Goal: Task Accomplishment & Management: Use online tool/utility

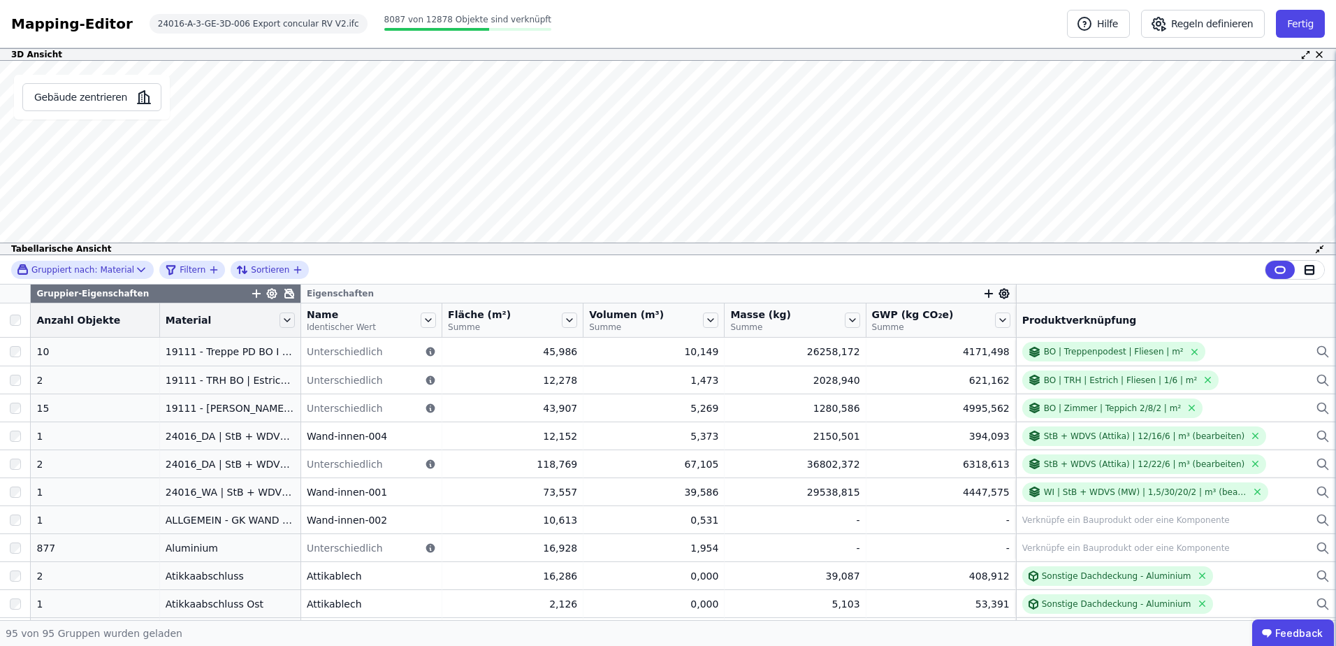
scroll to position [1815, 0]
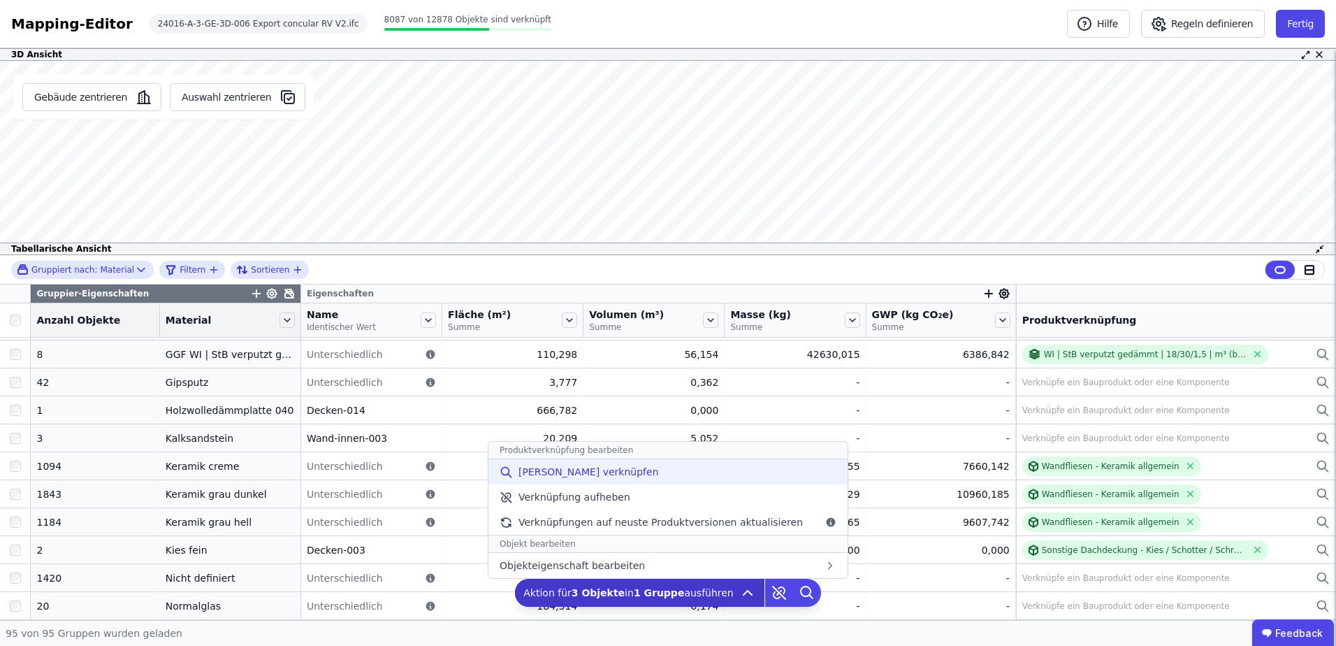
click at [602, 472] on span "[PERSON_NAME] verknüpfen" at bounding box center [589, 472] width 140 height 14
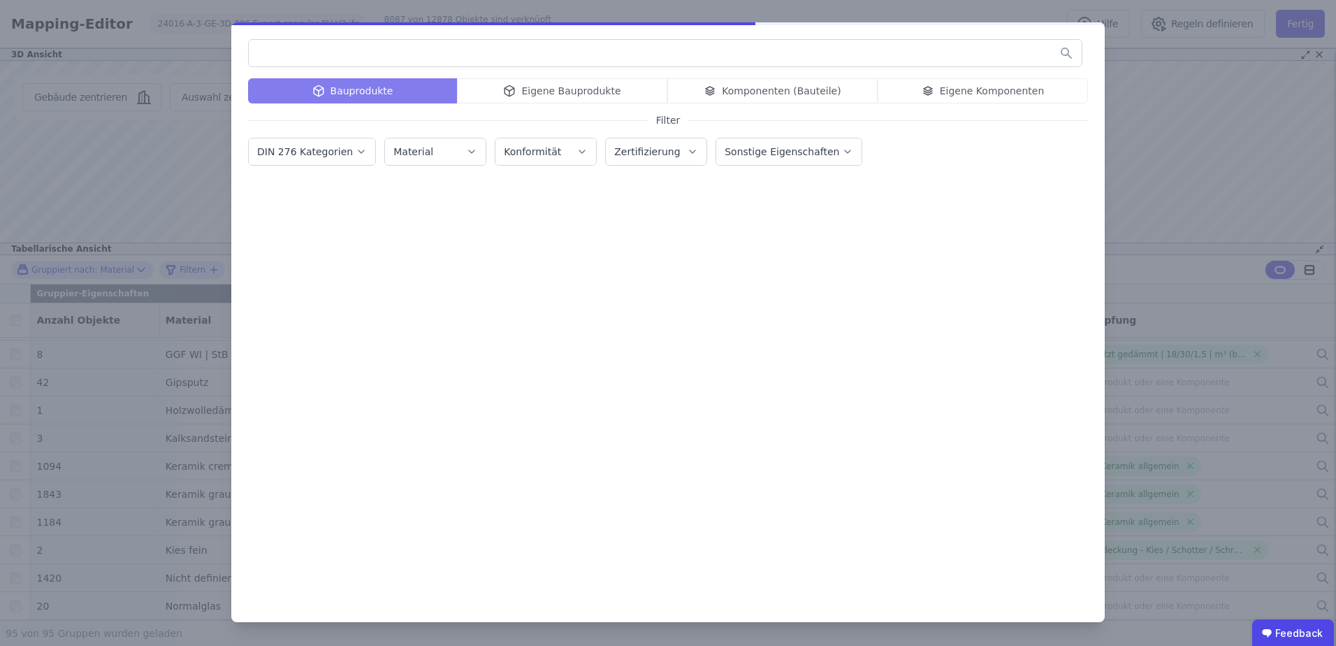
click at [556, 56] on input "text" at bounding box center [665, 53] width 833 height 25
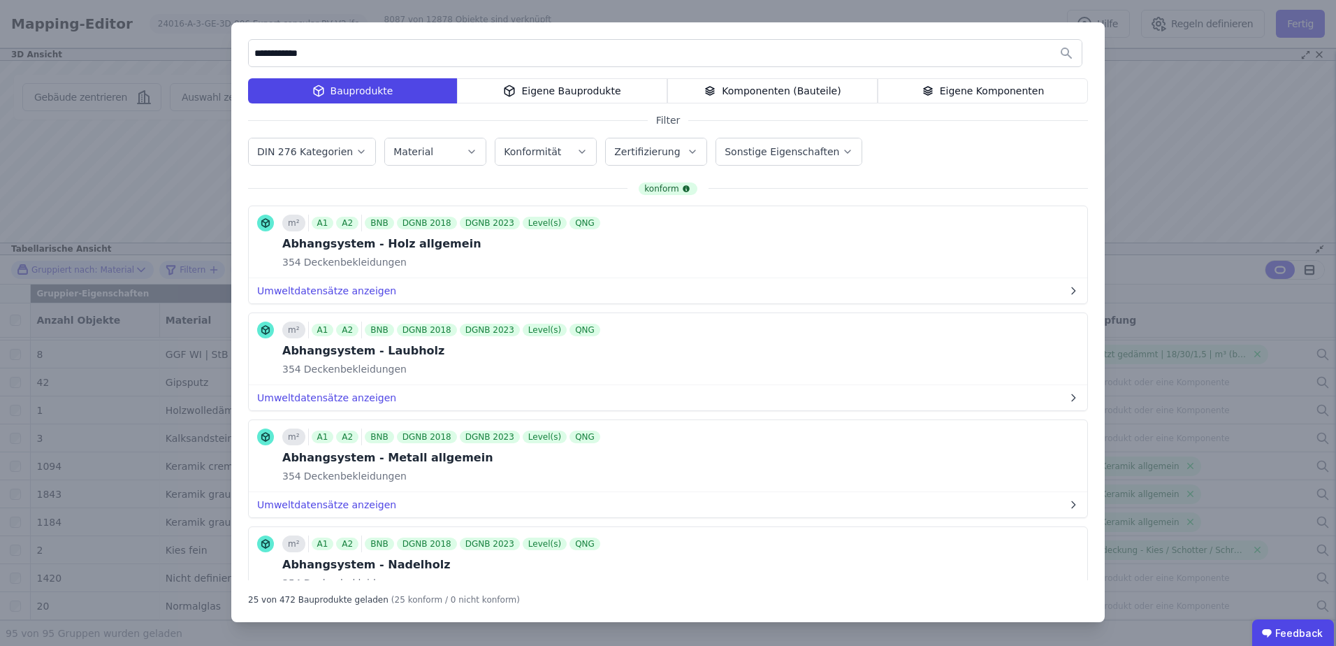
type input "**********"
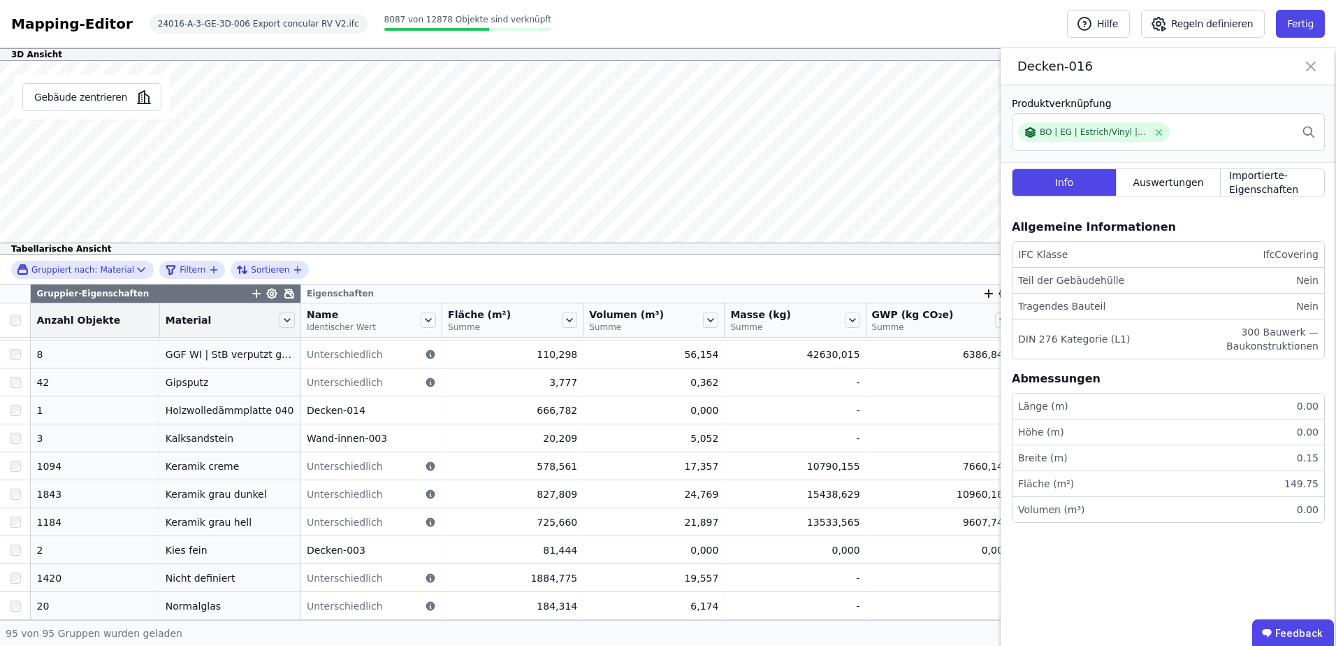
click at [661, 263] on div "3D Ansicht Gebäude zentrieren Decken-016 Produktverknüpfung BO | EG | Estrich/V…" at bounding box center [668, 334] width 1336 height 572
click at [1310, 66] on icon at bounding box center [1311, 66] width 8 height 8
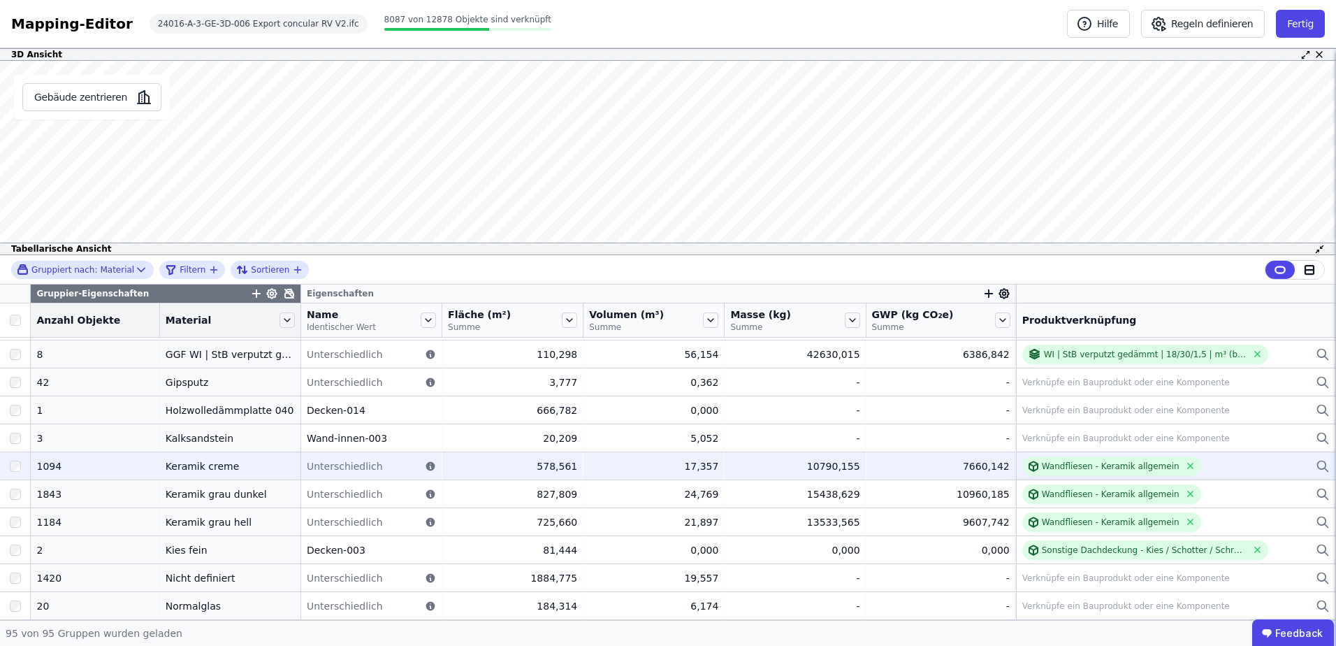
drag, startPoint x: 533, startPoint y: 411, endPoint x: 217, endPoint y: 470, distance: 320.6
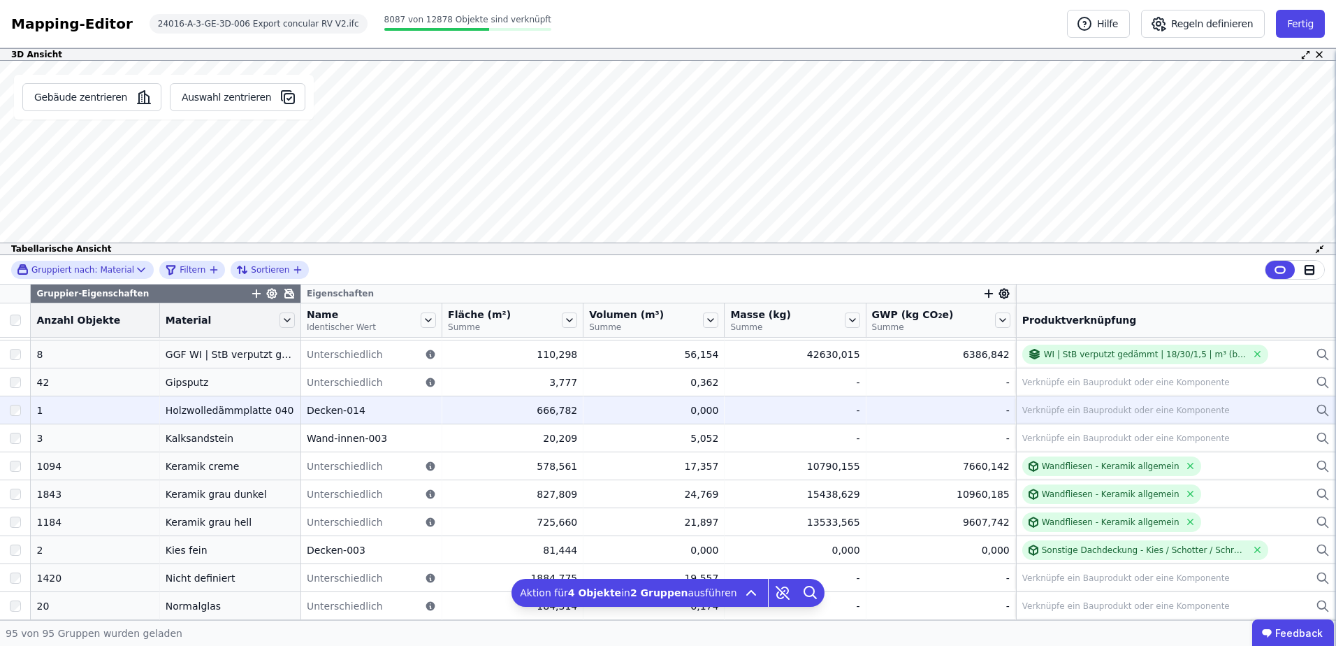
click at [14, 416] on div at bounding box center [15, 410] width 30 height 25
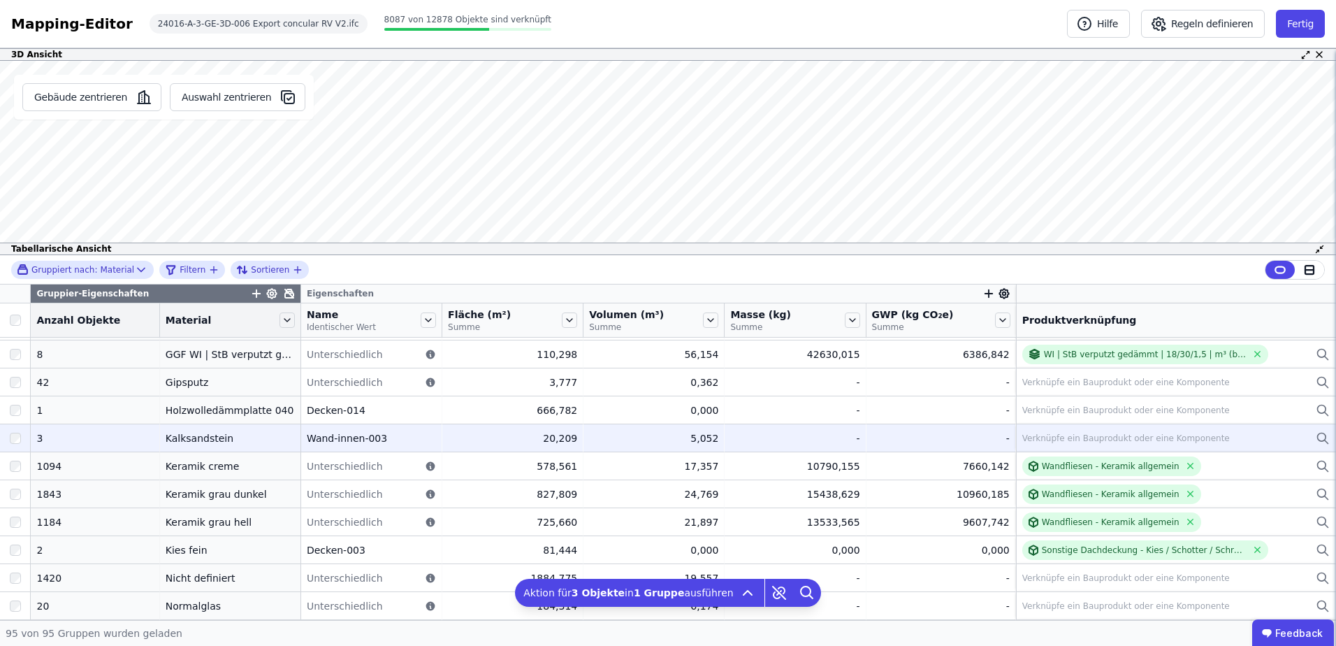
click at [9, 447] on div at bounding box center [15, 438] width 30 height 25
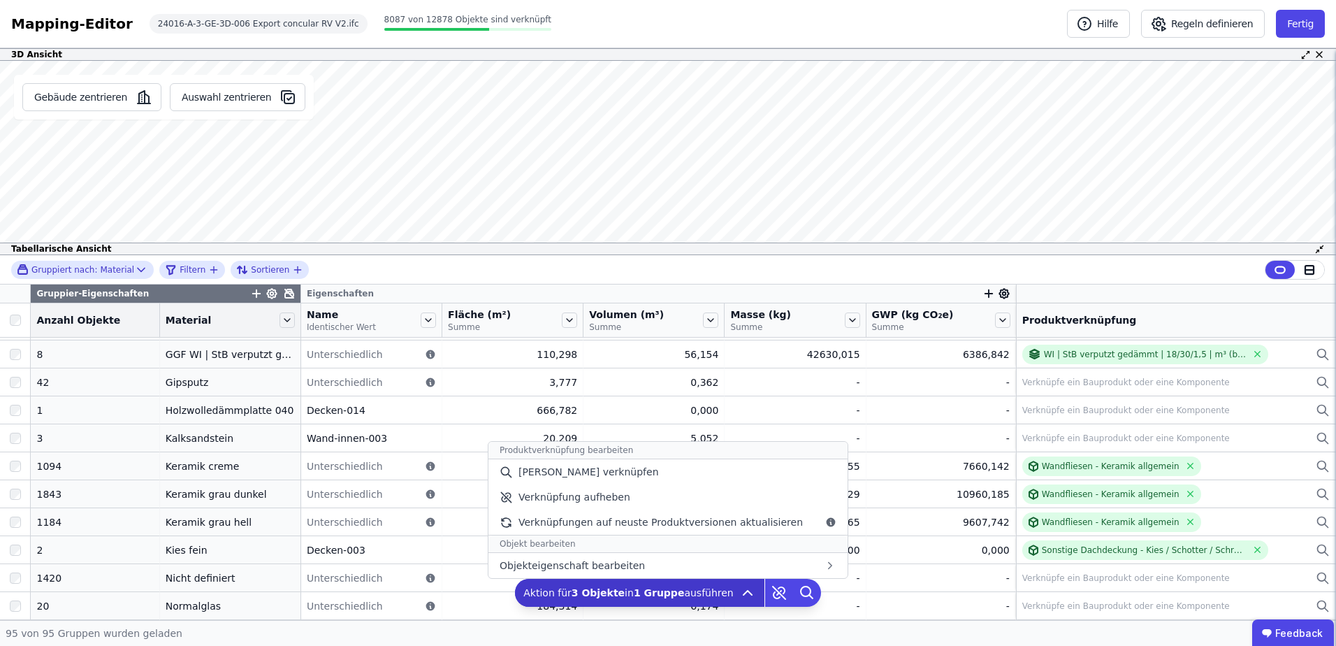
click at [742, 595] on icon at bounding box center [747, 592] width 17 height 17
click at [688, 478] on div "[PERSON_NAME] verknüpfen" at bounding box center [668, 471] width 359 height 25
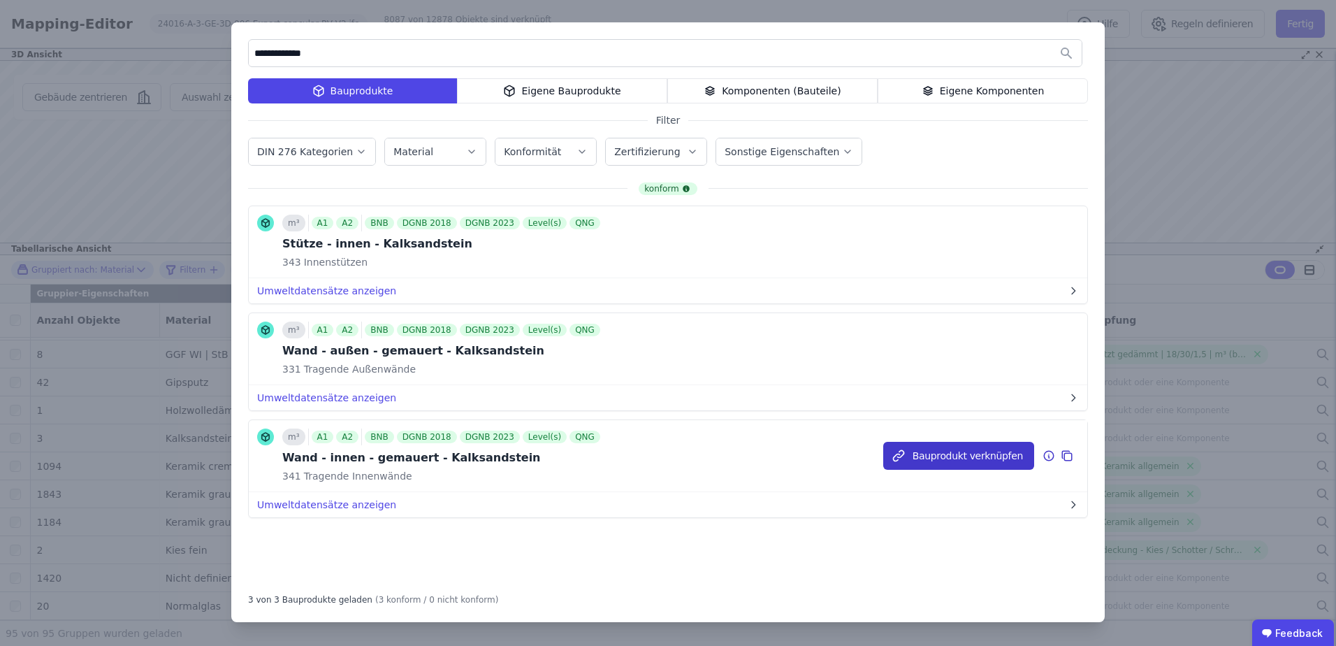
type input "**********"
click at [1002, 458] on button "Bauprodukt verknüpfen" at bounding box center [958, 456] width 151 height 28
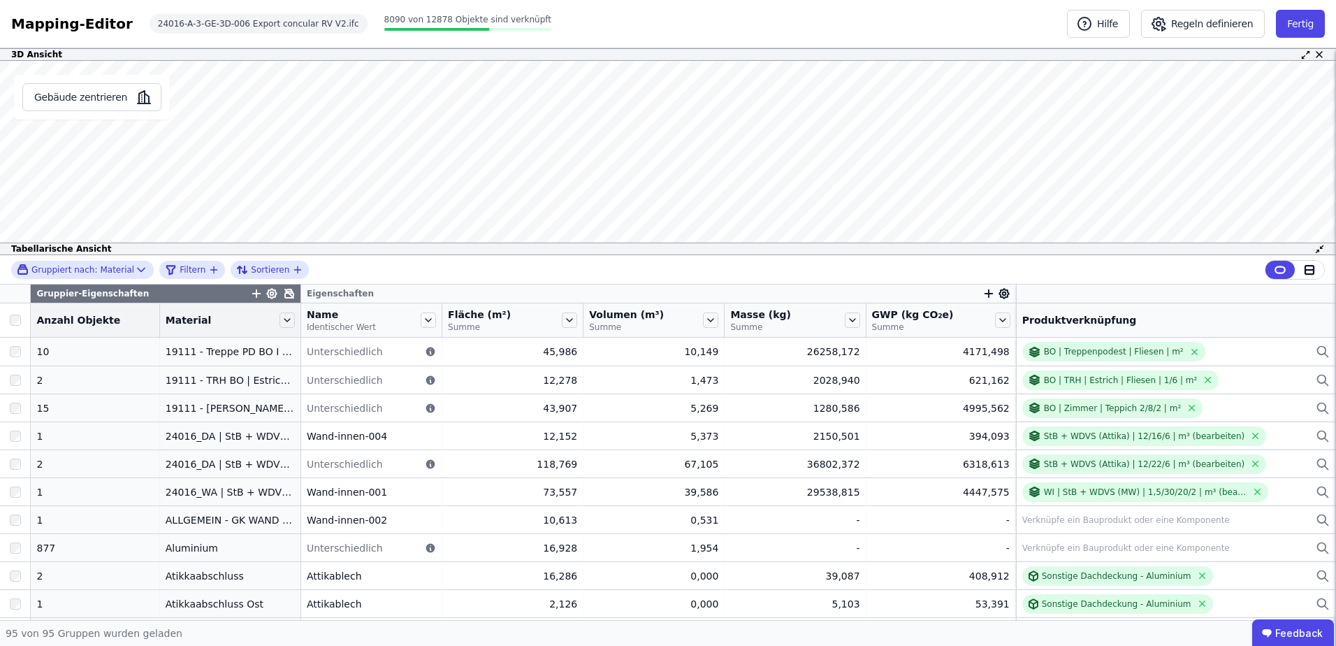
scroll to position [93, 0]
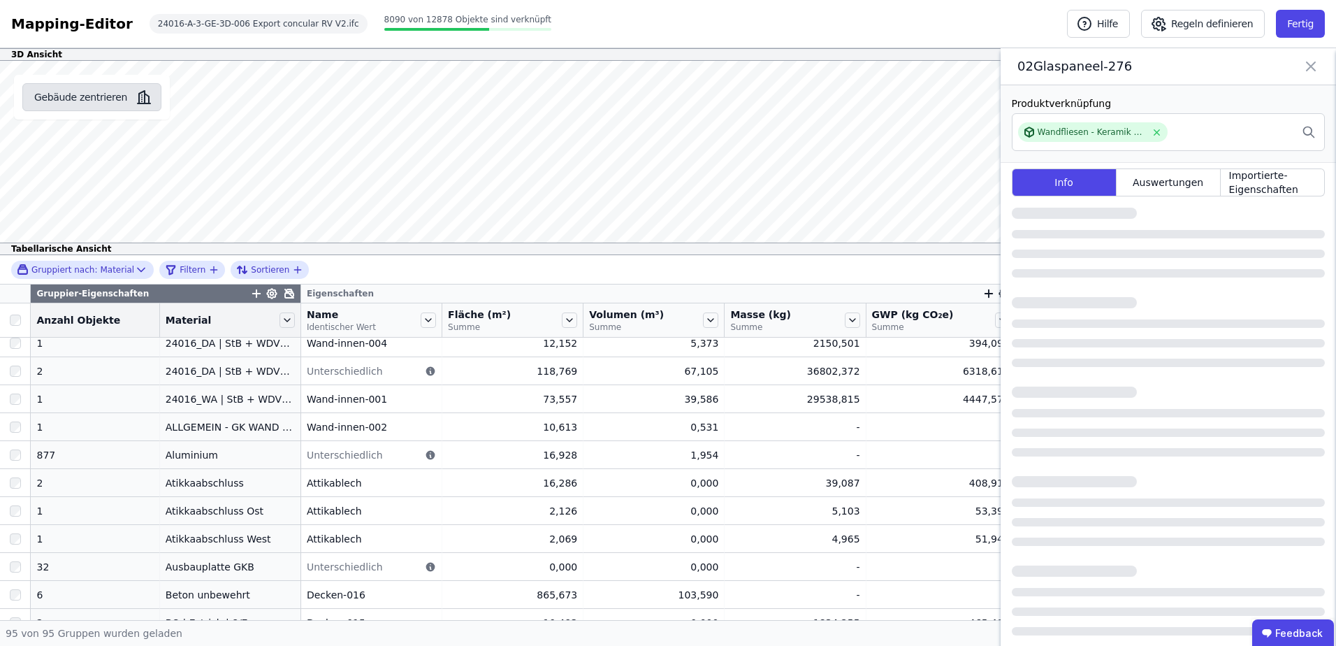
click at [79, 89] on button "Gebäude zentrieren" at bounding box center [91, 97] width 139 height 28
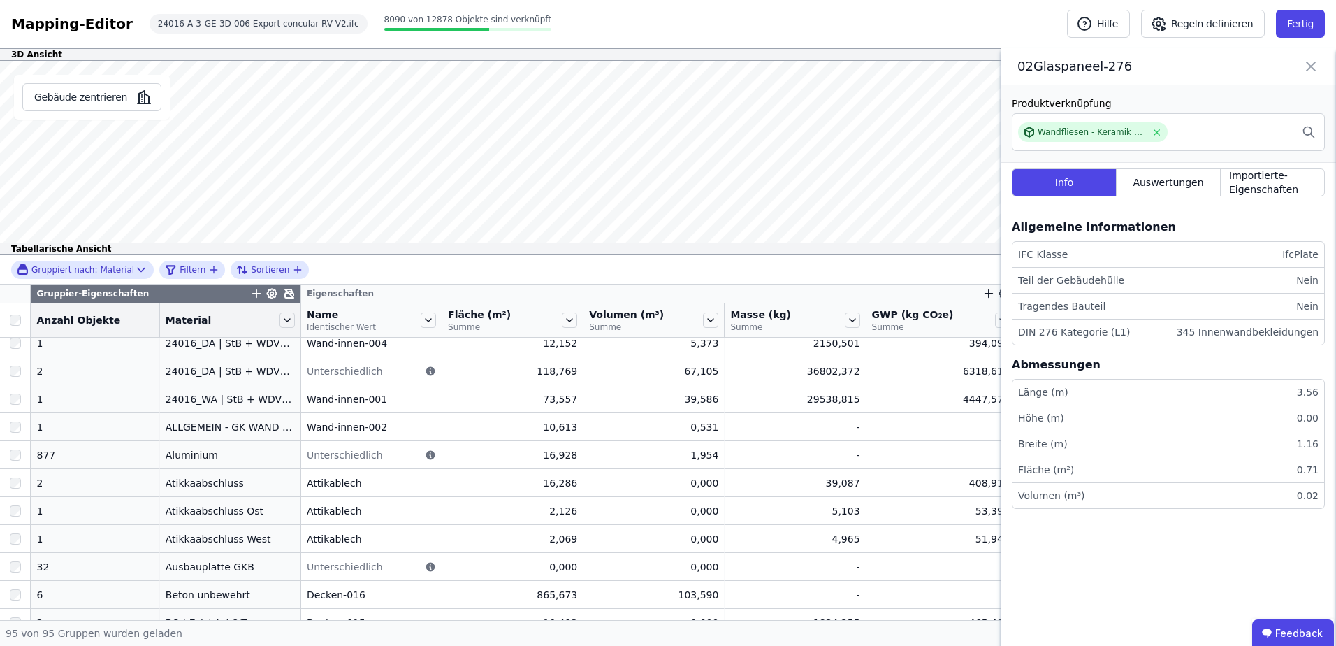
click at [1309, 62] on icon at bounding box center [1311, 67] width 17 height 20
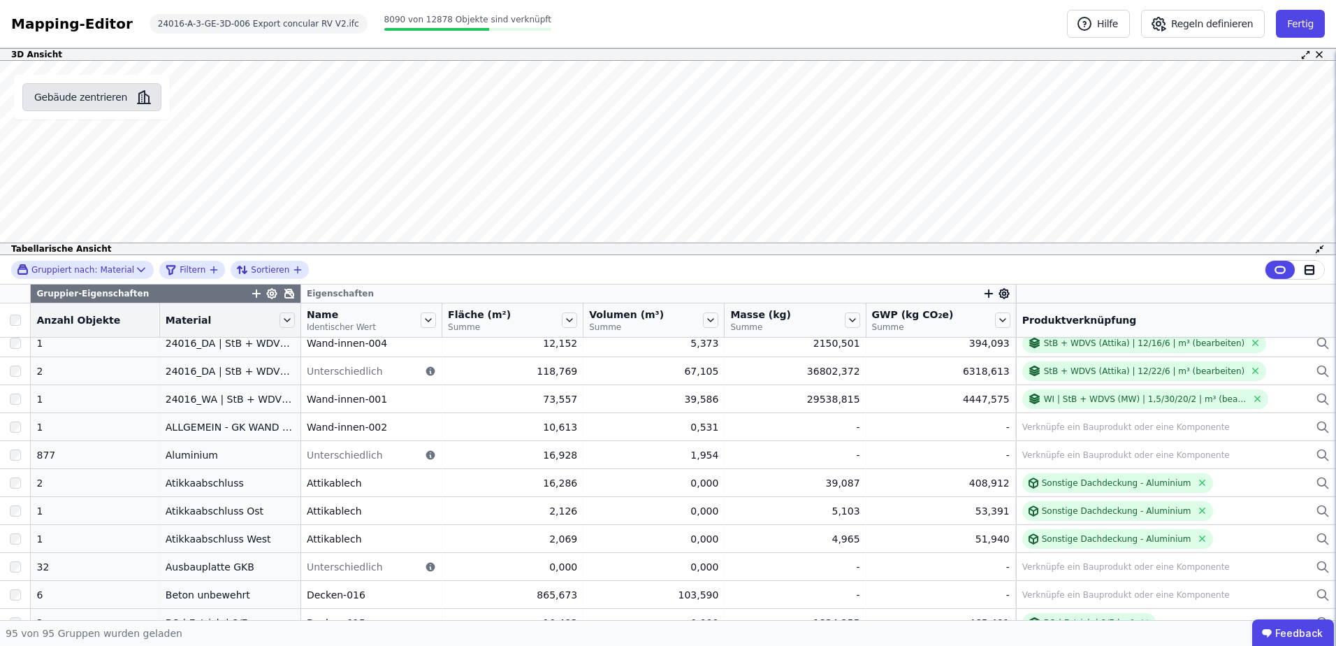
click at [123, 105] on button "Gebäude zentrieren" at bounding box center [91, 97] width 139 height 28
click at [281, 327] on div "Material" at bounding box center [230, 320] width 140 height 24
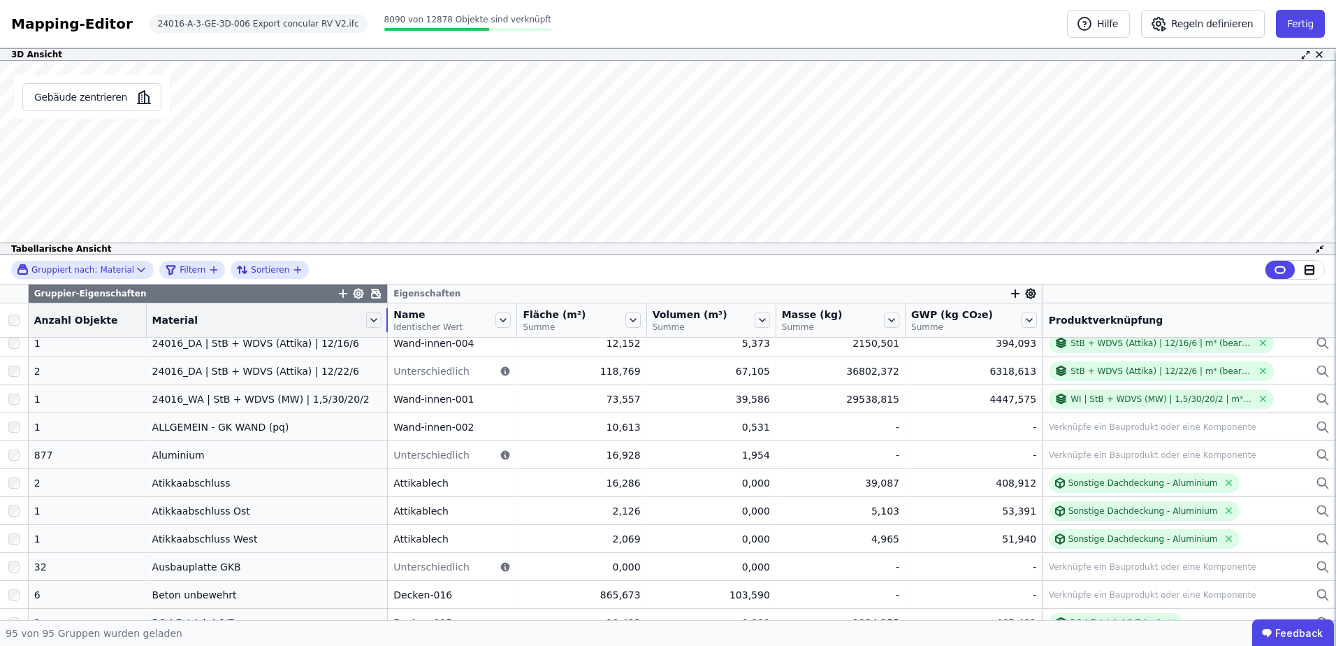
drag, startPoint x: 282, startPoint y: 327, endPoint x: 380, endPoint y: 320, distance: 98.1
click at [380, 320] on tr "Anzahl Objekte Material Name Identischer Wert Fläche (m²) Summe Volumen (m³) Su…" at bounding box center [668, 320] width 1336 height 34
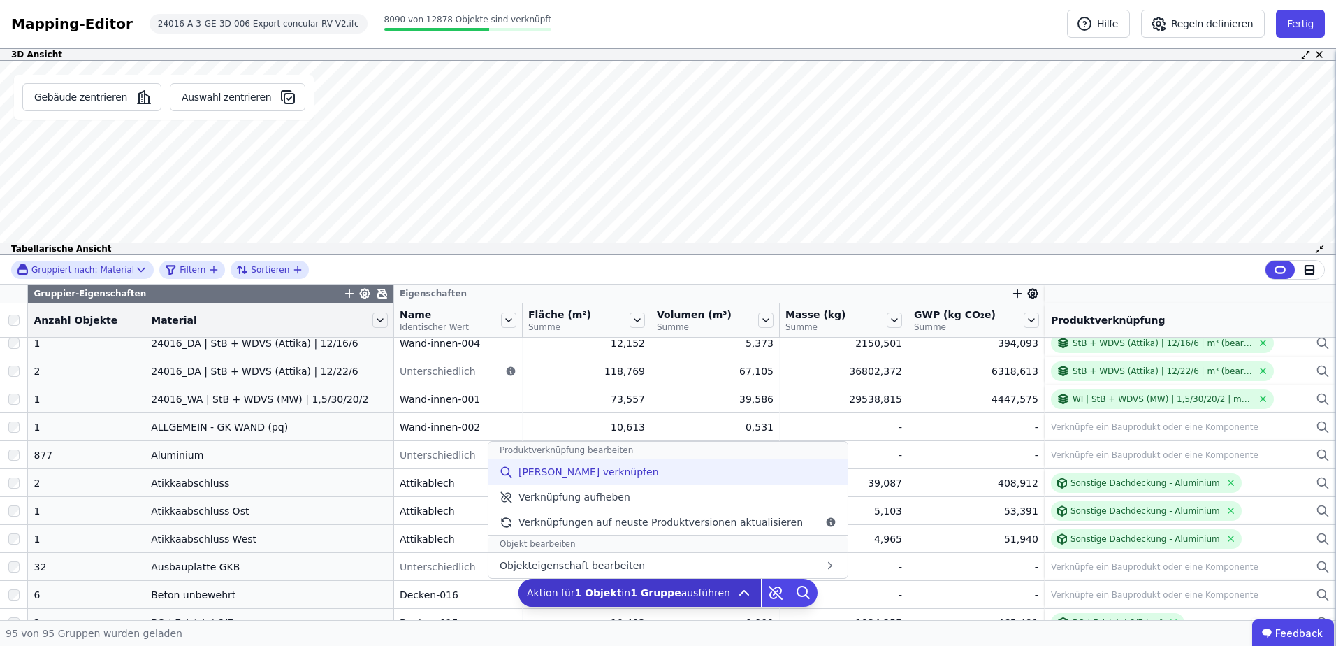
click at [654, 477] on div "[PERSON_NAME] verknüpfen" at bounding box center [668, 471] width 359 height 25
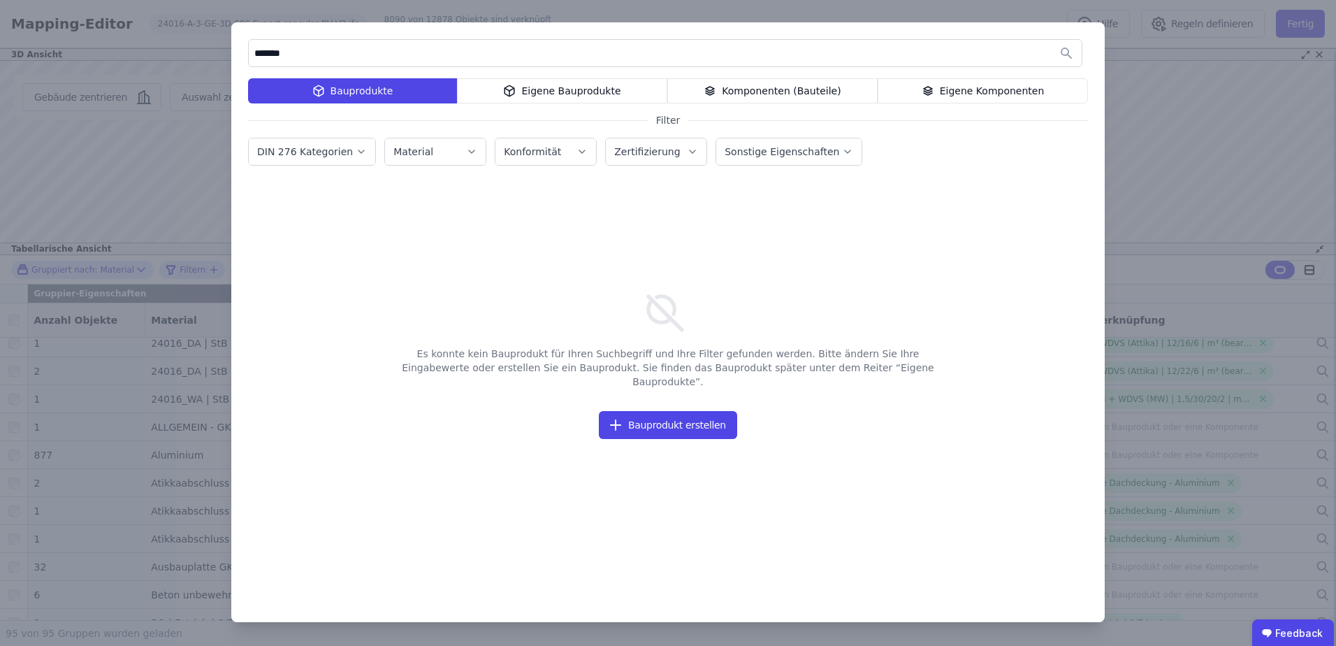
click at [554, 90] on div "Eigene Bauprodukte" at bounding box center [562, 90] width 210 height 25
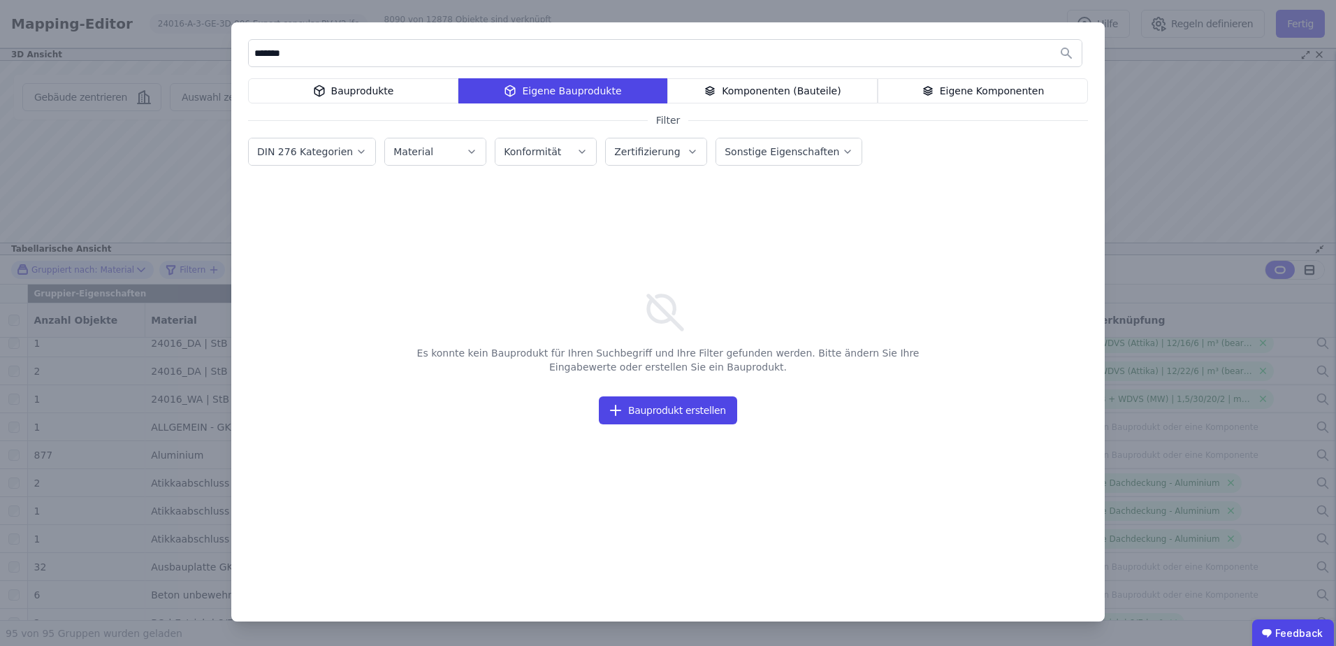
click at [714, 86] on icon at bounding box center [710, 90] width 13 height 17
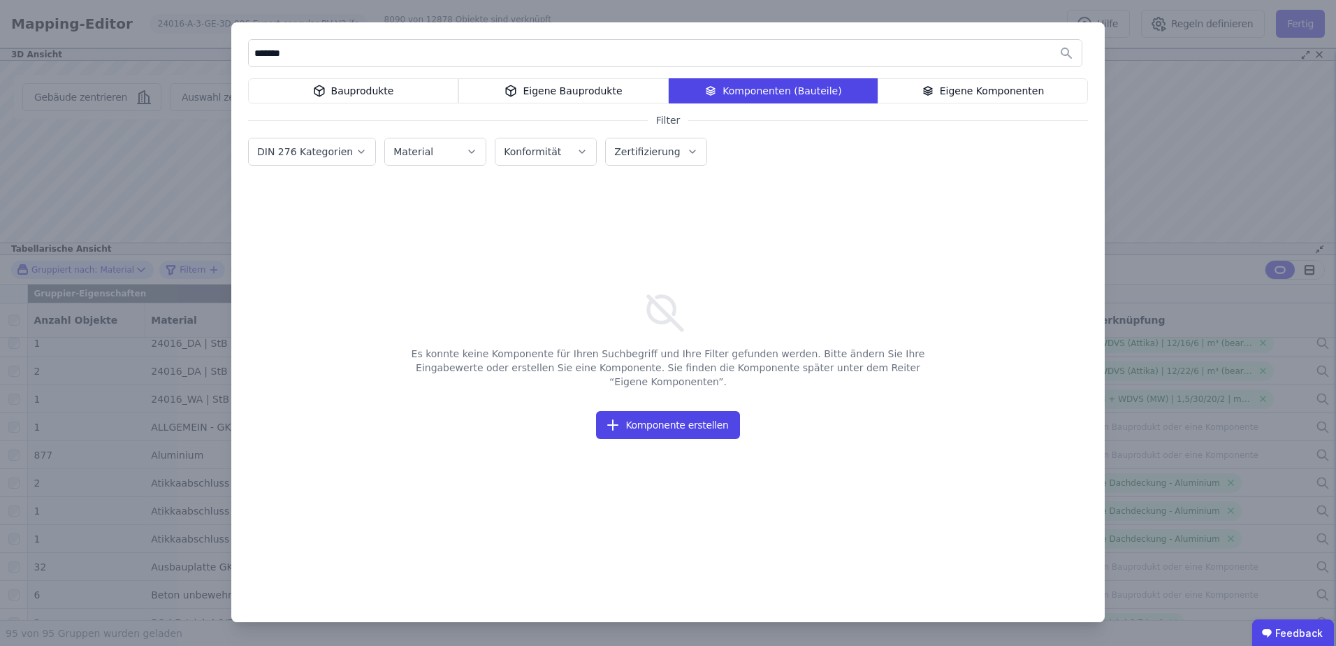
drag, startPoint x: 385, startPoint y: 57, endPoint x: 153, endPoint y: 55, distance: 232.0
click at [153, 55] on div "******* Bauprodukte Eigene Bauprodukte Komponenten (Bauteile) Eigene Komponente…" at bounding box center [668, 323] width 1336 height 646
type input "**"
click at [616, 90] on div "Eigene Bauprodukte" at bounding box center [563, 90] width 210 height 25
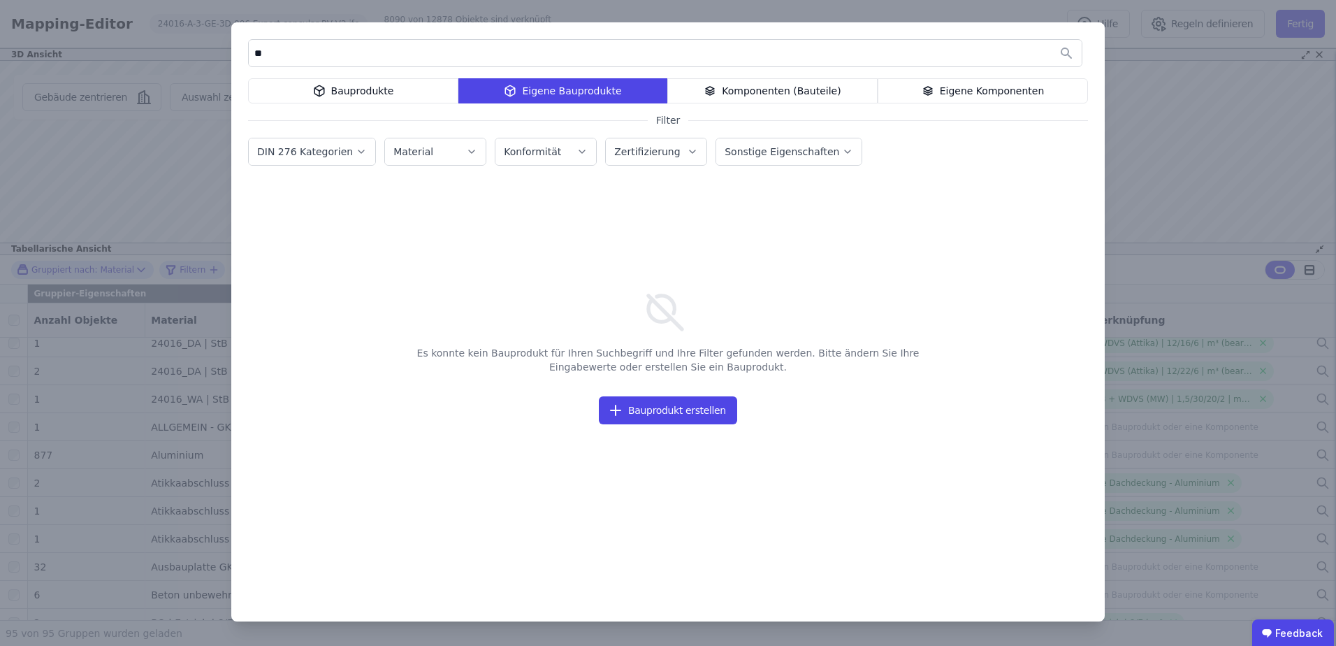
click at [387, 94] on div "Bauprodukte" at bounding box center [353, 90] width 210 height 25
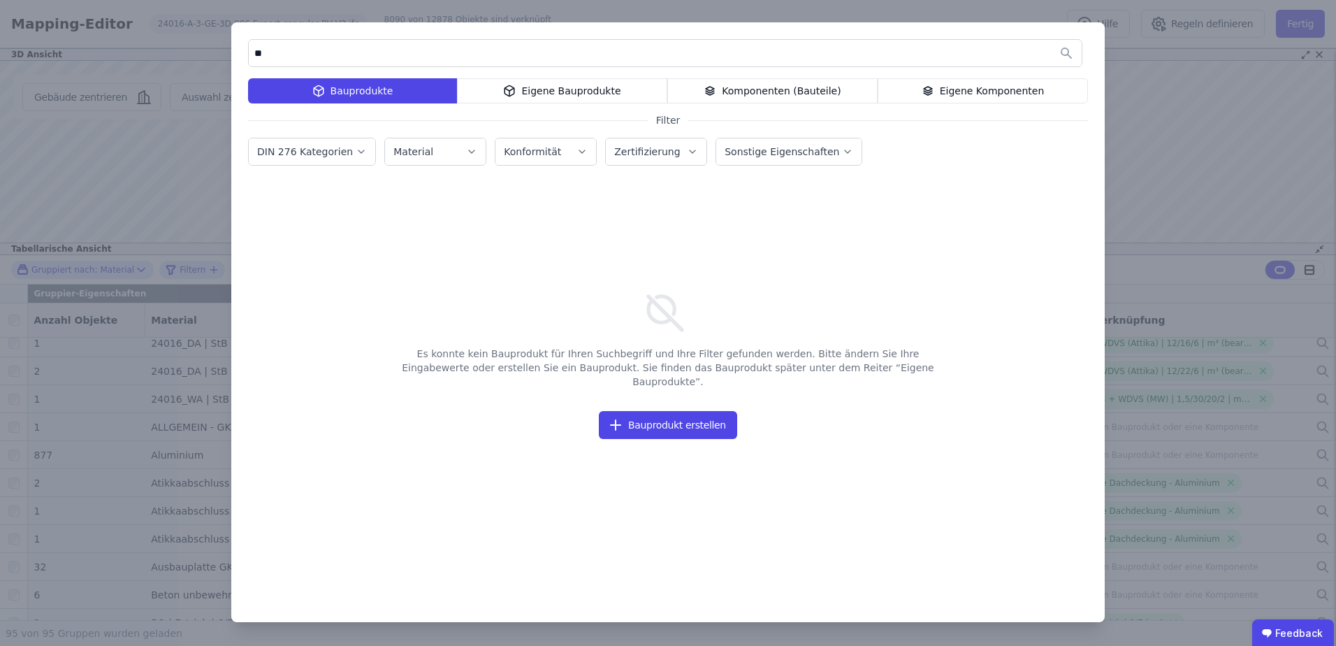
click at [938, 79] on div "Eigene Komponenten" at bounding box center [983, 90] width 210 height 25
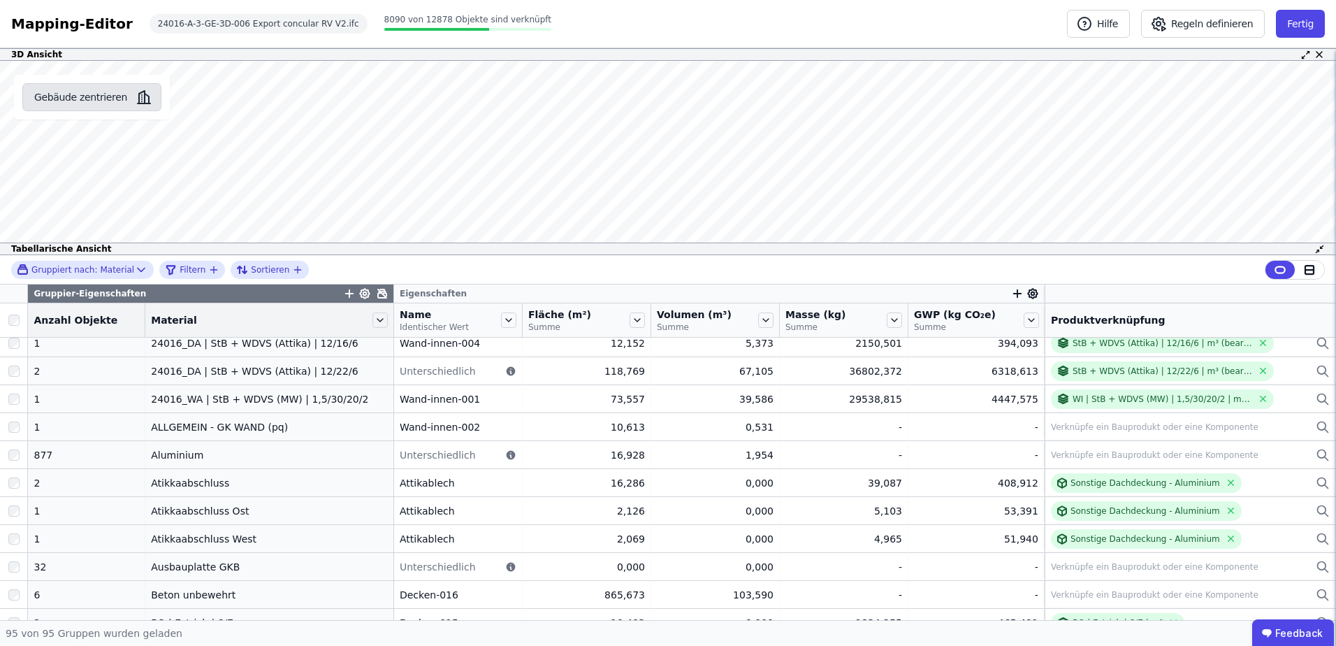
click at [104, 104] on button "Gebäude zentrieren" at bounding box center [91, 97] width 139 height 28
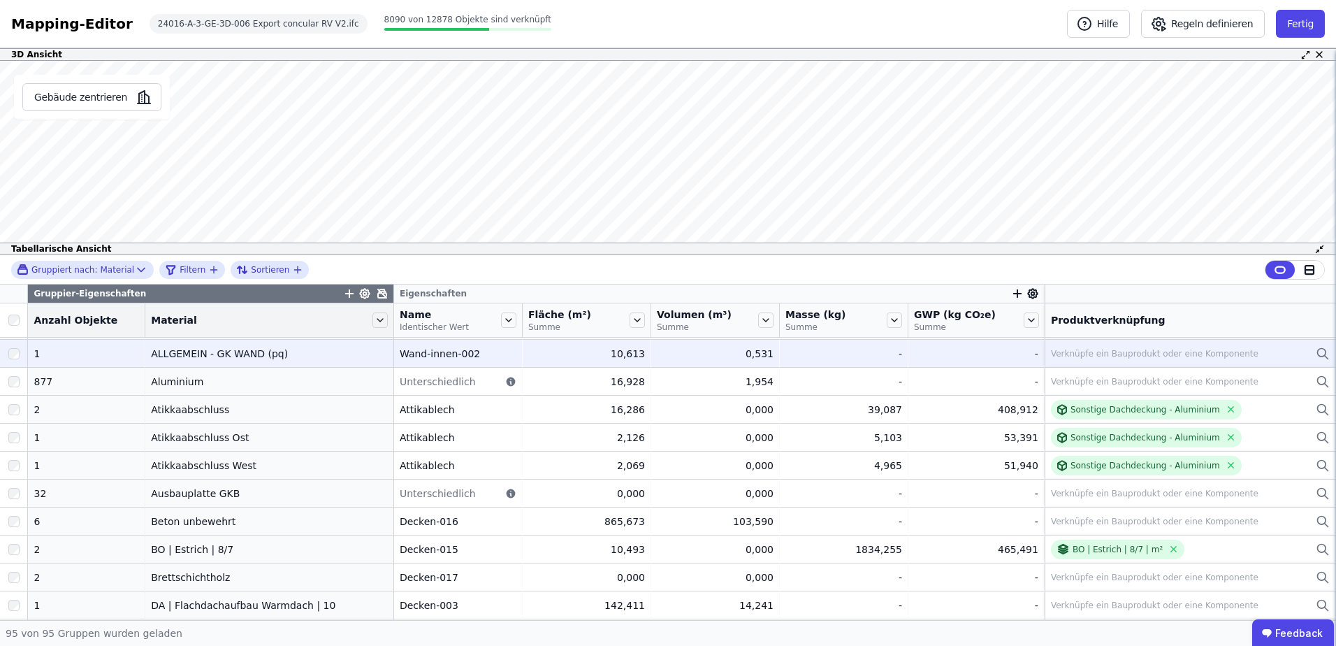
scroll to position [187, 0]
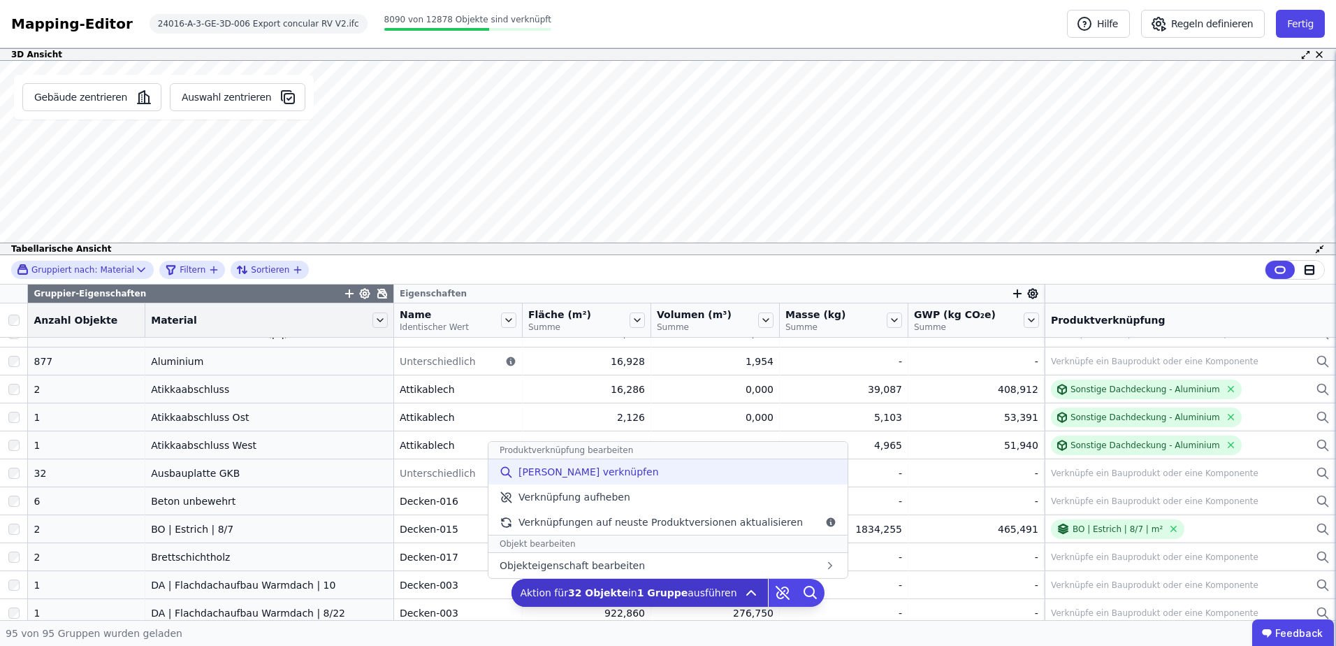
click at [672, 480] on div "[PERSON_NAME] verknüpfen" at bounding box center [668, 471] width 359 height 25
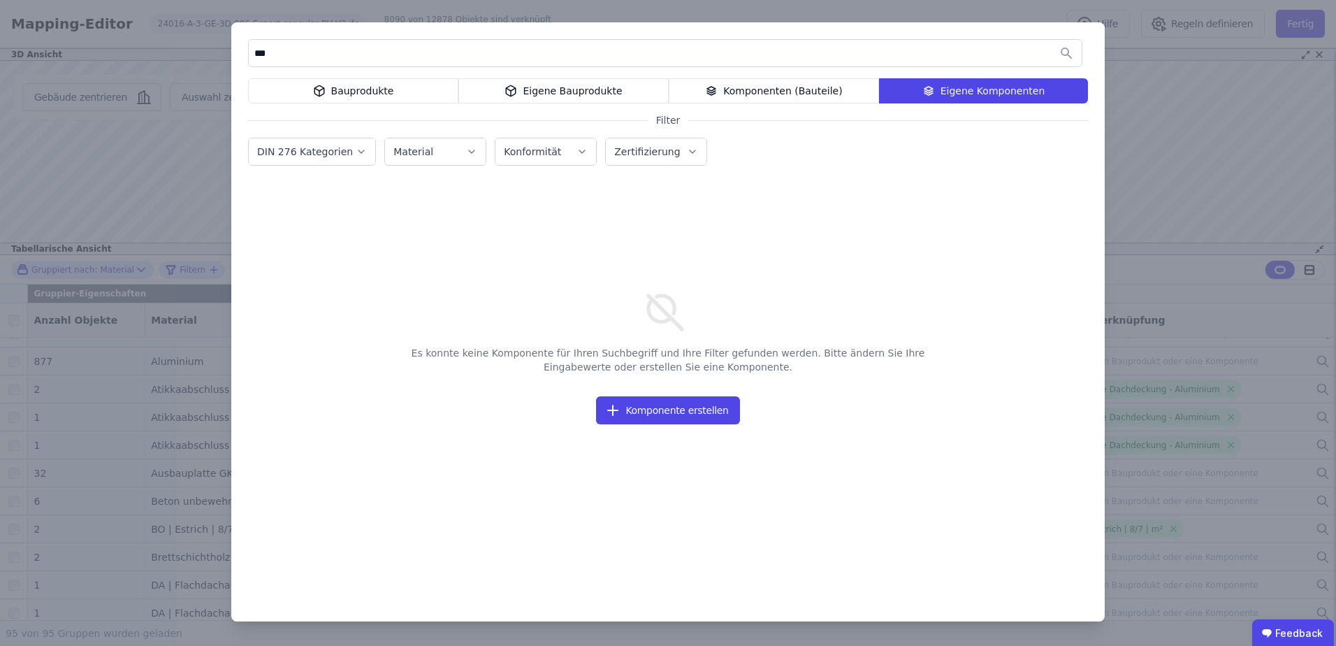
type input "***"
click at [508, 92] on div "Eigene Bauprodukte" at bounding box center [563, 90] width 210 height 25
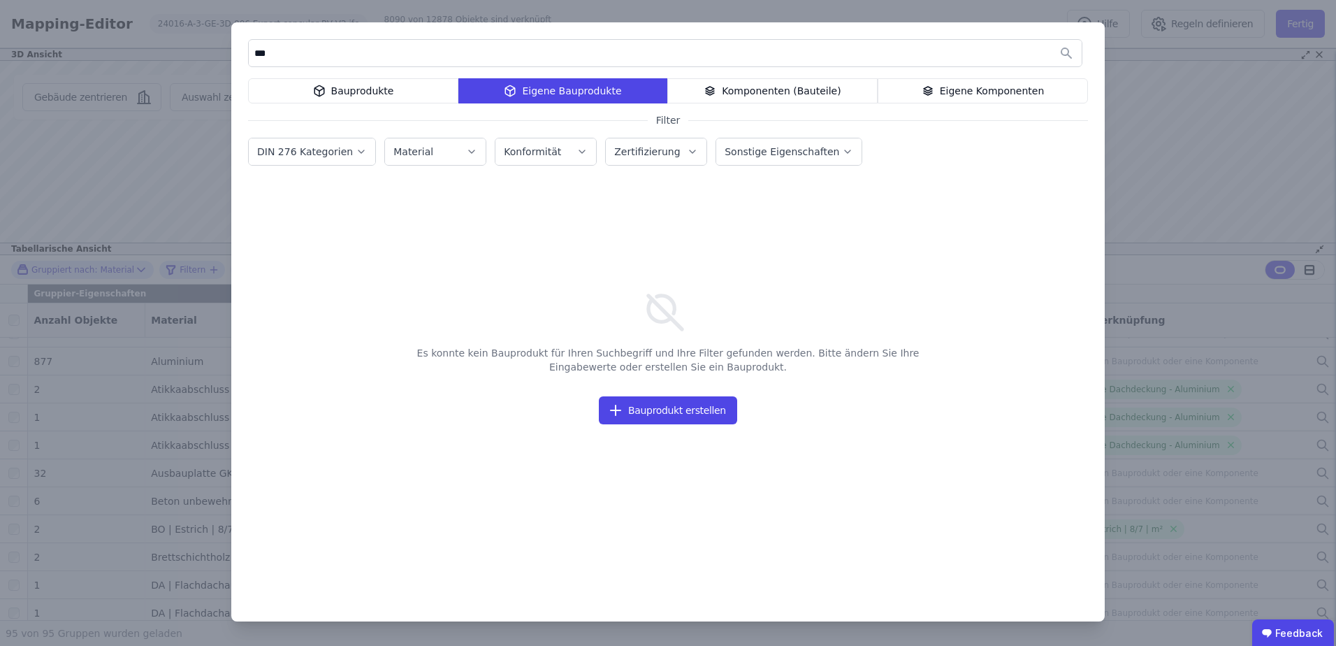
click at [424, 98] on div "Bauprodukte" at bounding box center [353, 90] width 210 height 25
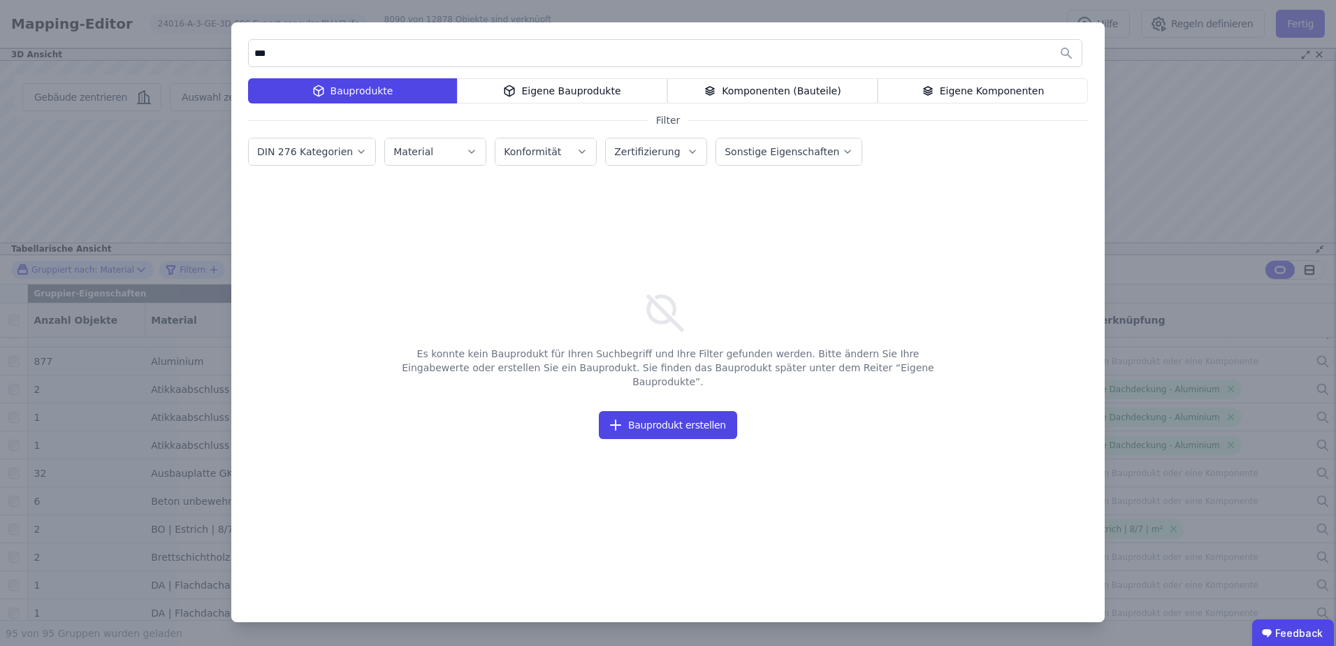
click at [751, 81] on div "Komponenten (Bauteile)" at bounding box center [772, 90] width 210 height 25
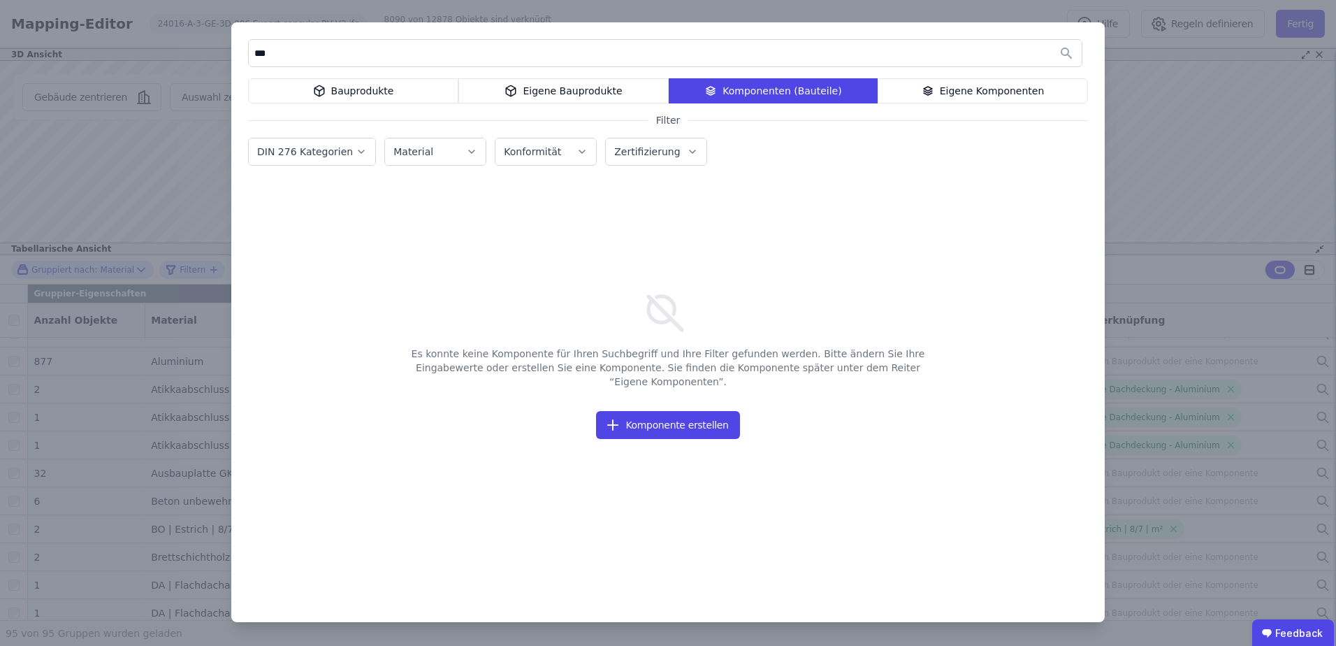
click at [377, 85] on div "Bauprodukte" at bounding box center [353, 90] width 210 height 25
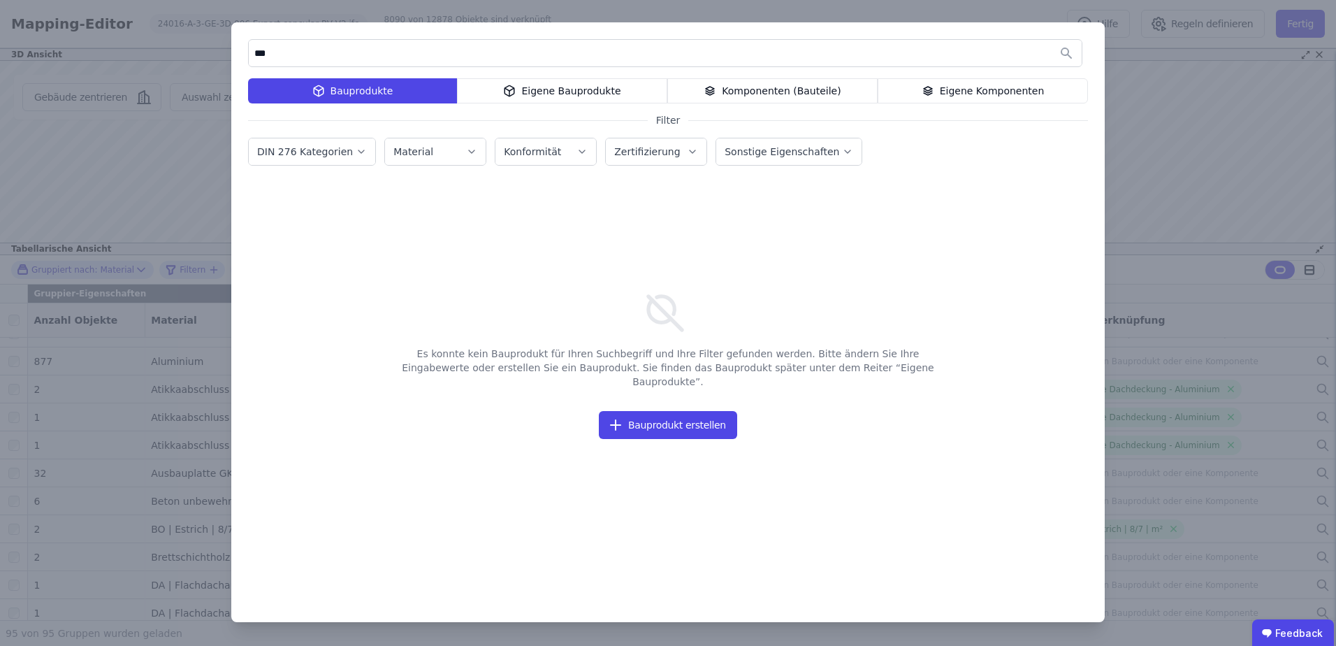
drag, startPoint x: 337, startPoint y: 56, endPoint x: 199, endPoint y: 52, distance: 137.7
click at [199, 52] on div "*** Bauprodukte Eigene Bauprodukte Komponenten (Bauteile) Eigene Komponenten Fi…" at bounding box center [668, 323] width 1336 height 646
type input "**********"
drag, startPoint x: 514, startPoint y: 89, endPoint x: 623, endPoint y: 90, distance: 108.3
click at [516, 89] on icon at bounding box center [509, 90] width 13 height 17
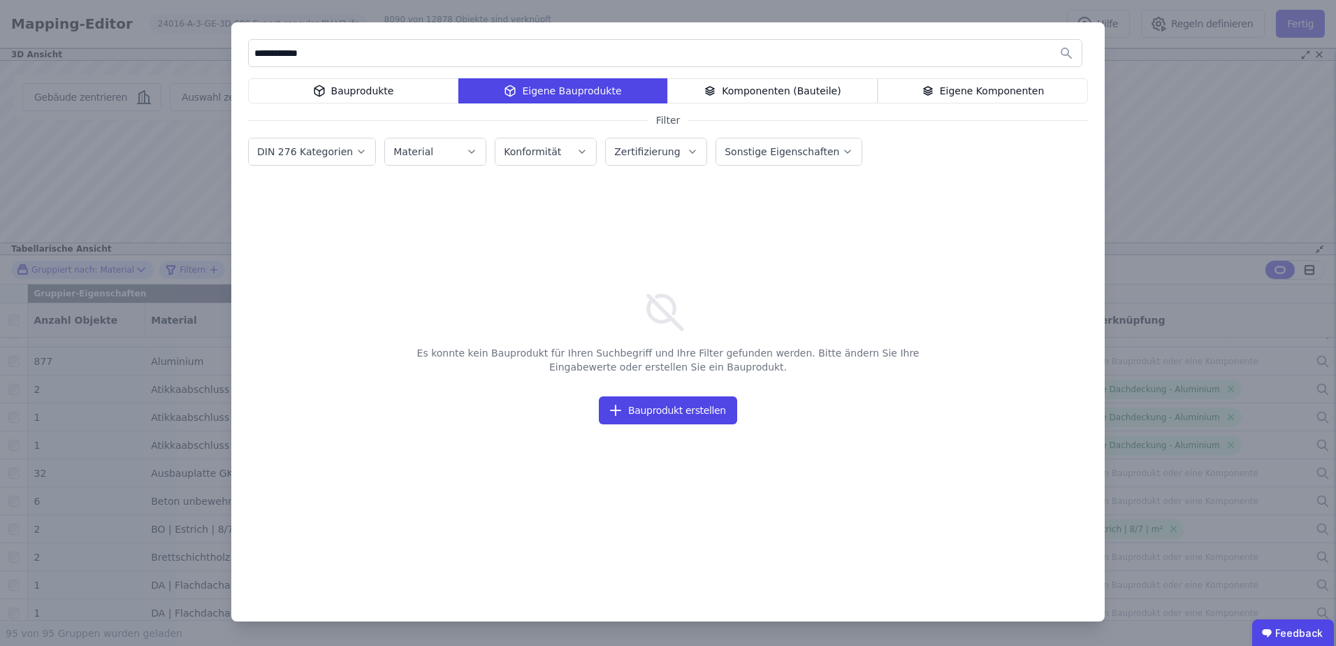
click at [746, 94] on div "Komponenten (Bauteile)" at bounding box center [772, 90] width 210 height 25
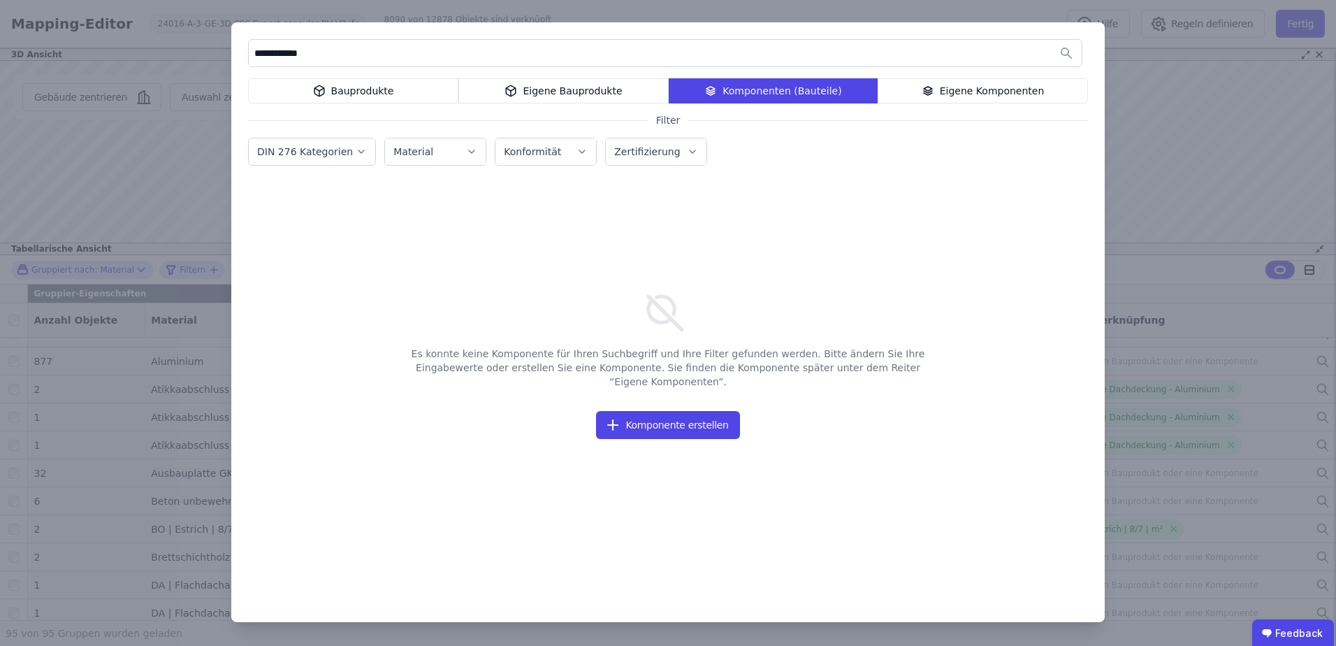
click at [428, 102] on div "Bauprodukte" at bounding box center [353, 90] width 210 height 25
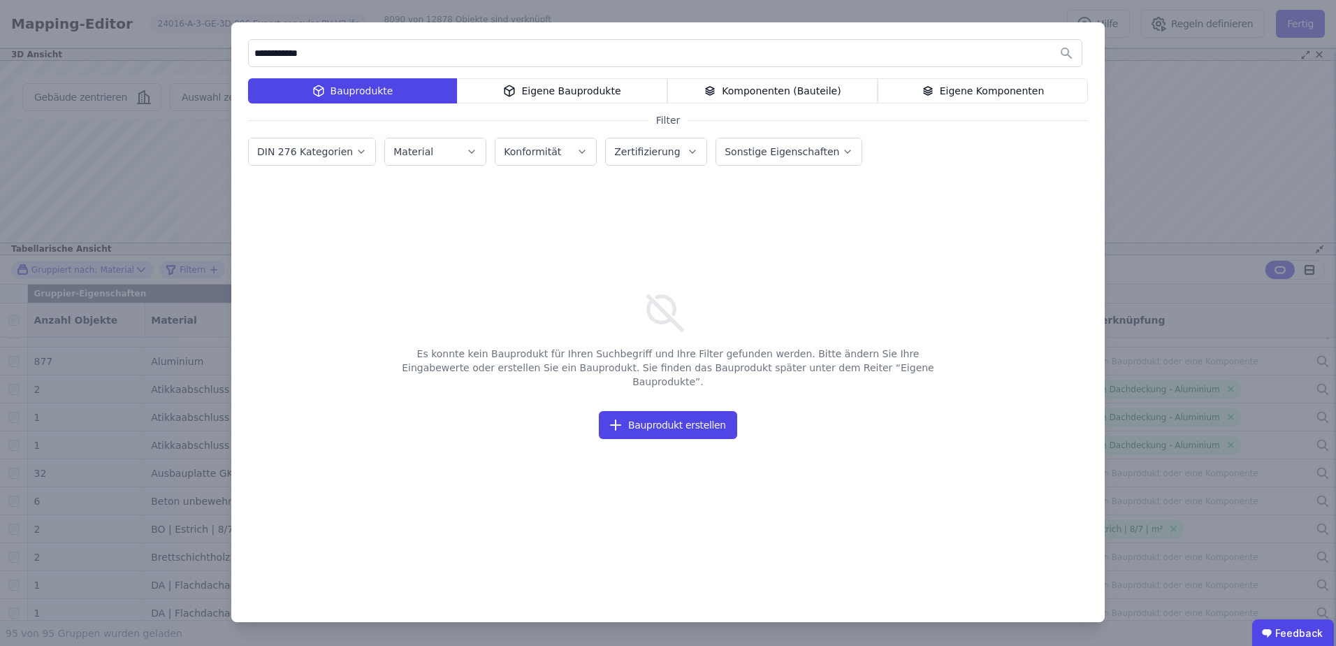
drag, startPoint x: 489, startPoint y: 62, endPoint x: 73, endPoint y: 59, distance: 415.9
click at [73, 59] on div "**********" at bounding box center [668, 323] width 1336 height 646
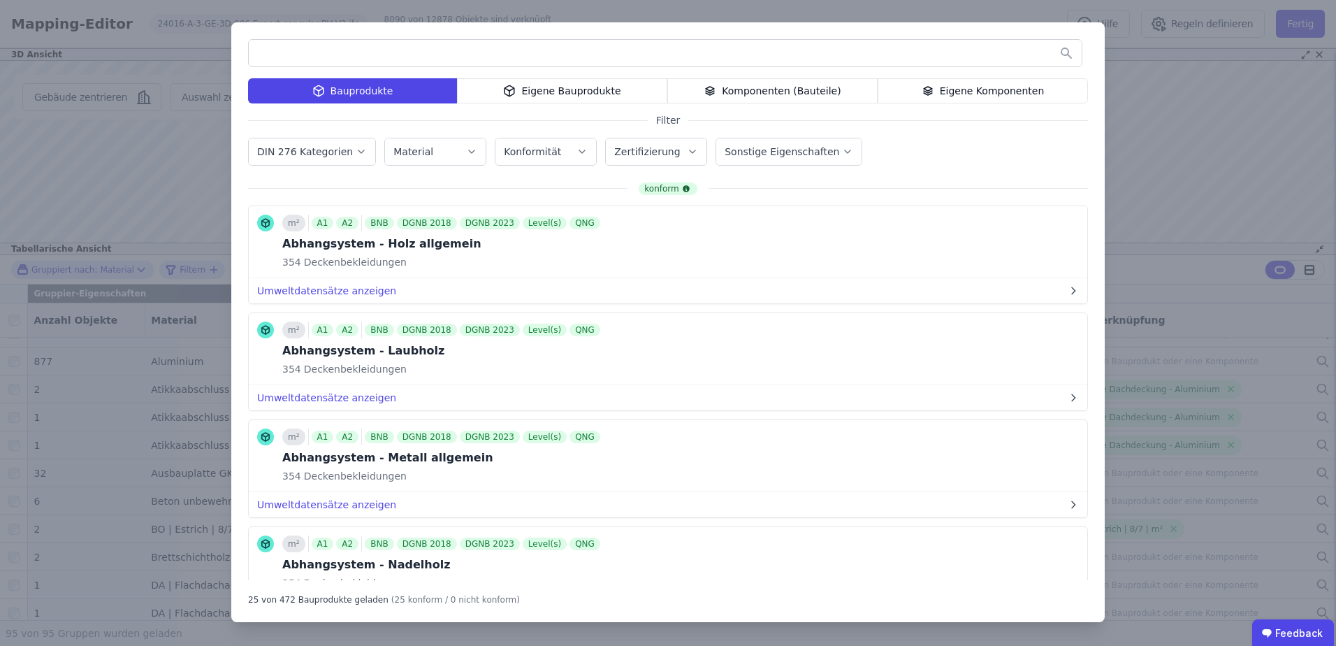
click at [388, 58] on input "text" at bounding box center [665, 53] width 833 height 25
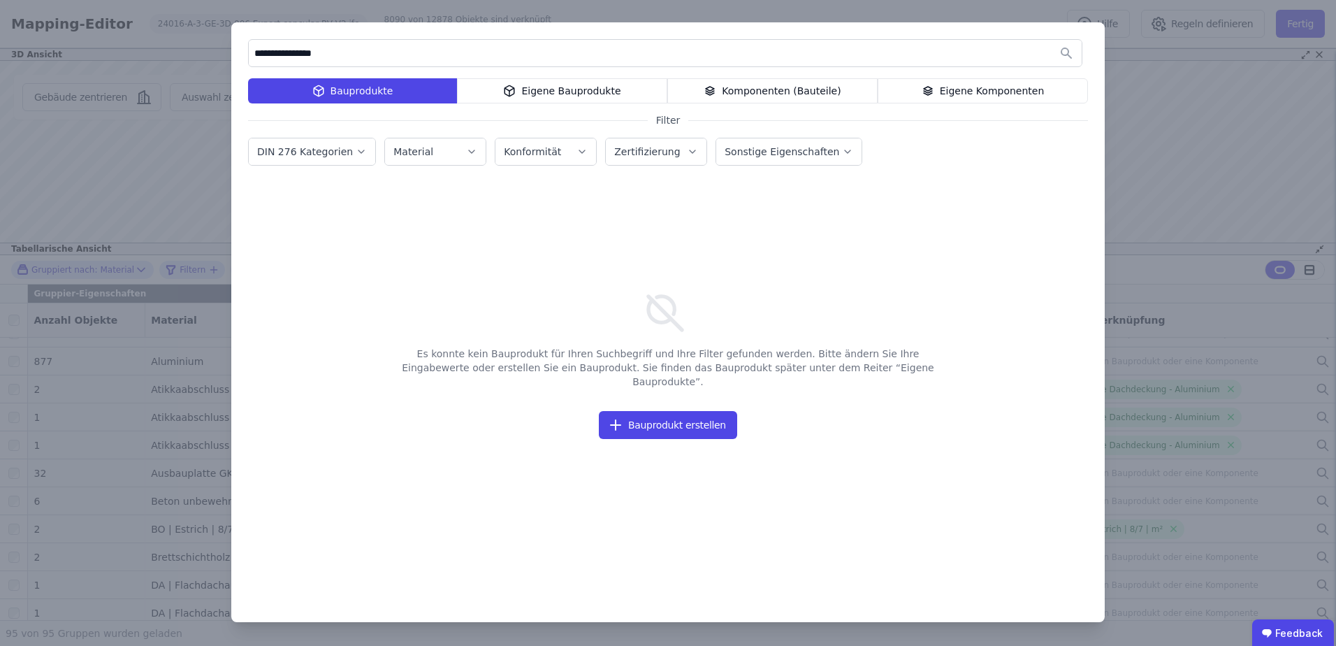
click at [503, 90] on div "Eigene Bauprodukte" at bounding box center [562, 90] width 210 height 25
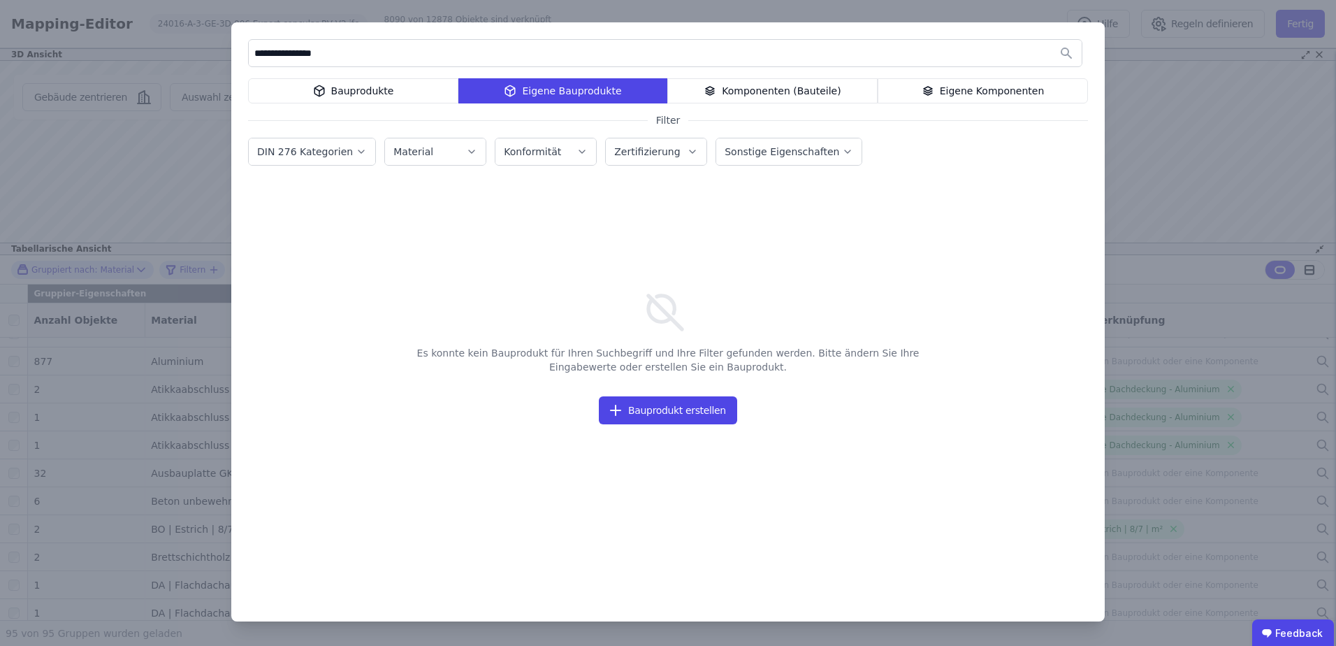
click at [760, 84] on div "Komponenten (Bauteile)" at bounding box center [772, 90] width 210 height 25
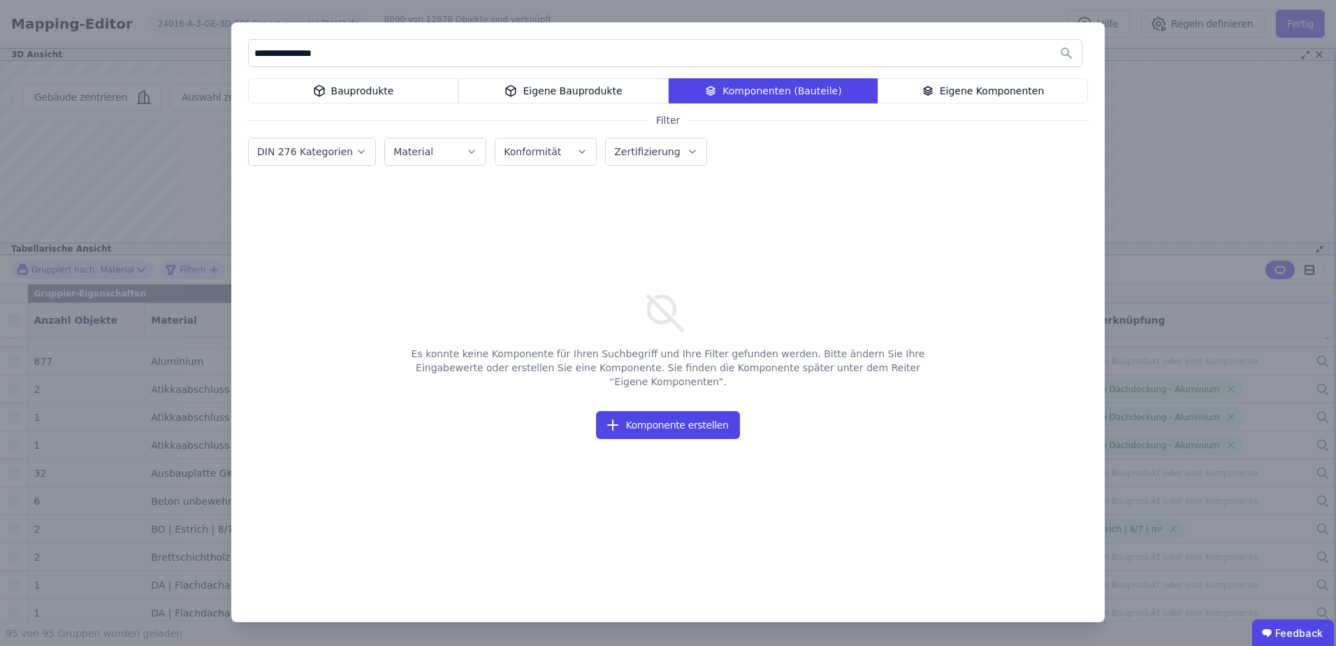
click at [319, 88] on icon at bounding box center [317, 89] width 5 height 3
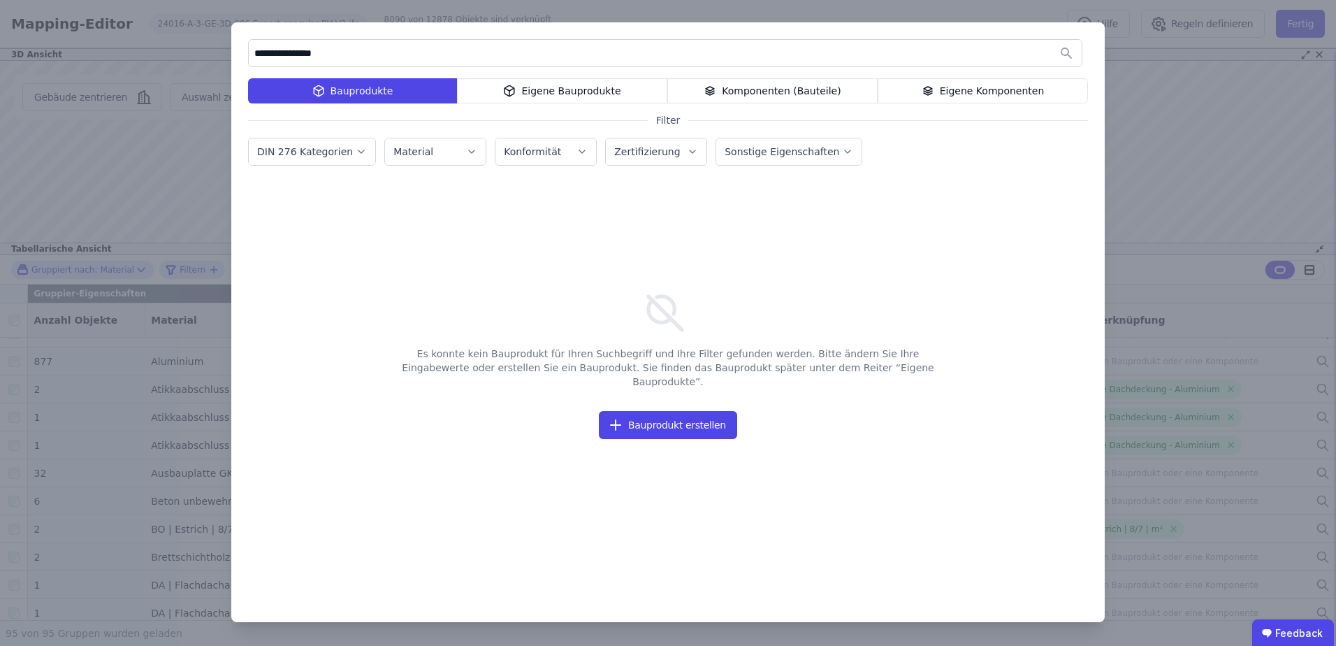
drag, startPoint x: 339, startPoint y: 57, endPoint x: 298, endPoint y: 57, distance: 41.2
click at [298, 57] on input "**********" at bounding box center [665, 53] width 833 height 25
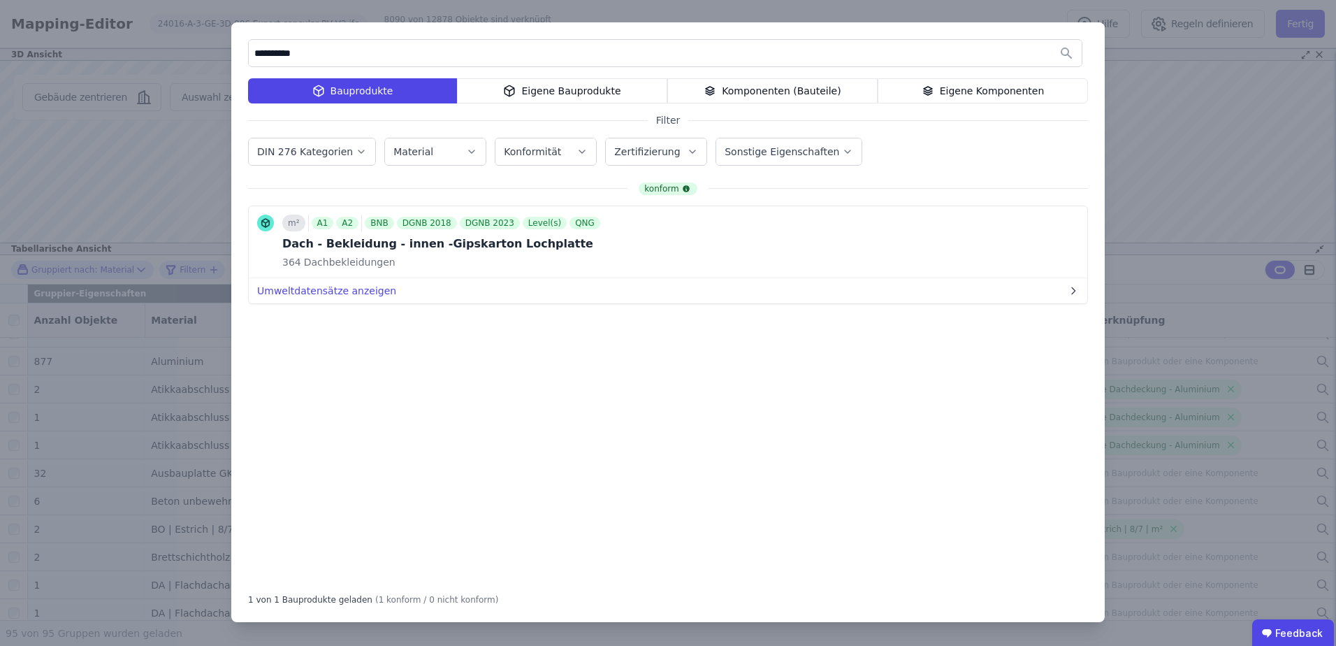
click at [547, 74] on div "**********" at bounding box center [668, 322] width 874 height 600
click at [541, 80] on div "Eigene Bauprodukte" at bounding box center [562, 90] width 210 height 25
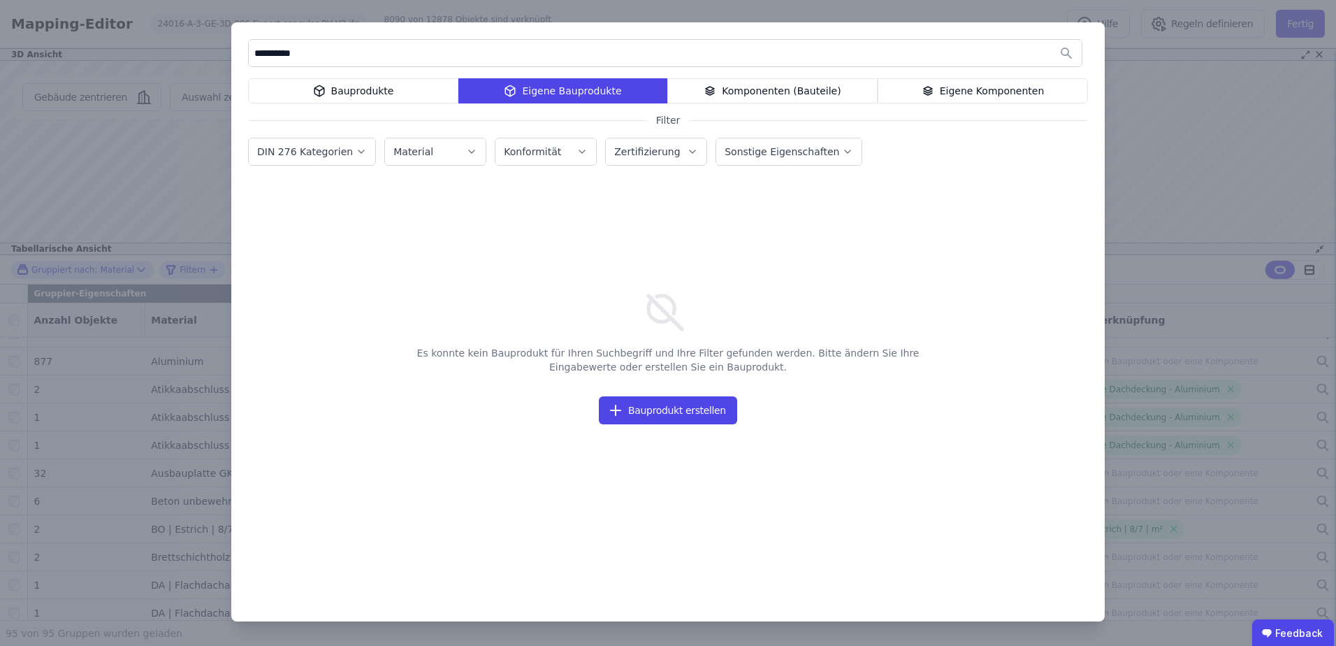
click at [839, 91] on div "Komponenten (Bauteile)" at bounding box center [772, 90] width 210 height 25
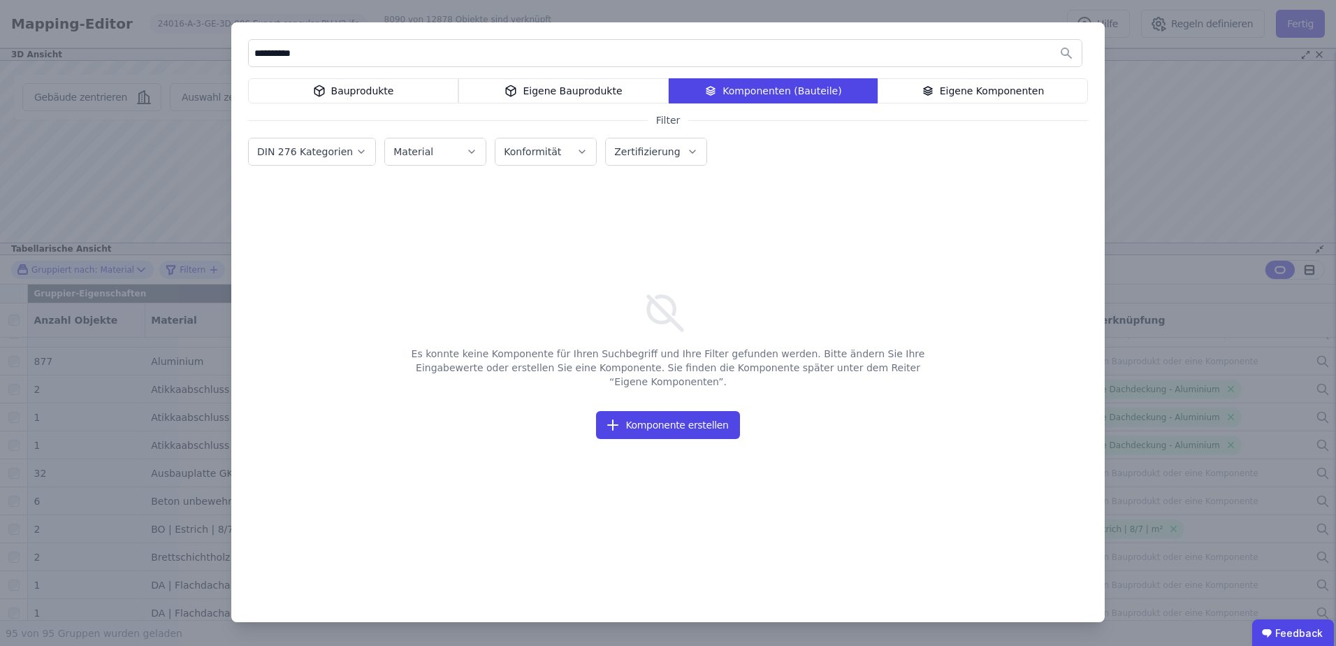
click at [356, 99] on div "Bauprodukte" at bounding box center [353, 90] width 210 height 25
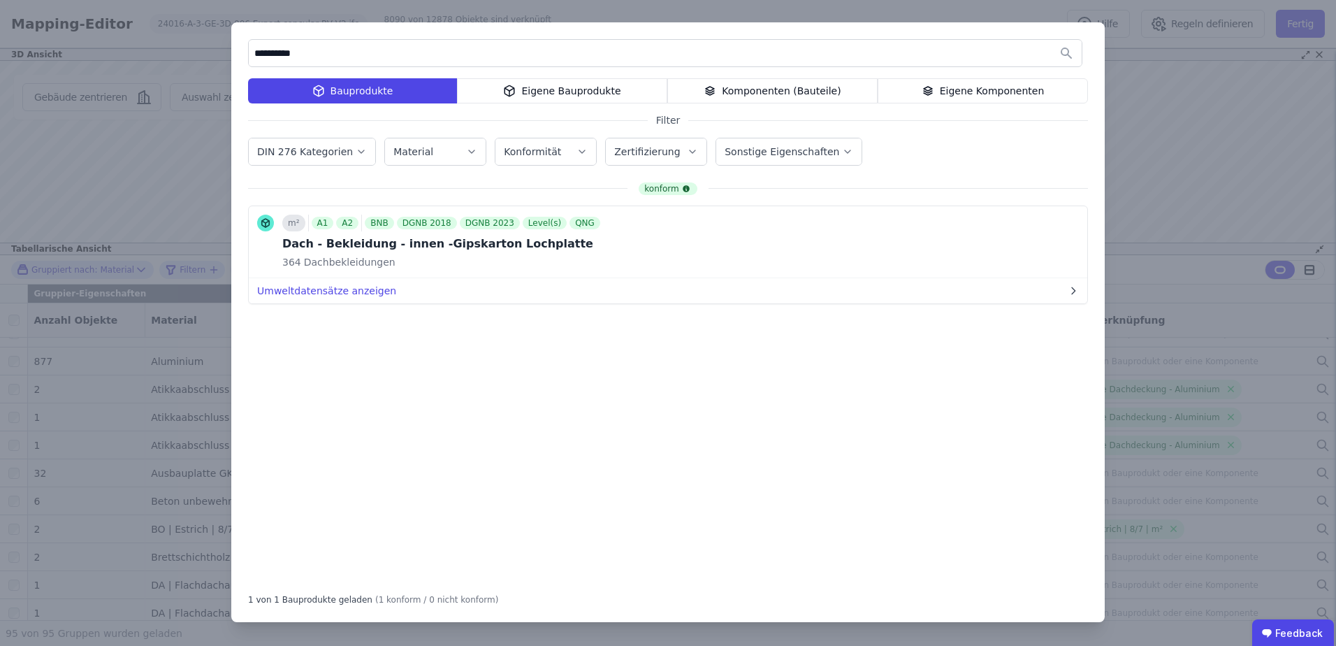
drag, startPoint x: 307, startPoint y: 55, endPoint x: 267, endPoint y: 57, distance: 39.9
click at [267, 57] on input "**********" at bounding box center [665, 53] width 833 height 25
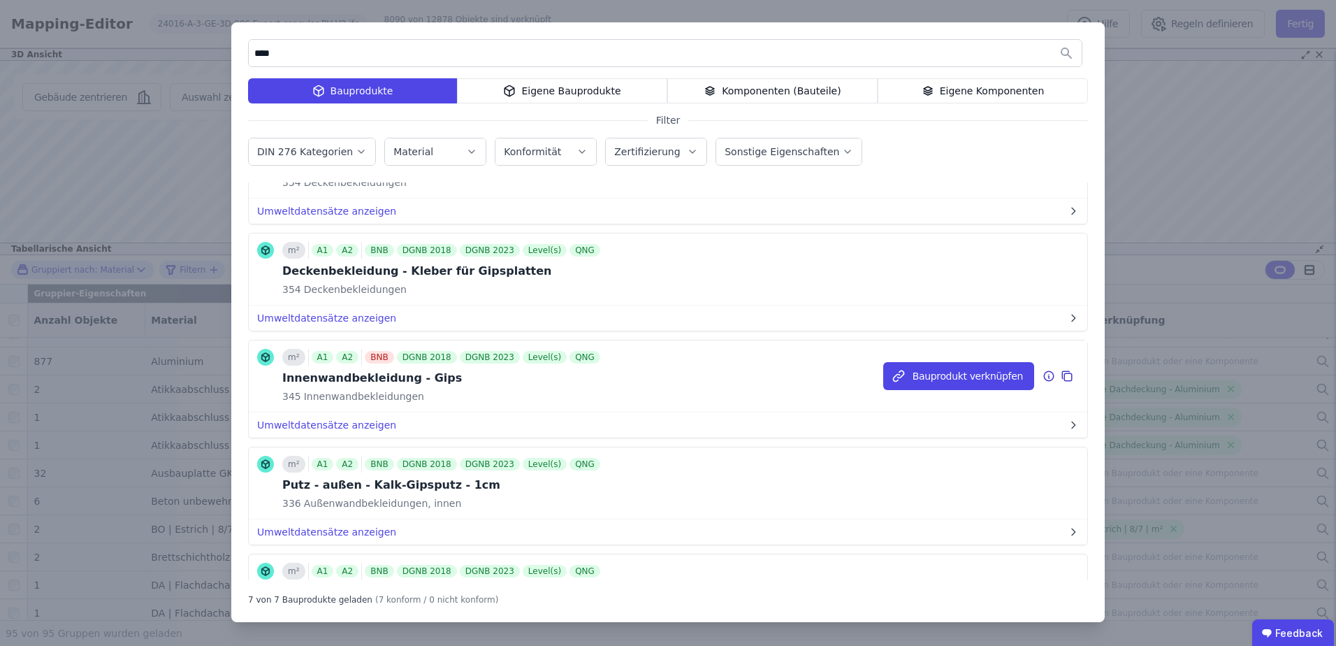
click at [1043, 378] on icon at bounding box center [1049, 376] width 13 height 17
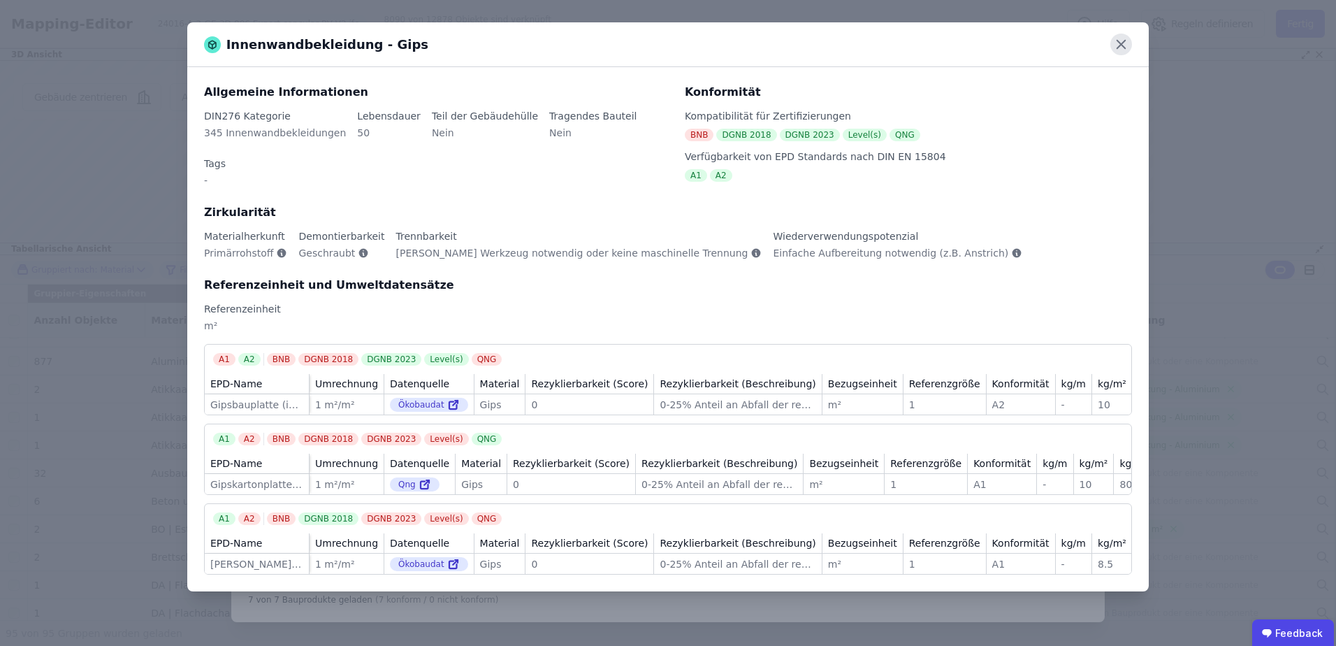
click at [1123, 48] on icon at bounding box center [1122, 45] width 22 height 22
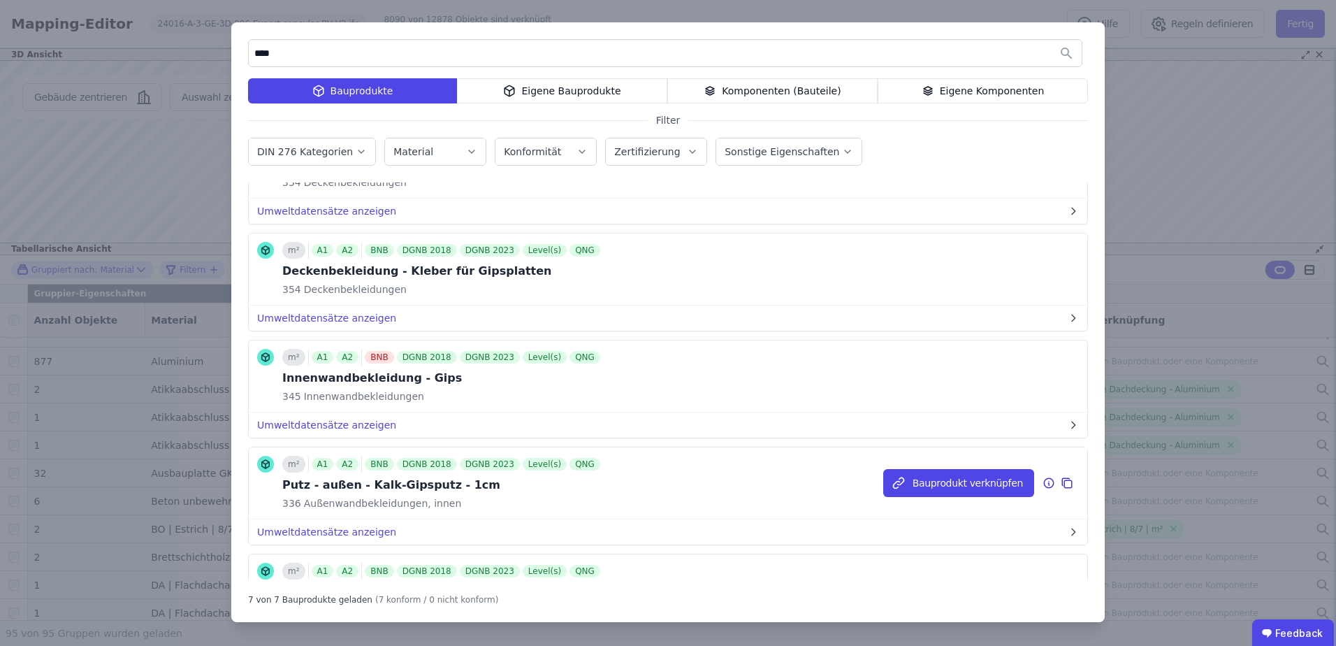
click at [1043, 482] on icon at bounding box center [1049, 483] width 13 height 17
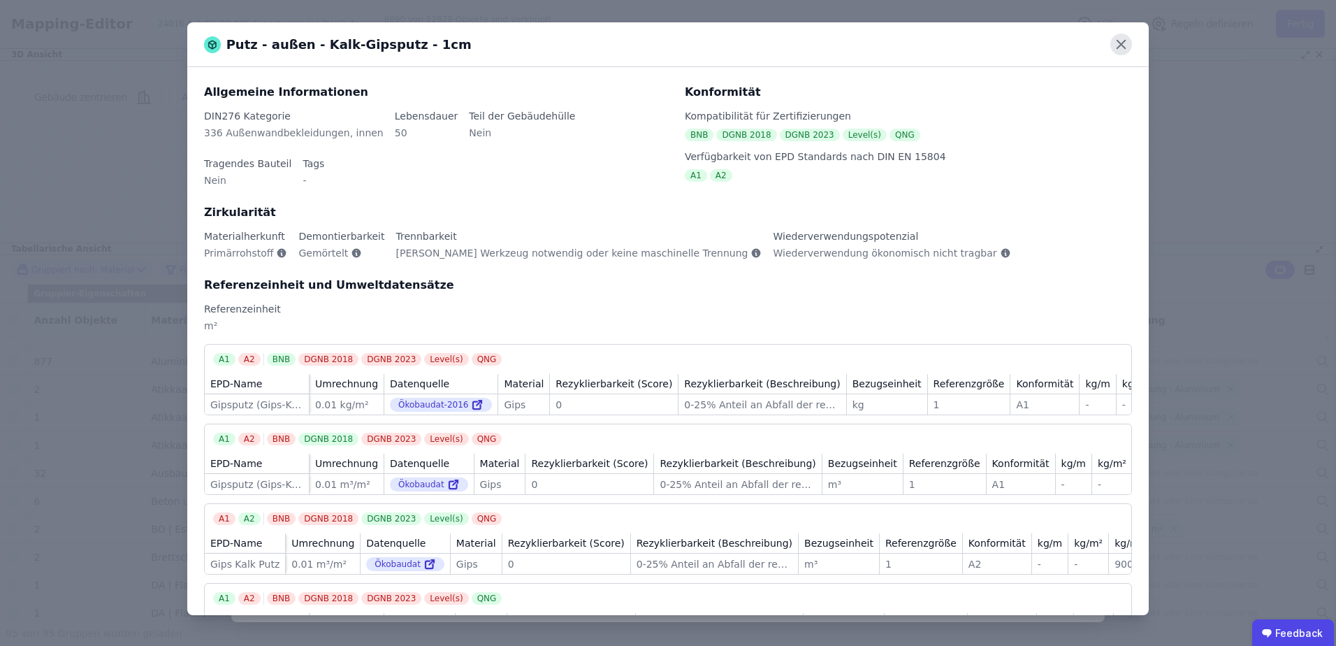
click at [1122, 50] on icon at bounding box center [1122, 45] width 22 height 22
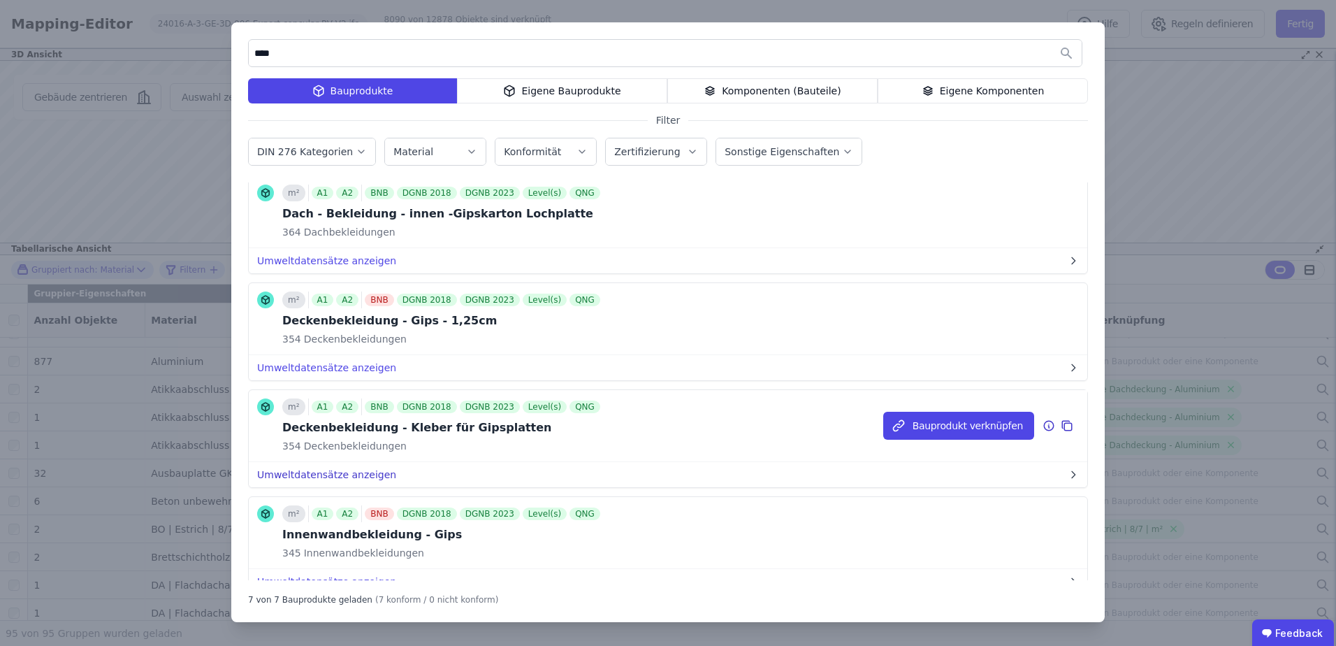
scroll to position [0, 0]
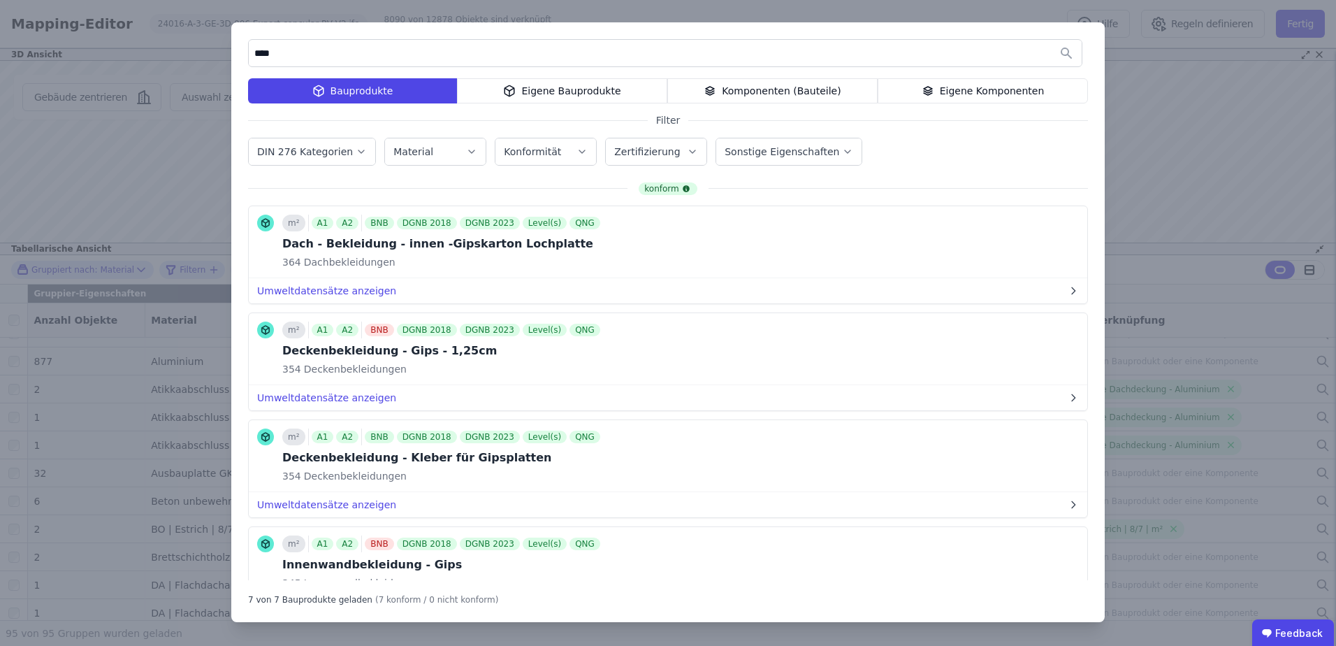
click at [356, 50] on input "****" at bounding box center [665, 53] width 833 height 25
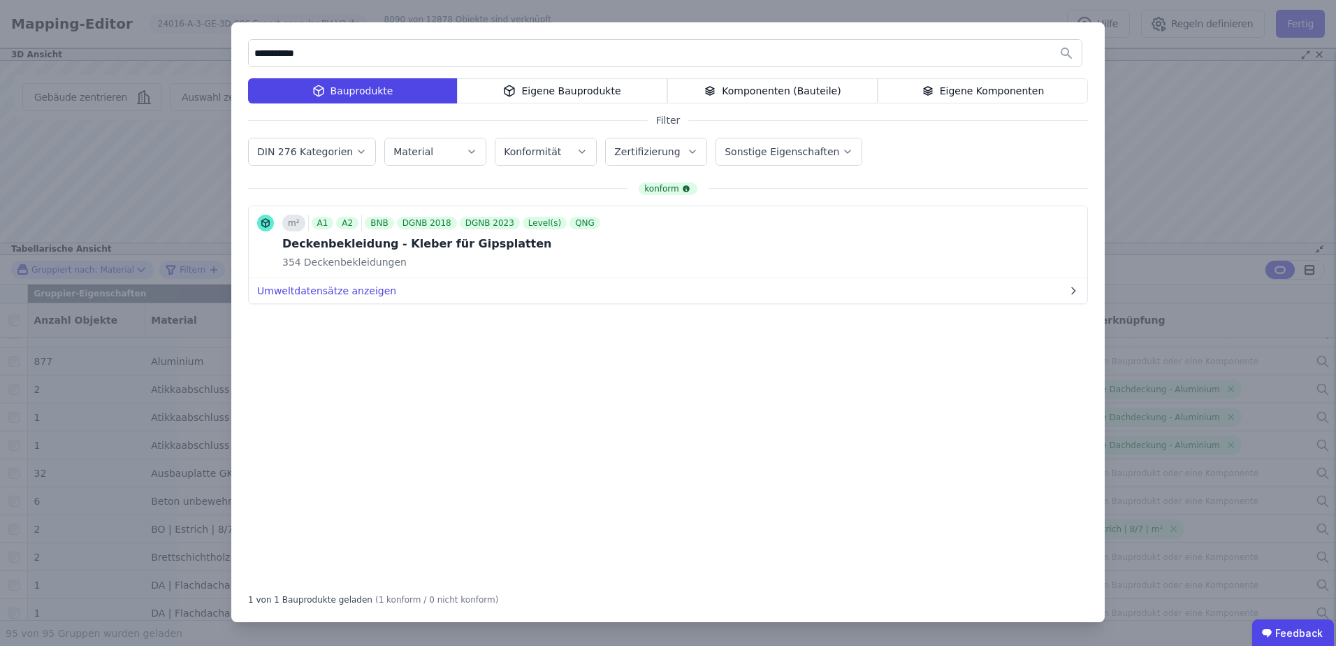
drag, startPoint x: 327, startPoint y: 54, endPoint x: 270, endPoint y: 51, distance: 56.7
click at [270, 51] on input "**********" at bounding box center [665, 53] width 833 height 25
type input "****"
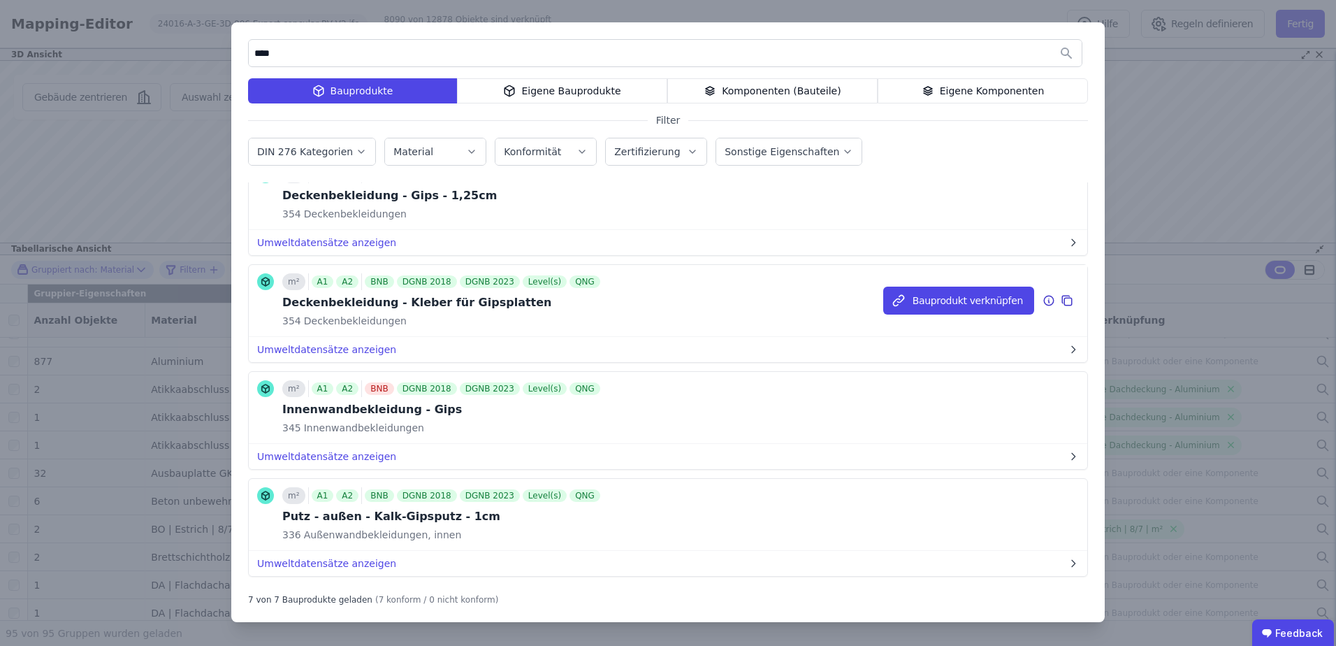
scroll to position [187, 0]
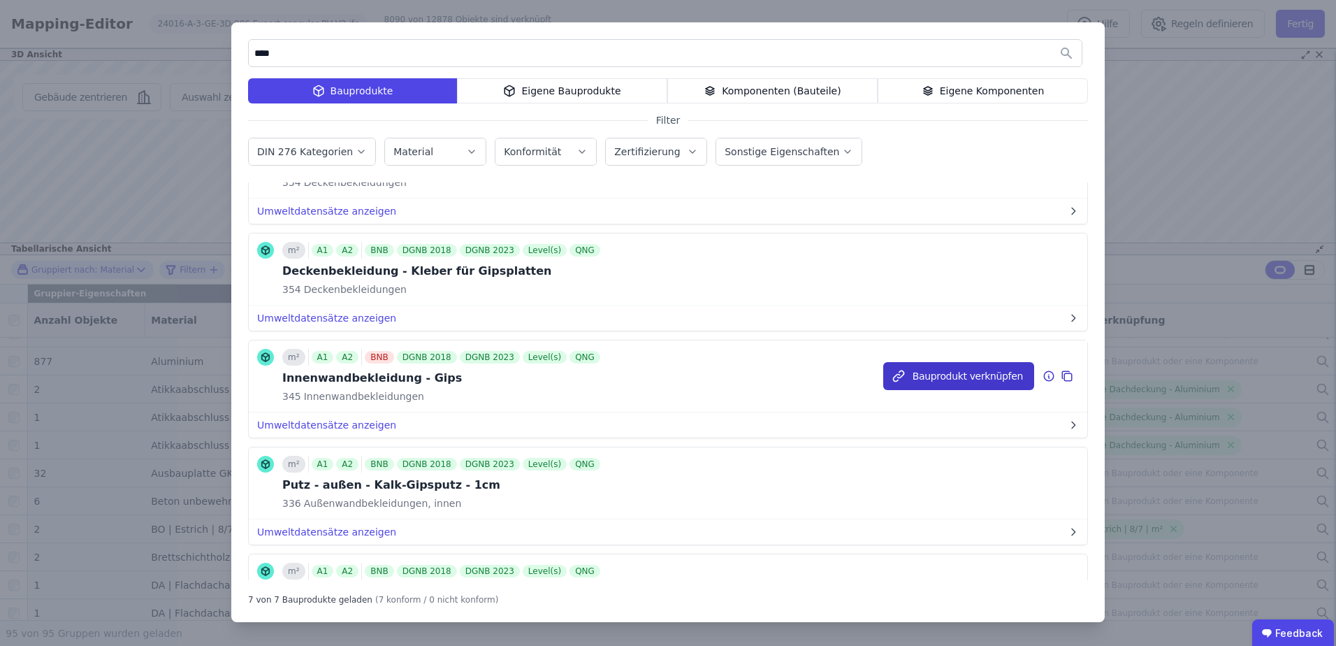
click at [1010, 370] on button "Bauprodukt verknüpfen" at bounding box center [958, 376] width 151 height 28
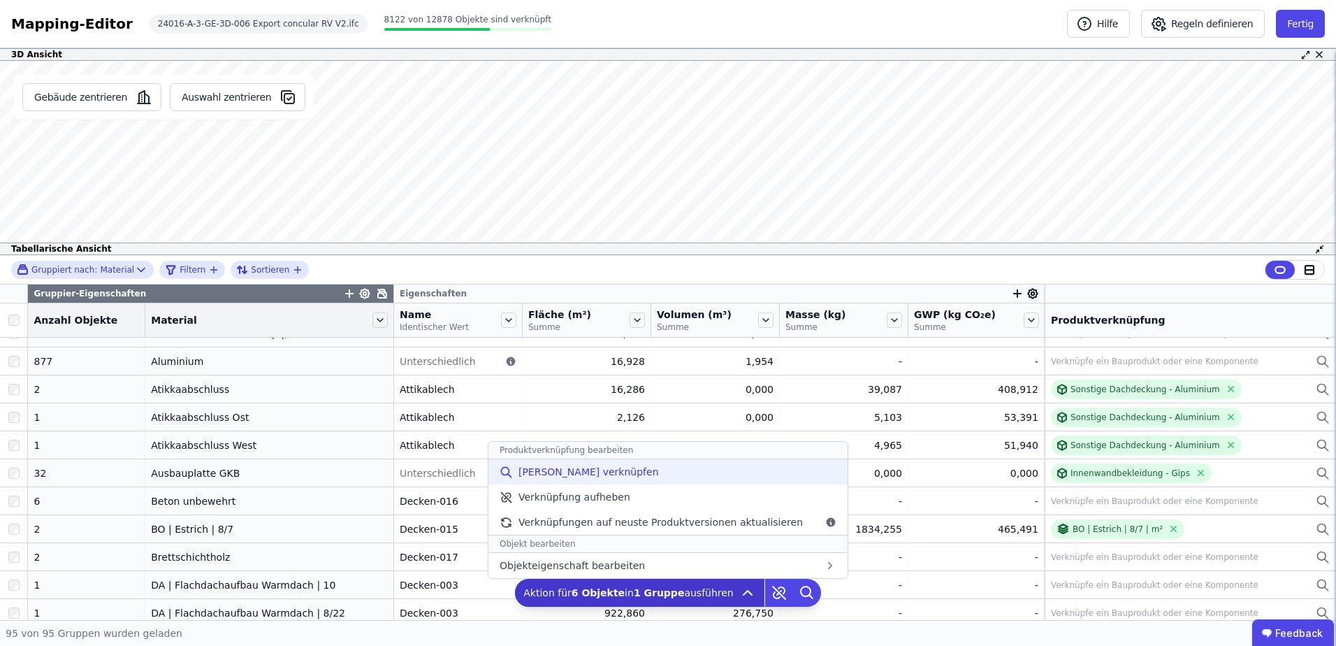
click at [646, 471] on div "[PERSON_NAME] verknüpfen" at bounding box center [668, 471] width 359 height 25
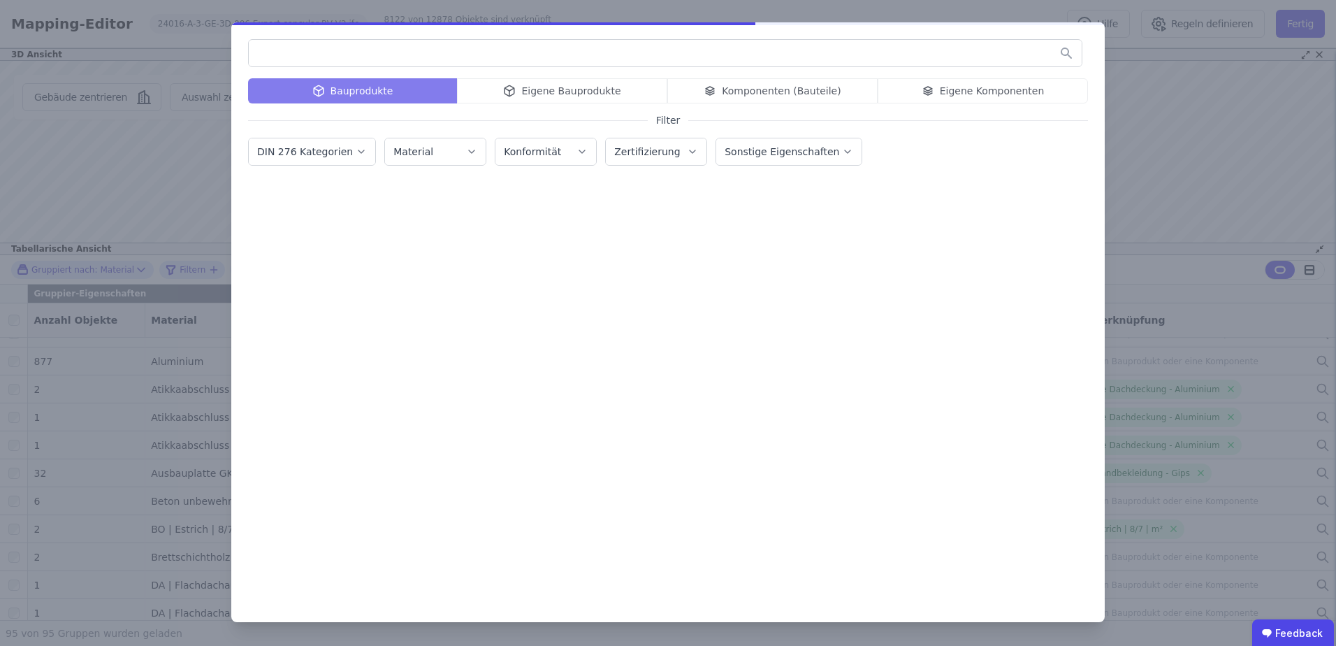
click at [441, 43] on input "text" at bounding box center [665, 53] width 833 height 25
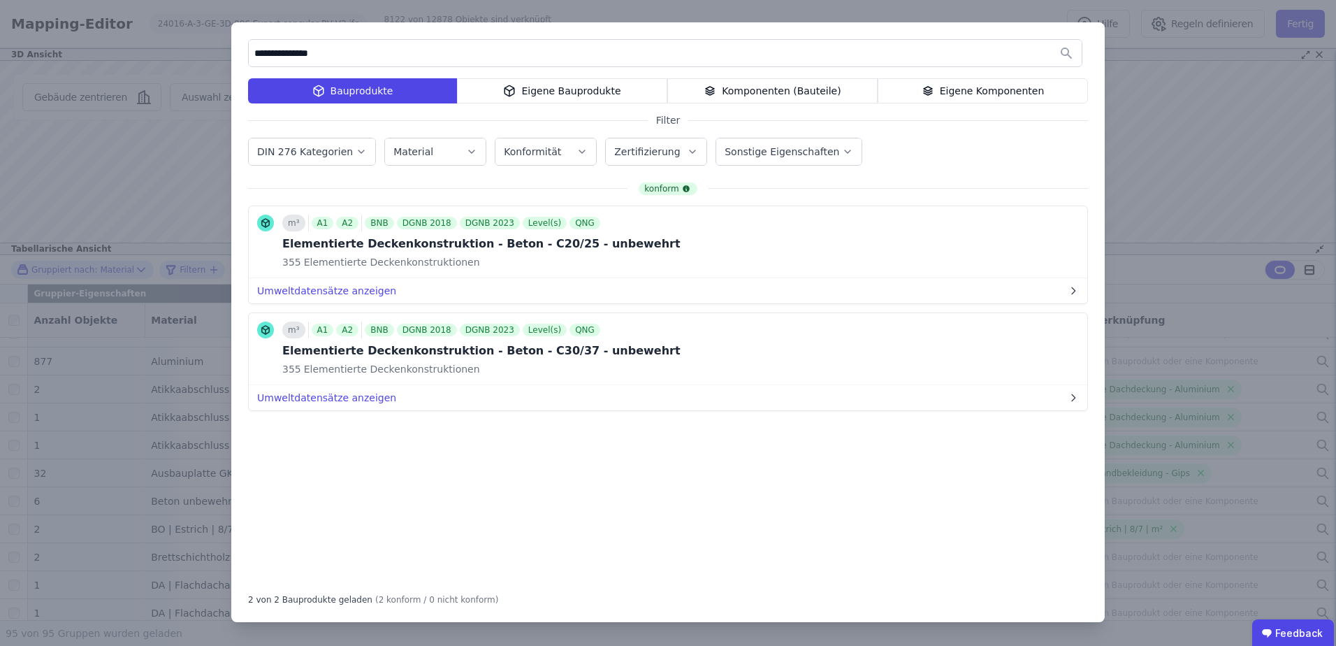
type input "**********"
click at [944, 245] on button "Bauprodukt verknüpfen" at bounding box center [958, 242] width 151 height 28
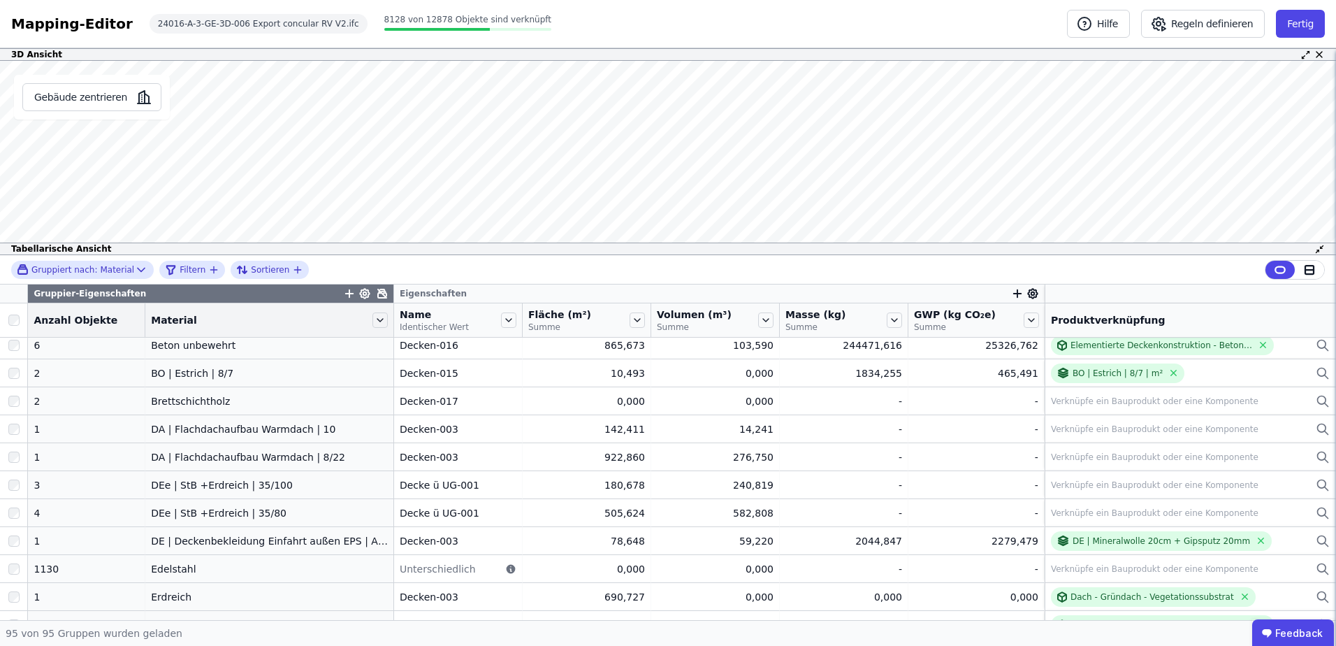
scroll to position [373, 0]
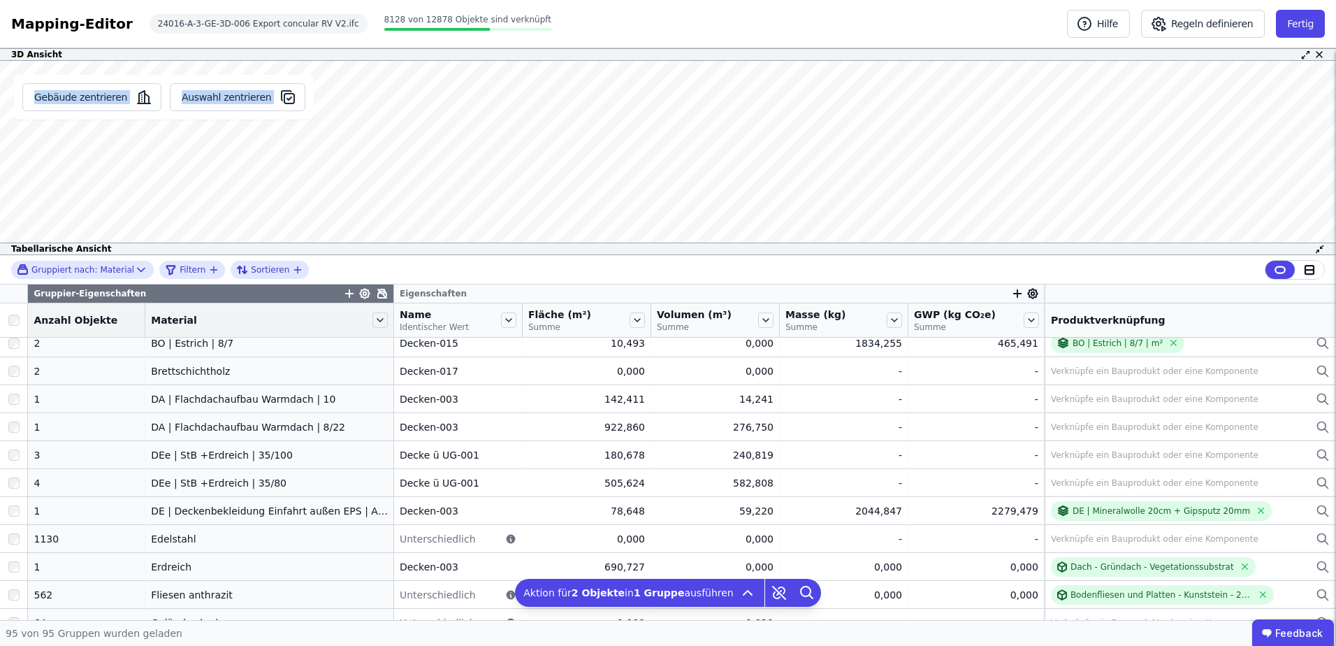
click at [527, 187] on div "Gebäude zentrieren Auswahl zentrieren 02Glaspaneel-276 Produktverknüpfung Wandf…" at bounding box center [668, 158] width 1336 height 194
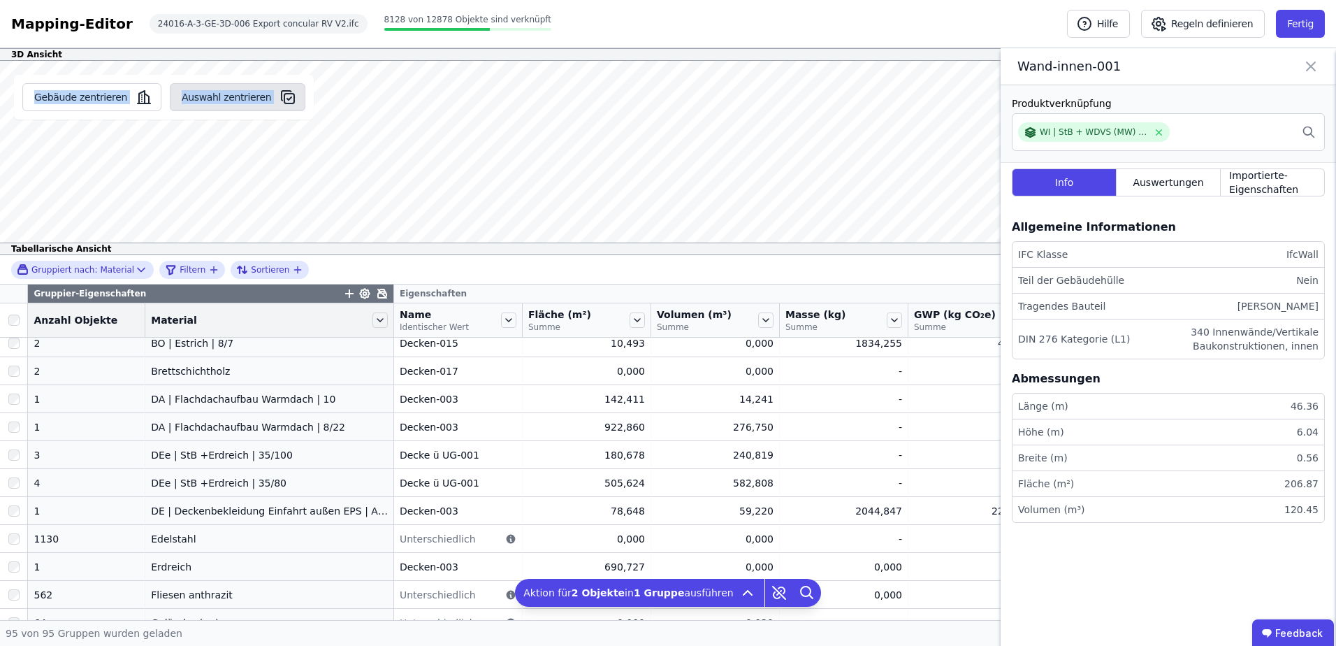
click at [280, 98] on icon "button" at bounding box center [288, 97] width 17 height 17
click at [1318, 66] on icon at bounding box center [1311, 67] width 17 height 20
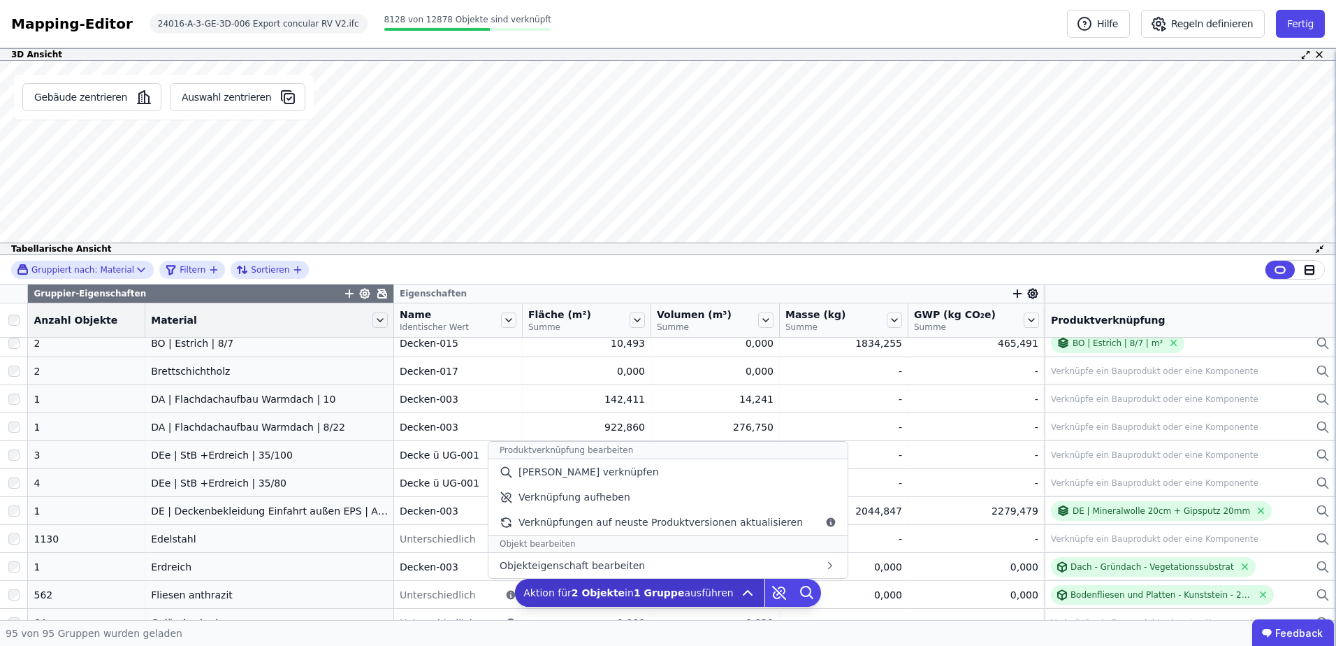
click at [744, 591] on icon at bounding box center [748, 593] width 8 height 4
click at [619, 476] on span "[PERSON_NAME] verknüpfen" at bounding box center [589, 472] width 140 height 14
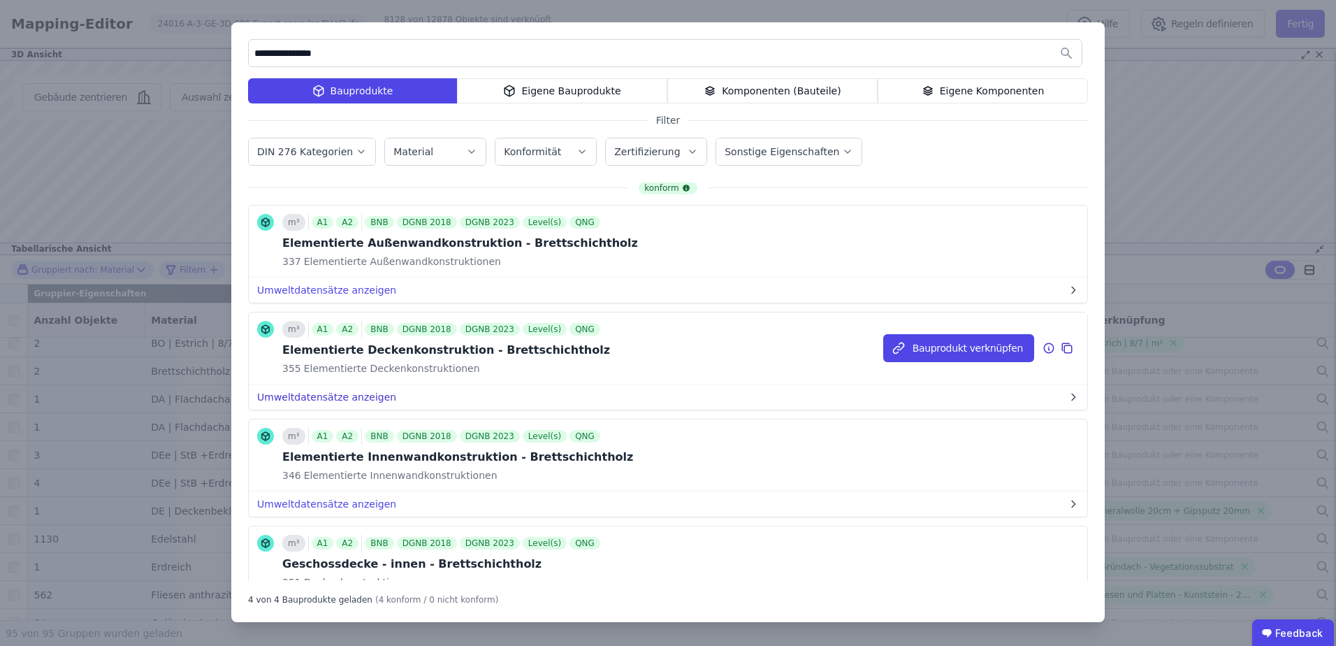
scroll to position [0, 0]
click at [556, 87] on div "Eigene Bauprodukte" at bounding box center [562, 90] width 210 height 25
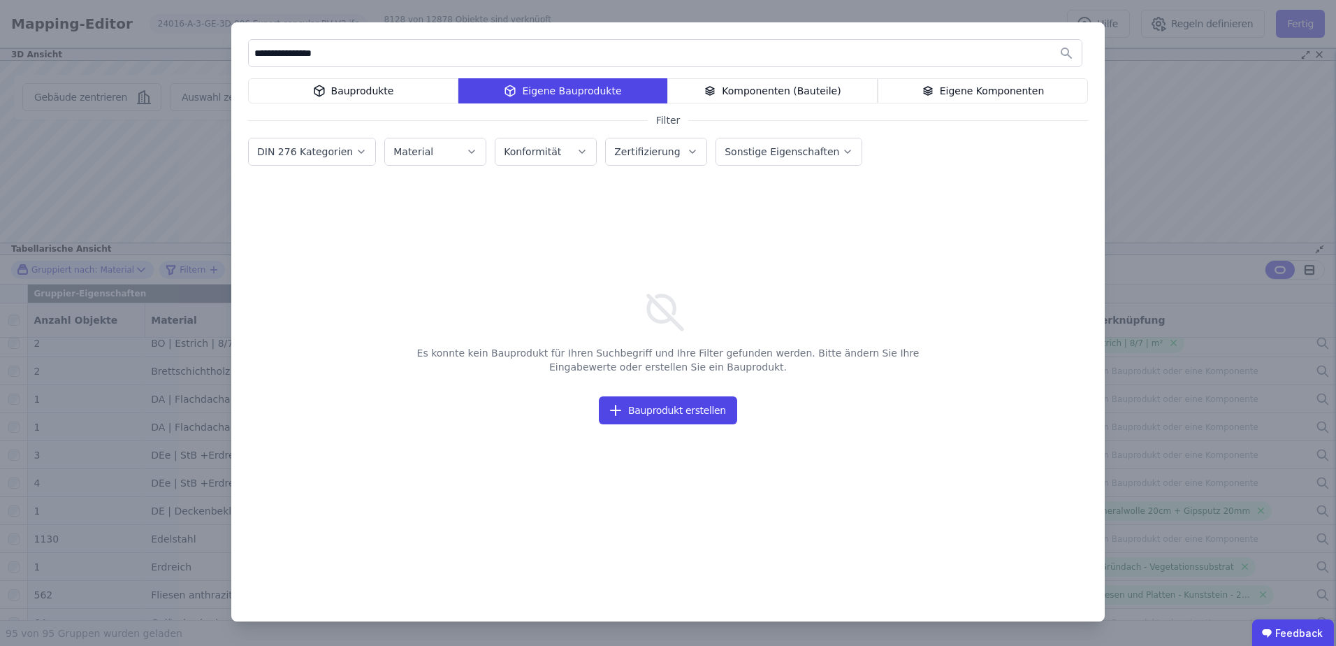
click at [757, 76] on div "**********" at bounding box center [668, 321] width 874 height 599
click at [749, 87] on div "Komponenten (Bauteile)" at bounding box center [772, 90] width 210 height 25
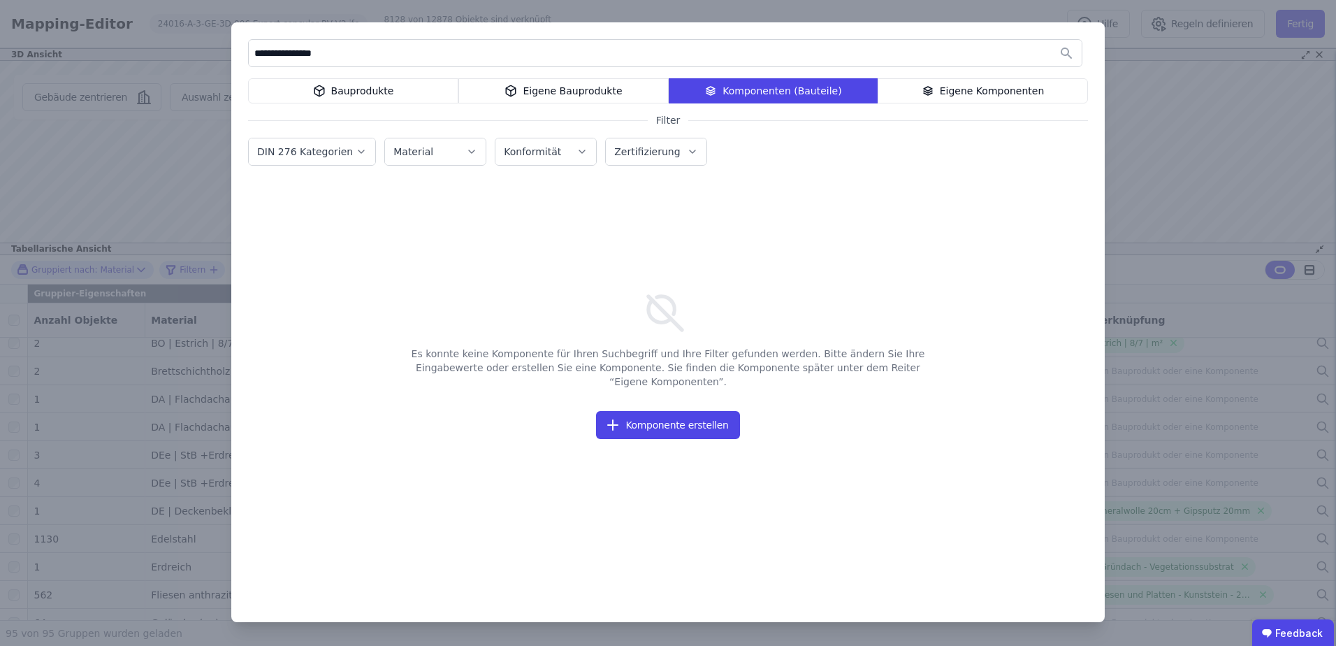
click at [983, 95] on div "Eigene Komponenten" at bounding box center [983, 90] width 210 height 25
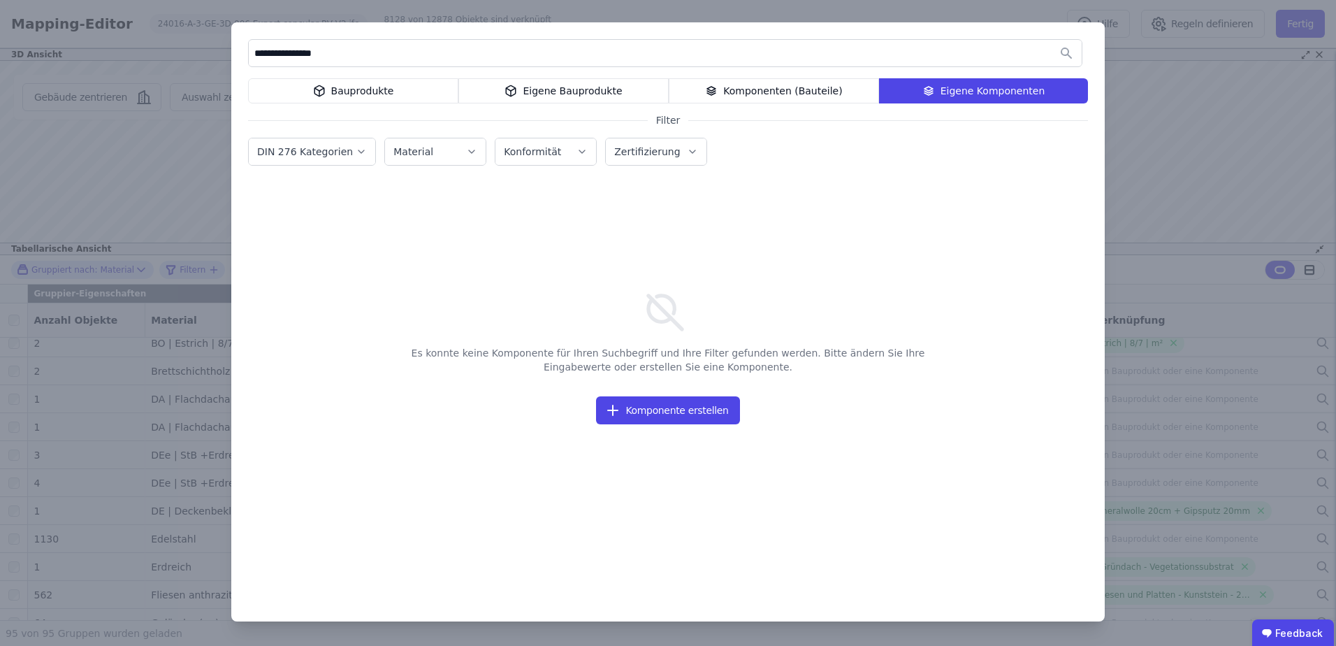
click at [359, 89] on div "Bauprodukte" at bounding box center [353, 90] width 210 height 25
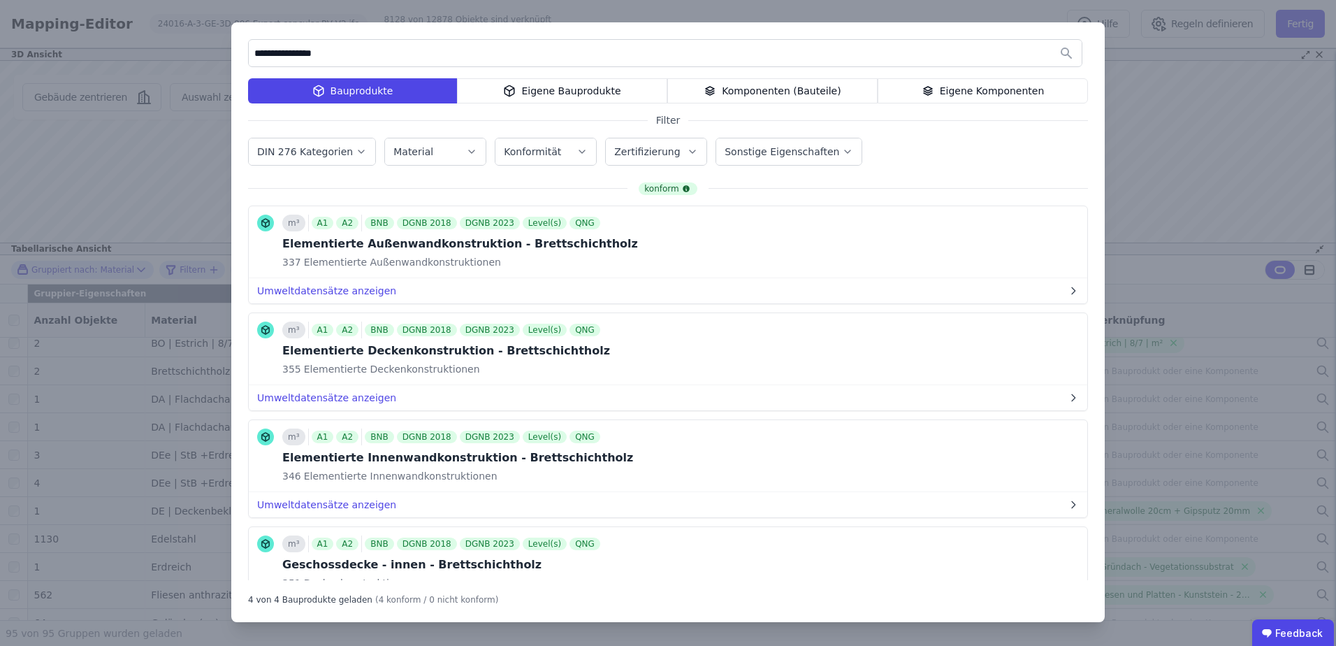
drag, startPoint x: 348, startPoint y: 51, endPoint x: 226, endPoint y: 51, distance: 121.6
click at [226, 51] on div "**********" at bounding box center [668, 323] width 1336 height 646
drag, startPoint x: 308, startPoint y: 59, endPoint x: 277, endPoint y: 60, distance: 31.5
click at [277, 60] on input "**********" at bounding box center [665, 53] width 833 height 25
drag, startPoint x: 308, startPoint y: 52, endPoint x: 205, endPoint y: 56, distance: 102.8
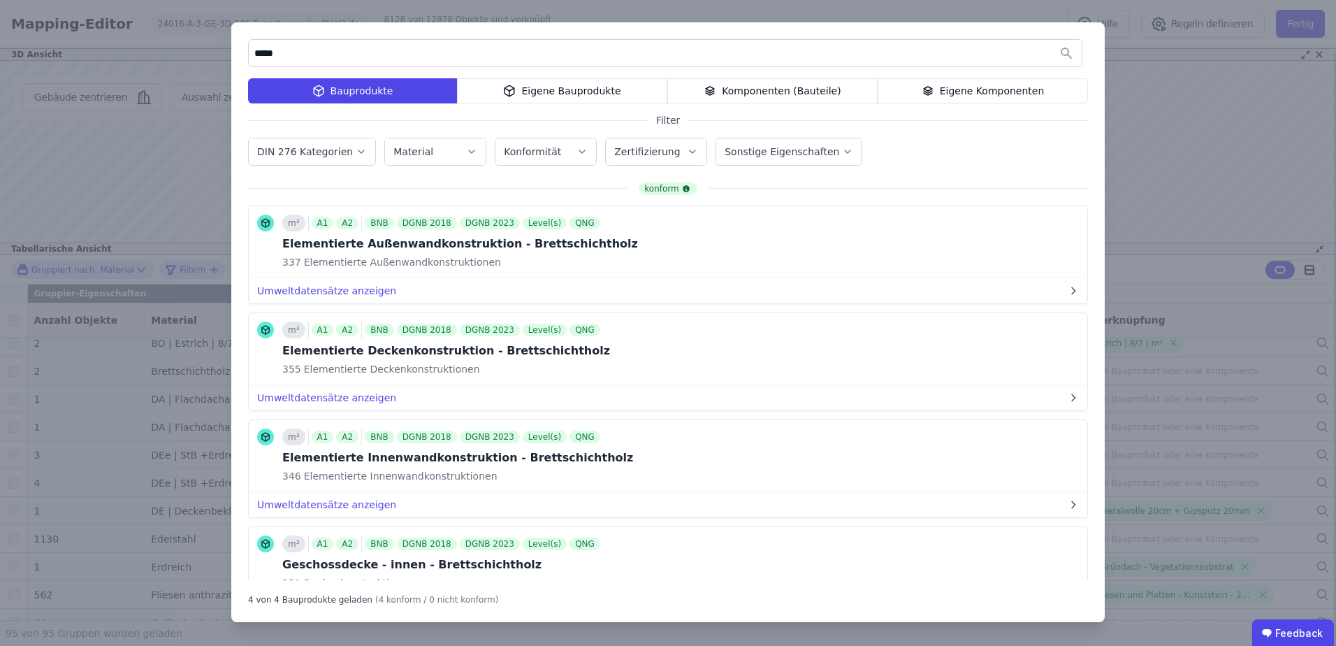
click at [205, 56] on div "***** Bauprodukte Eigene Bauprodukte Komponenten (Bauteile) Eigene Komponenten …" at bounding box center [668, 323] width 1336 height 646
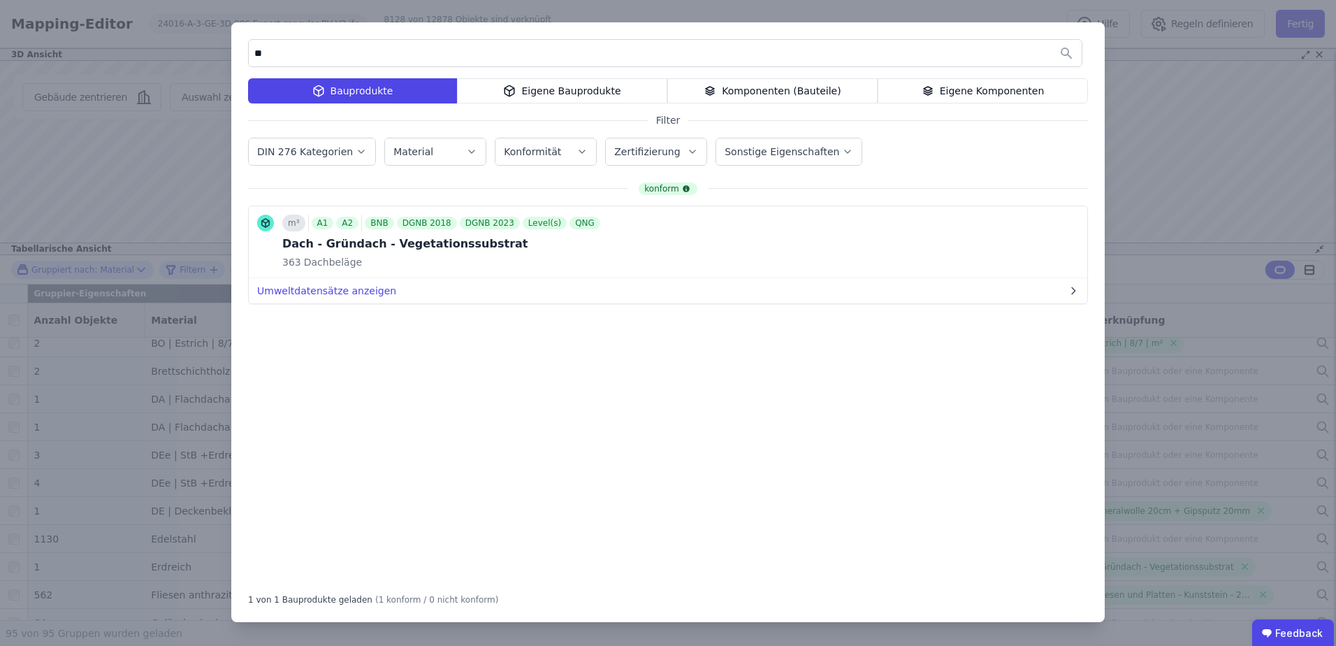
type input "*"
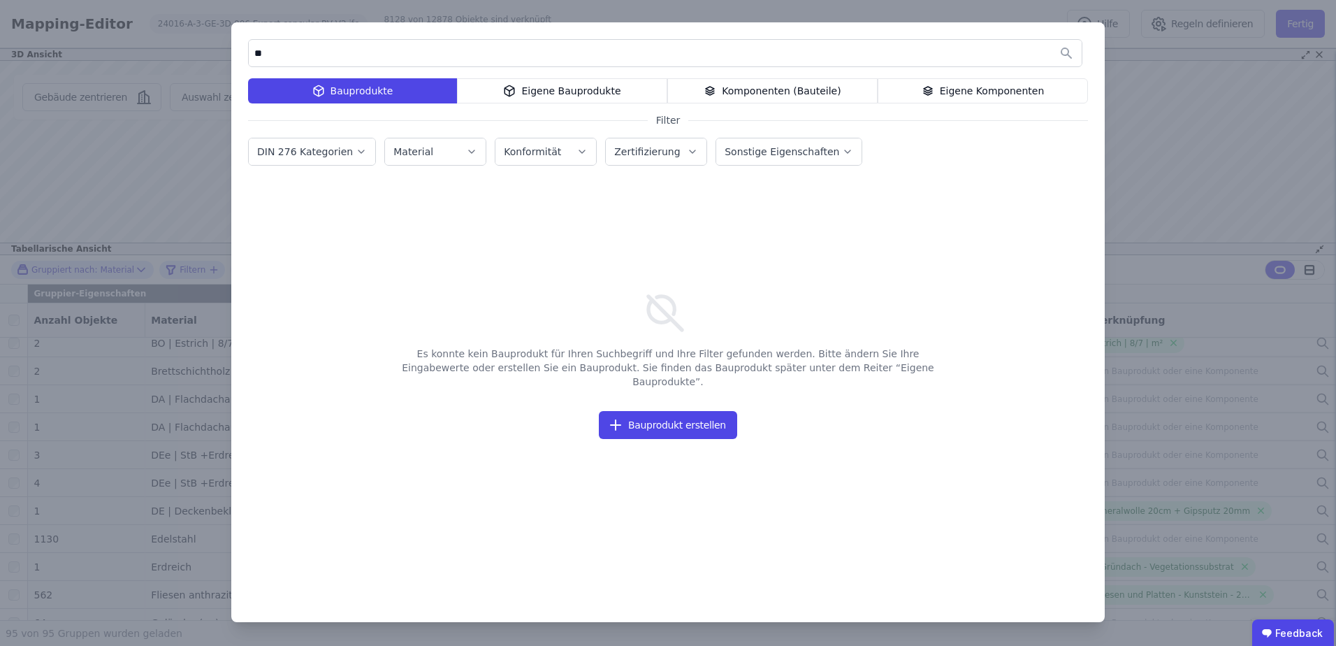
type input "*"
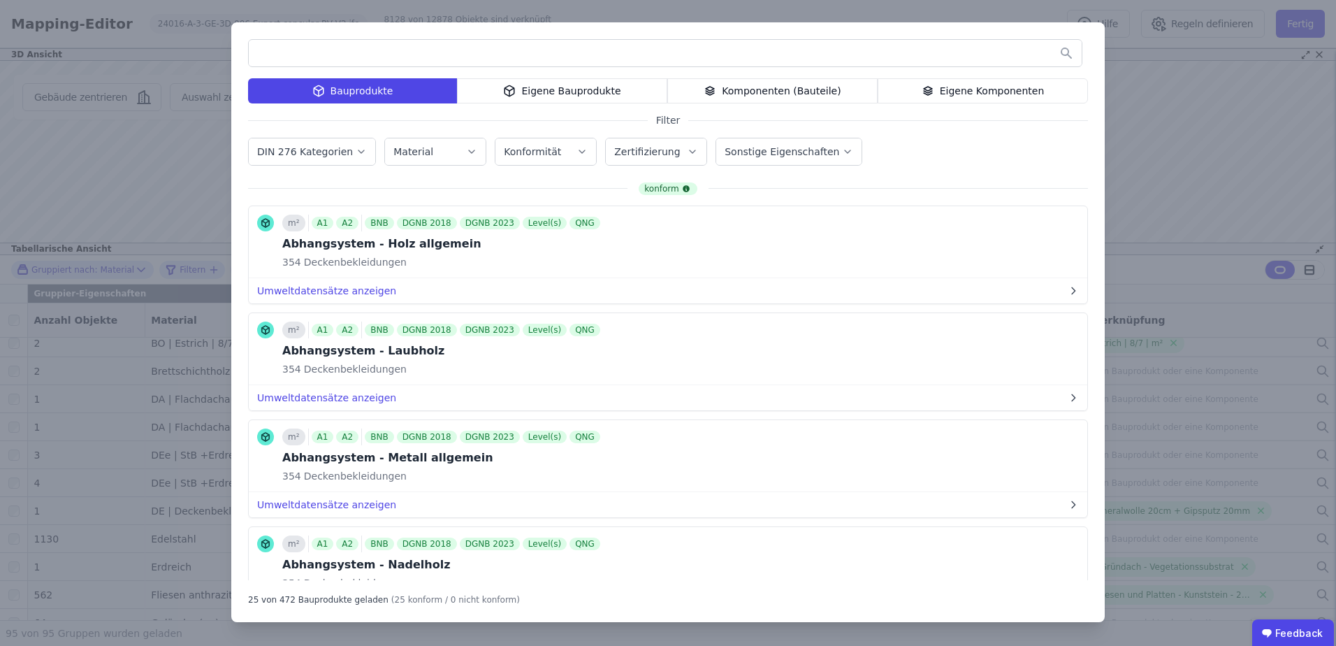
click at [594, 100] on div "Eigene Bauprodukte" at bounding box center [562, 90] width 210 height 25
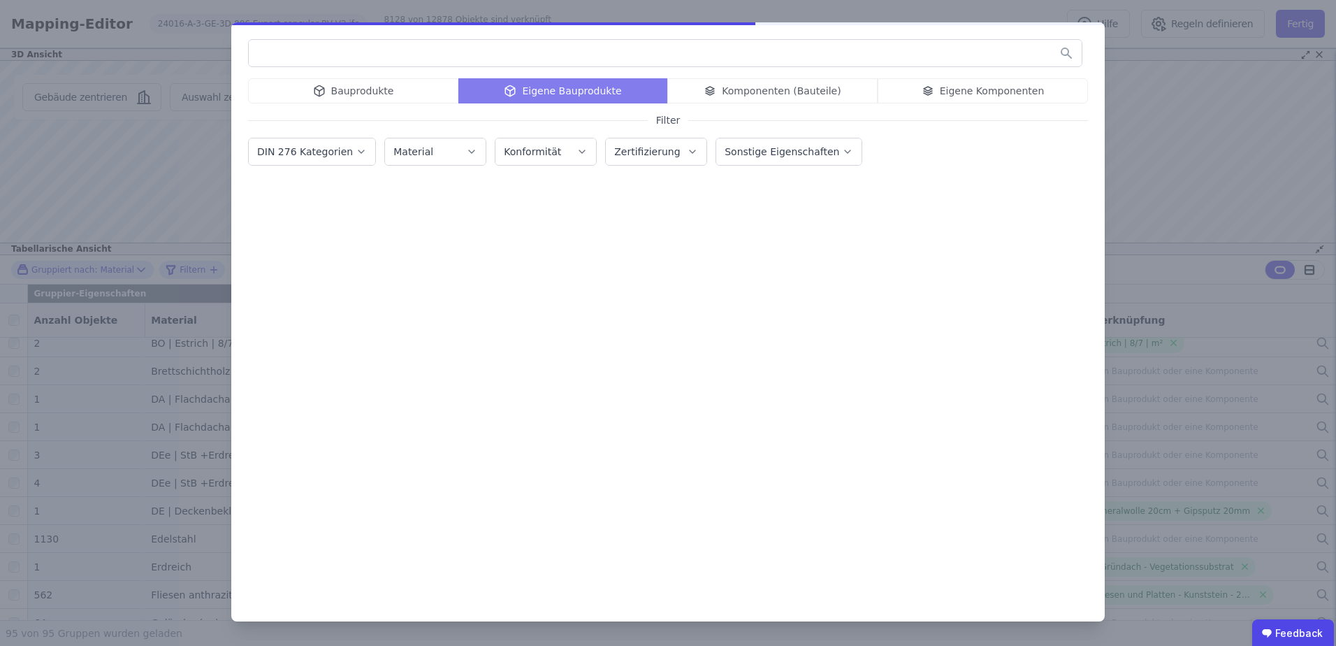
click at [581, 58] on input "text" at bounding box center [665, 53] width 833 height 25
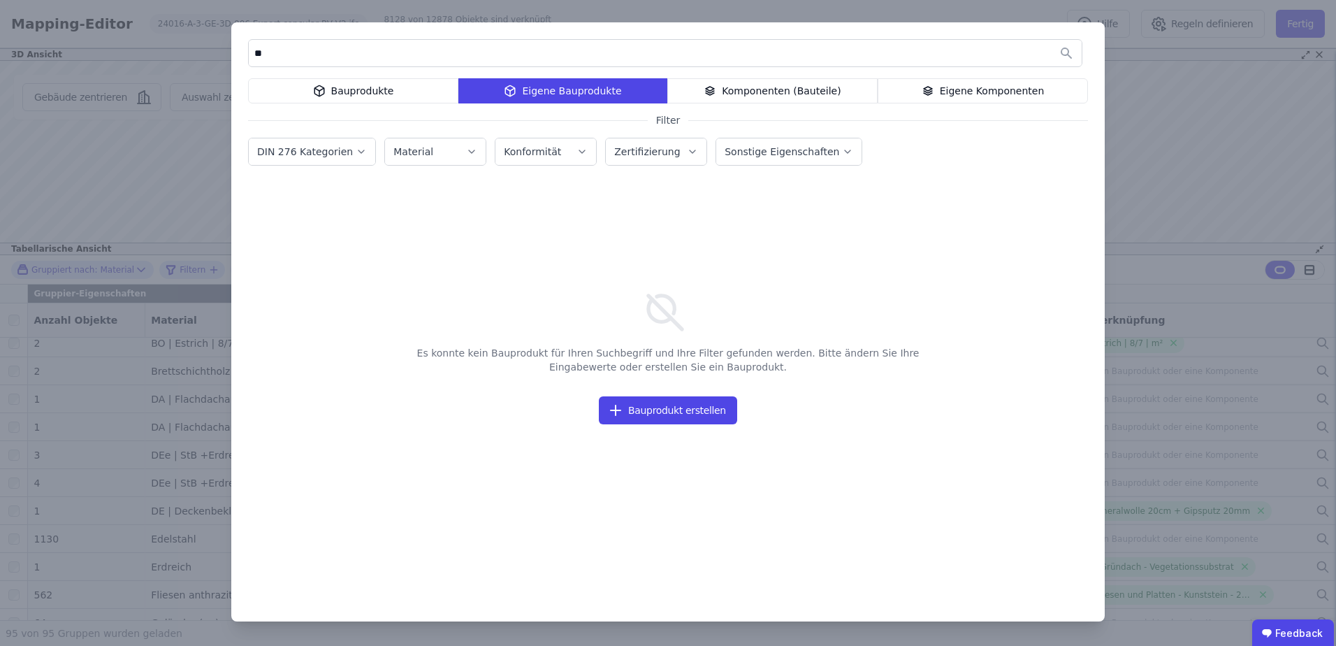
type input "**"
click at [715, 77] on div "** Bauprodukte Eigene Bauprodukte Komponenten (Bauteile) Eigene Komponenten Fil…" at bounding box center [668, 321] width 874 height 599
click at [716, 87] on icon at bounding box center [710, 90] width 13 height 17
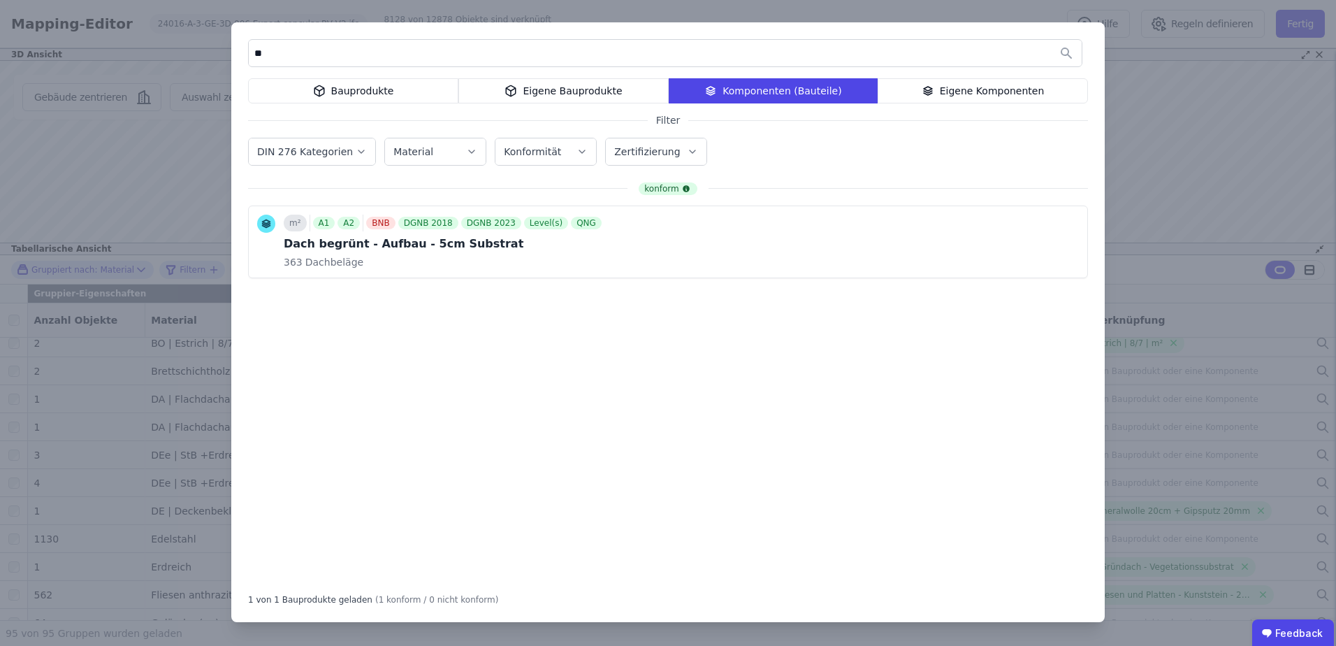
click at [312, 89] on div "Bauprodukte" at bounding box center [353, 90] width 210 height 25
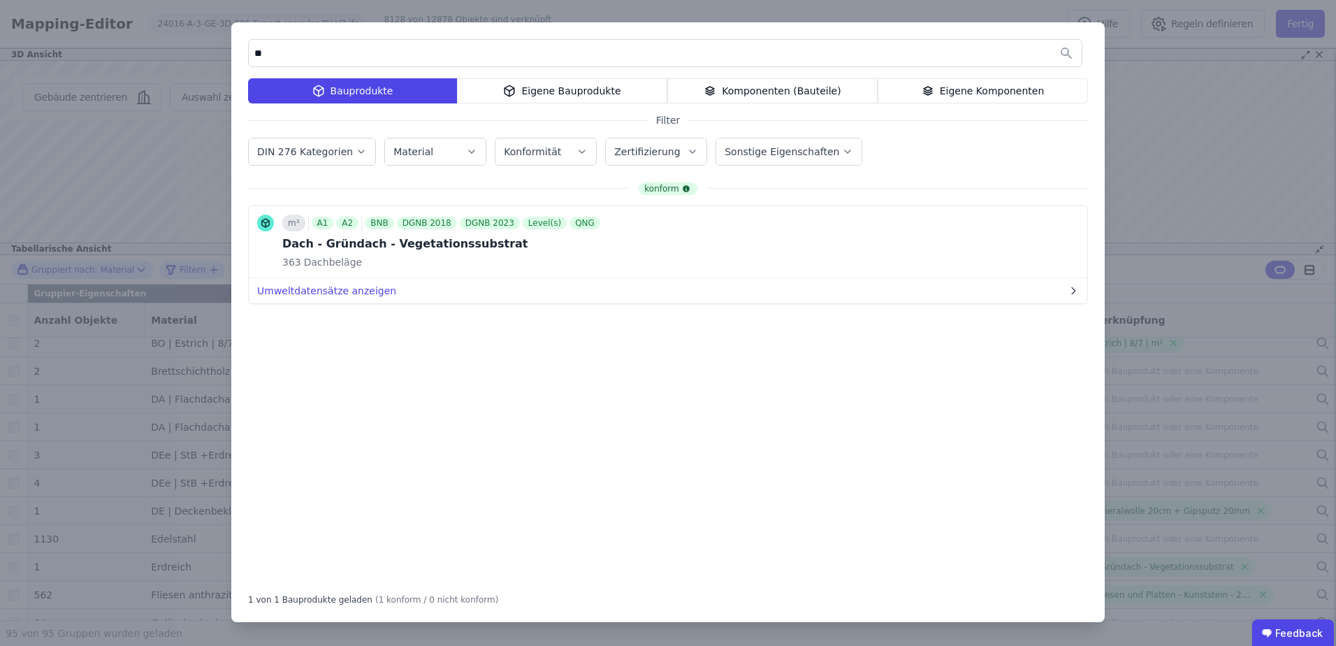
drag, startPoint x: 280, startPoint y: 52, endPoint x: 143, endPoint y: 59, distance: 137.2
click at [143, 59] on div "** Bauprodukte Eigene Bauprodukte Komponenten (Bauteile) Eigene Komponenten Fil…" at bounding box center [668, 323] width 1336 height 646
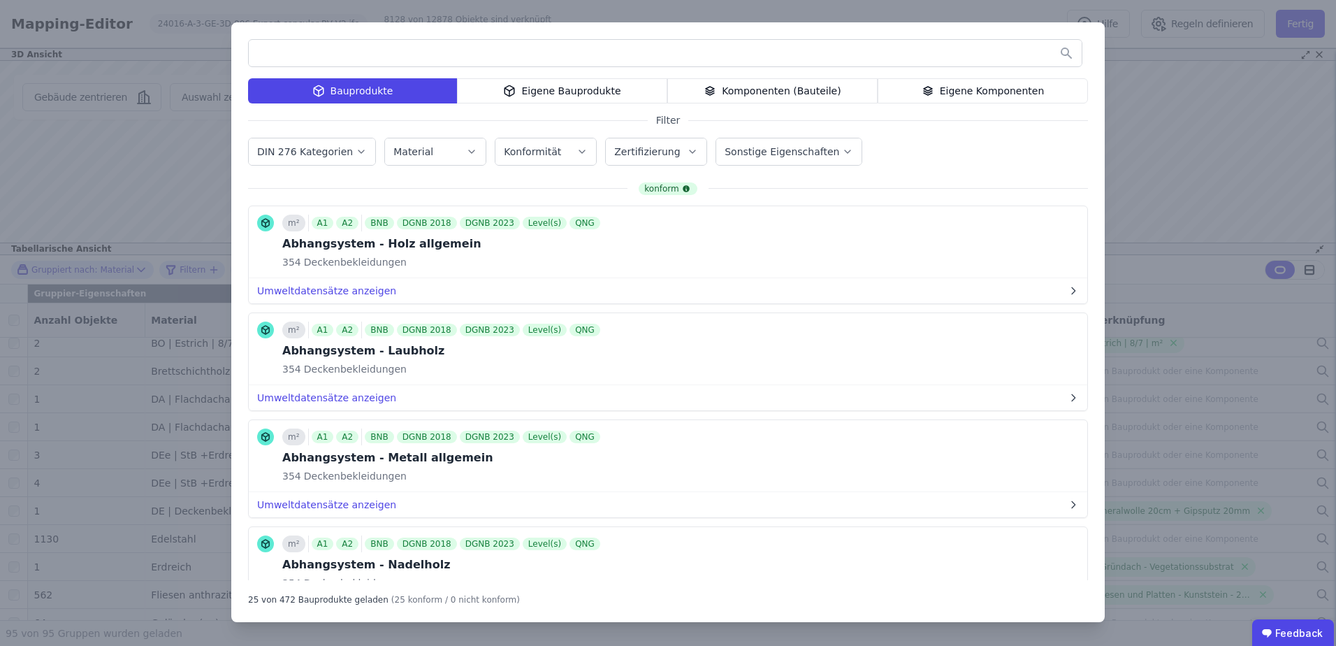
click at [1220, 113] on div "Bauprodukte Eigene Bauprodukte Komponenten (Bauteile) Eigene Komponenten Filter…" at bounding box center [668, 323] width 1336 height 646
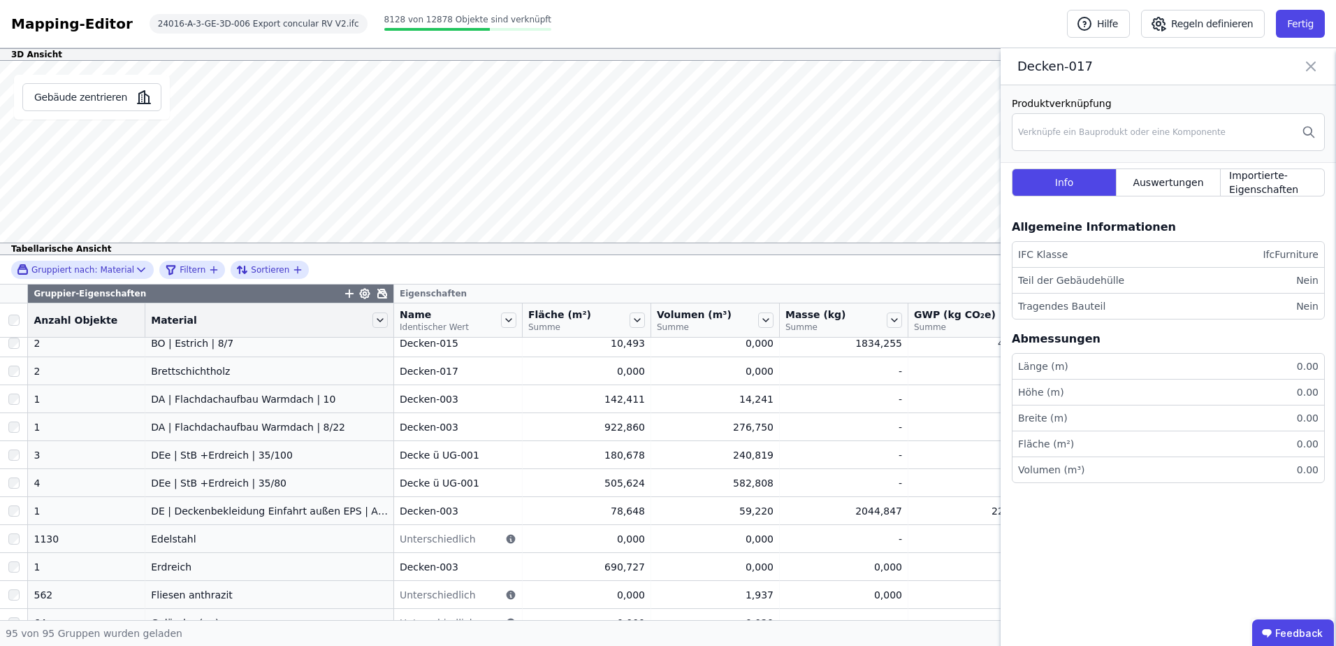
click at [1305, 64] on icon at bounding box center [1311, 67] width 17 height 20
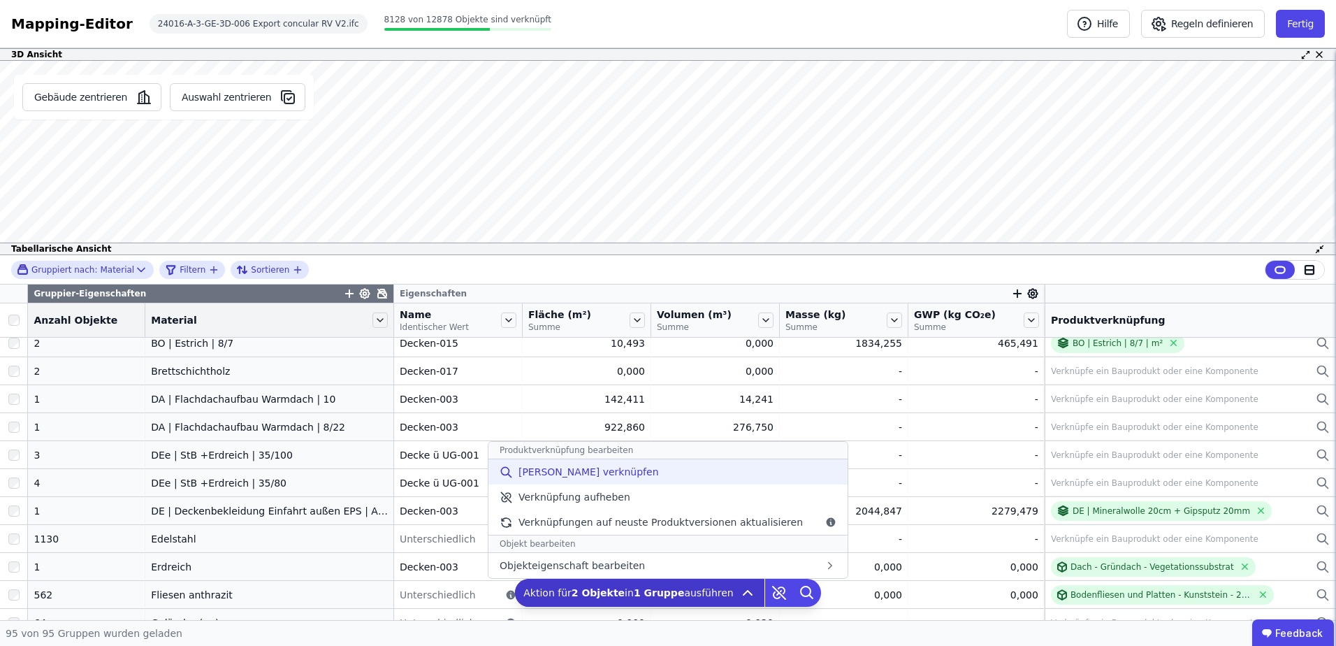
click at [620, 474] on span "[PERSON_NAME] verknüpfen" at bounding box center [589, 472] width 140 height 14
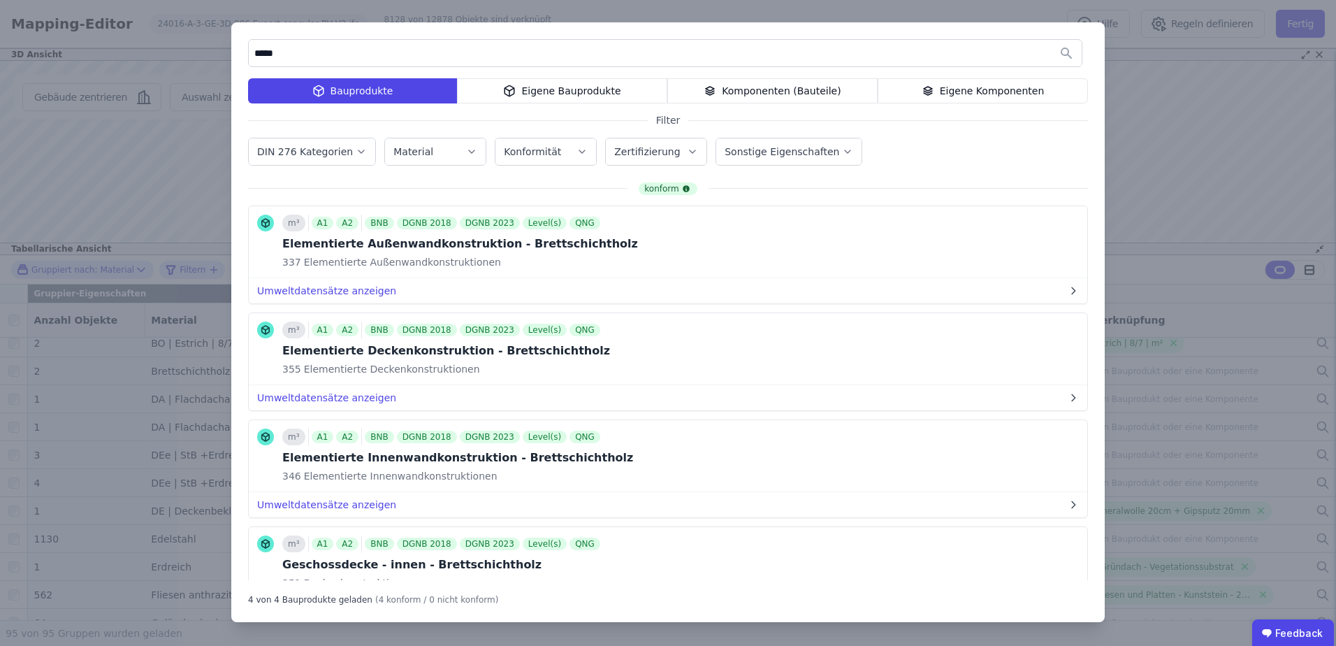
type input "*****"
click at [514, 102] on div "Eigene Bauprodukte" at bounding box center [562, 90] width 210 height 25
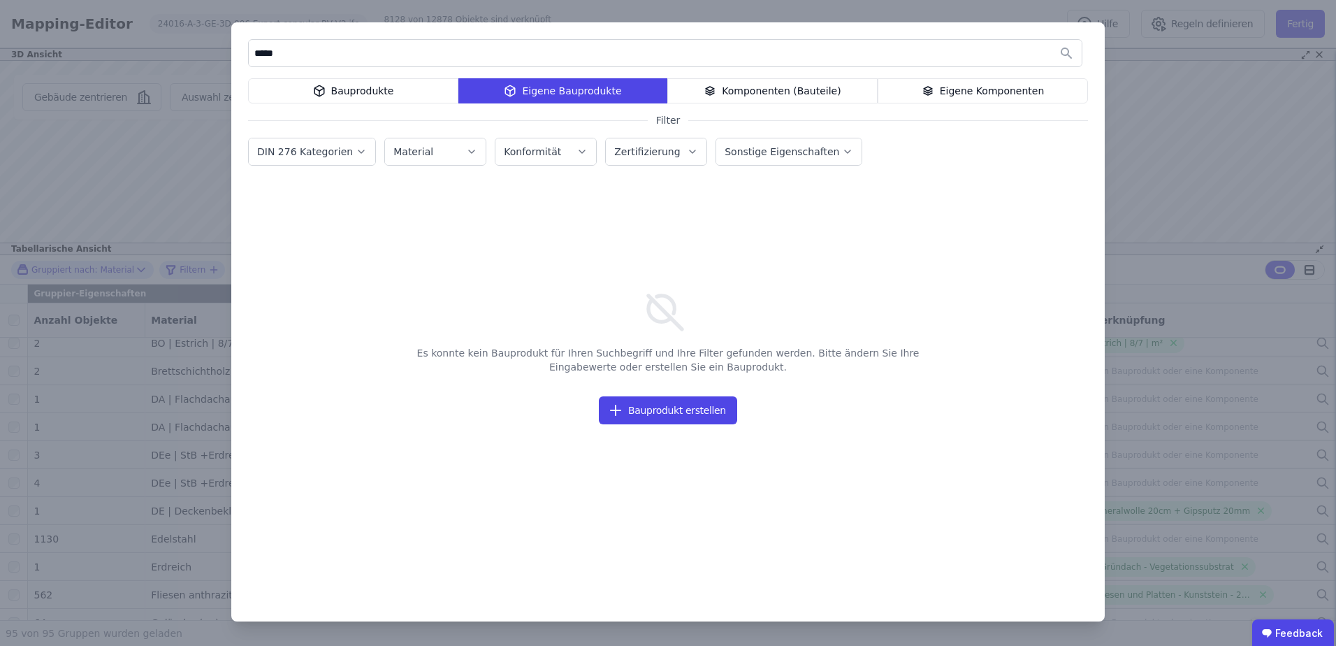
click at [784, 95] on div "Komponenten (Bauteile)" at bounding box center [772, 90] width 210 height 25
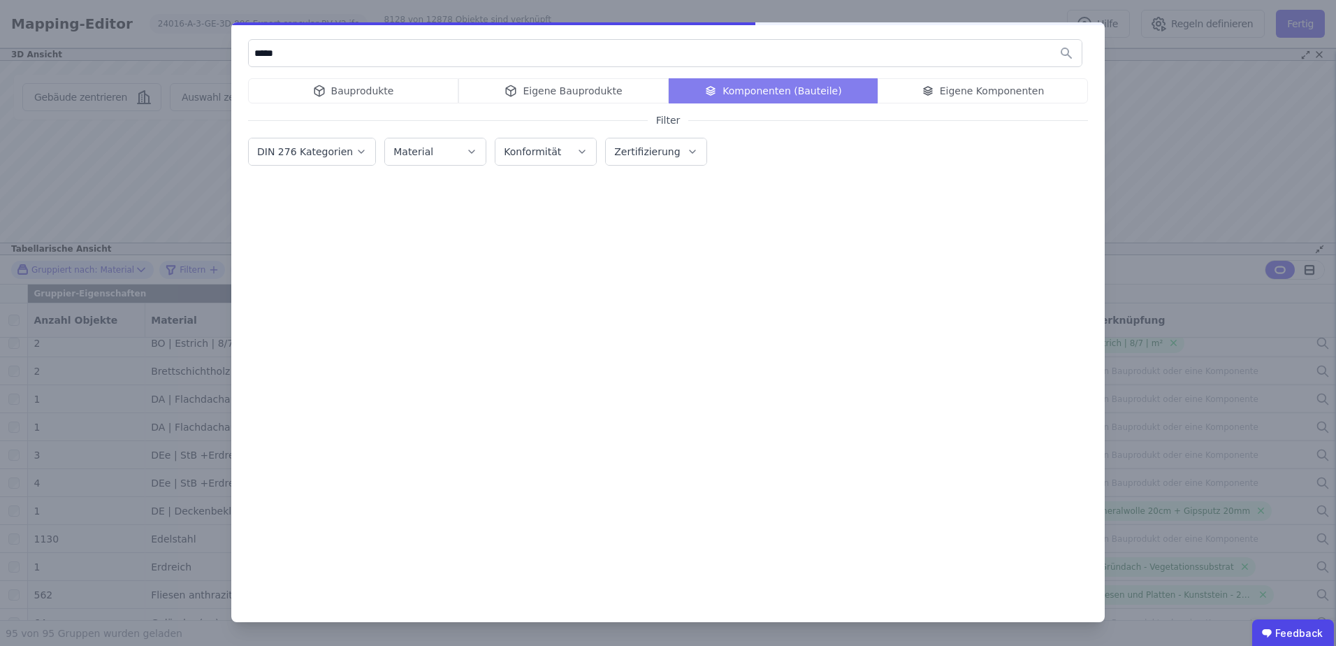
click at [967, 101] on div "Bauprodukte Eigene Bauprodukte Komponenten (Bauteile) Eigene Komponenten" at bounding box center [668, 90] width 840 height 25
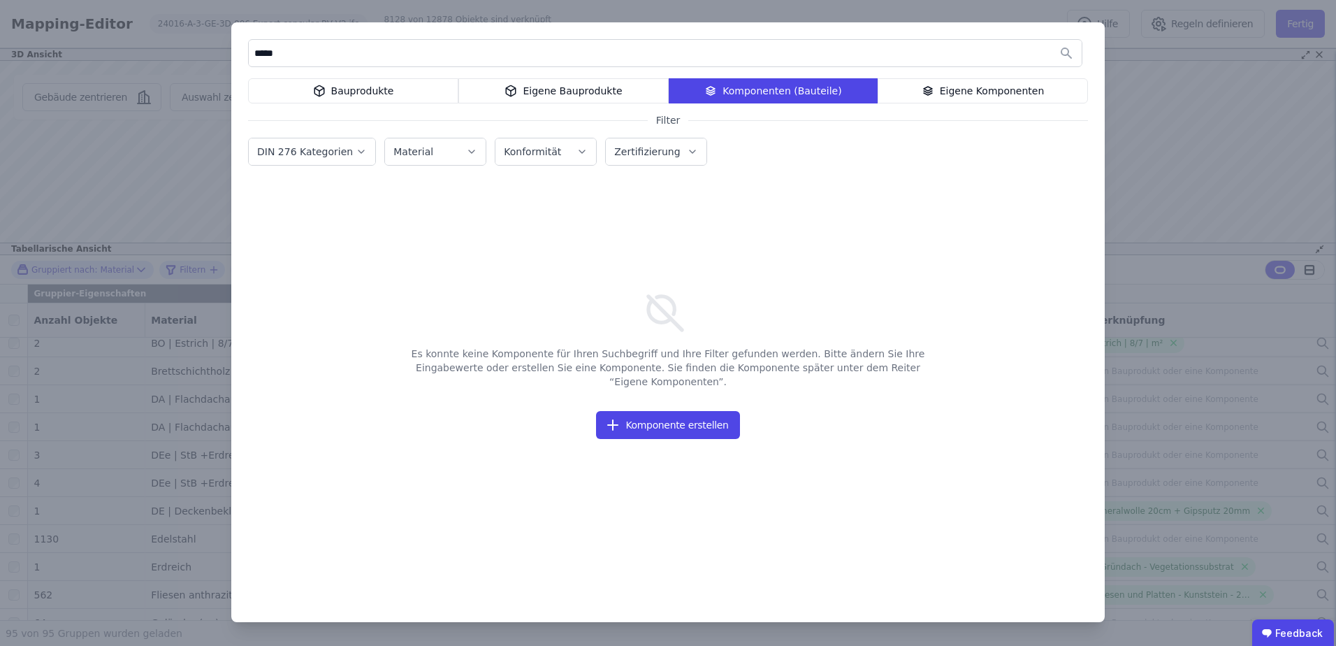
click at [968, 93] on div "Eigene Komponenten" at bounding box center [983, 90] width 210 height 25
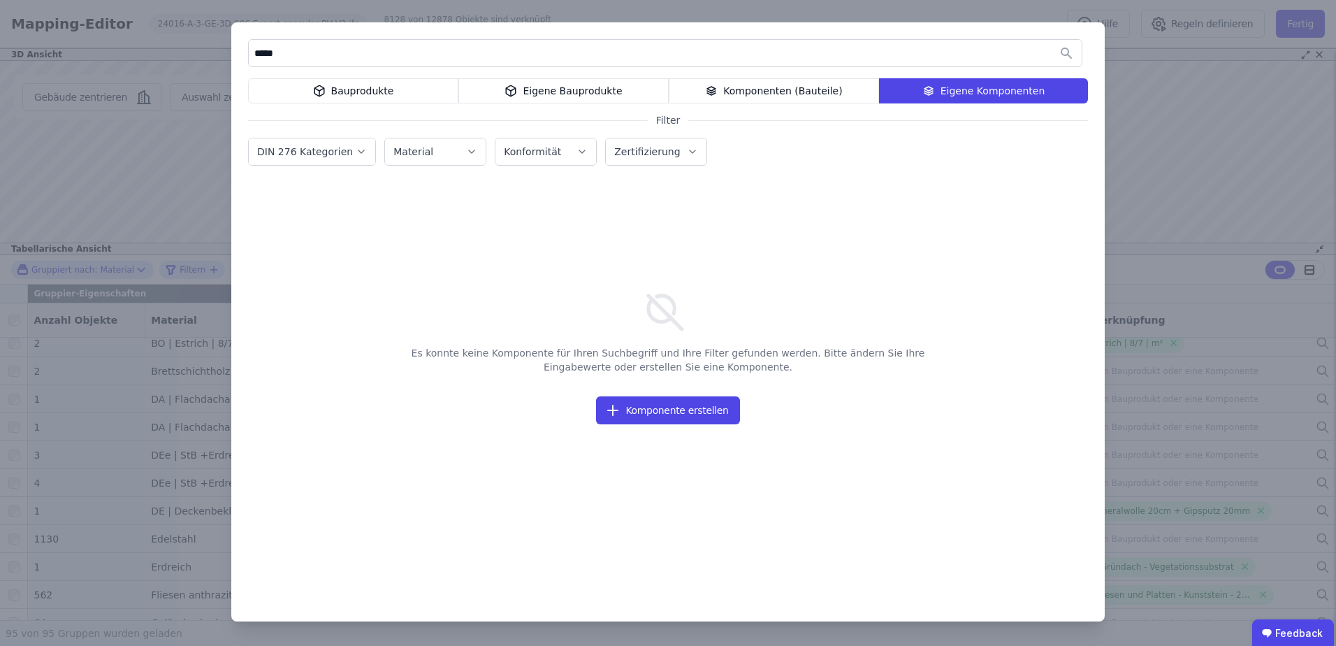
click at [399, 97] on div "Bauprodukte" at bounding box center [353, 90] width 210 height 25
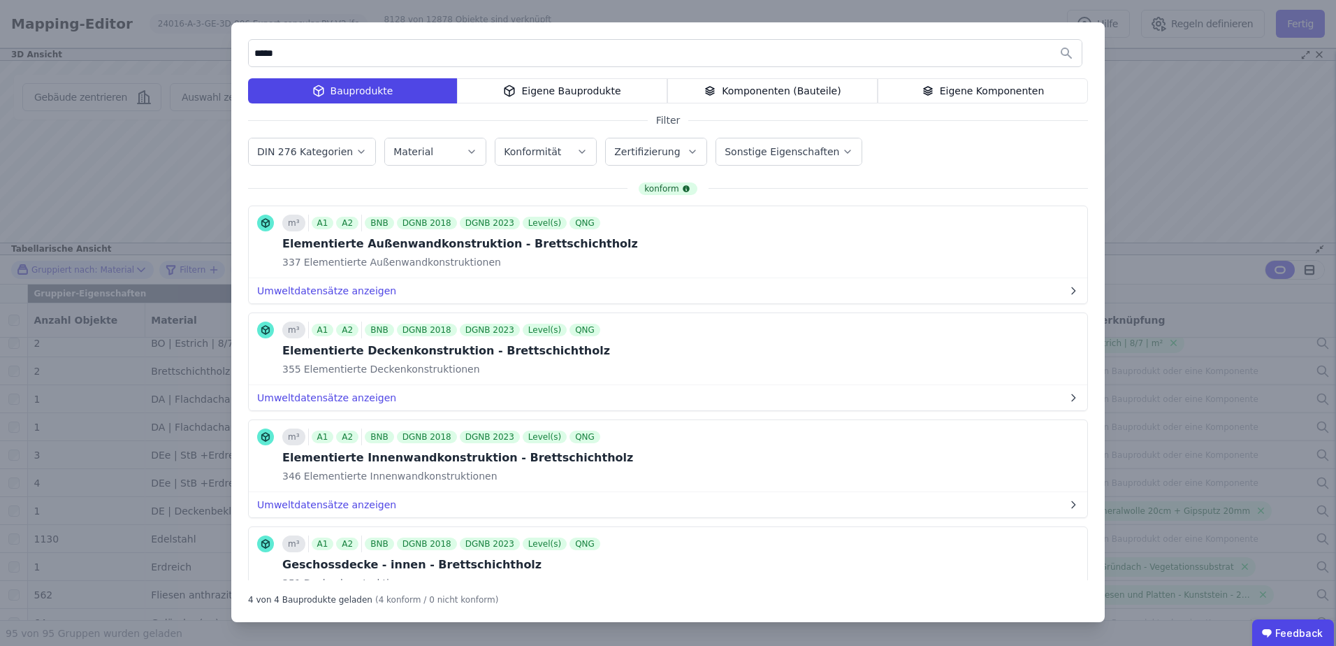
click at [347, 159] on button "DIN 276 Kategorien" at bounding box center [312, 151] width 127 height 27
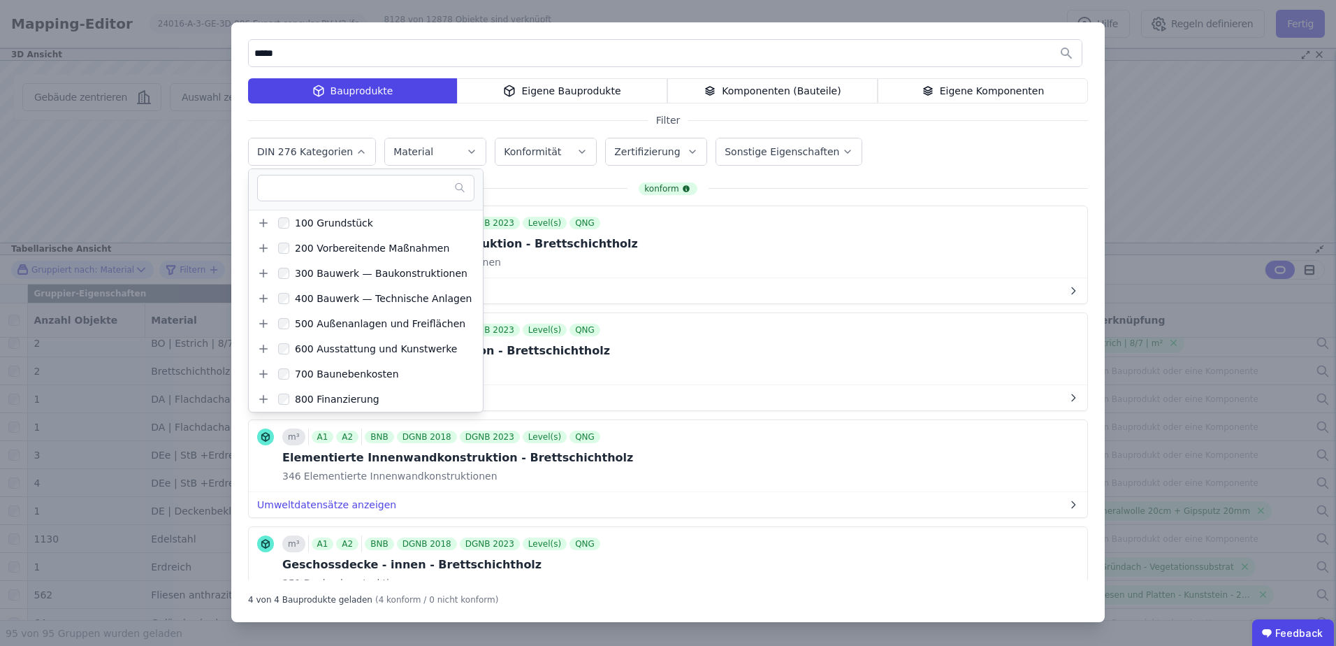
click at [347, 159] on button "DIN 276 Kategorien" at bounding box center [312, 151] width 127 height 27
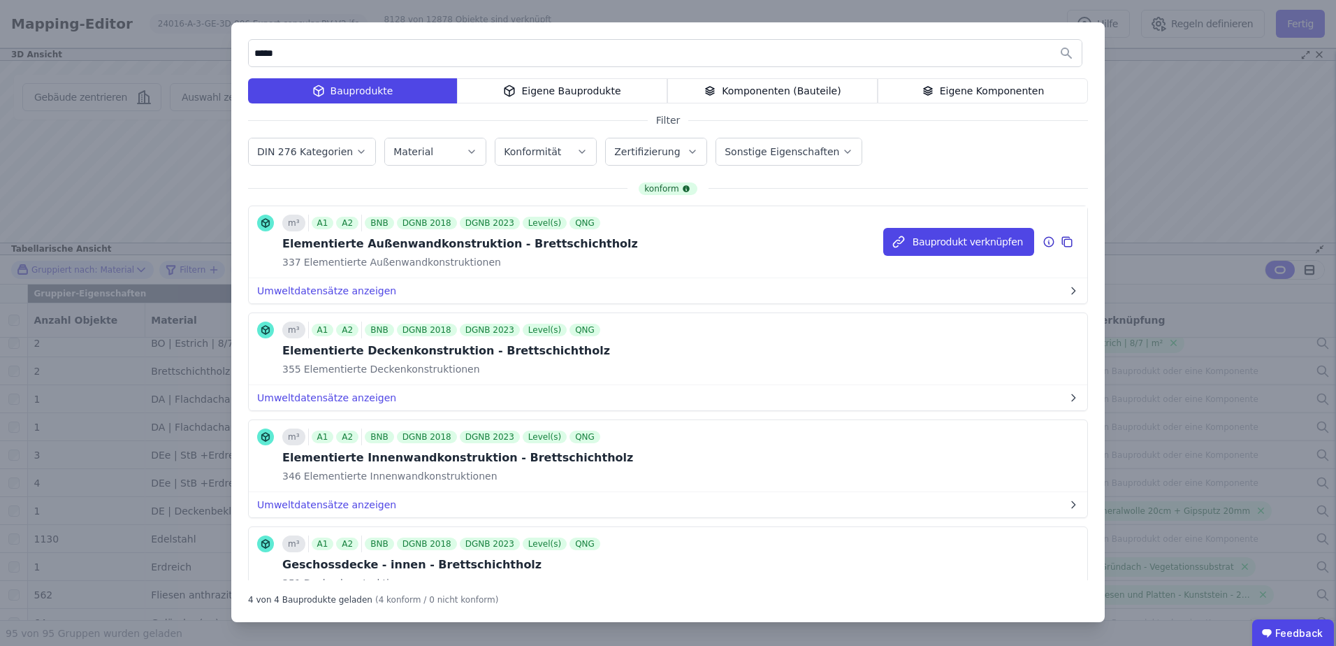
click at [1044, 240] on icon at bounding box center [1049, 242] width 10 height 10
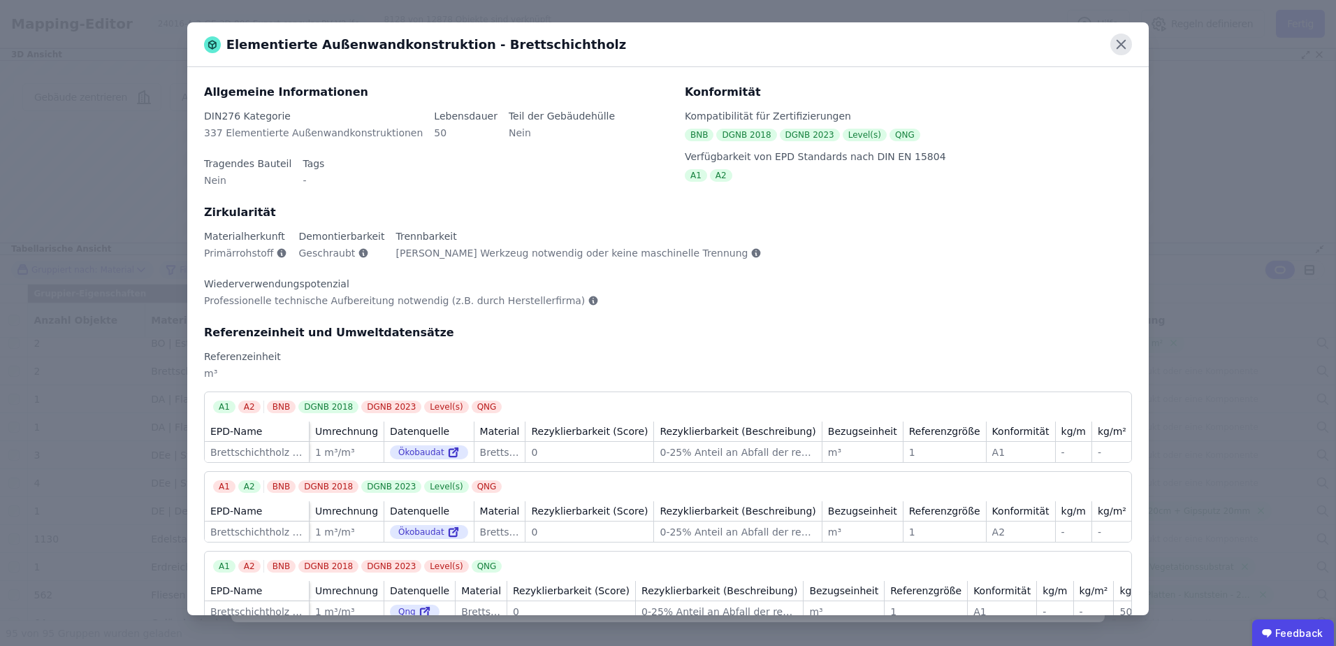
click at [1117, 51] on icon at bounding box center [1122, 45] width 22 height 22
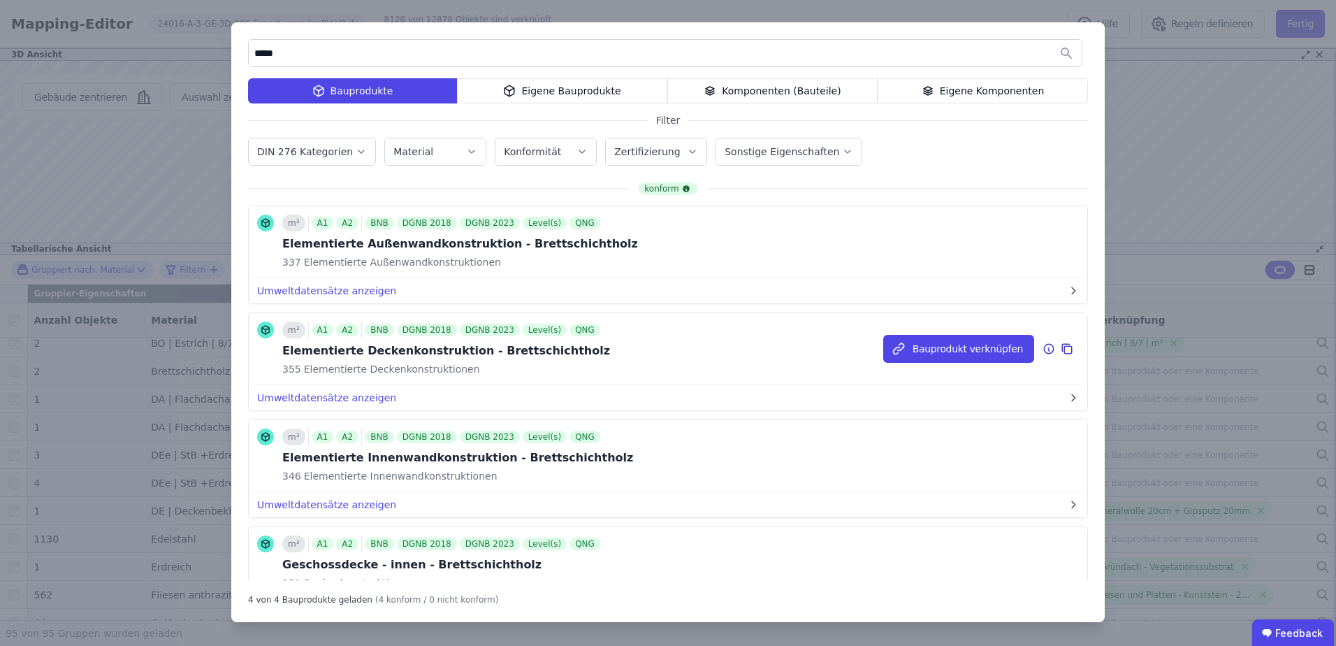
click at [1043, 352] on icon at bounding box center [1049, 348] width 13 height 17
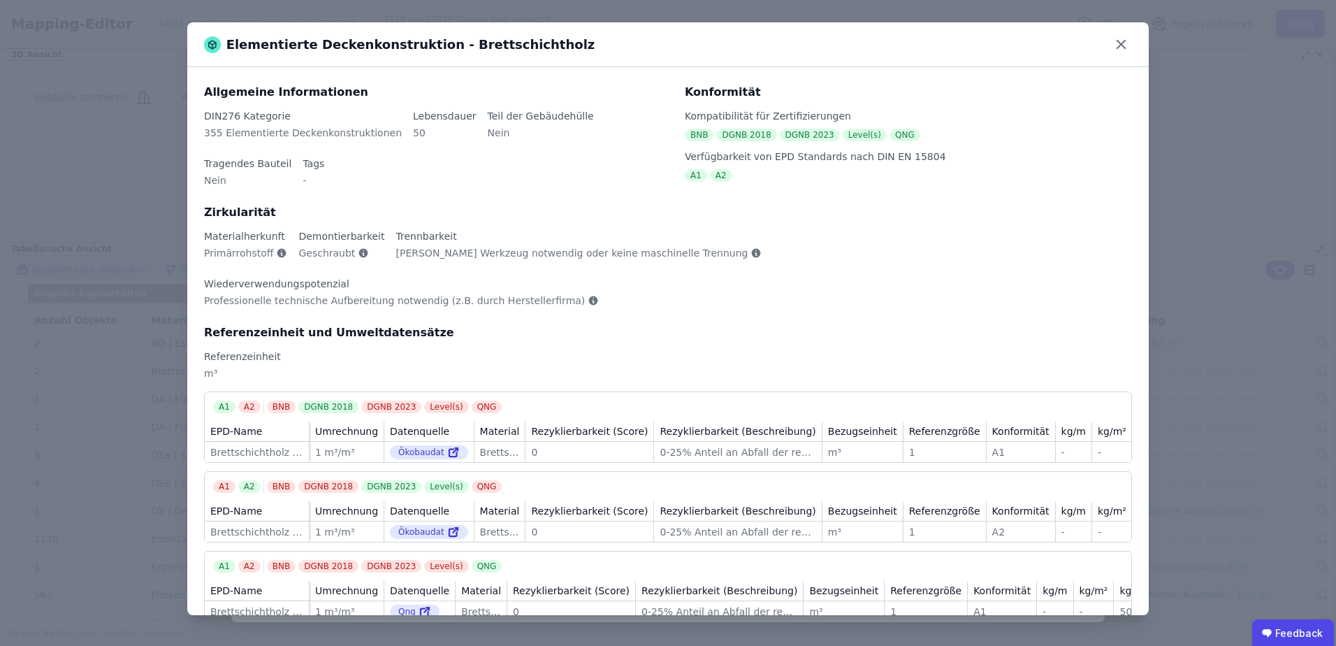
click at [1130, 42] on icon at bounding box center [1122, 45] width 22 height 22
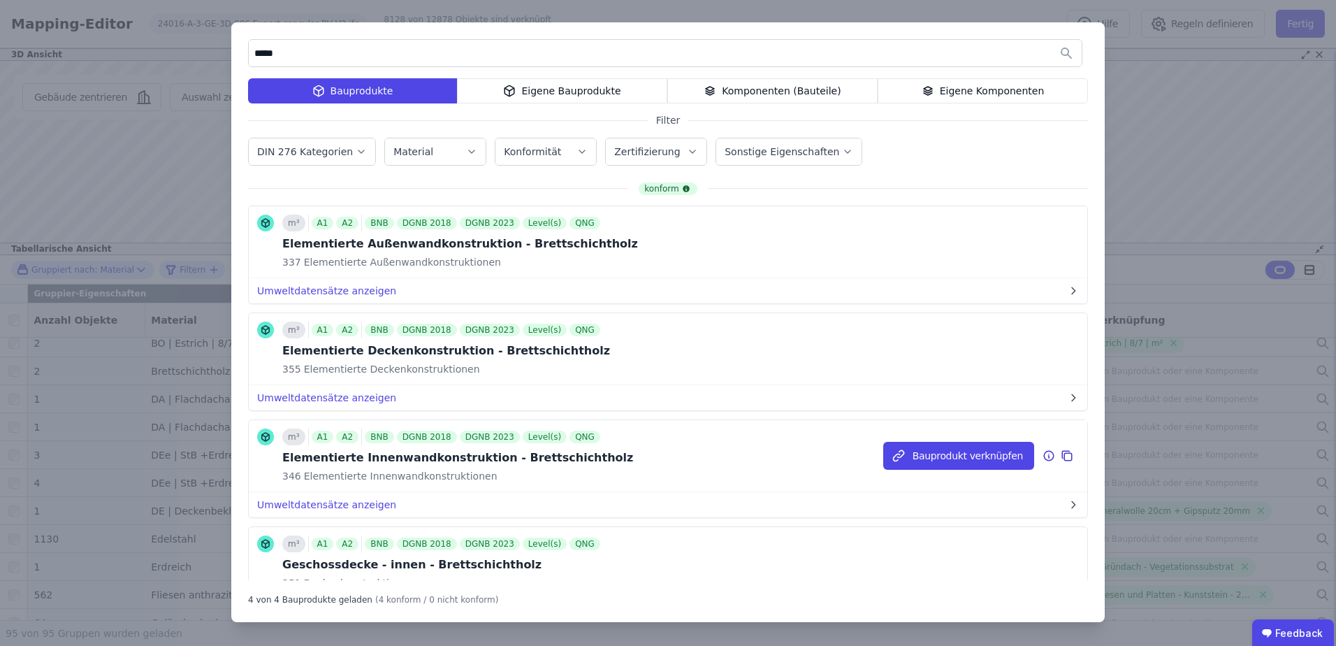
click at [1043, 455] on icon at bounding box center [1049, 455] width 13 height 17
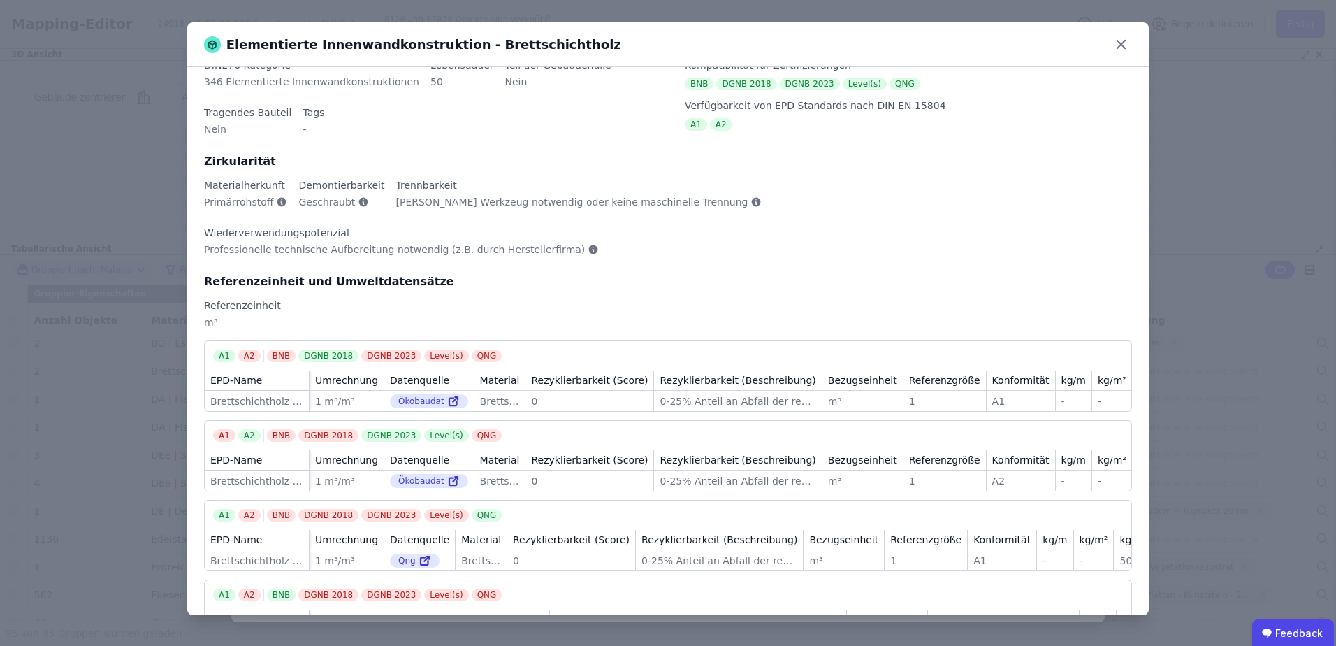
scroll to position [75, 0]
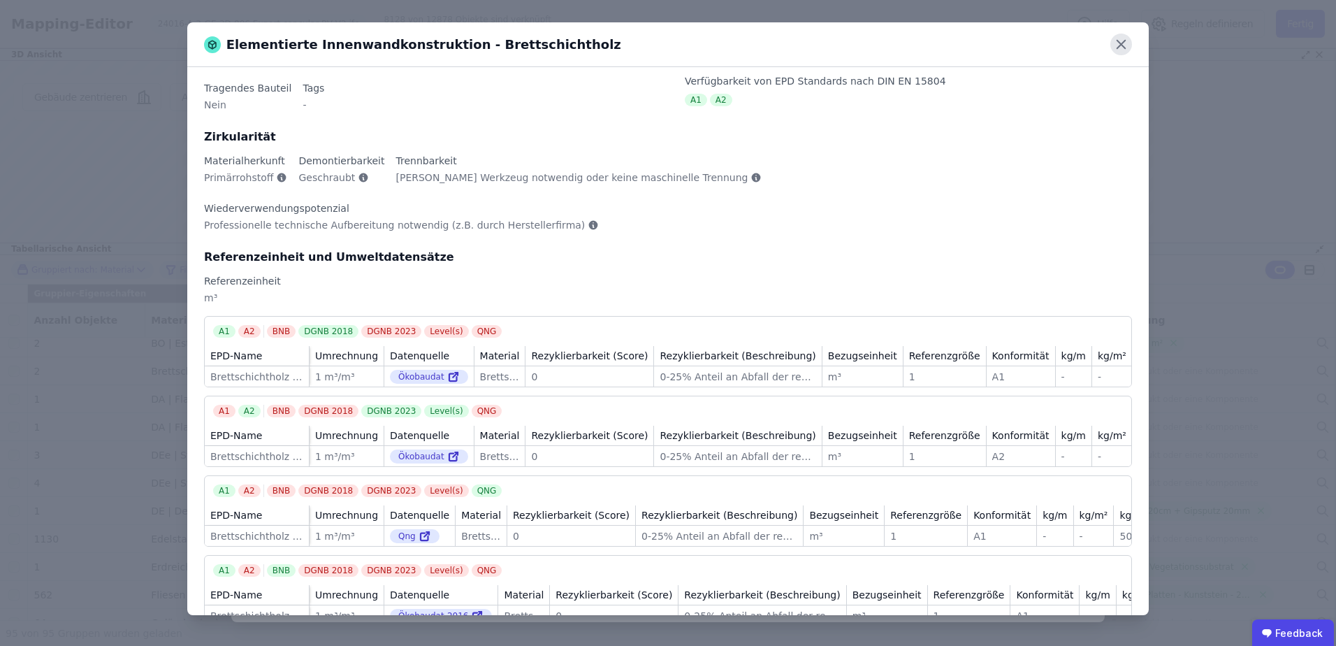
click at [1127, 44] on icon at bounding box center [1122, 45] width 22 height 22
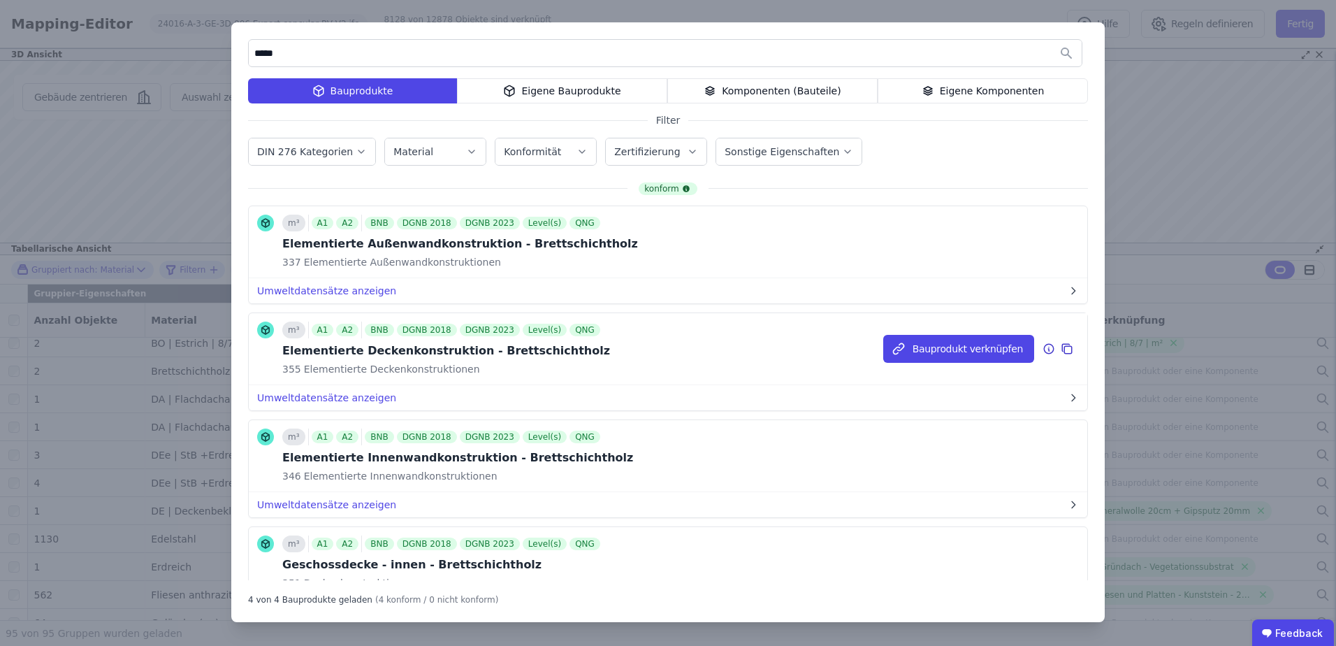
click at [1043, 354] on icon at bounding box center [1049, 348] width 13 height 17
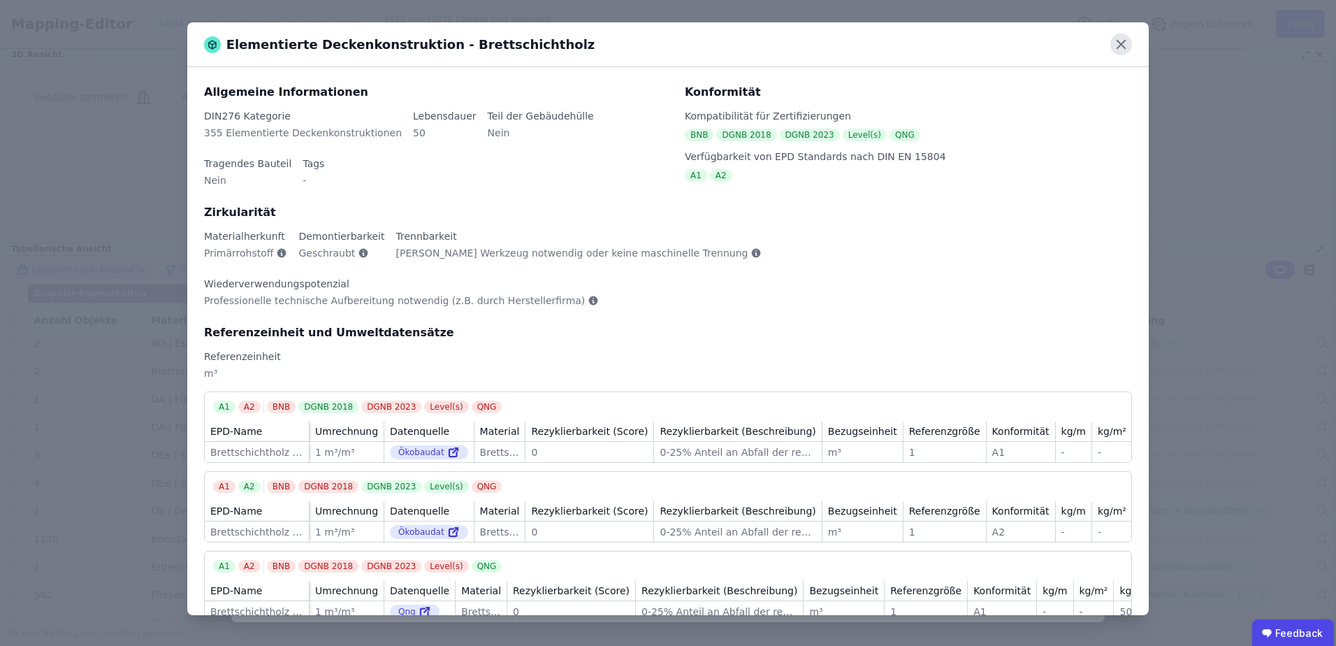
click at [1127, 50] on icon at bounding box center [1122, 45] width 22 height 22
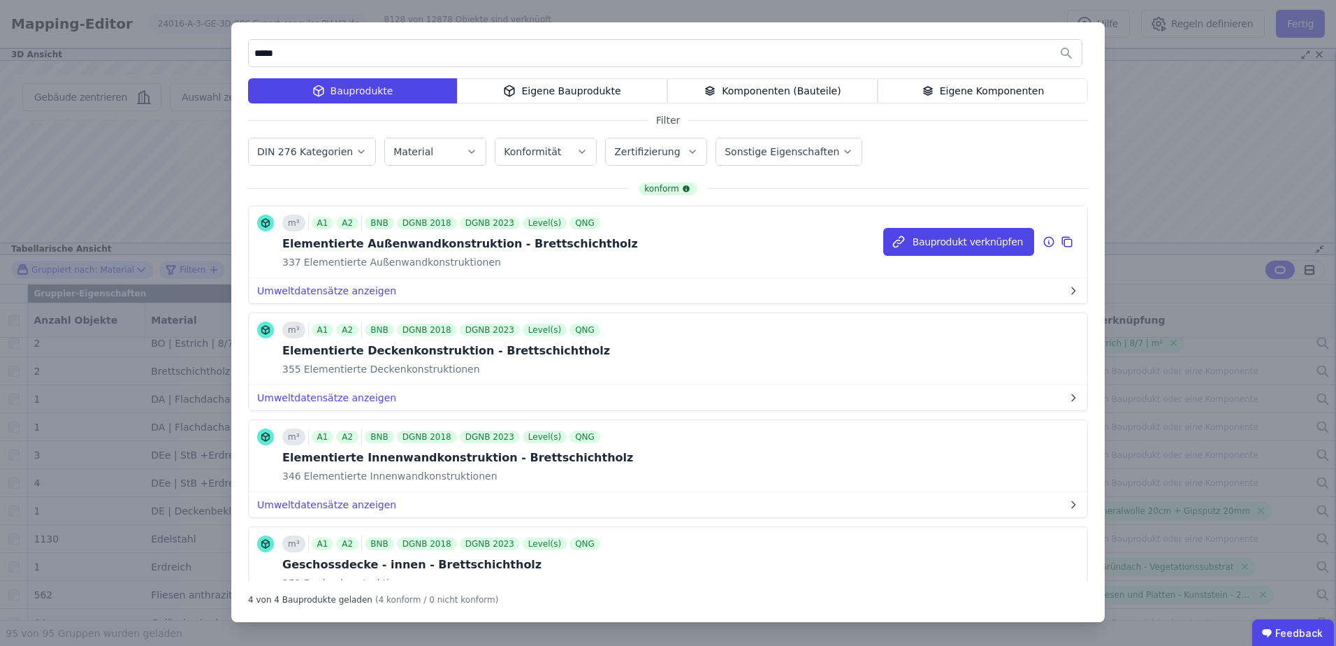
click at [1049, 240] on icon at bounding box center [1049, 240] width 0 height 0
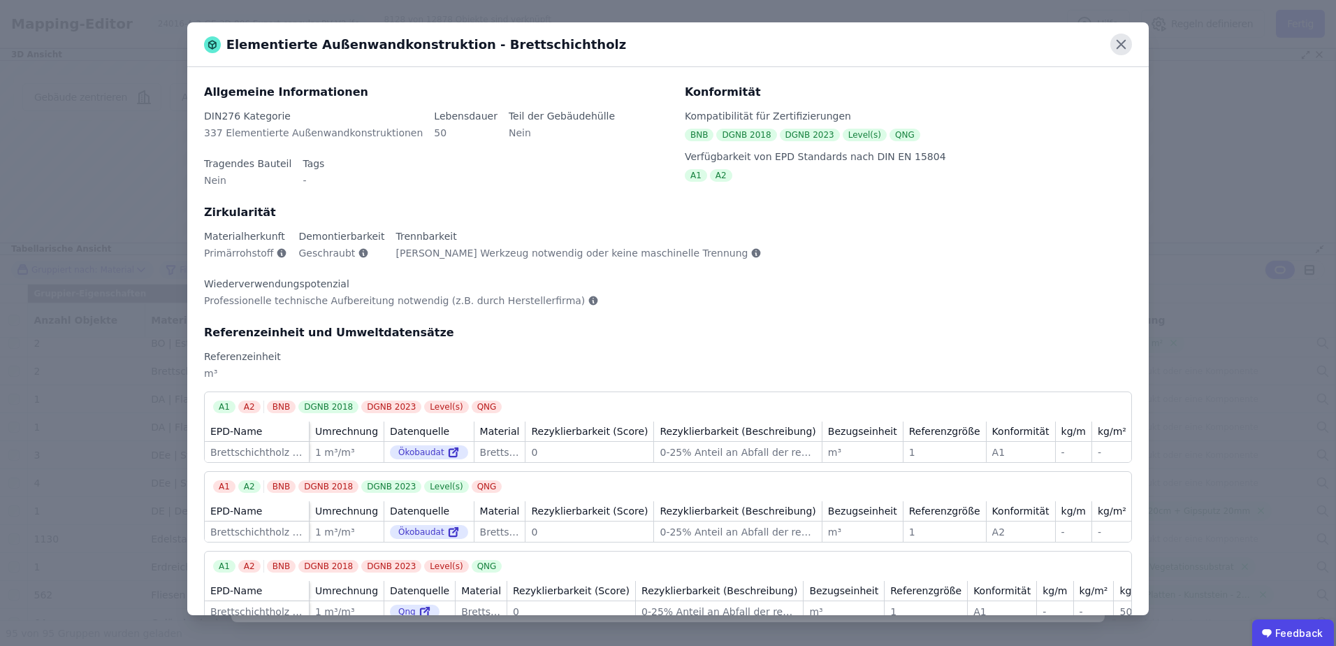
click at [1121, 52] on icon at bounding box center [1122, 45] width 22 height 22
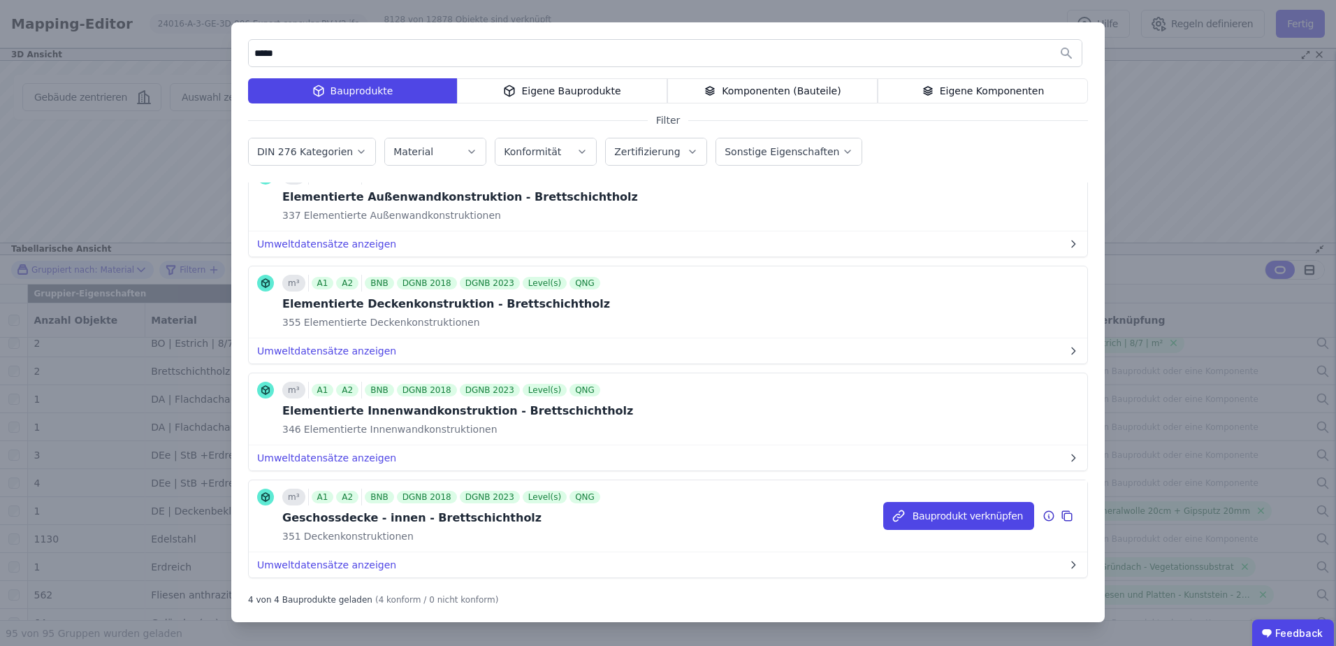
scroll to position [73, 0]
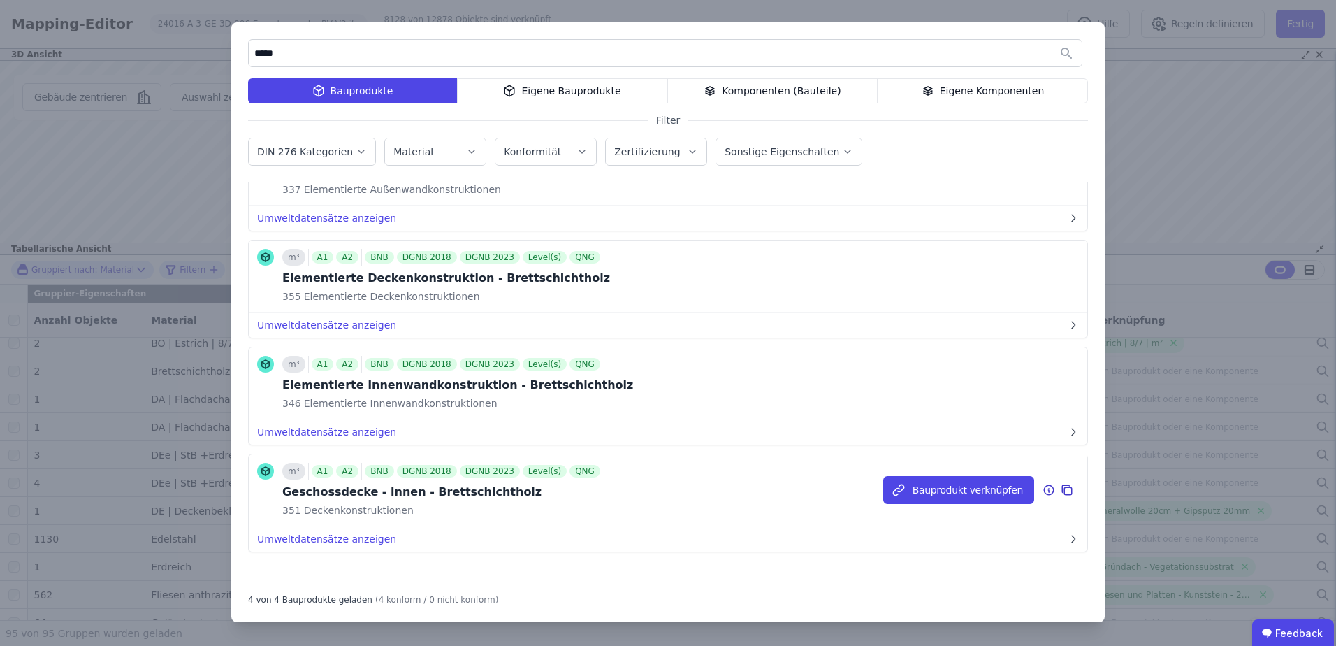
click at [1043, 493] on icon at bounding box center [1049, 490] width 13 height 17
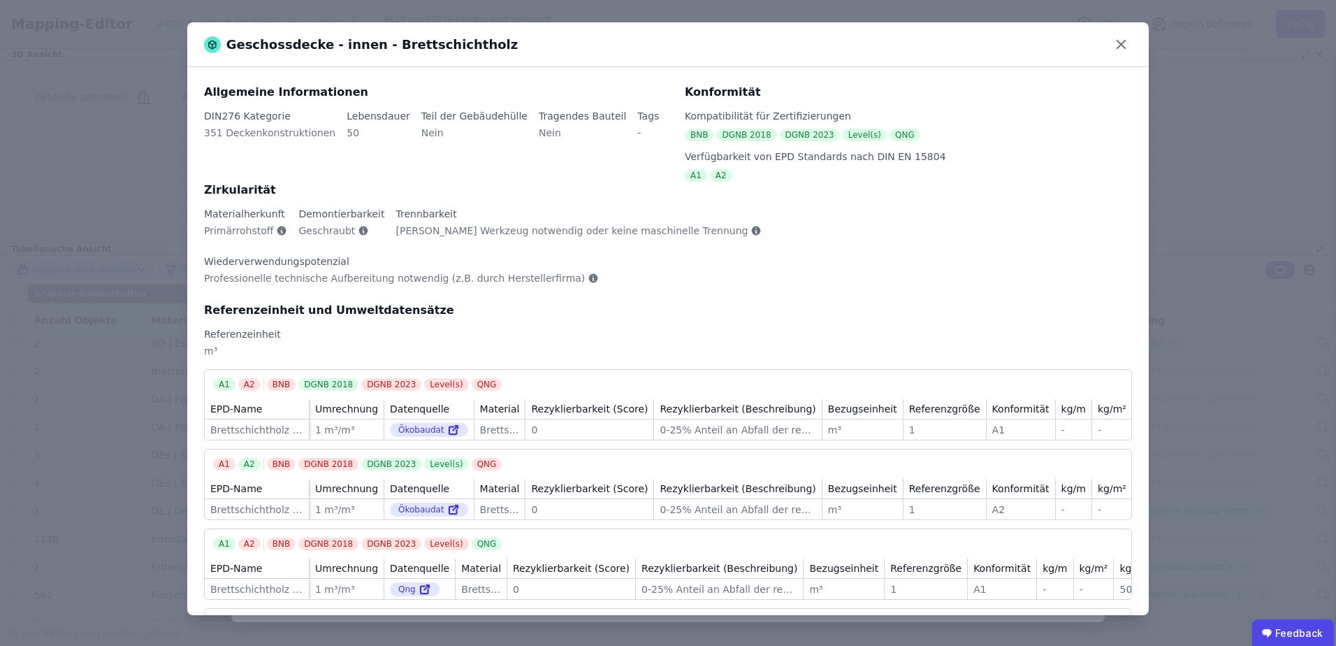
click at [1126, 55] on div "Geschossdecke - innen - Brettschichtholz" at bounding box center [668, 44] width 962 height 45
click at [1127, 48] on icon at bounding box center [1122, 45] width 22 height 22
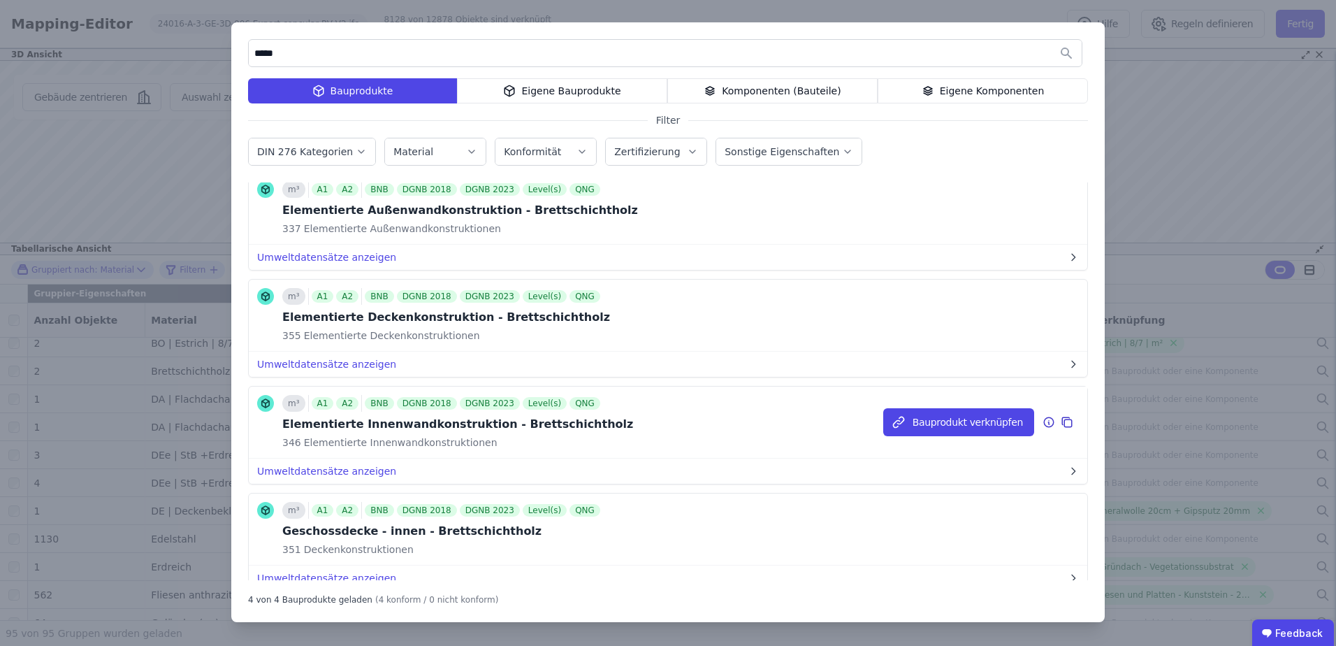
scroll to position [0, 0]
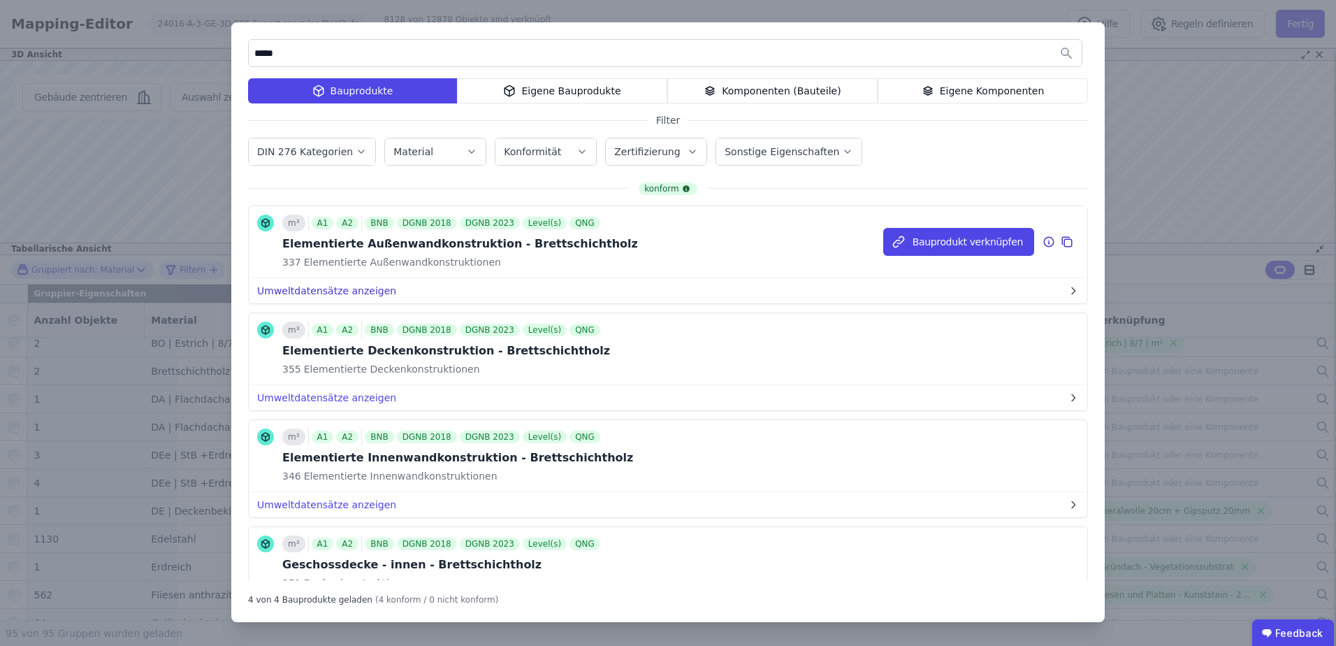
click at [358, 289] on button "Umweltdatensätze anzeigen" at bounding box center [668, 290] width 839 height 25
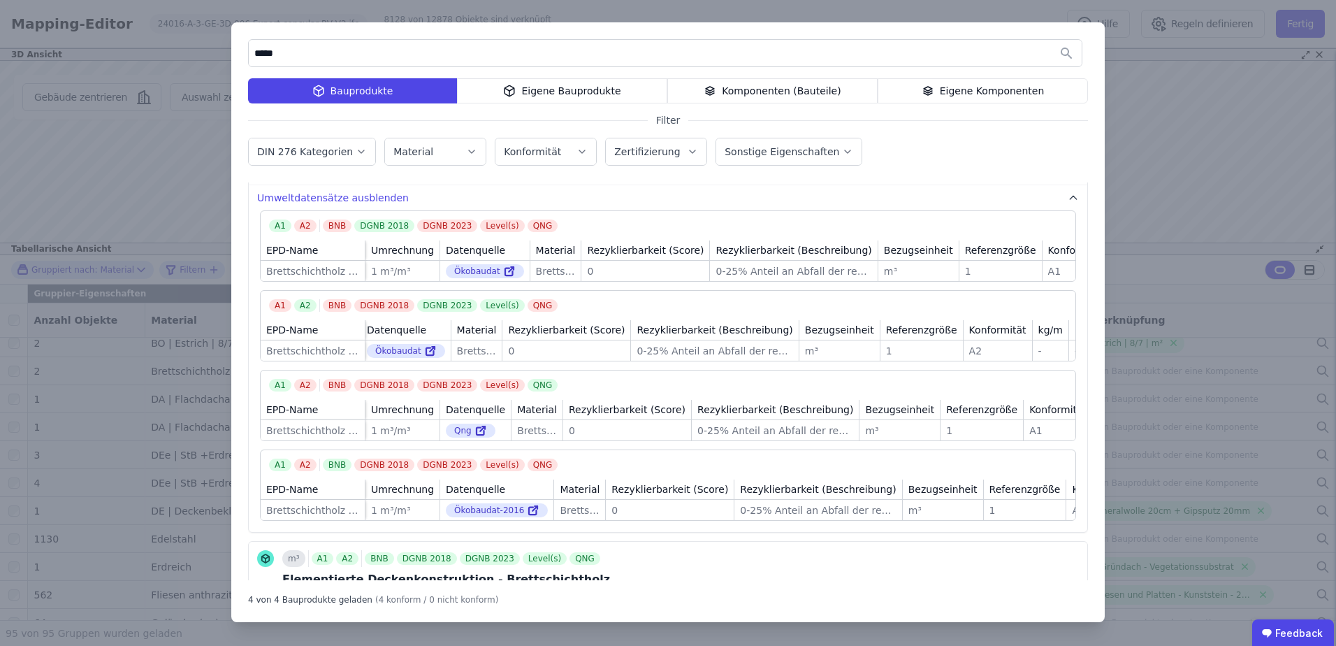
scroll to position [0, 102]
click at [299, 198] on button "Umweltdatensätze ausblenden" at bounding box center [668, 197] width 839 height 25
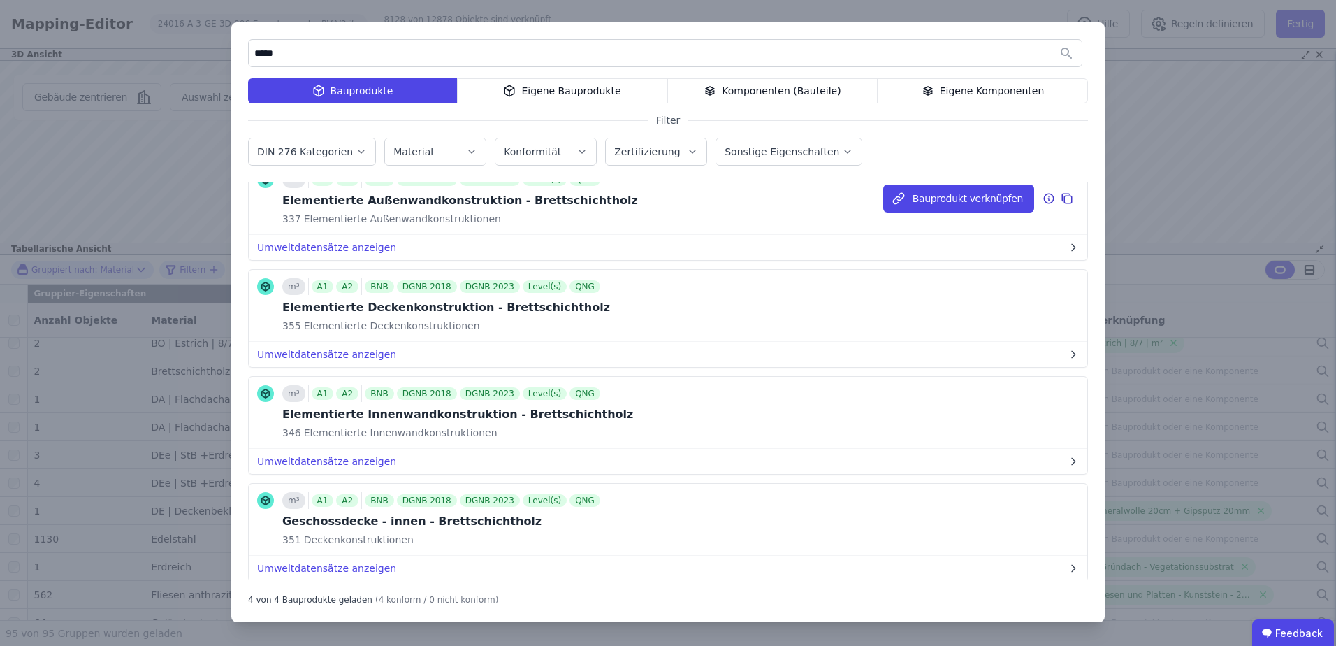
scroll to position [0, 0]
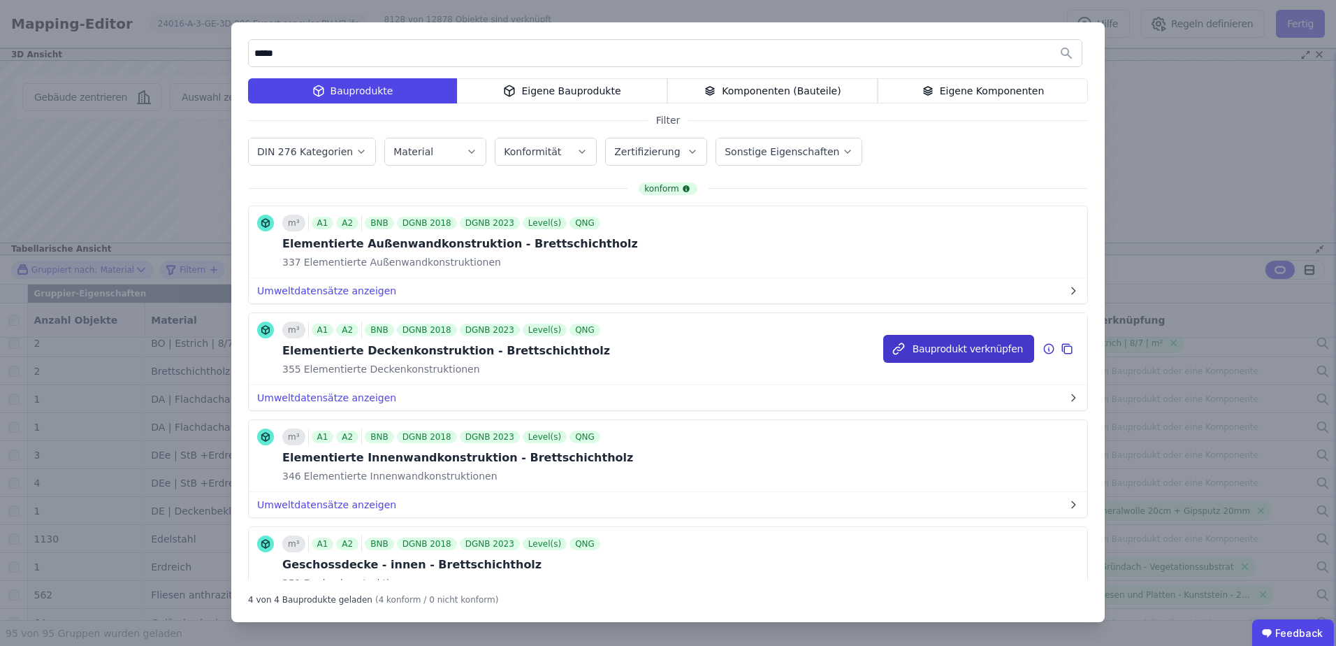
click at [953, 352] on button "Bauprodukt verknüpfen" at bounding box center [958, 349] width 151 height 28
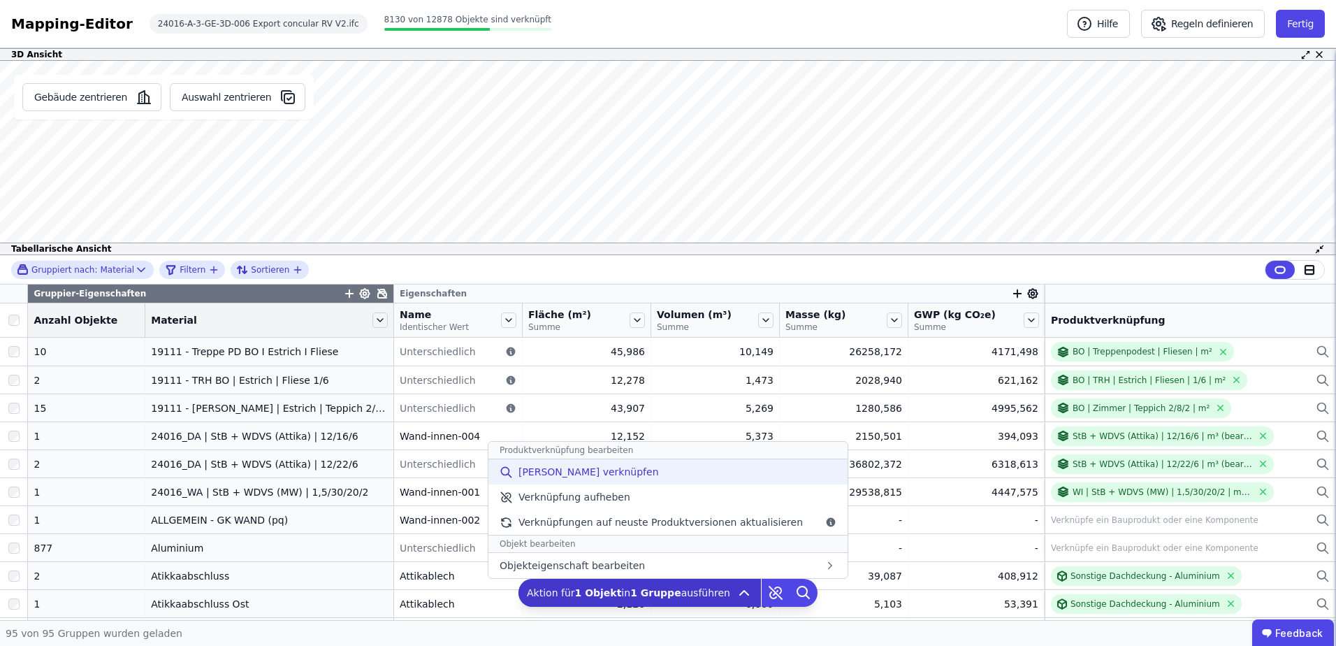
click at [623, 473] on div "[PERSON_NAME] verknüpfen" at bounding box center [668, 471] width 359 height 25
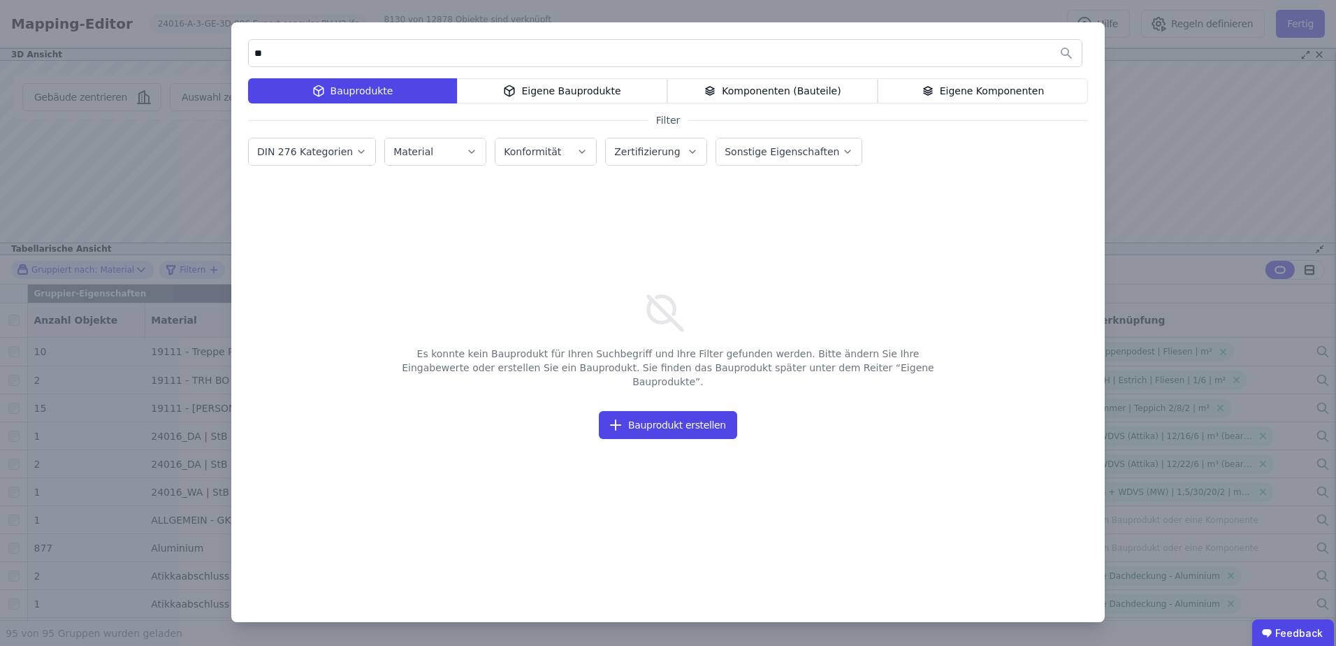
click at [597, 92] on div "Eigene Bauprodukte" at bounding box center [562, 90] width 210 height 25
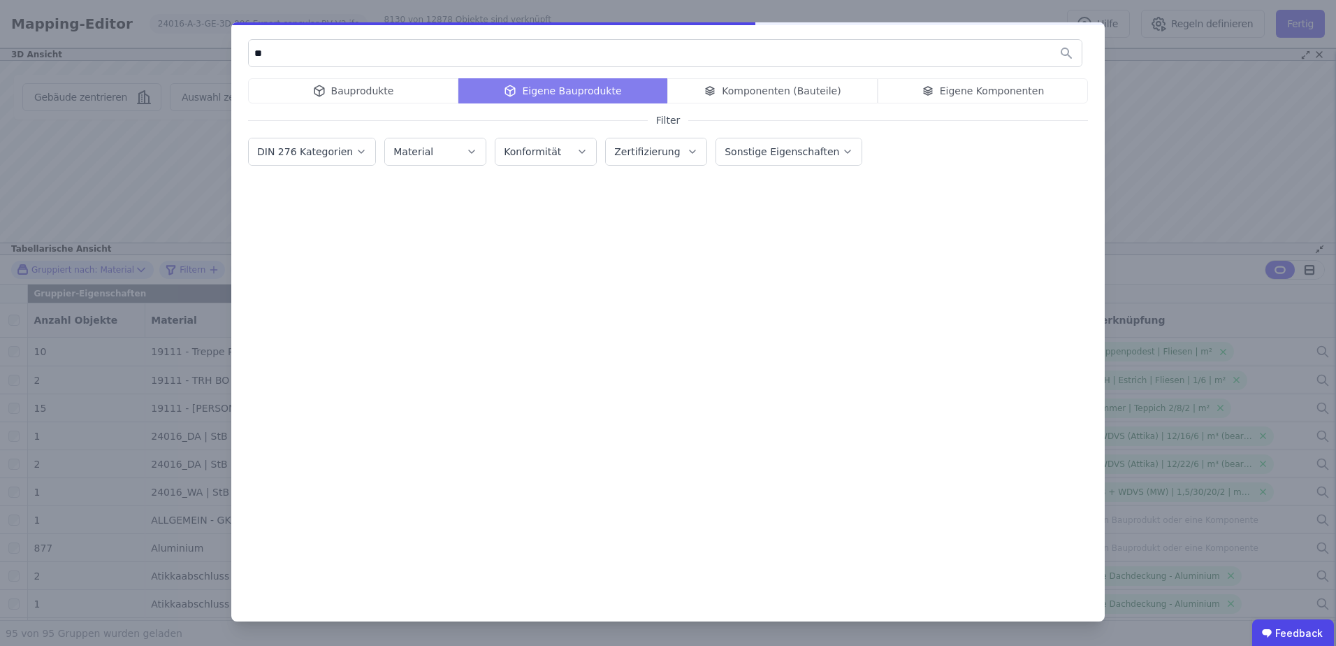
click at [765, 92] on div "Bauprodukte Eigene Bauprodukte Komponenten (Bauteile) Eigene Komponenten" at bounding box center [668, 90] width 840 height 25
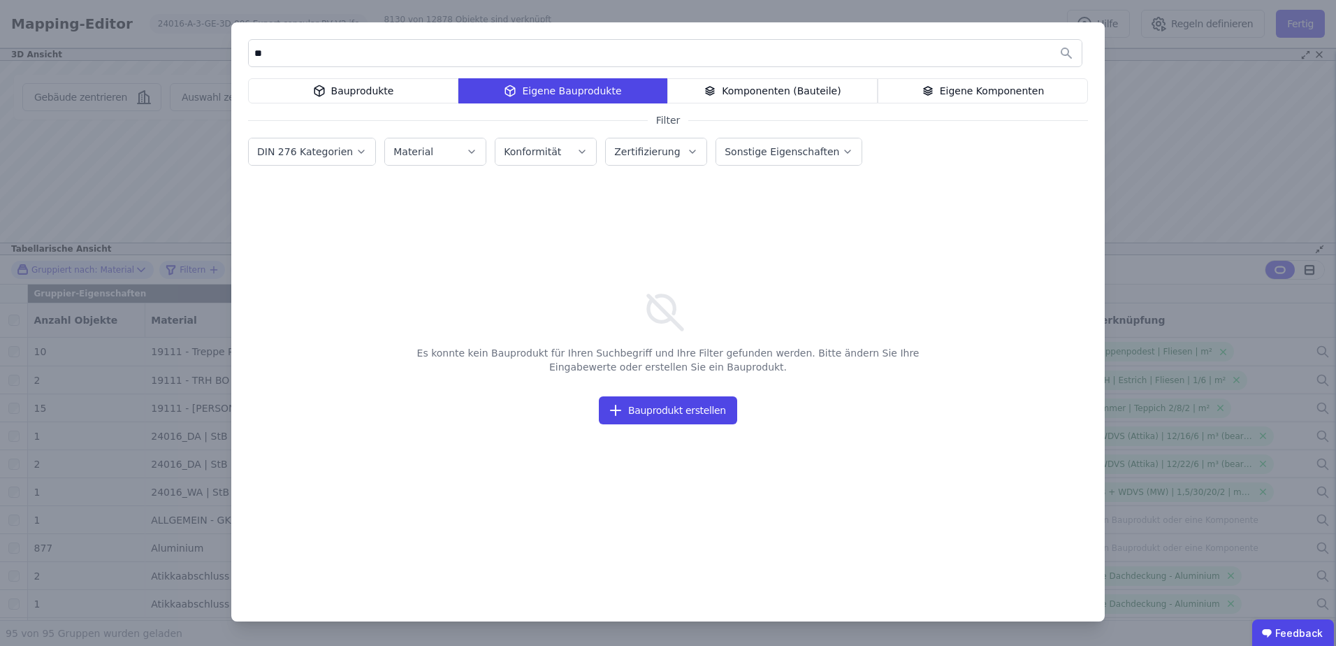
click at [765, 92] on div "Komponenten (Bauteile)" at bounding box center [772, 90] width 210 height 25
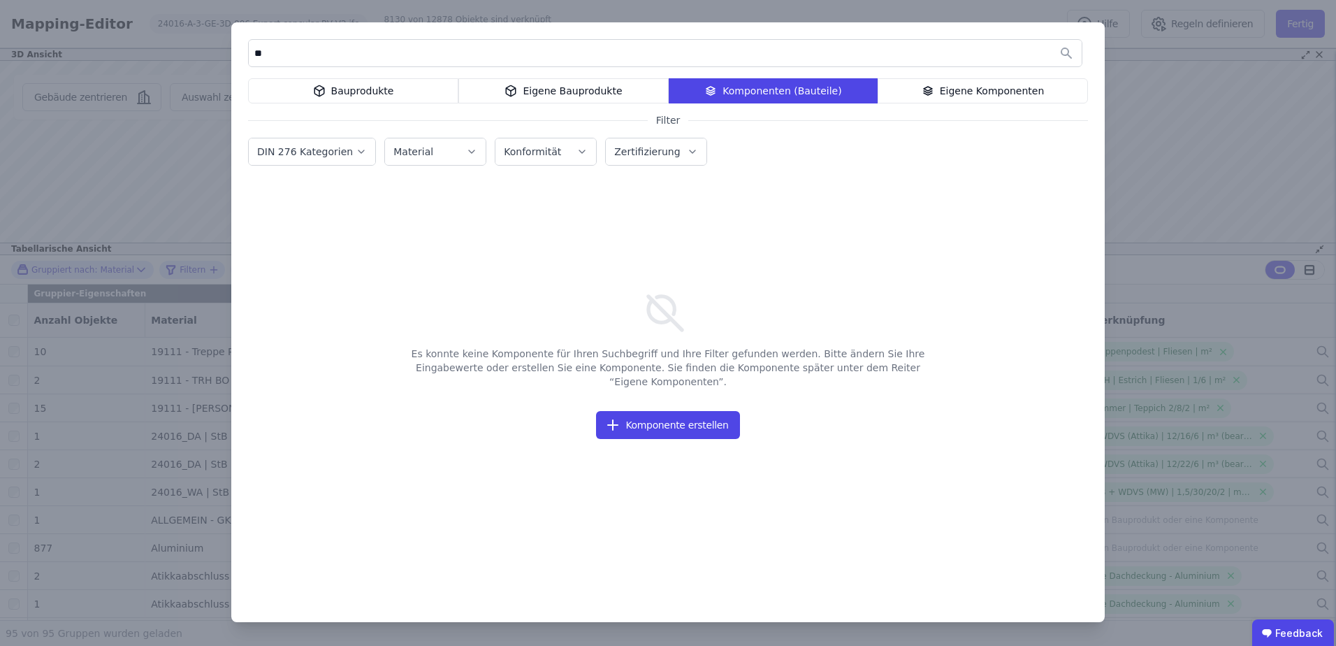
click at [945, 93] on div "Eigene Komponenten" at bounding box center [983, 90] width 210 height 25
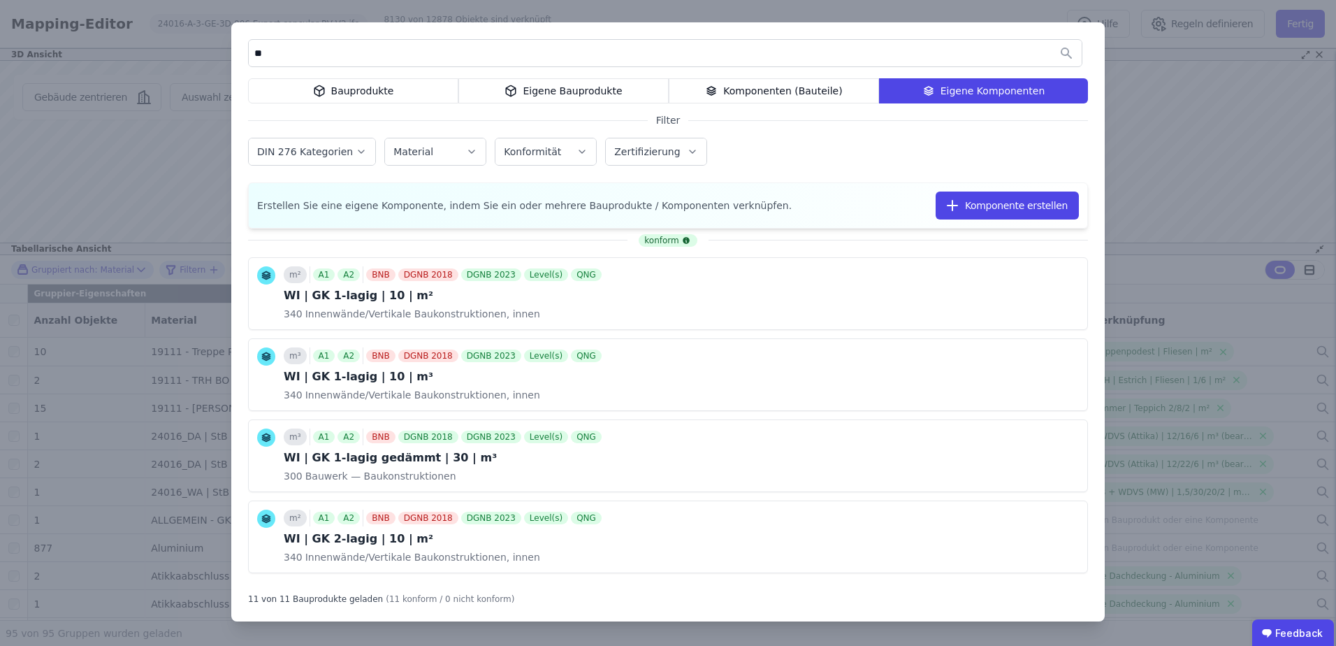
click at [396, 96] on div "Bauprodukte" at bounding box center [353, 90] width 210 height 25
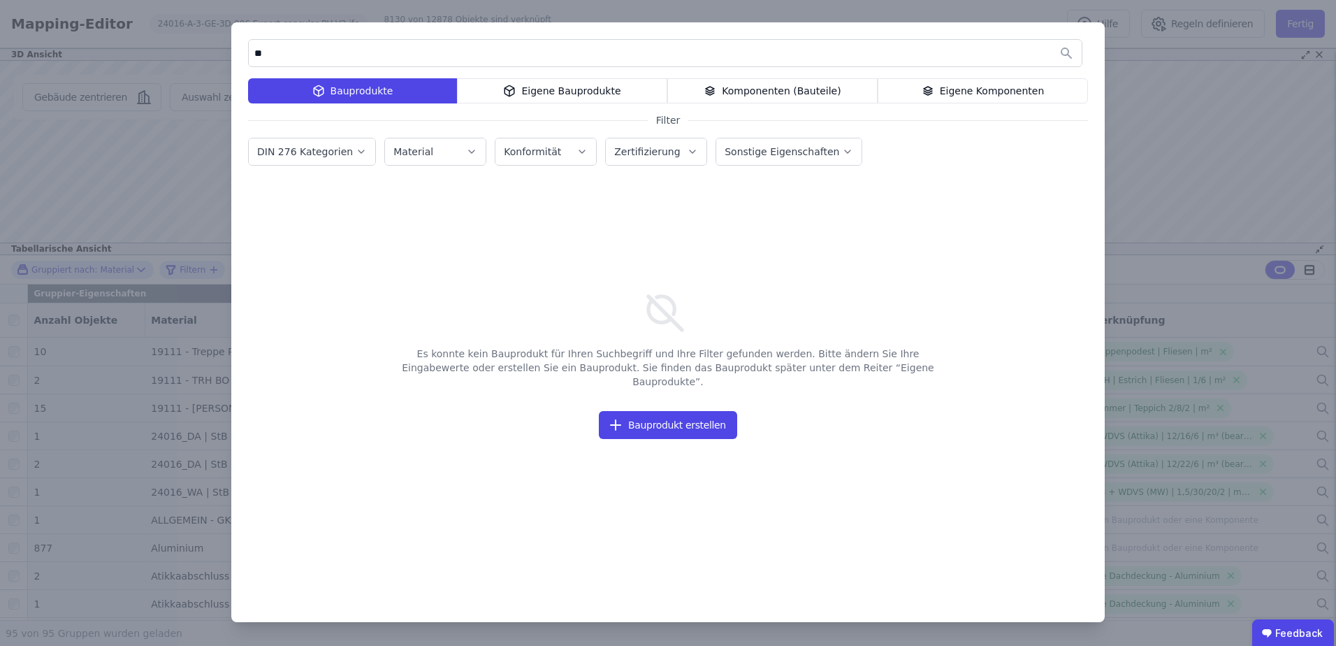
drag, startPoint x: 305, startPoint y: 48, endPoint x: 139, endPoint y: 36, distance: 166.0
click at [139, 36] on div "** Bauprodukte Eigene Bauprodukte Komponenten (Bauteile) Eigene Komponenten Fil…" at bounding box center [668, 323] width 1336 height 646
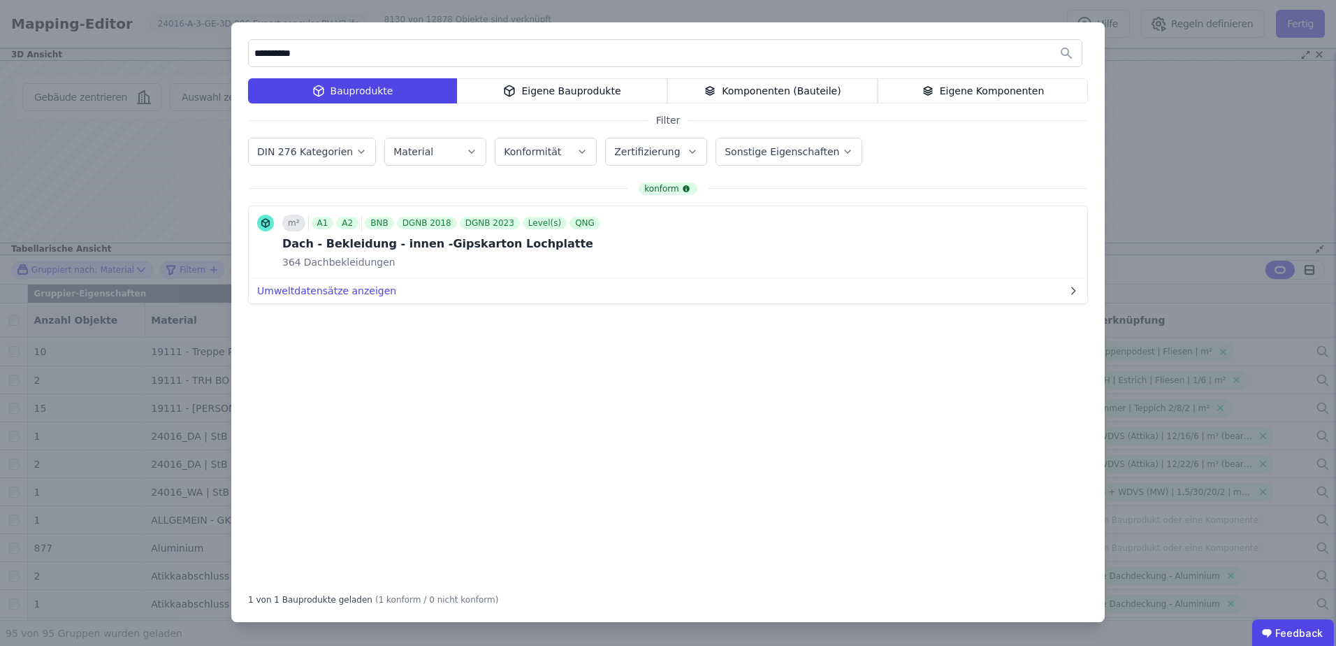
drag, startPoint x: 361, startPoint y: 45, endPoint x: 196, endPoint y: 52, distance: 165.1
click at [196, 52] on div "**********" at bounding box center [668, 323] width 1336 height 646
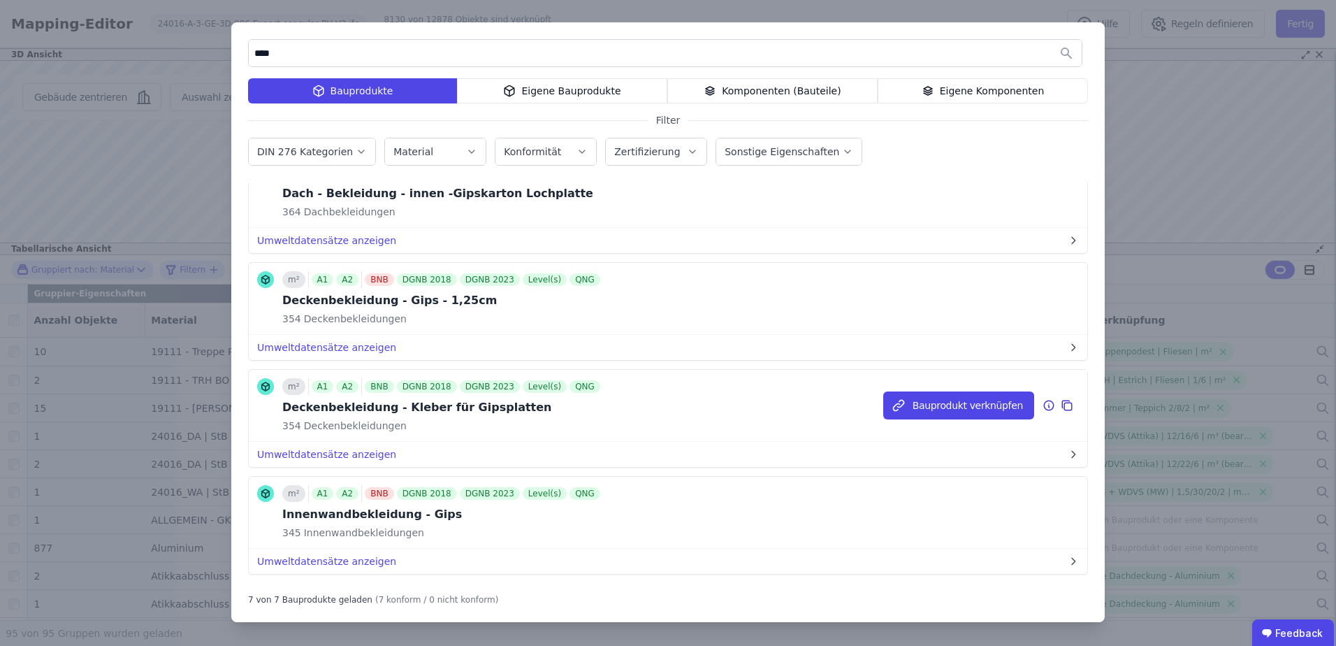
scroll to position [93, 0]
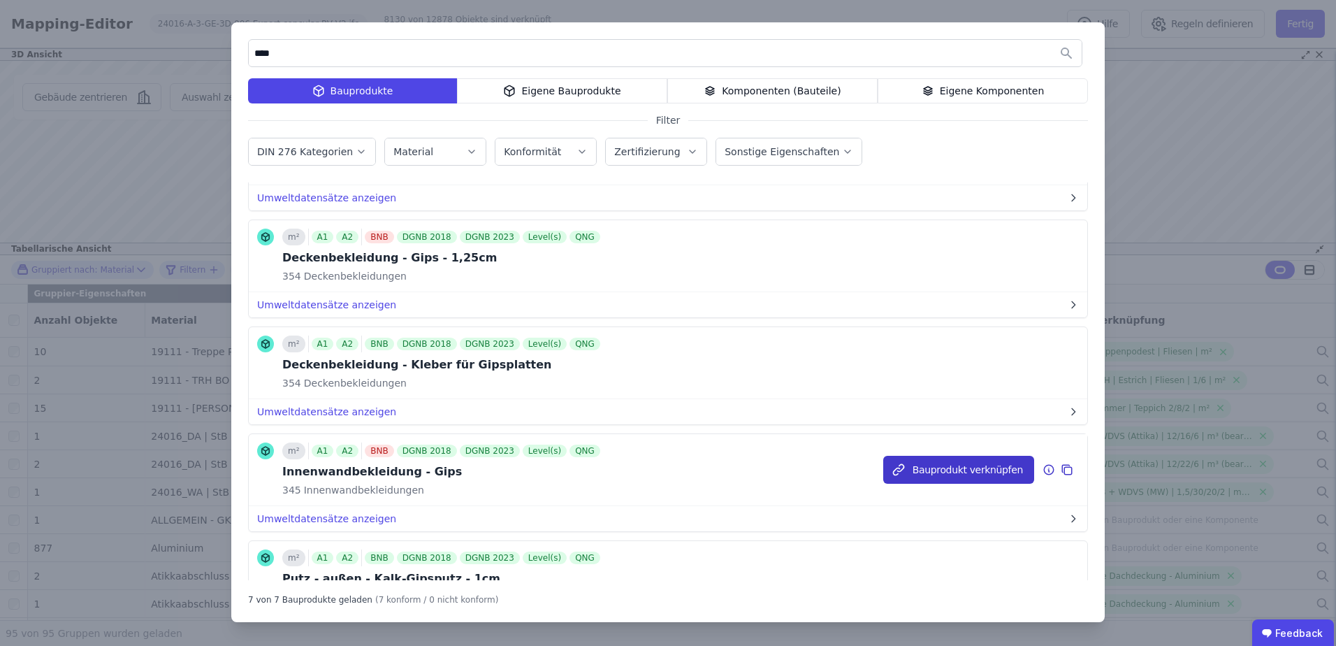
type input "****"
click at [981, 472] on button "Bauprodukt verknüpfen" at bounding box center [958, 470] width 151 height 28
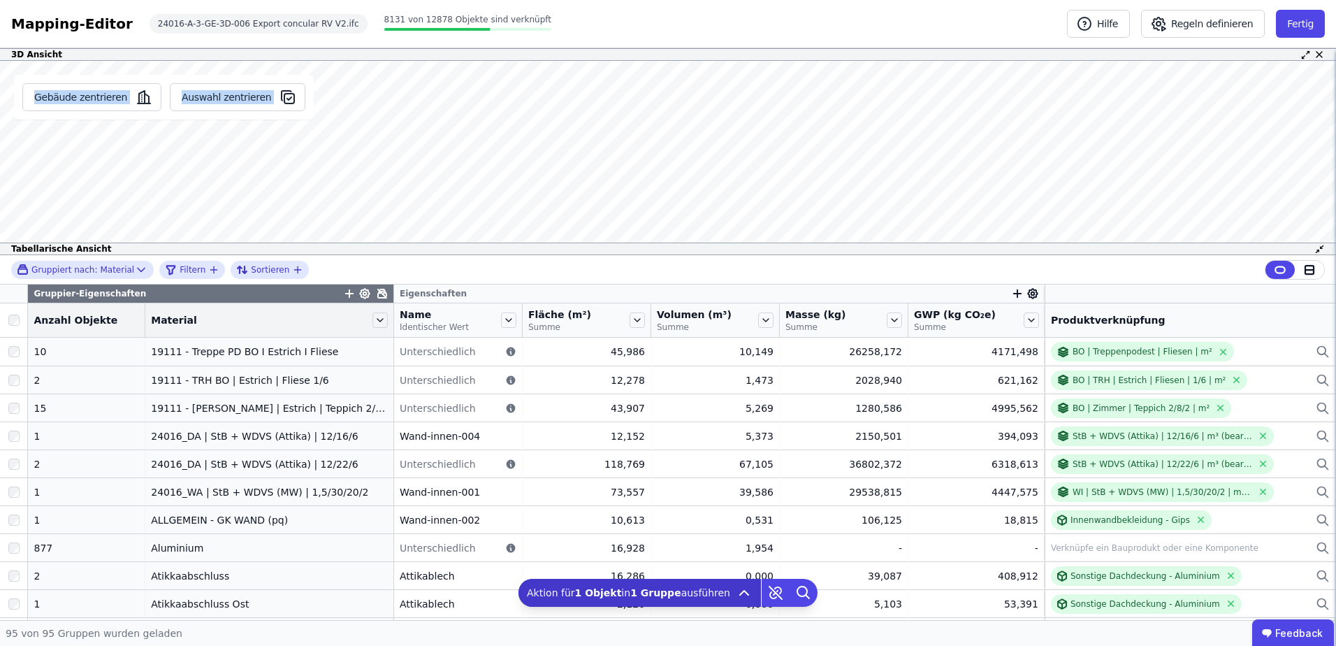
click at [398, 154] on div "Gebäude zentrieren Auswahl zentrieren Decken-017 Produktverknüpfung Verknüpfe e…" at bounding box center [668, 158] width 1336 height 194
click at [293, 139] on div "Gebäude zentrieren Auswahl zentrieren" at bounding box center [164, 158] width 328 height 194
click at [386, 198] on div "Gebäude zentrieren Auswahl zentrieren Decken-017 Produktverknüpfung Verknüpfe e…" at bounding box center [668, 158] width 1336 height 194
drag, startPoint x: 223, startPoint y: 199, endPoint x: 198, endPoint y: 191, distance: 26.3
click at [183, 193] on div "Gebäude zentrieren Auswahl zentrieren Decken-017 Produktverknüpfung Verknüpfe e…" at bounding box center [668, 158] width 1336 height 194
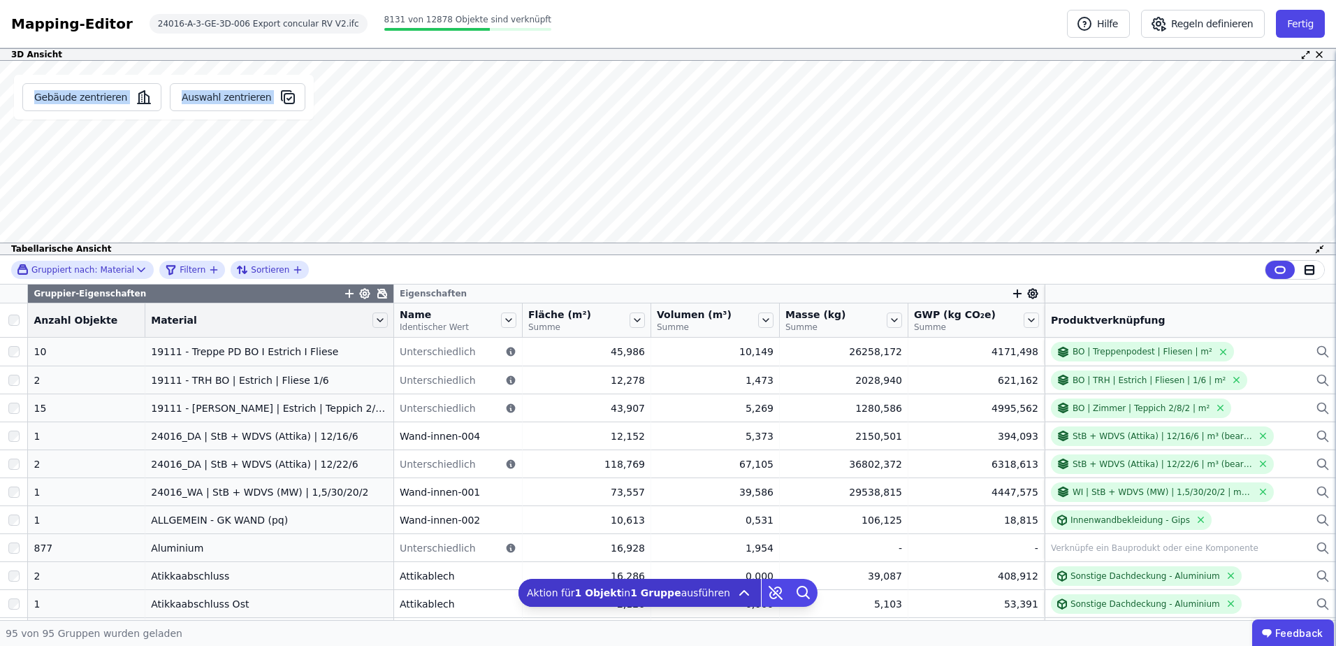
click at [303, 194] on div "Gebäude zentrieren Auswahl zentrieren Decken-017 Produktverknüpfung Verknüpfe e…" at bounding box center [668, 158] width 1336 height 194
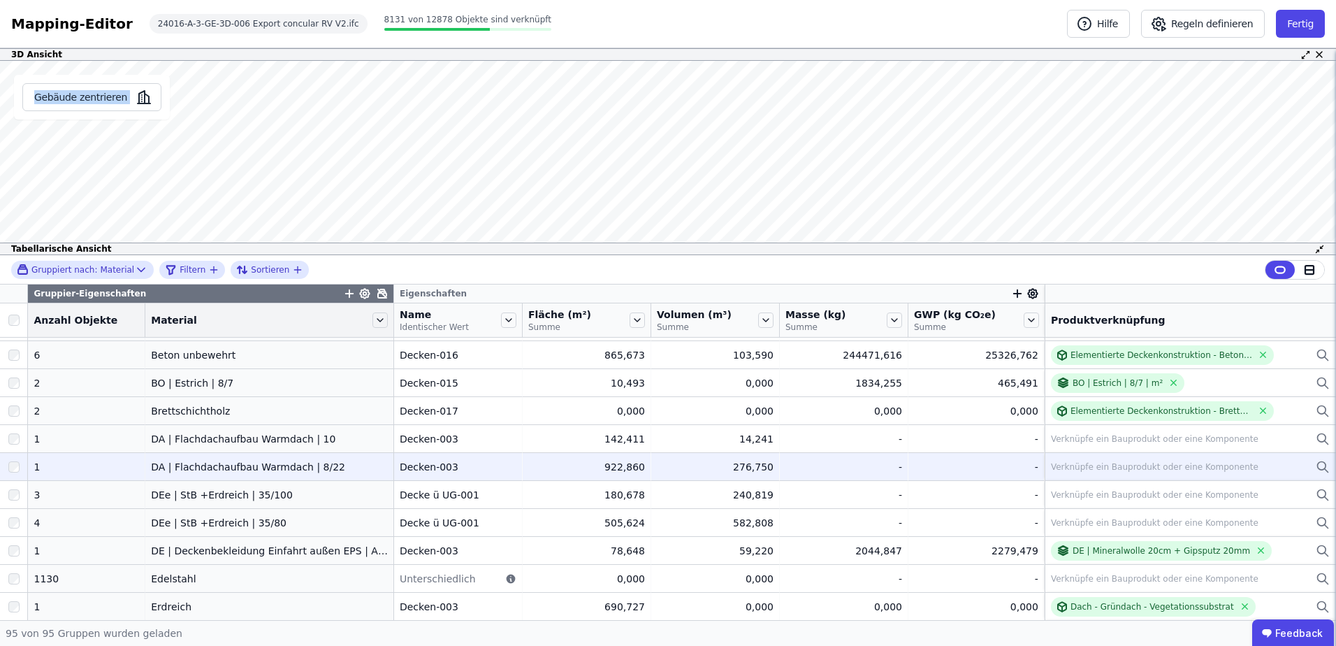
scroll to position [373, 0]
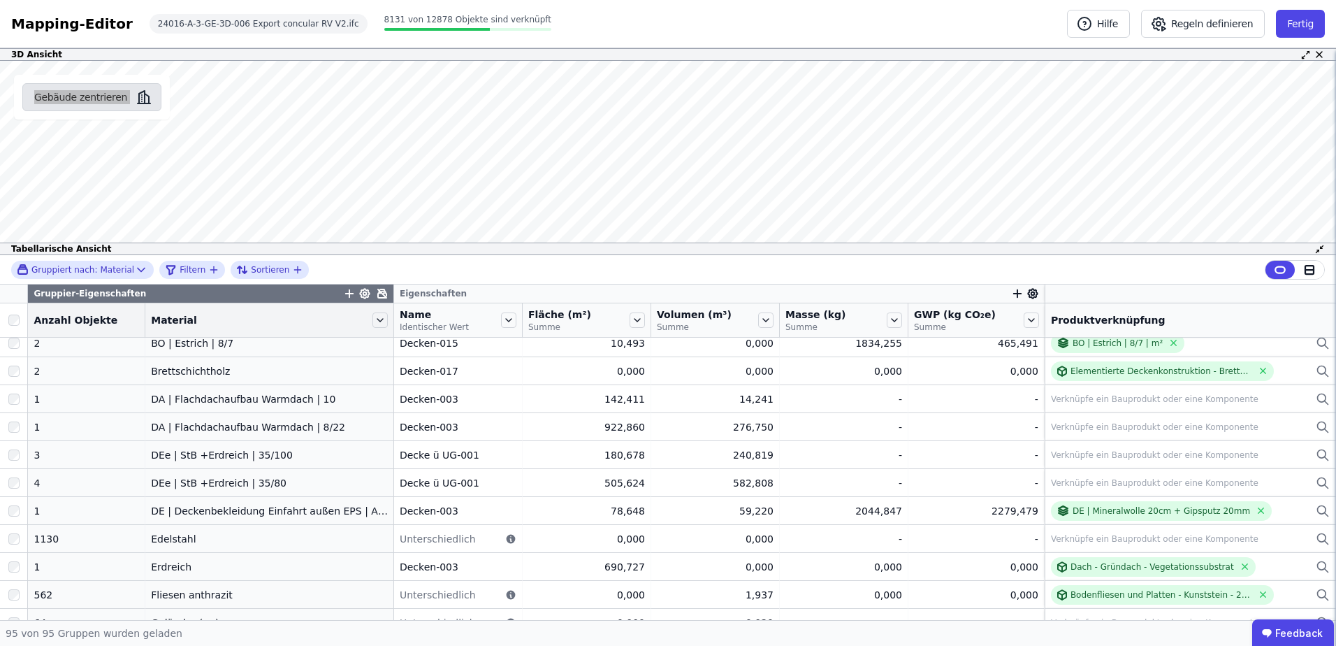
click at [122, 87] on button "Gebäude zentrieren" at bounding box center [91, 97] width 139 height 28
click at [101, 95] on button "Gebäude zentrieren" at bounding box center [91, 97] width 139 height 28
click at [136, 100] on icon "button" at bounding box center [144, 97] width 17 height 17
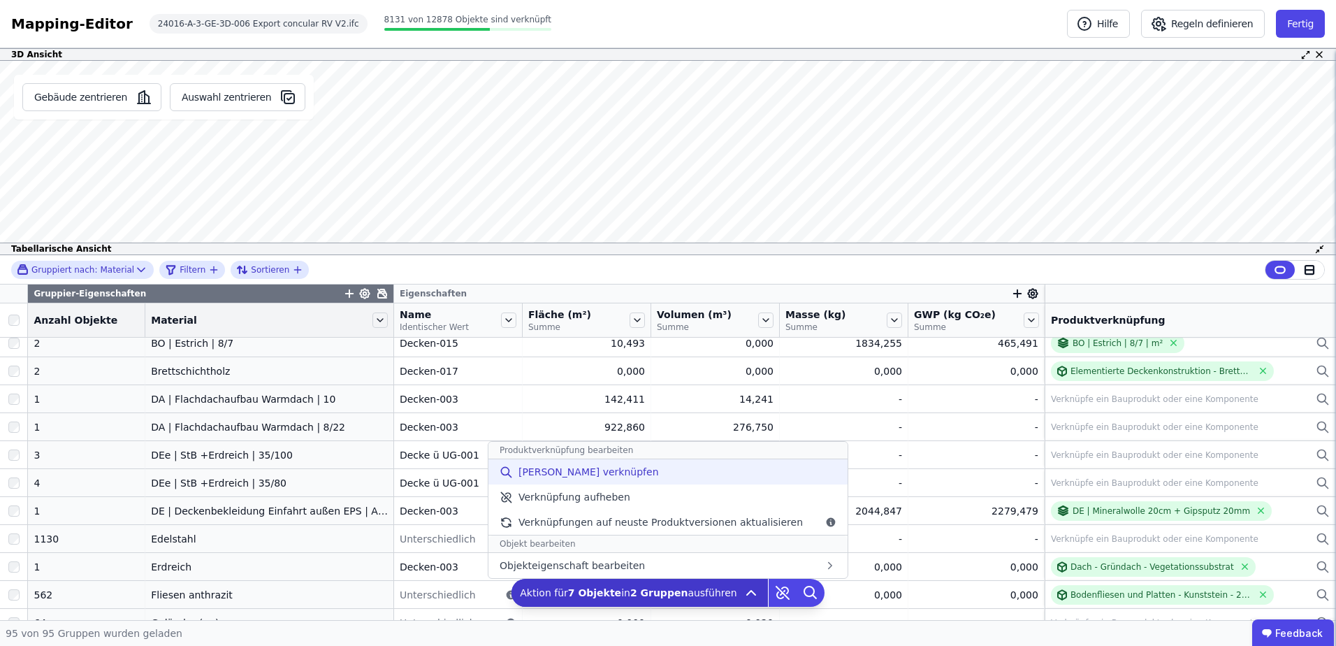
click at [631, 477] on div "[PERSON_NAME] verknüpfen" at bounding box center [668, 471] width 359 height 25
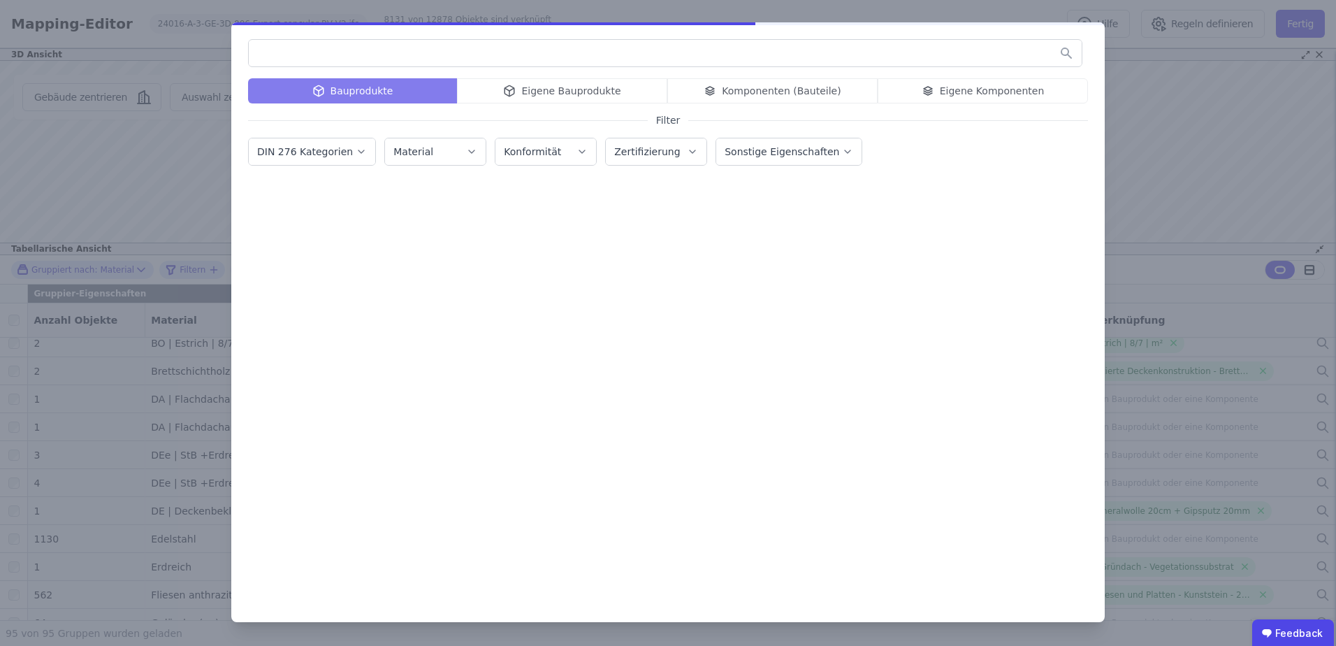
click at [466, 64] on input "text" at bounding box center [665, 53] width 833 height 25
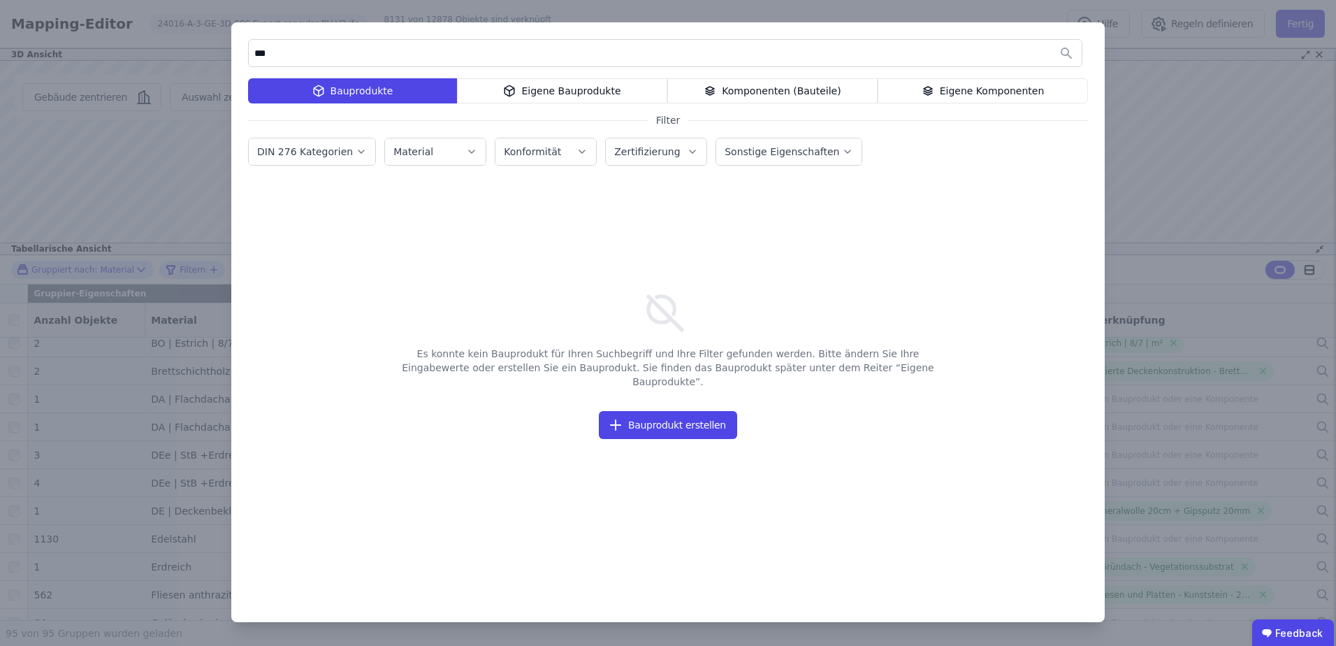
drag, startPoint x: 456, startPoint y: 57, endPoint x: 262, endPoint y: 78, distance: 195.3
click at [262, 78] on div "*** Bauprodukte Eigene Bauprodukte Komponenten (Bauteile) Eigene Komponenten Fi…" at bounding box center [668, 322] width 874 height 600
type input "*"
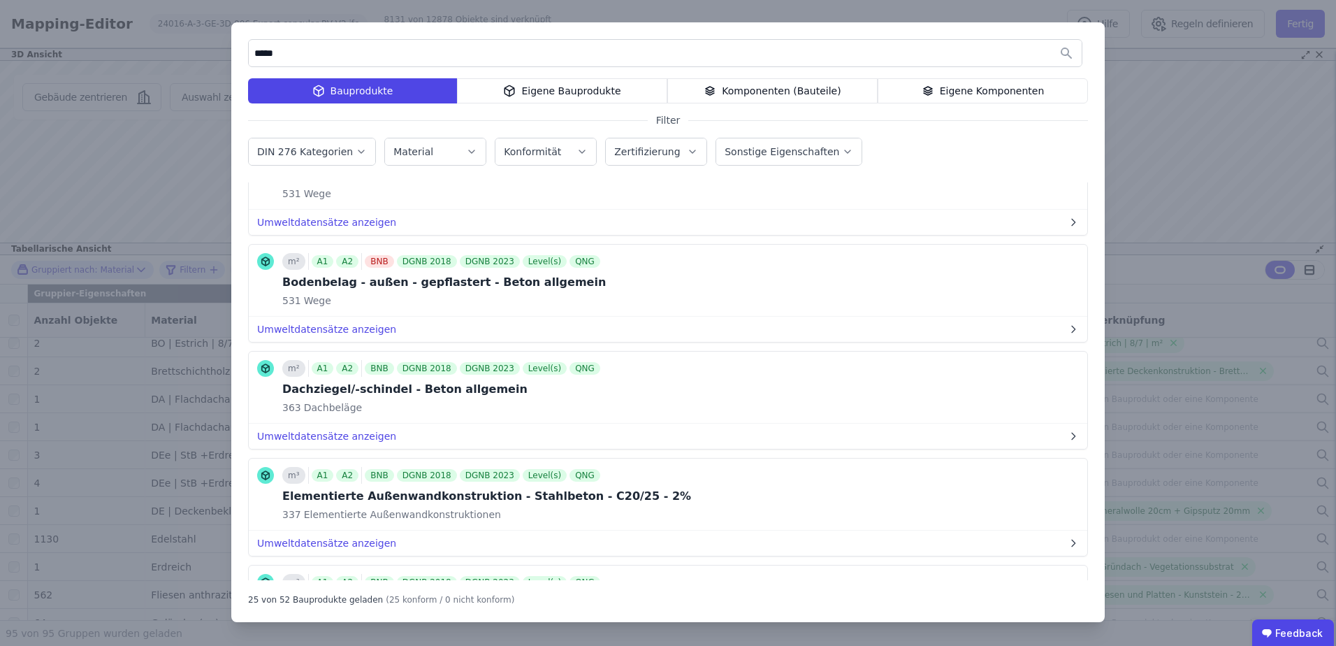
scroll to position [0, 0]
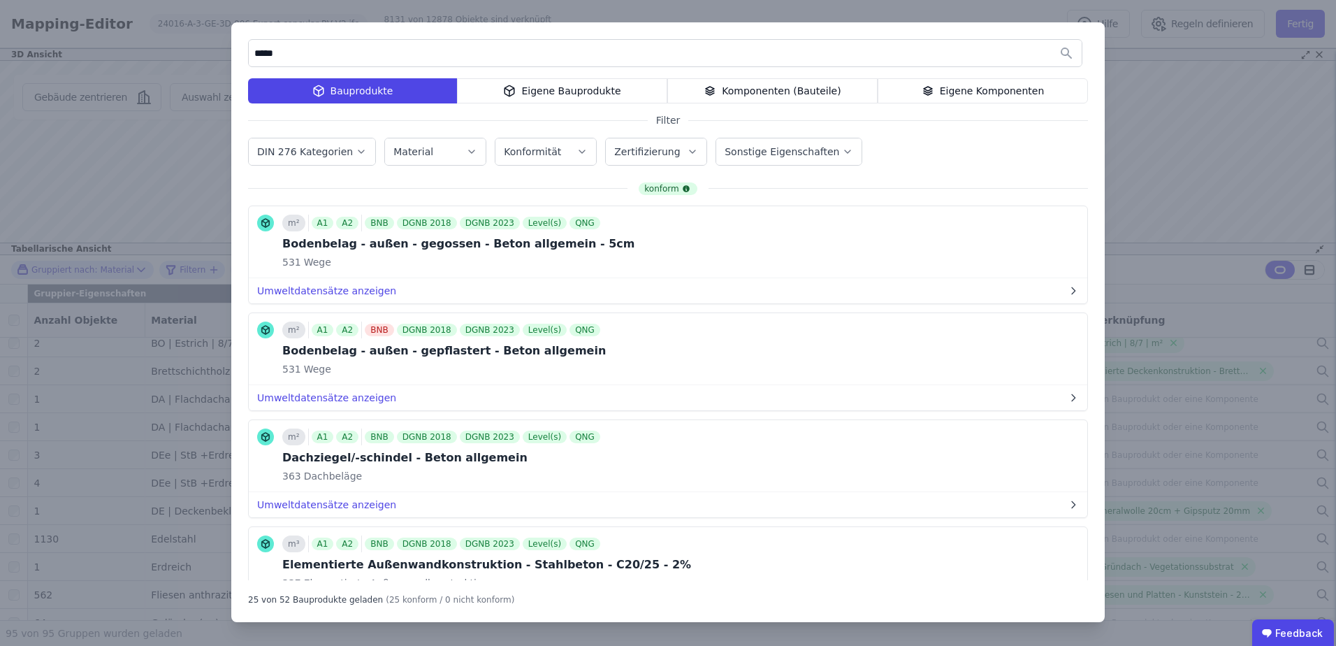
drag, startPoint x: 291, startPoint y: 47, endPoint x: 172, endPoint y: 59, distance: 120.2
click at [172, 59] on div "***** Bauprodukte Eigene Bauprodukte Komponenten (Bauteile) Eigene Komponenten …" at bounding box center [668, 323] width 1336 height 646
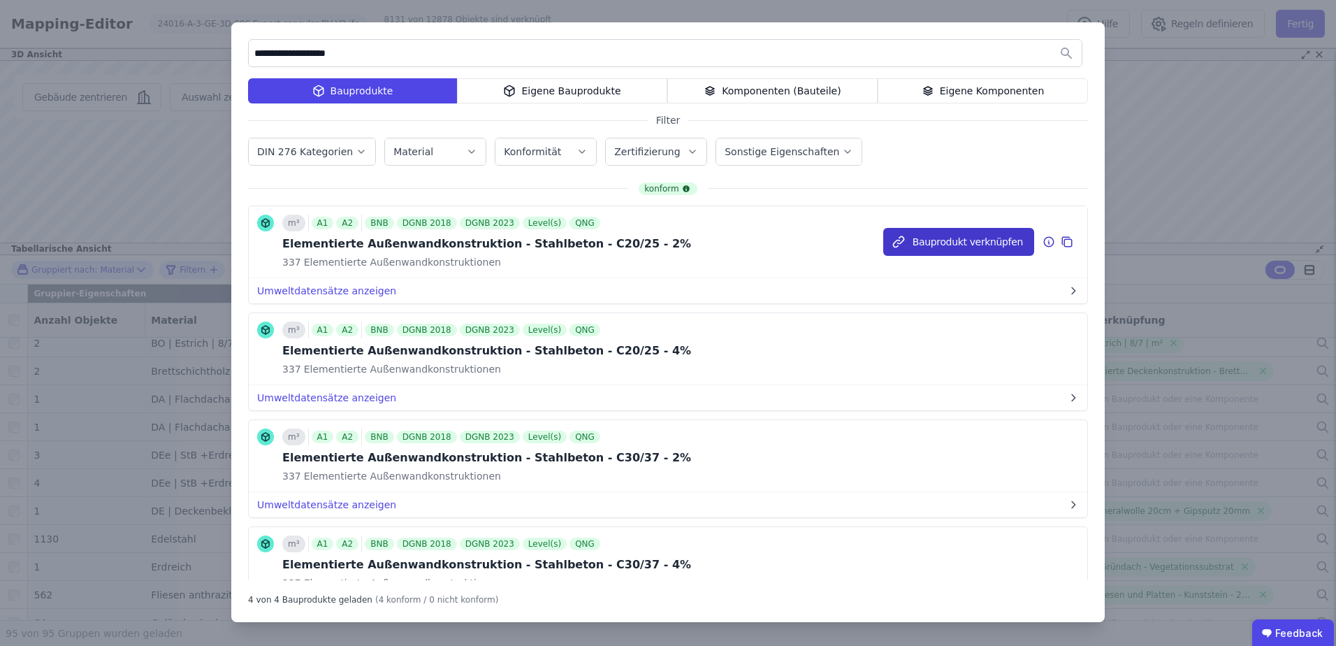
type input "**********"
click at [939, 240] on button "Bauprodukt verknüpfen" at bounding box center [958, 242] width 151 height 28
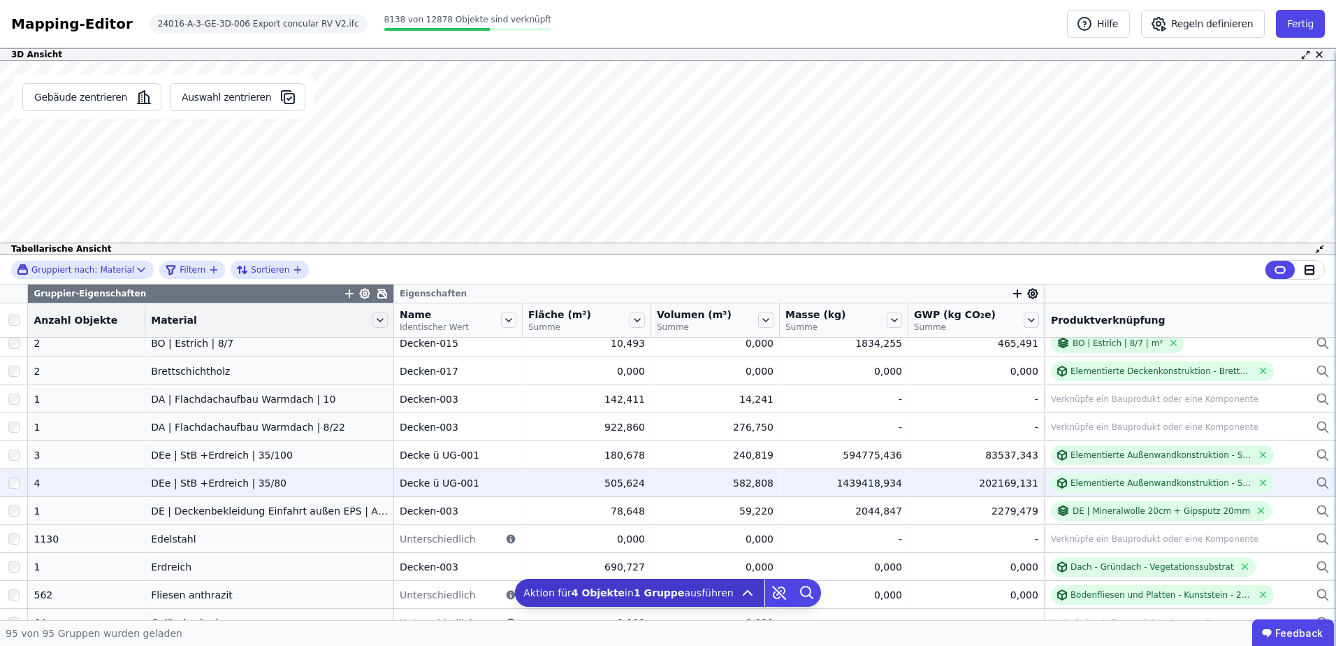
click at [7, 484] on div at bounding box center [13, 482] width 27 height 25
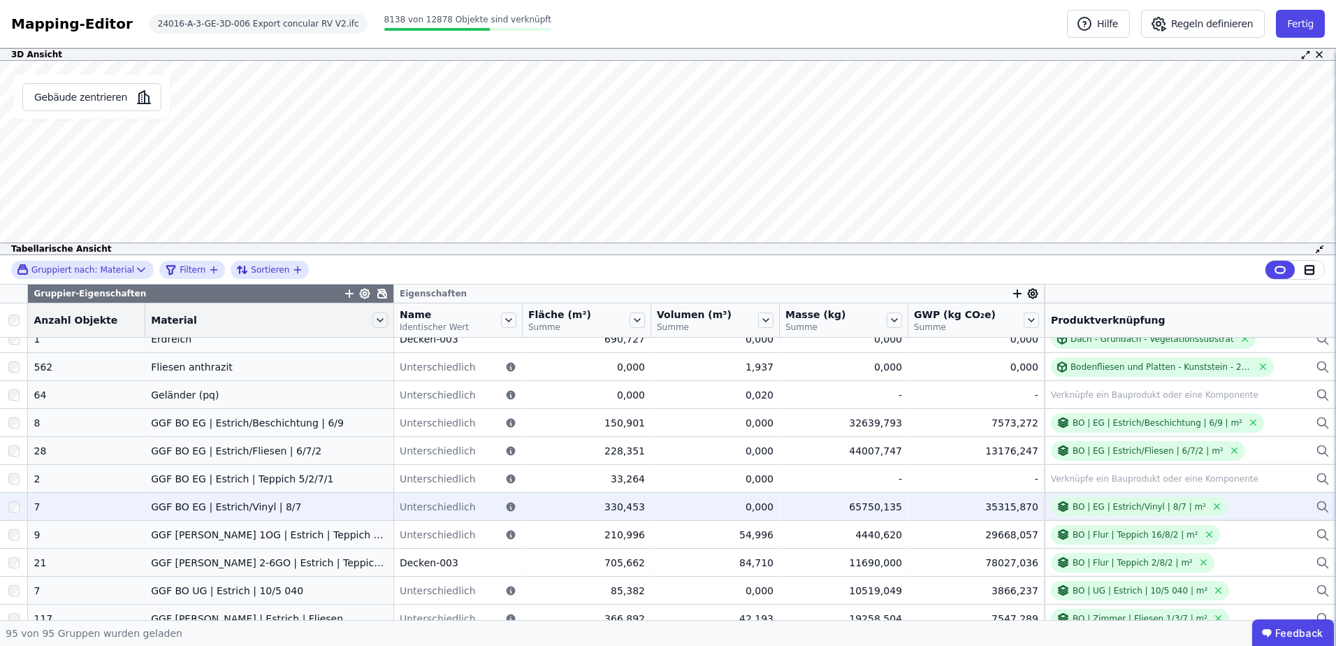
scroll to position [559, 0]
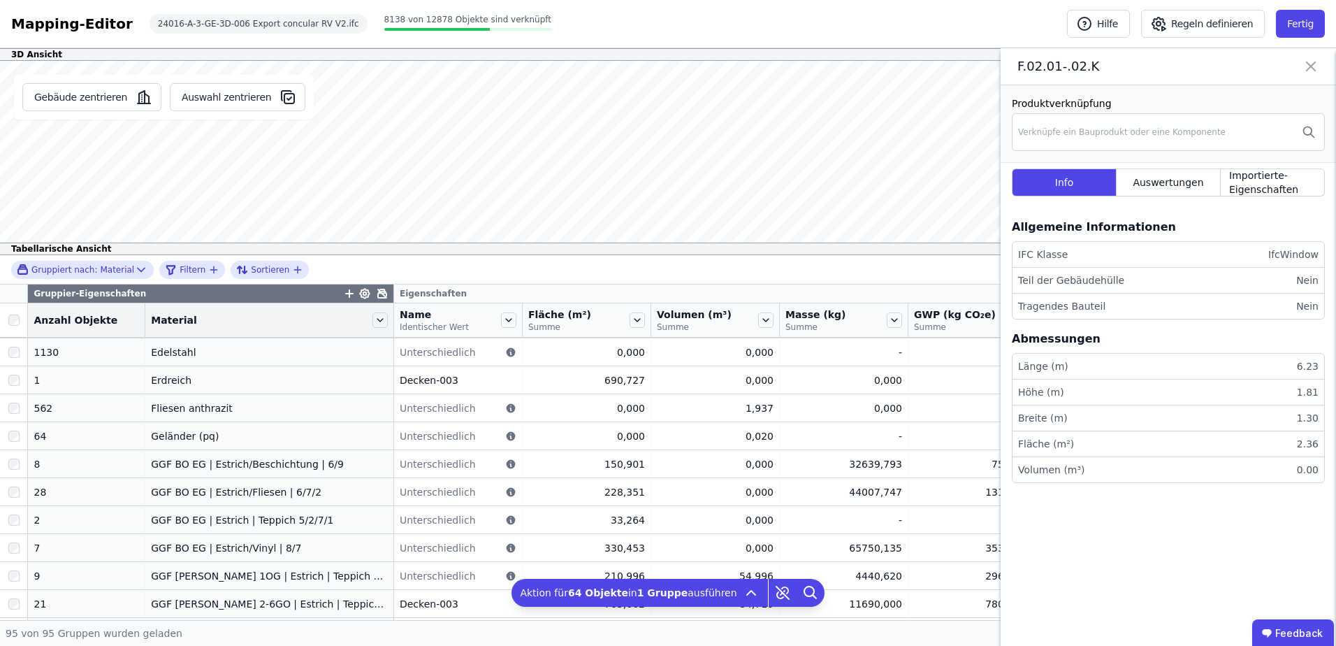
click at [1312, 72] on icon at bounding box center [1311, 67] width 17 height 20
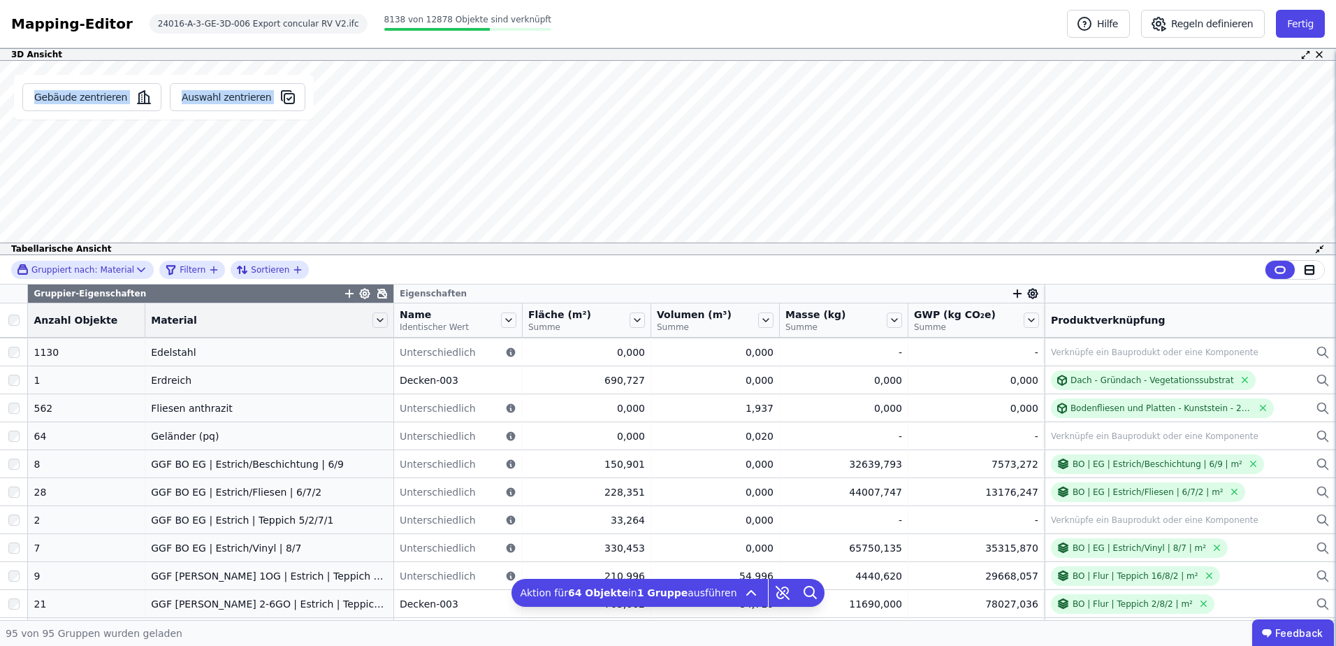
click at [402, 196] on div "Gebäude zentrieren Auswahl zentrieren F.02.01-.02.K Produktverknüpfung Verknüpf…" at bounding box center [668, 158] width 1336 height 194
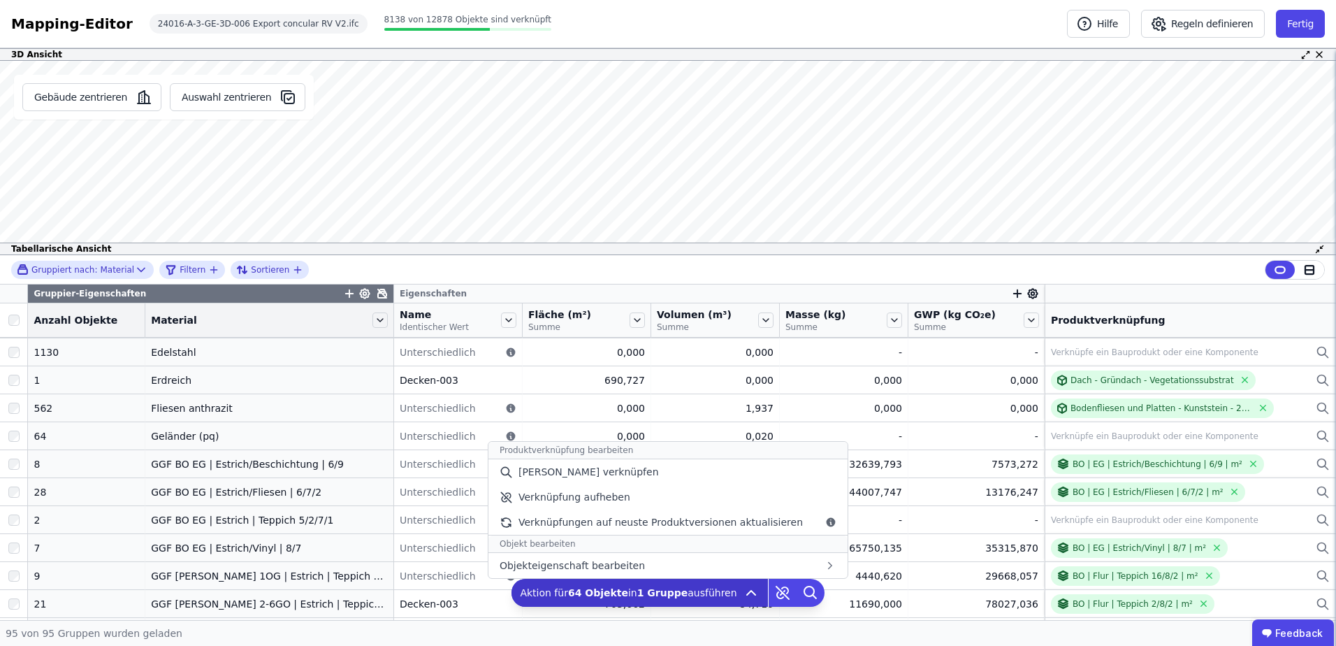
click at [728, 590] on div "Aktion für 64 Objekte in 1 Gruppe ausführen Produktverknüpfung bearbeiten Manue…" at bounding box center [640, 593] width 256 height 28
click at [666, 470] on div "[PERSON_NAME] verknüpfen" at bounding box center [668, 471] width 359 height 25
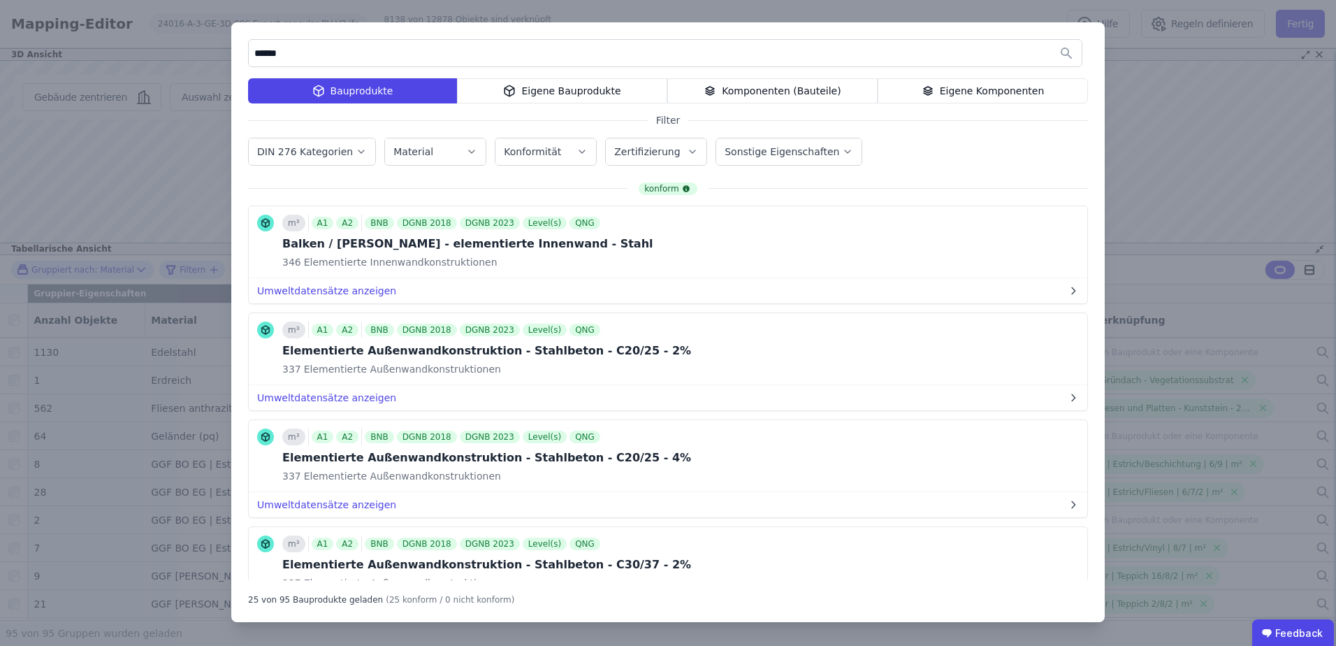
drag, startPoint x: 354, startPoint y: 57, endPoint x: 215, endPoint y: 59, distance: 138.4
click at [215, 59] on div "***** Bauprodukte Eigene Bauprodukte Komponenten (Bauteile) Eigene Komponenten …" at bounding box center [668, 323] width 1336 height 646
click at [332, 52] on input "*****" at bounding box center [665, 53] width 833 height 25
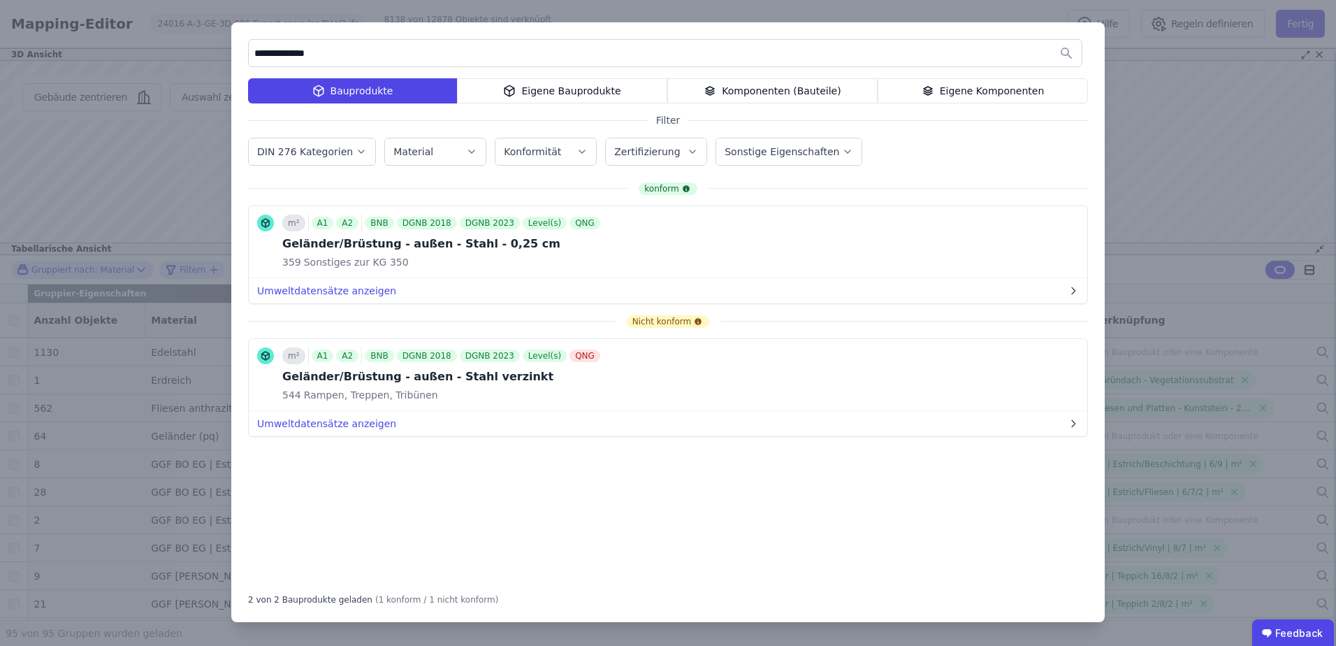
click at [546, 86] on div "Eigene Bauprodukte" at bounding box center [562, 90] width 210 height 25
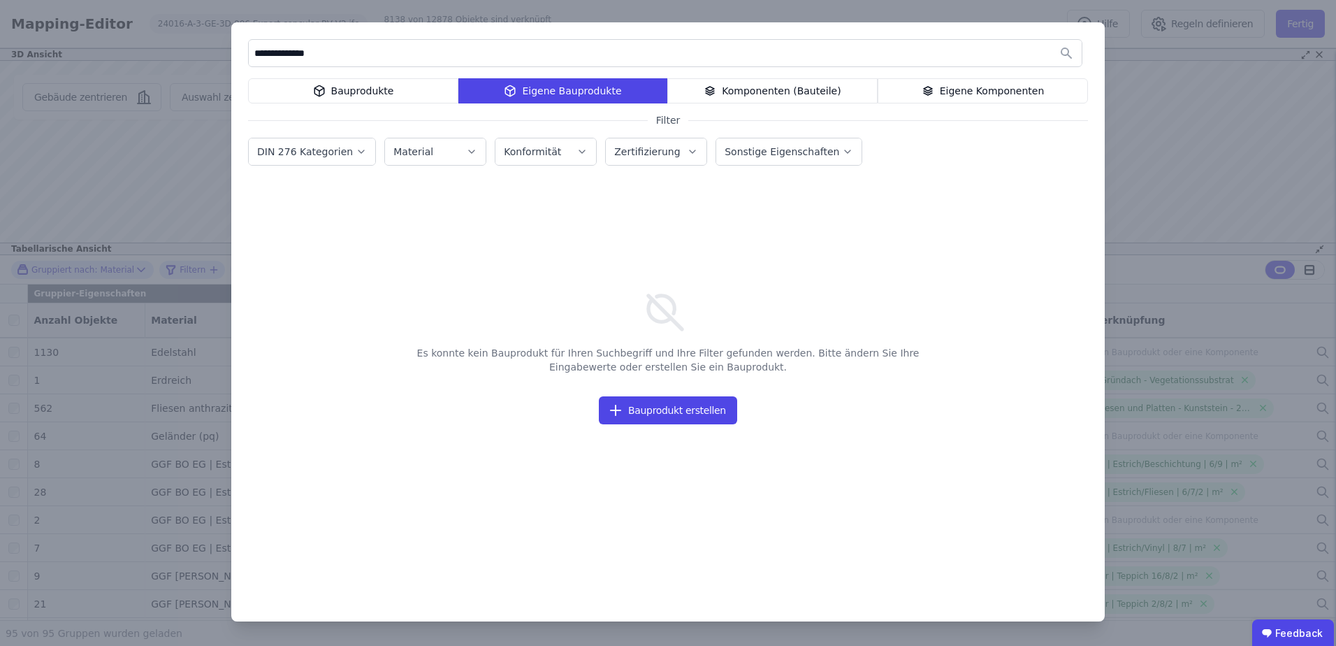
click at [737, 95] on div "Komponenten (Bauteile)" at bounding box center [772, 90] width 210 height 25
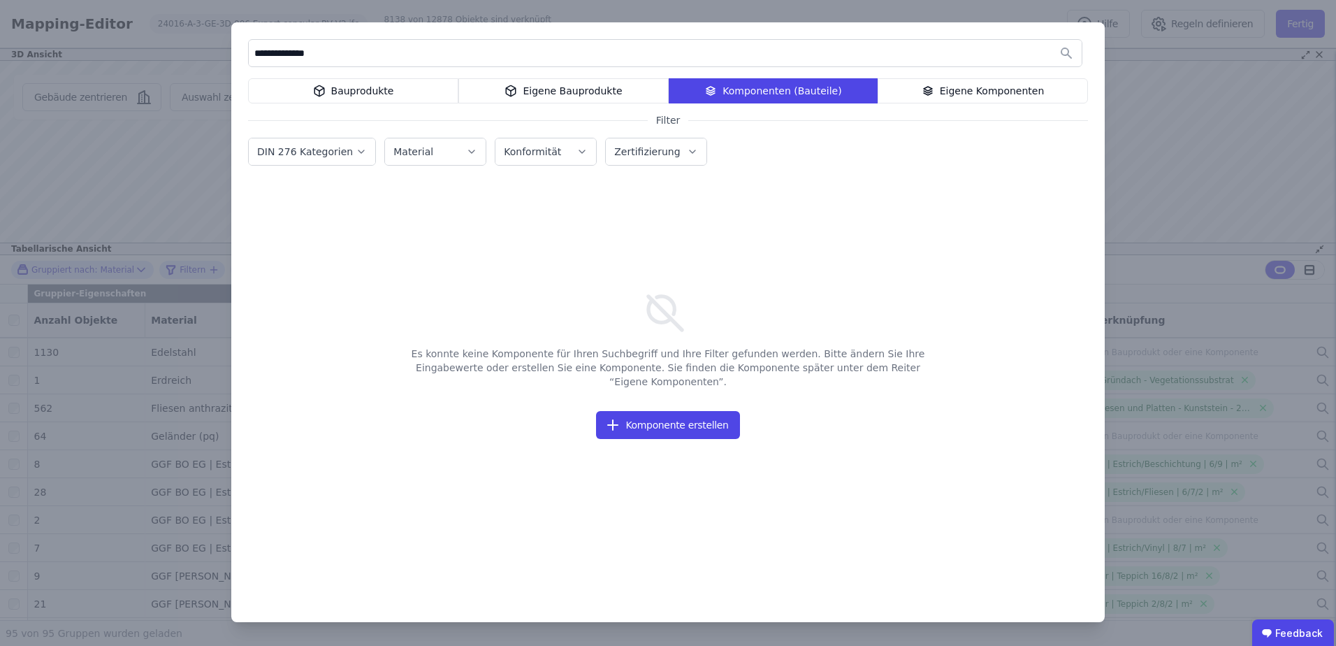
click at [960, 91] on div "Eigene Komponenten" at bounding box center [983, 90] width 210 height 25
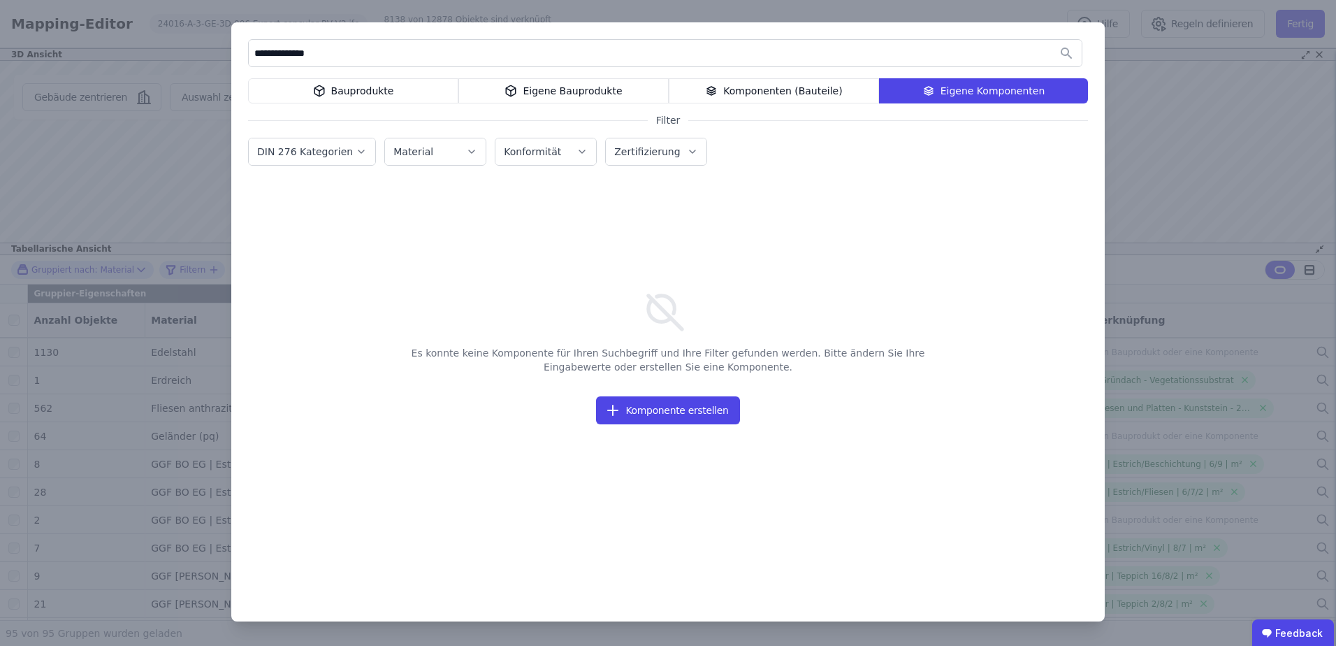
click at [379, 93] on div "Bauprodukte" at bounding box center [353, 90] width 210 height 25
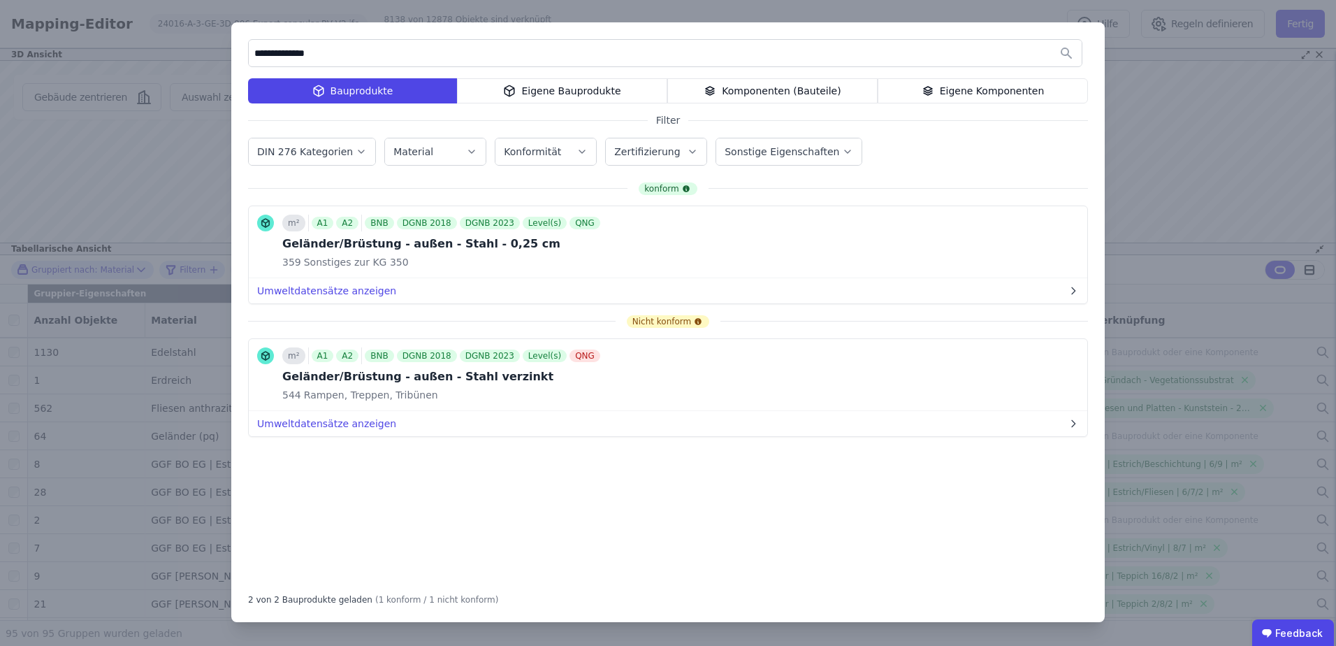
click at [357, 54] on input "**********" at bounding box center [665, 53] width 833 height 25
drag, startPoint x: 357, startPoint y: 54, endPoint x: 277, endPoint y: 50, distance: 79.8
click at [277, 50] on input "**********" at bounding box center [665, 53] width 833 height 25
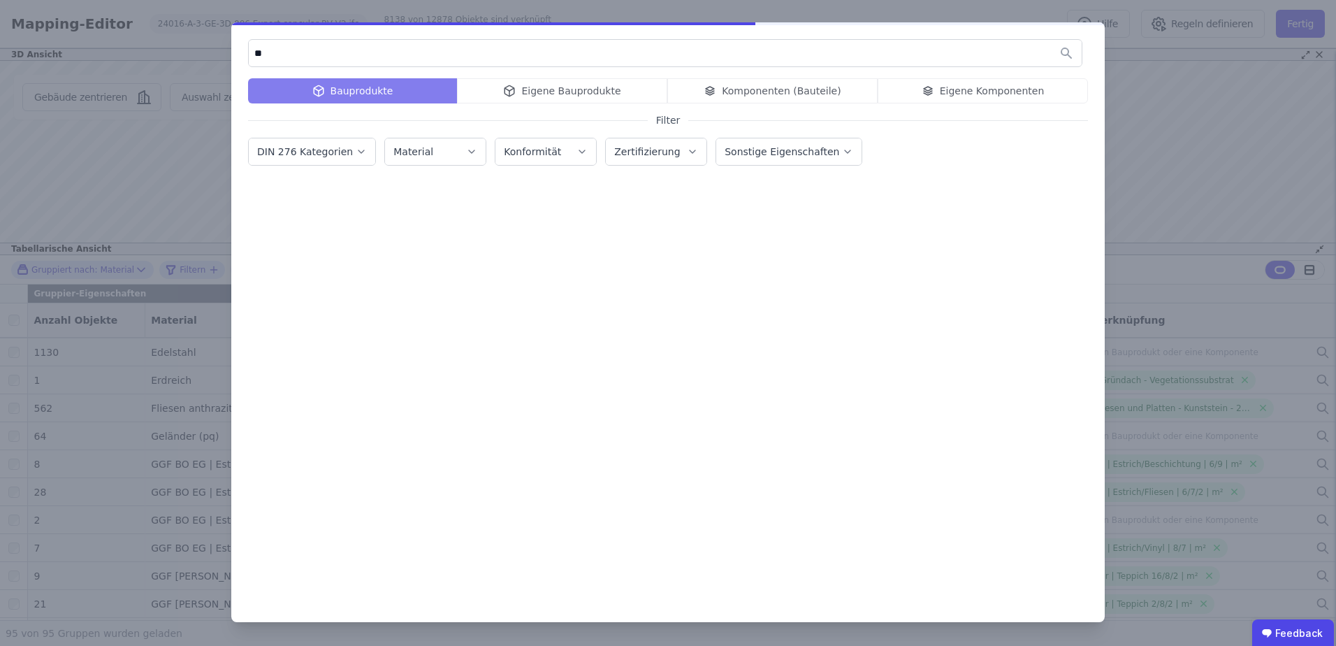
type input "*"
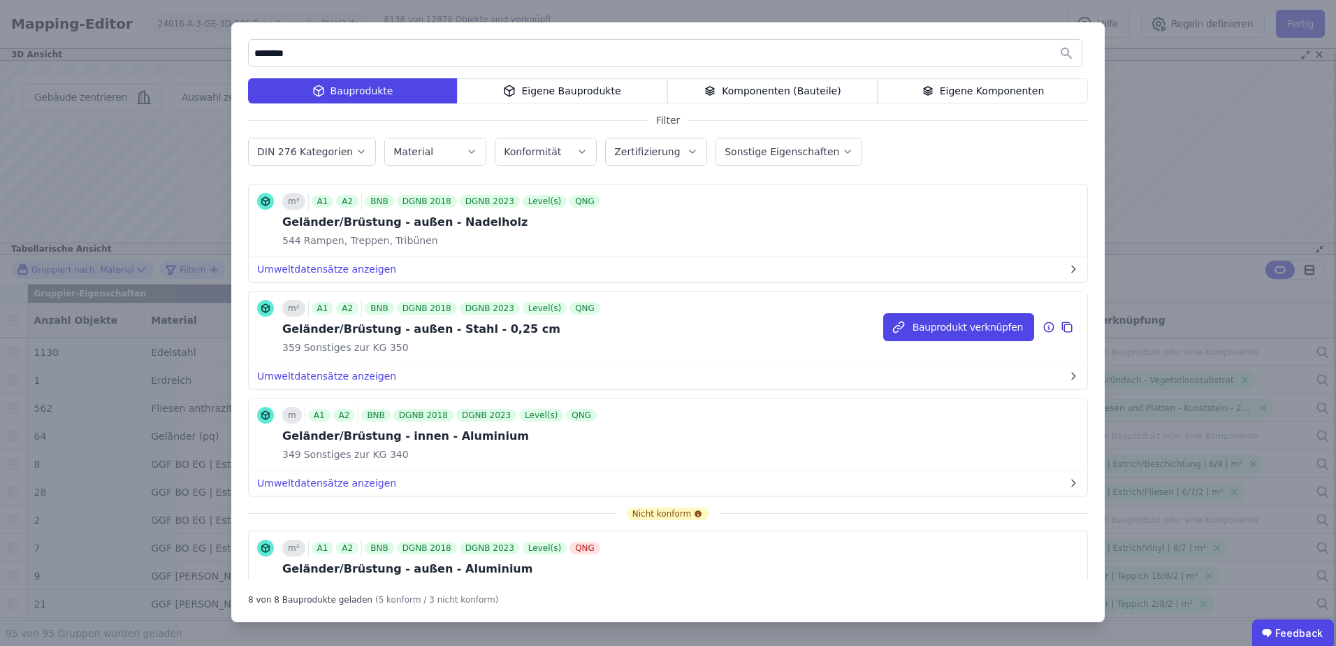
scroll to position [280, 0]
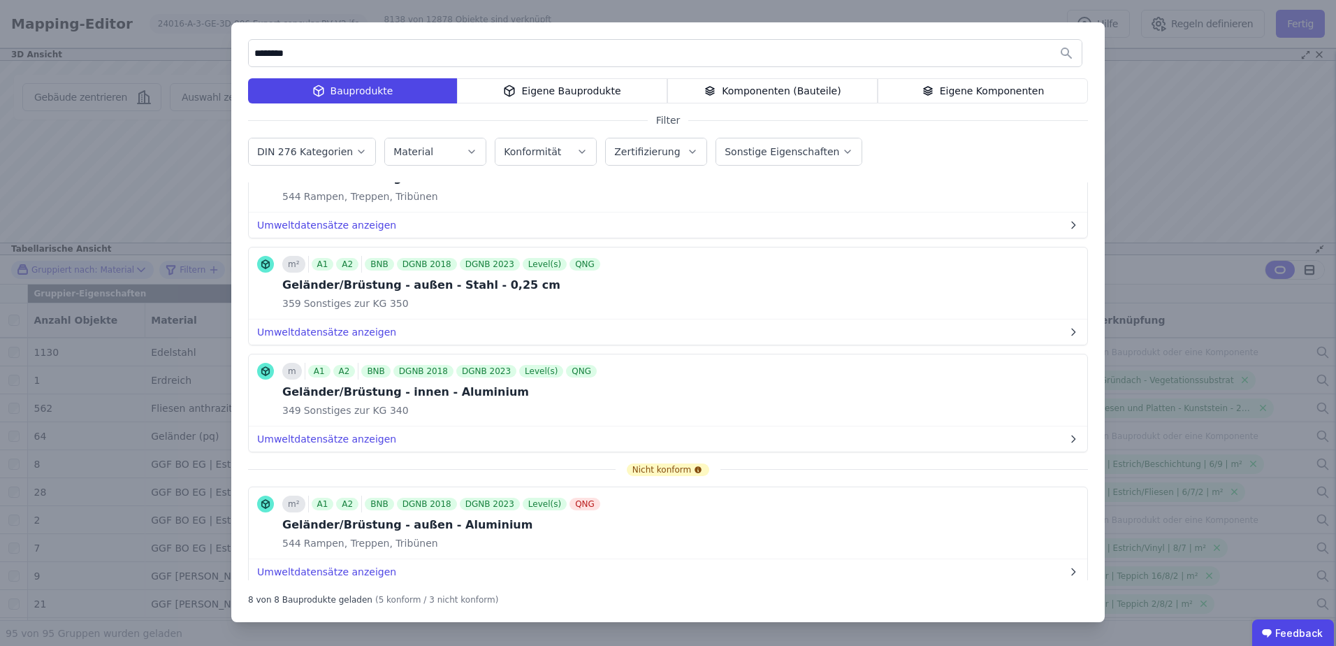
type input "********"
click at [983, 385] on button "Bauprodukt verknüpfen" at bounding box center [958, 390] width 151 height 28
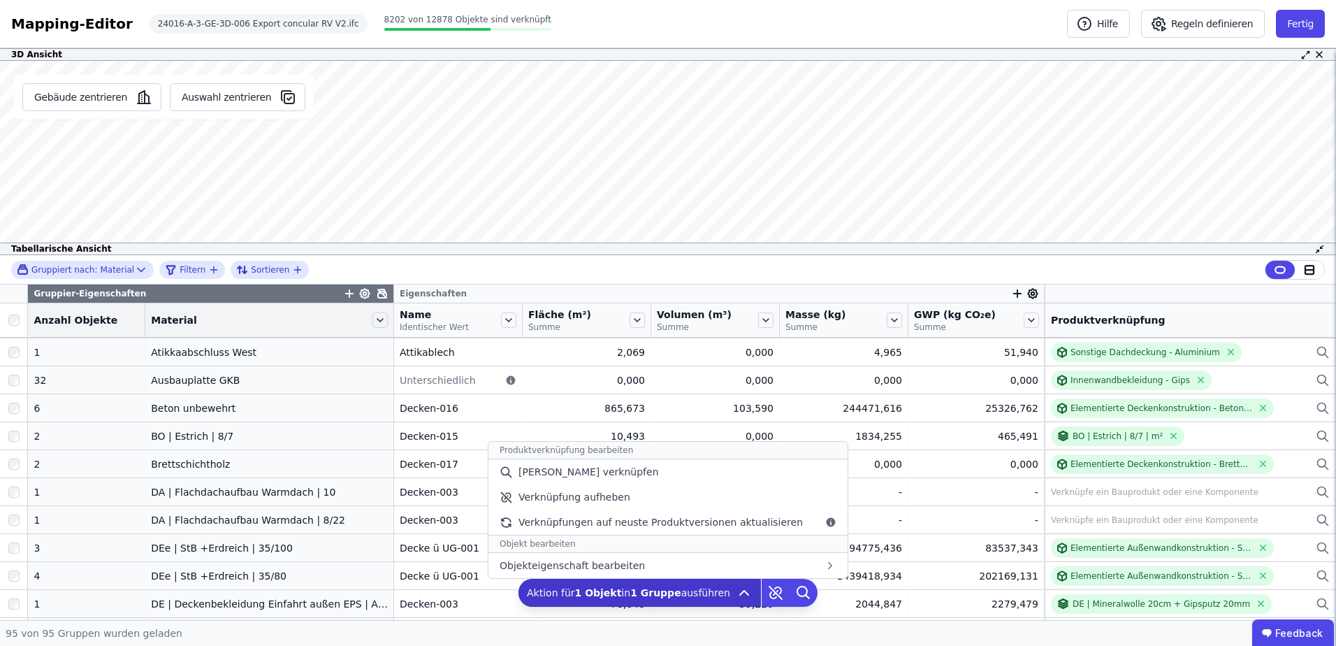
click at [736, 594] on icon at bounding box center [744, 592] width 17 height 17
click at [631, 475] on div "[PERSON_NAME] verknüpfen" at bounding box center [668, 471] width 359 height 25
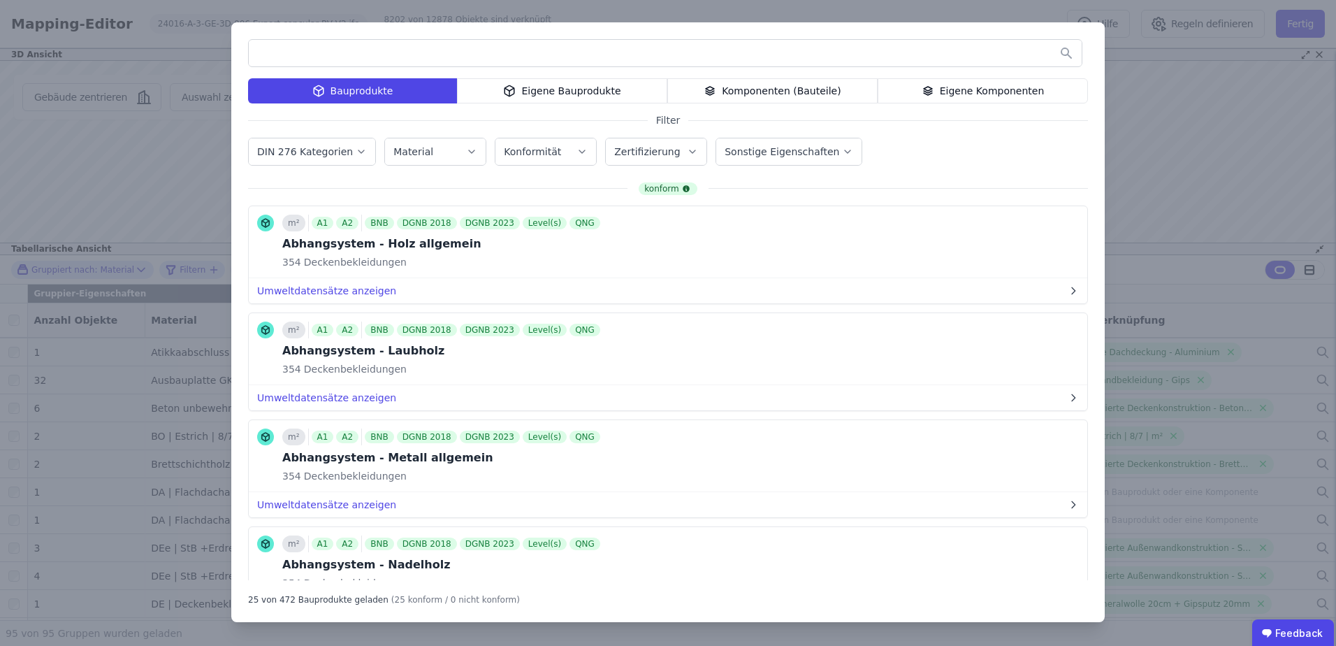
click at [415, 53] on input "text" at bounding box center [665, 53] width 833 height 25
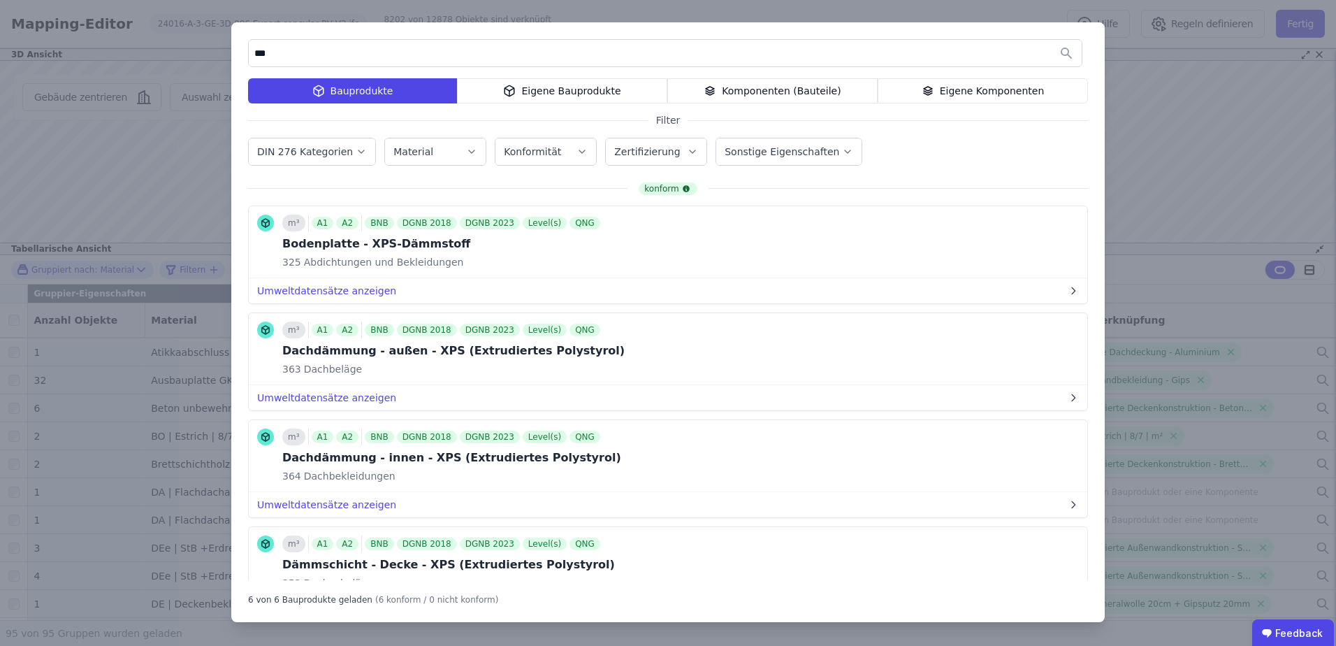
type input "***"
click at [305, 403] on button "Umweltdatensätze anzeigen" at bounding box center [668, 397] width 839 height 25
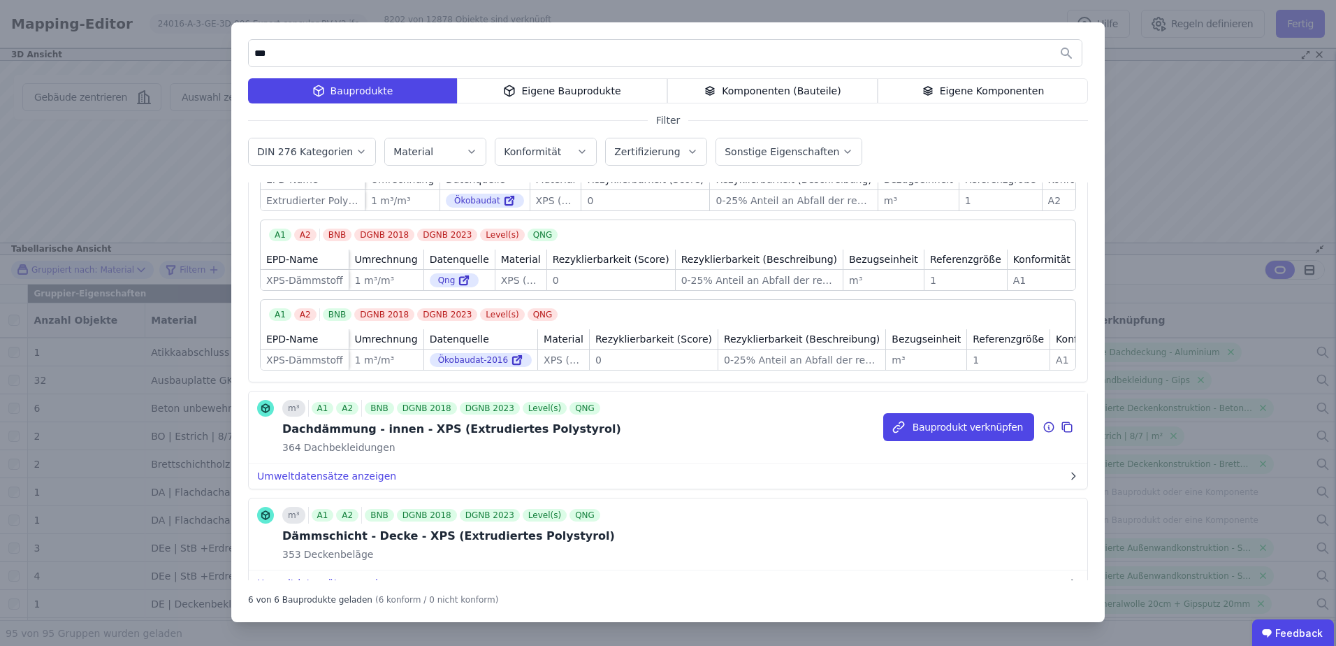
scroll to position [373, 0]
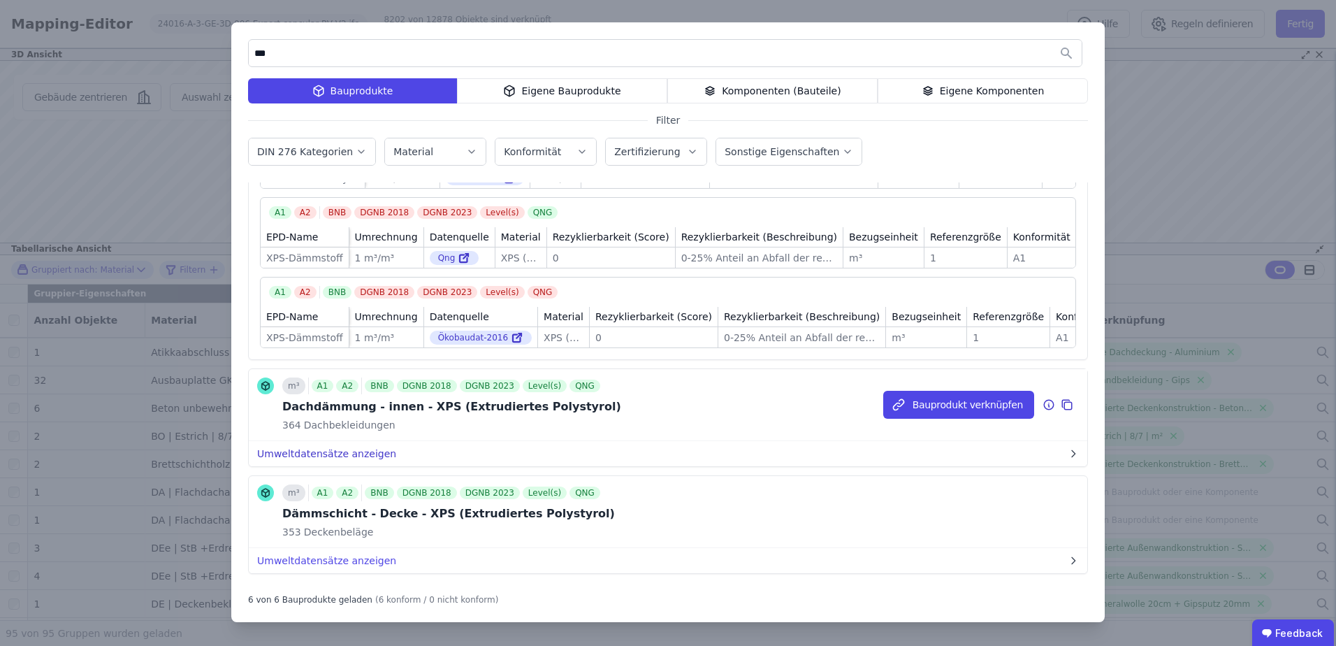
click at [368, 466] on button "Umweltdatensätze anzeigen" at bounding box center [668, 453] width 839 height 25
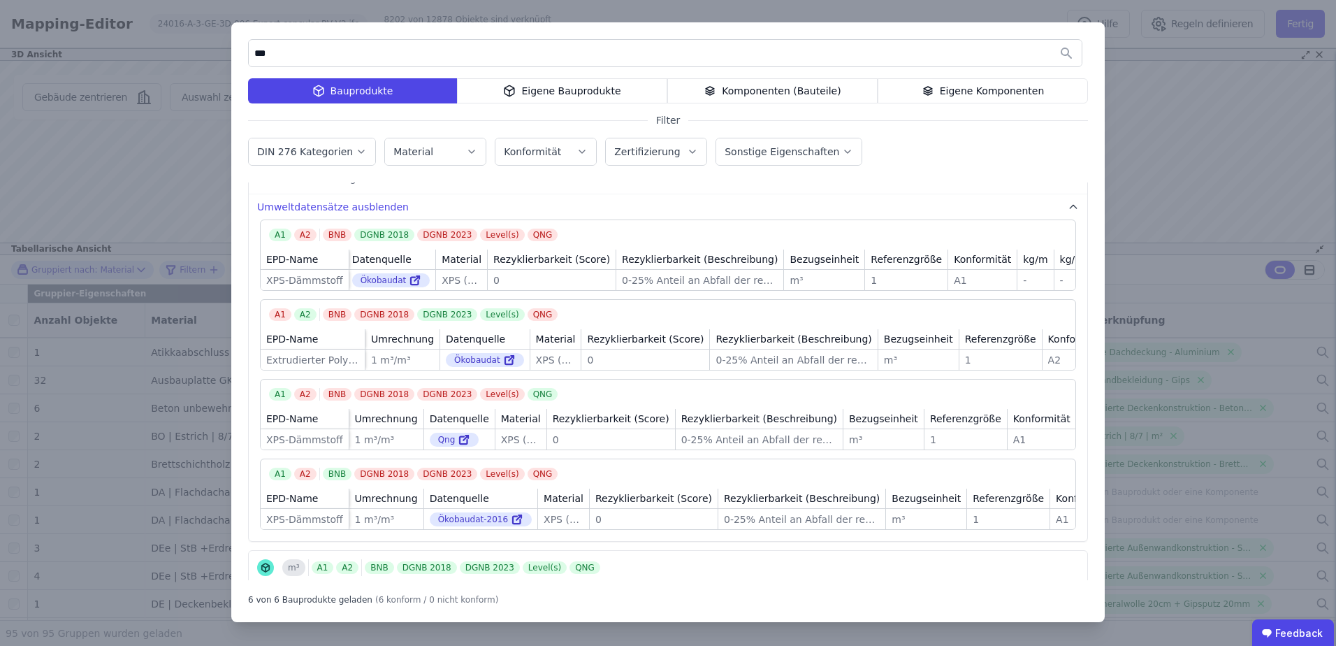
scroll to position [93, 0]
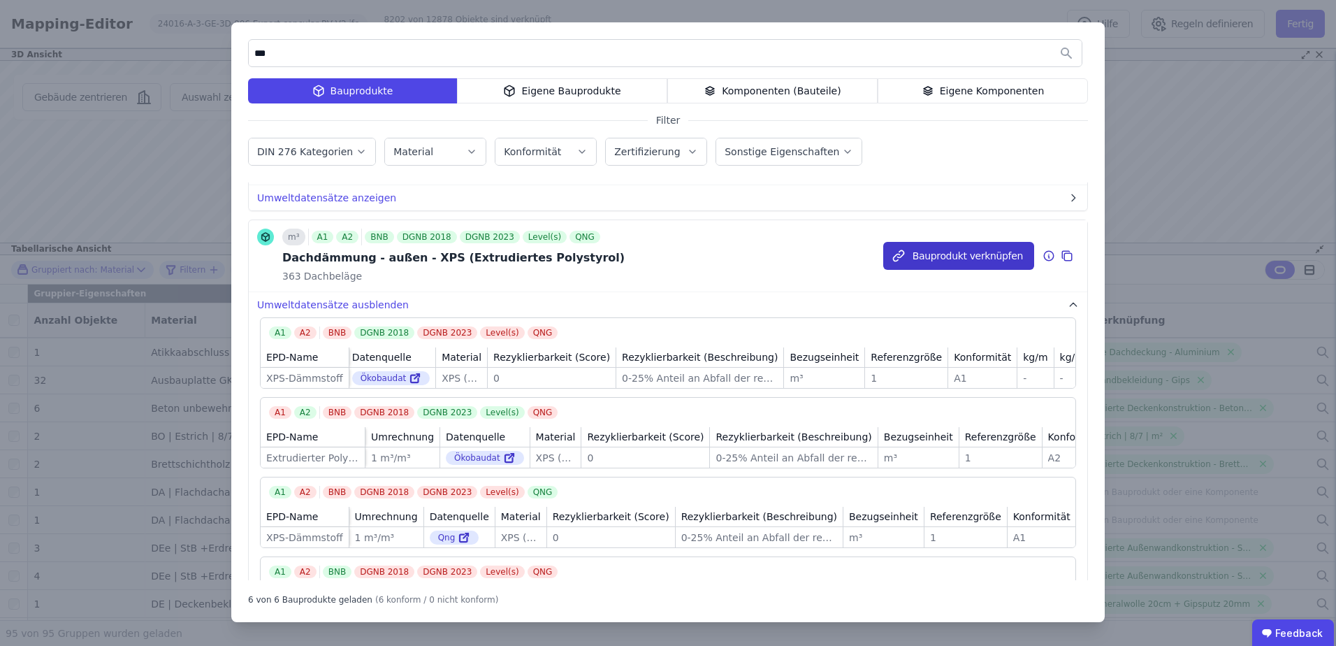
click at [944, 253] on button "Bauprodukt verknüpfen" at bounding box center [958, 256] width 151 height 28
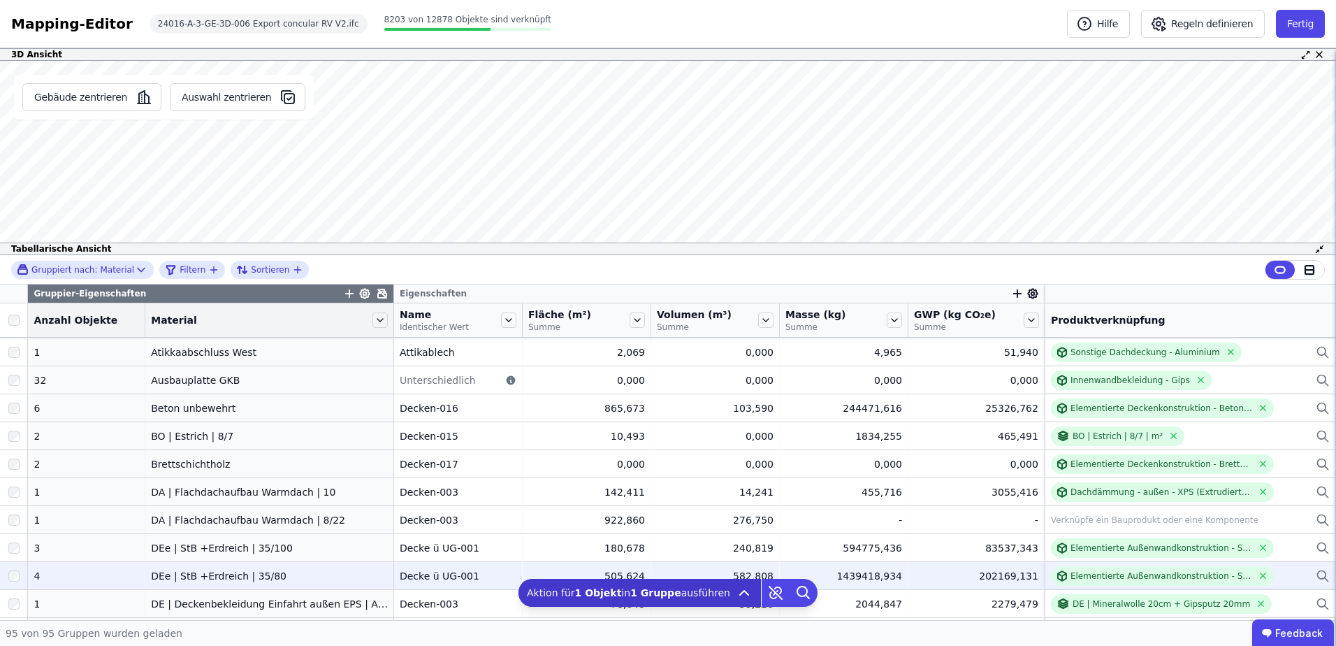
scroll to position [373, 0]
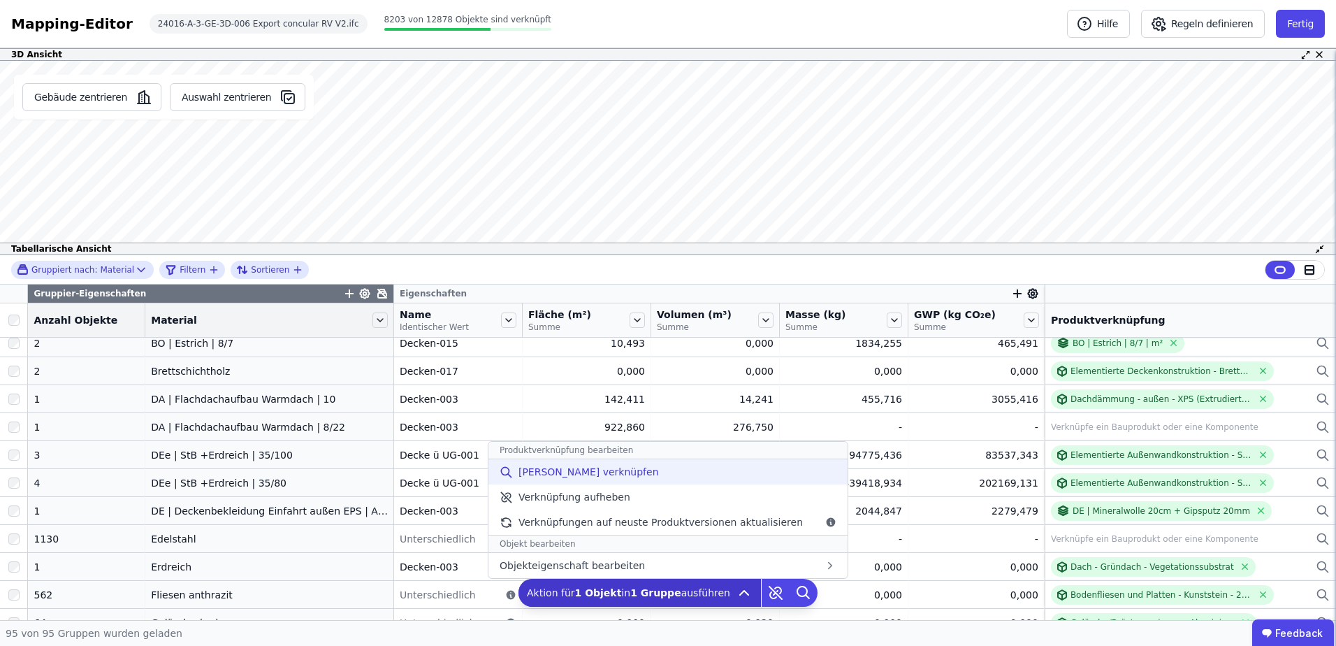
click at [630, 477] on div "[PERSON_NAME] verknüpfen" at bounding box center [668, 471] width 359 height 25
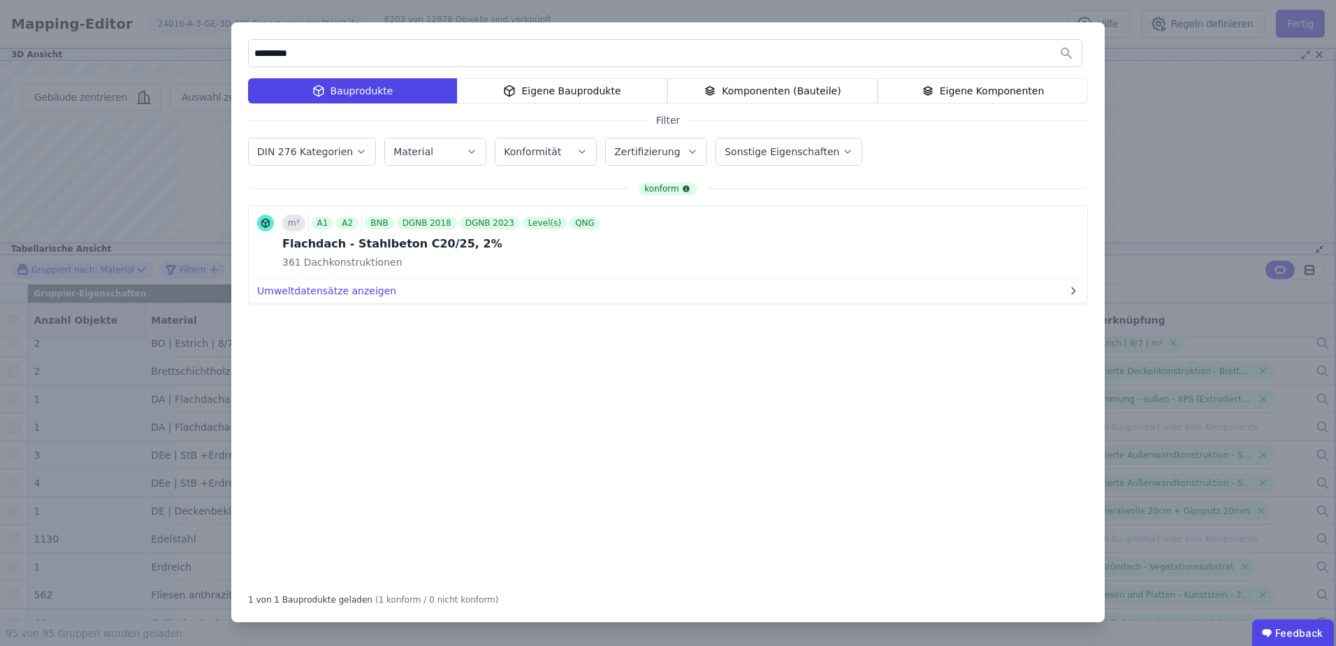
click at [599, 85] on div "Eigene Bauprodukte" at bounding box center [562, 90] width 210 height 25
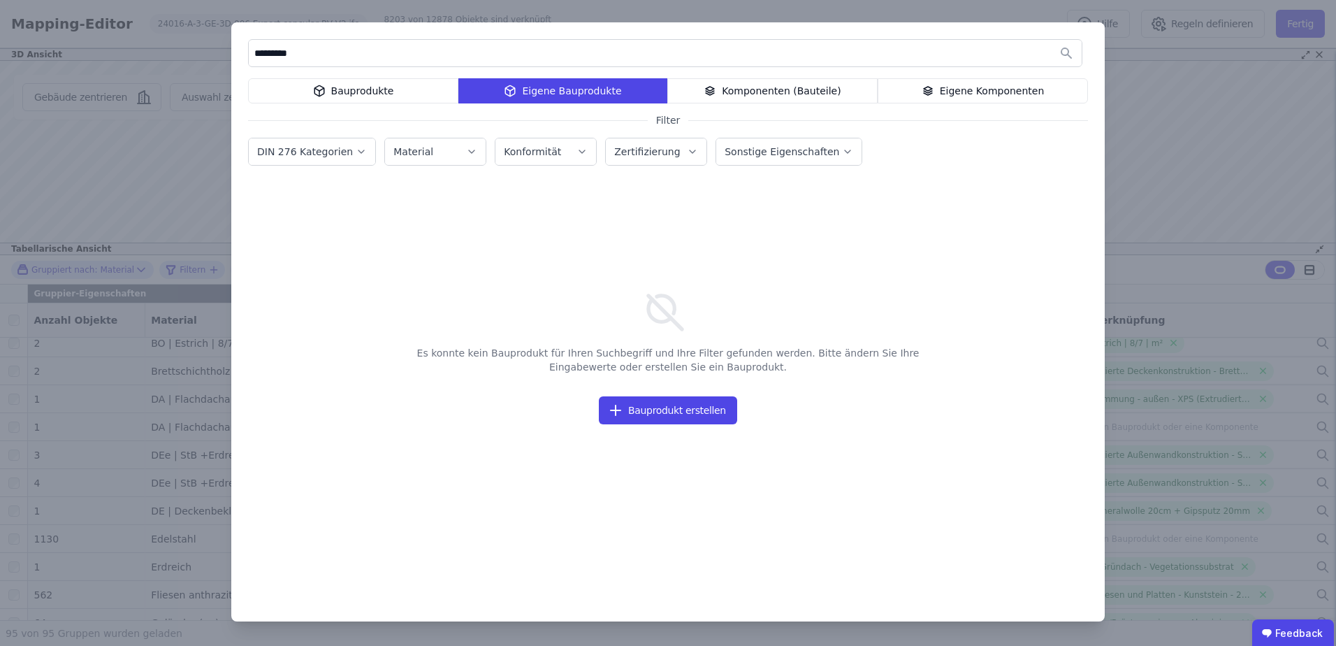
click at [748, 89] on div "Komponenten (Bauteile)" at bounding box center [772, 90] width 210 height 25
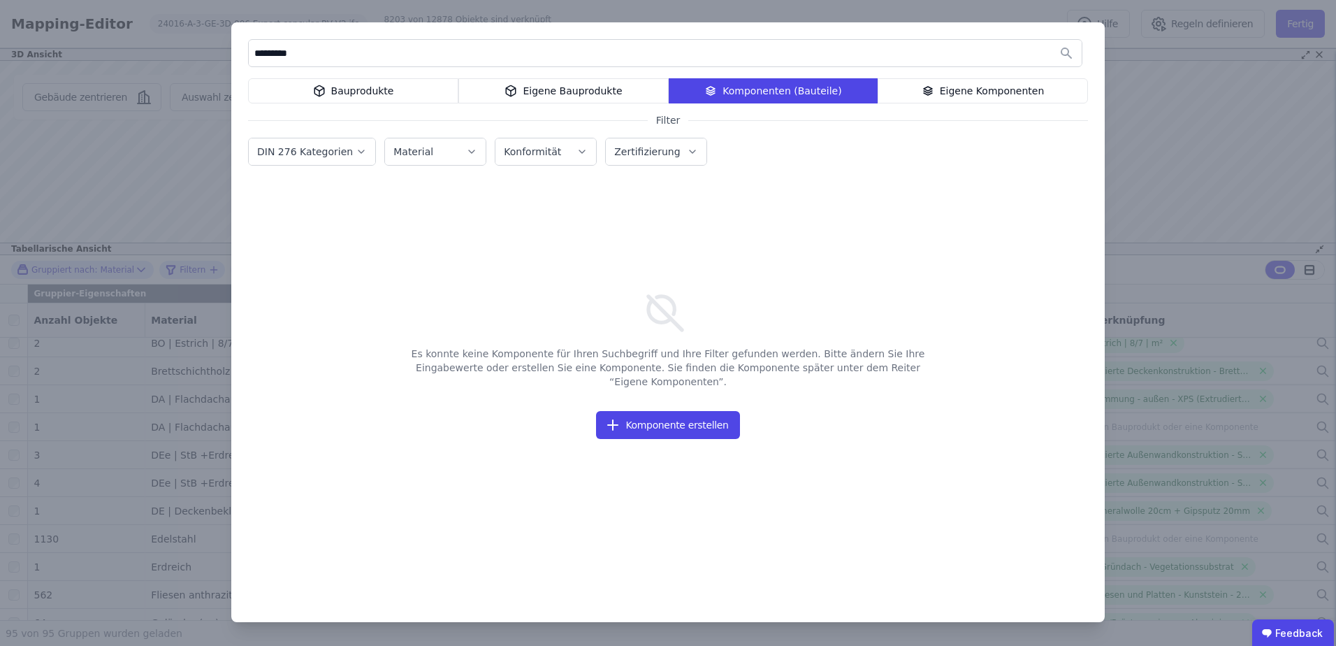
click at [918, 92] on div "Eigene Komponenten" at bounding box center [983, 90] width 210 height 25
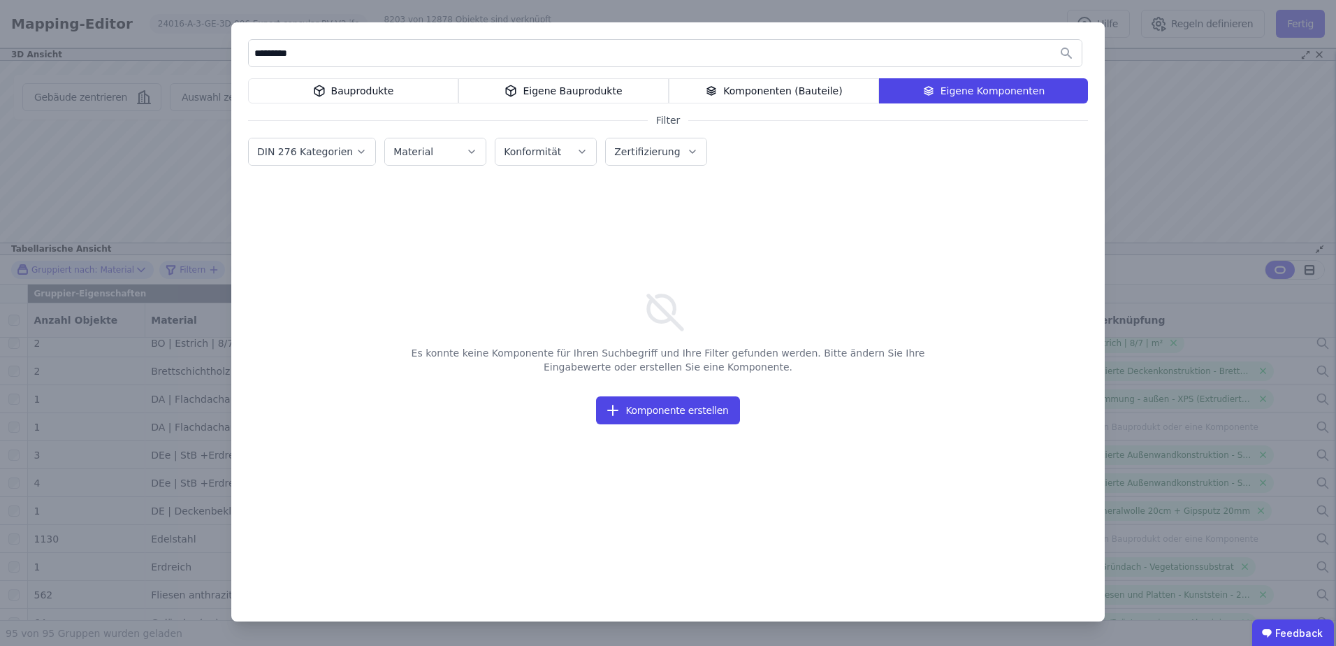
click at [364, 106] on div "********* Bauprodukte Eigene Bauprodukte Komponenten (Bauteile) Eigene Komponen…" at bounding box center [668, 321] width 874 height 599
drag, startPoint x: 354, startPoint y: 66, endPoint x: 350, endPoint y: 78, distance: 12.4
click at [353, 74] on div "********* Bauprodukte Eigene Bauprodukte Komponenten (Bauteile) Eigene Komponen…" at bounding box center [668, 321] width 874 height 599
click at [347, 84] on div "Bauprodukte" at bounding box center [353, 90] width 210 height 25
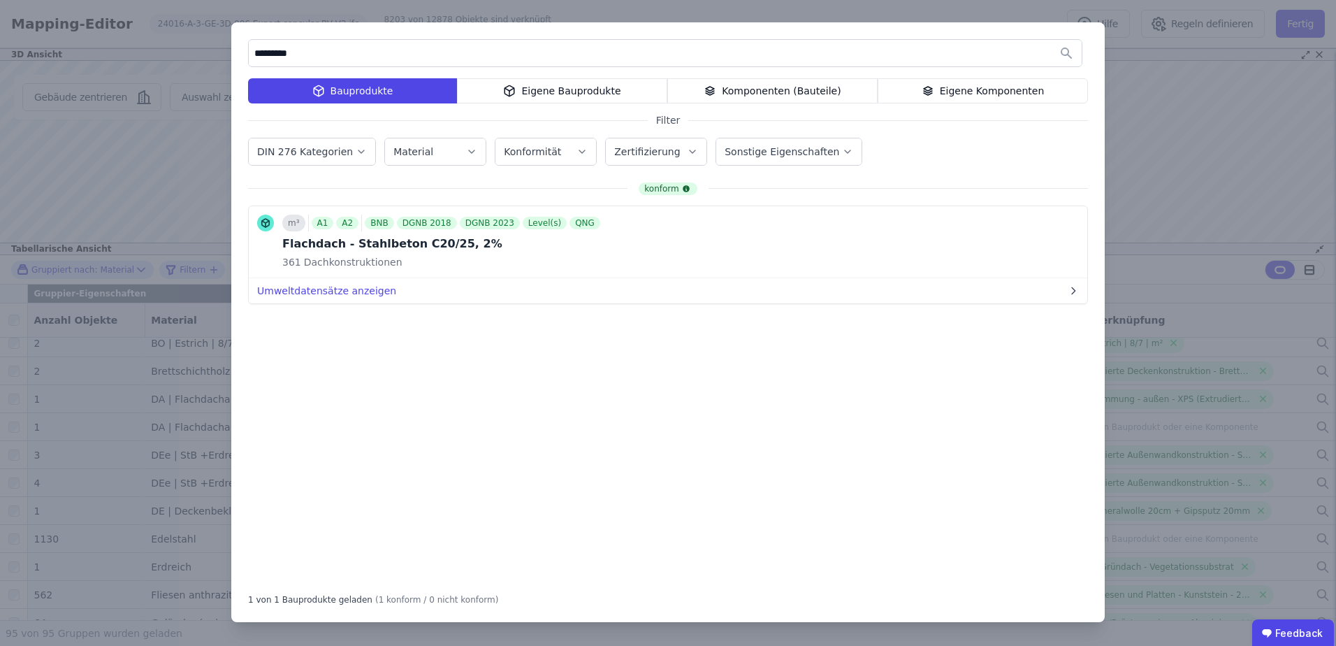
drag, startPoint x: 306, startPoint y: 53, endPoint x: 215, endPoint y: 52, distance: 91.6
click at [215, 52] on div "********* Bauprodukte Eigene Bauprodukte Komponenten (Bauteile) Eigene Komponen…" at bounding box center [668, 323] width 1336 height 646
type input "*"
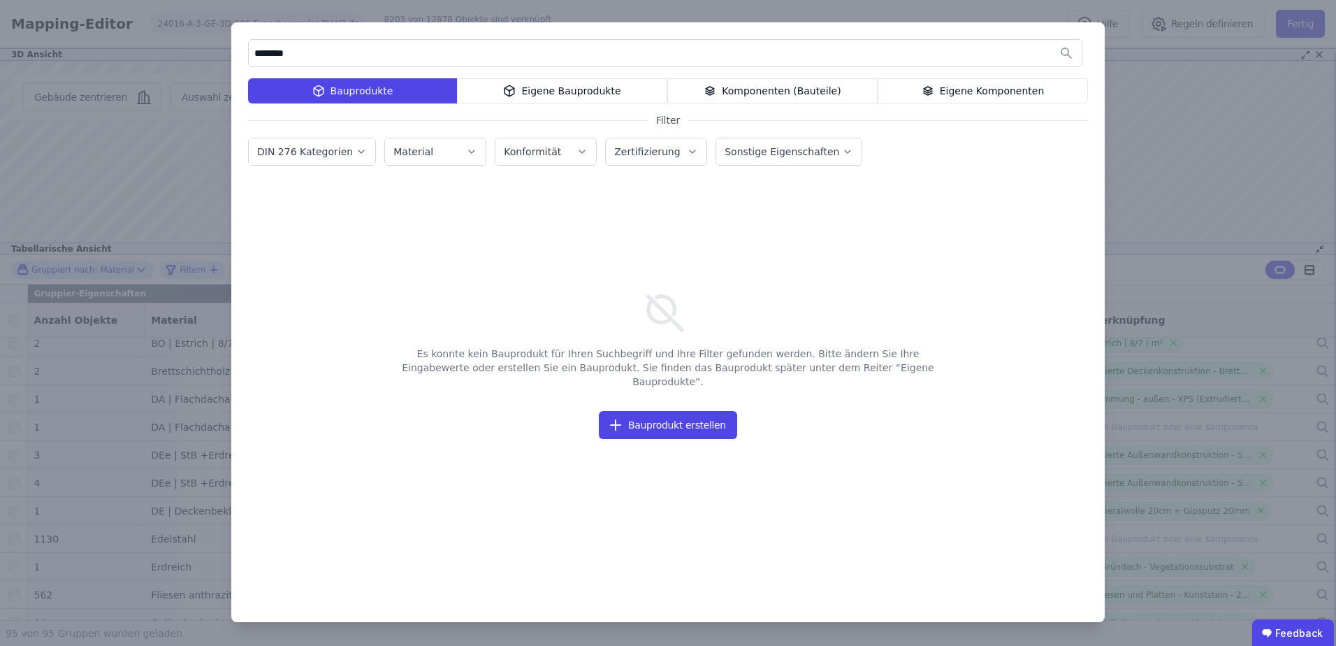
click at [594, 89] on div "Eigene Bauprodukte" at bounding box center [562, 90] width 210 height 25
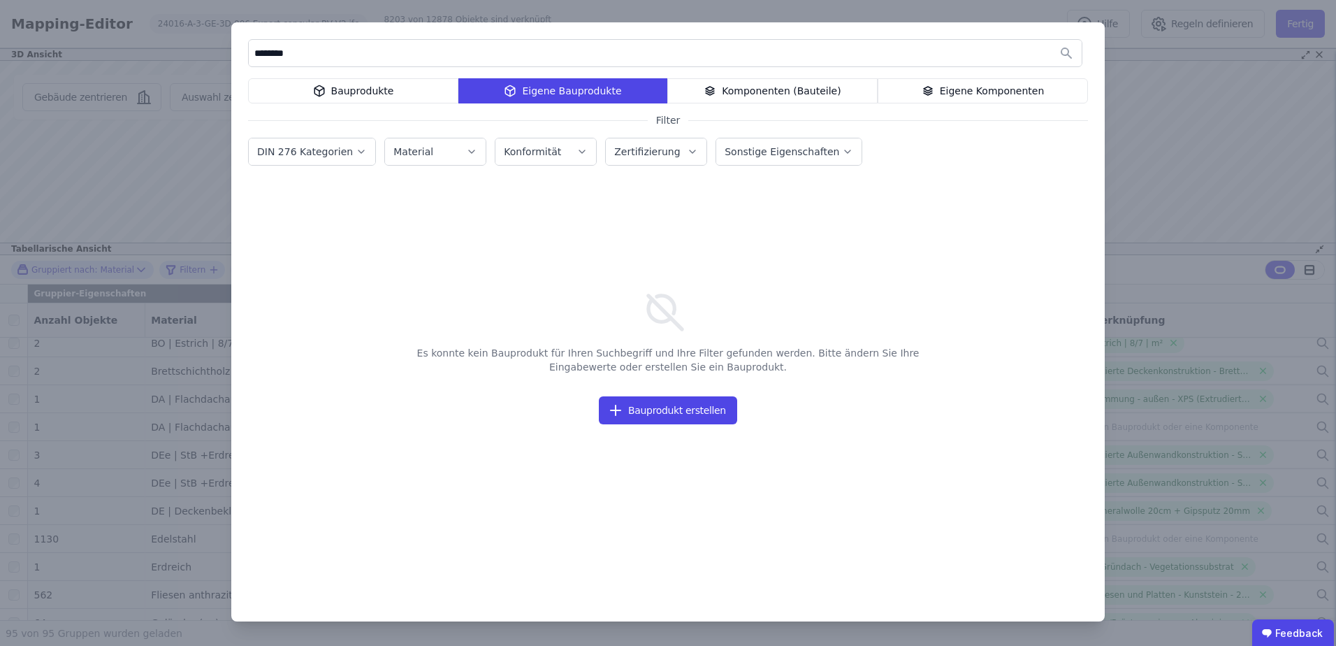
drag, startPoint x: 791, startPoint y: 89, endPoint x: 809, endPoint y: 85, distance: 17.8
click at [793, 89] on div "Komponenten (Bauteile)" at bounding box center [772, 90] width 210 height 25
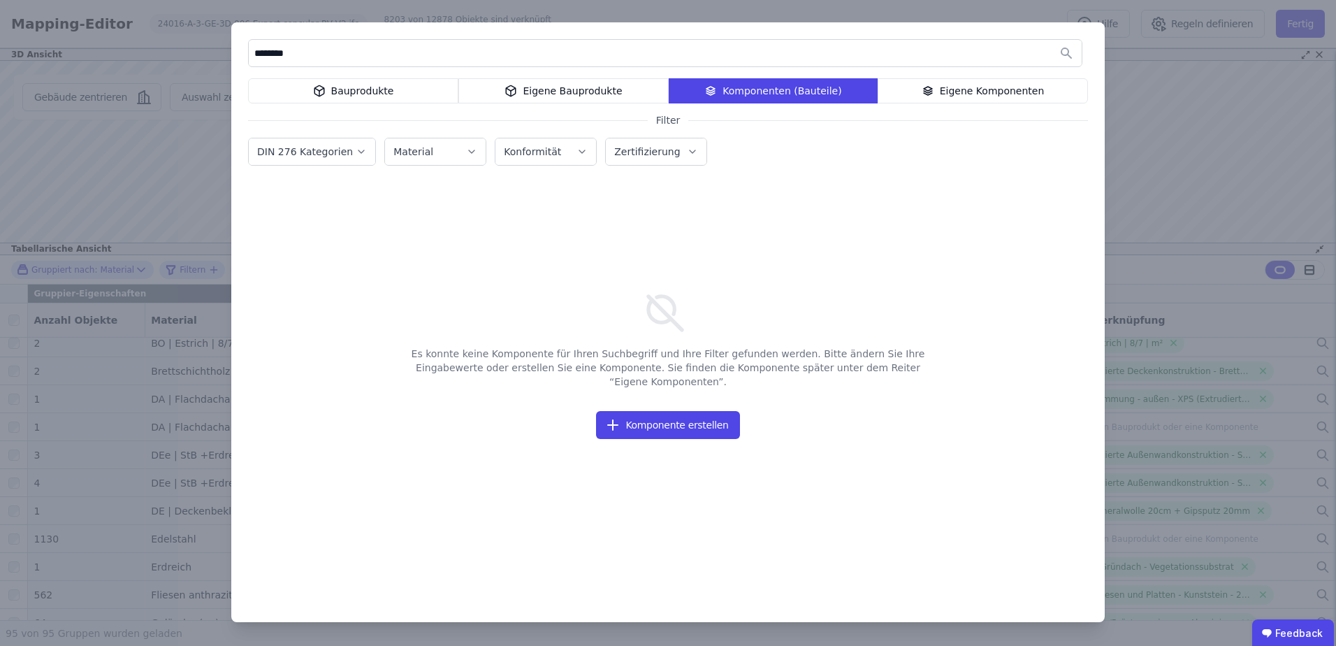
click at [969, 84] on div "Eigene Komponenten" at bounding box center [983, 90] width 210 height 25
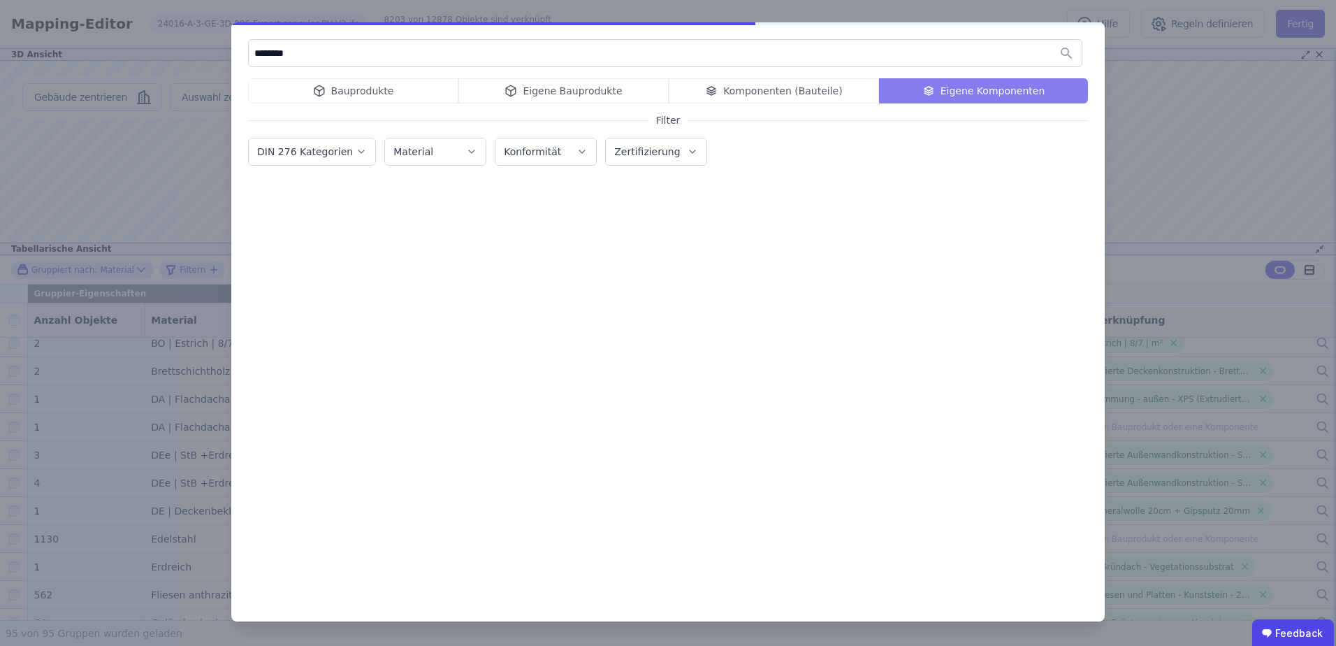
drag, startPoint x: 417, startPoint y: 55, endPoint x: 131, endPoint y: 58, distance: 285.2
click at [131, 58] on div "******** Bauprodukte Eigene Bauprodukte Komponenten (Bauteile) Eigene Komponent…" at bounding box center [668, 323] width 1336 height 646
click at [779, 89] on div "Bauprodukte Eigene Bauprodukte Komponenten (Bauteile) Eigene Komponenten" at bounding box center [668, 90] width 840 height 25
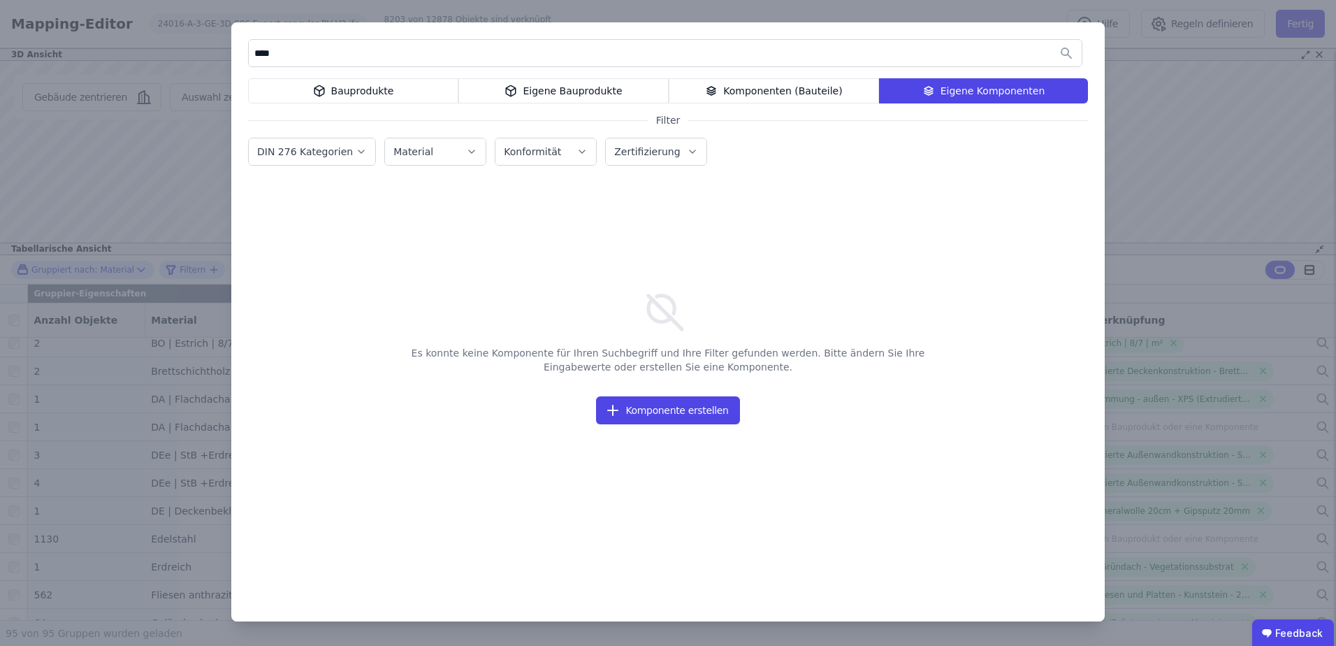
click at [763, 96] on div "Komponenten (Bauteile)" at bounding box center [774, 90] width 210 height 25
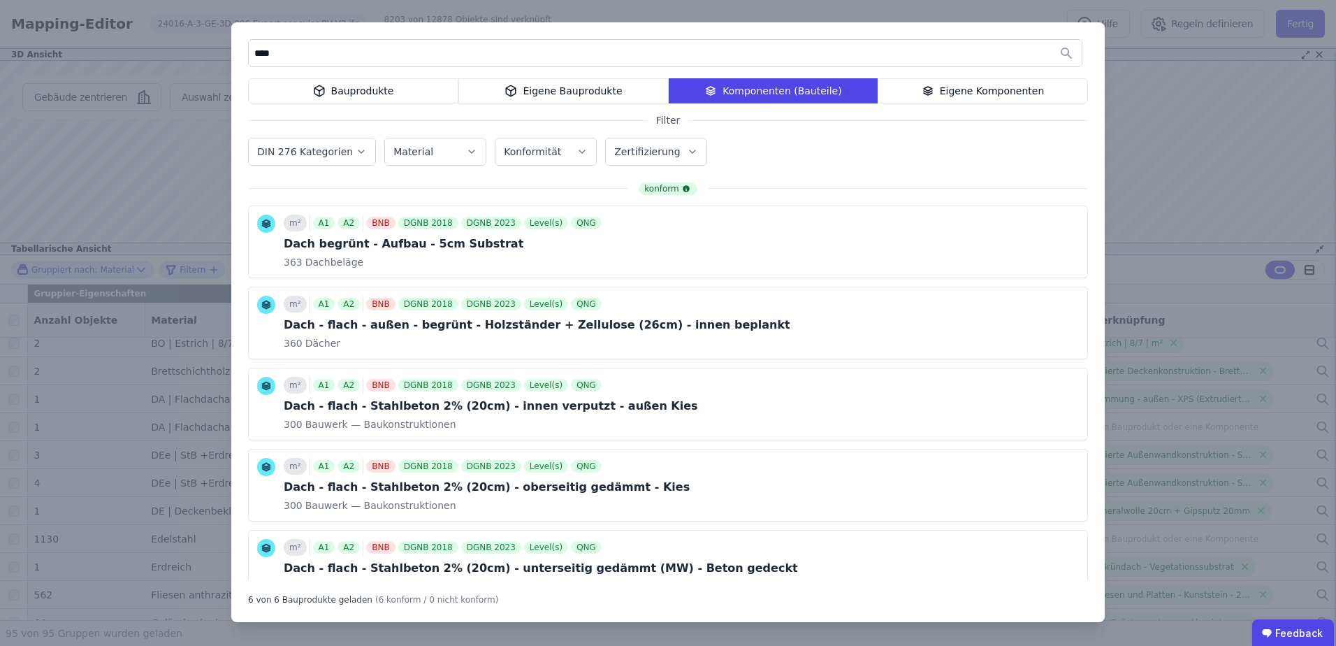
click at [542, 97] on div "Eigene Bauprodukte" at bounding box center [563, 90] width 210 height 25
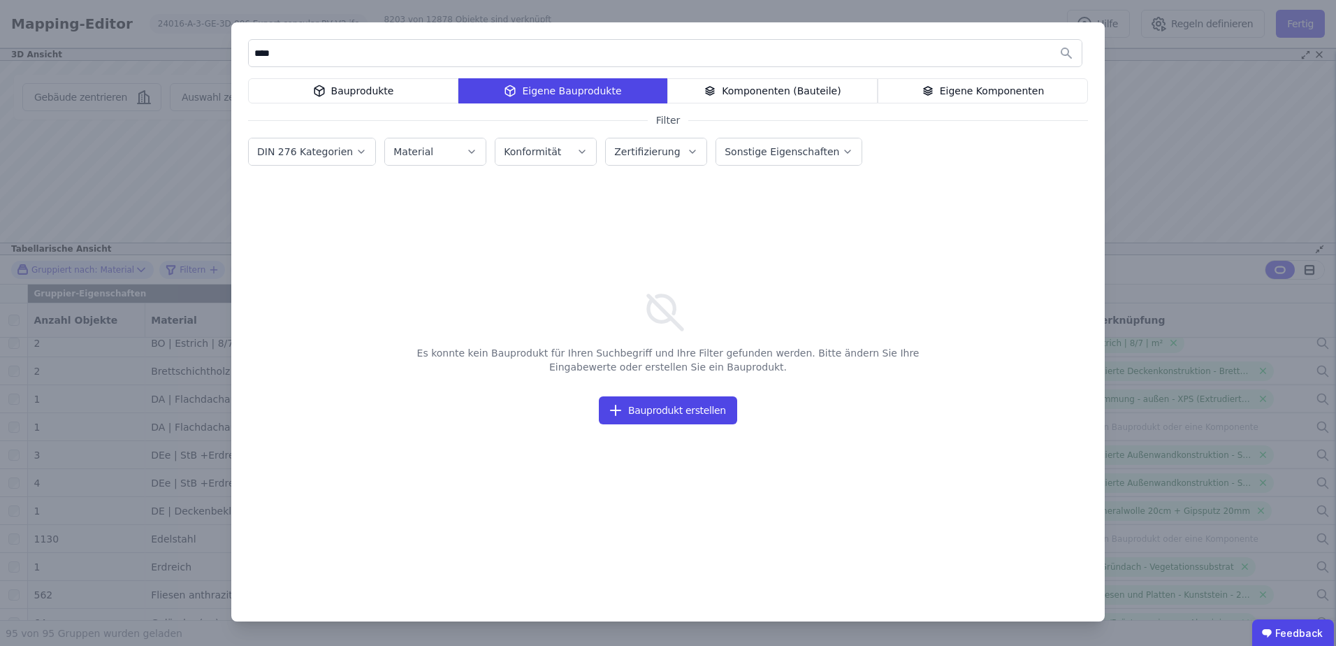
click at [399, 94] on div "Bauprodukte" at bounding box center [353, 90] width 210 height 25
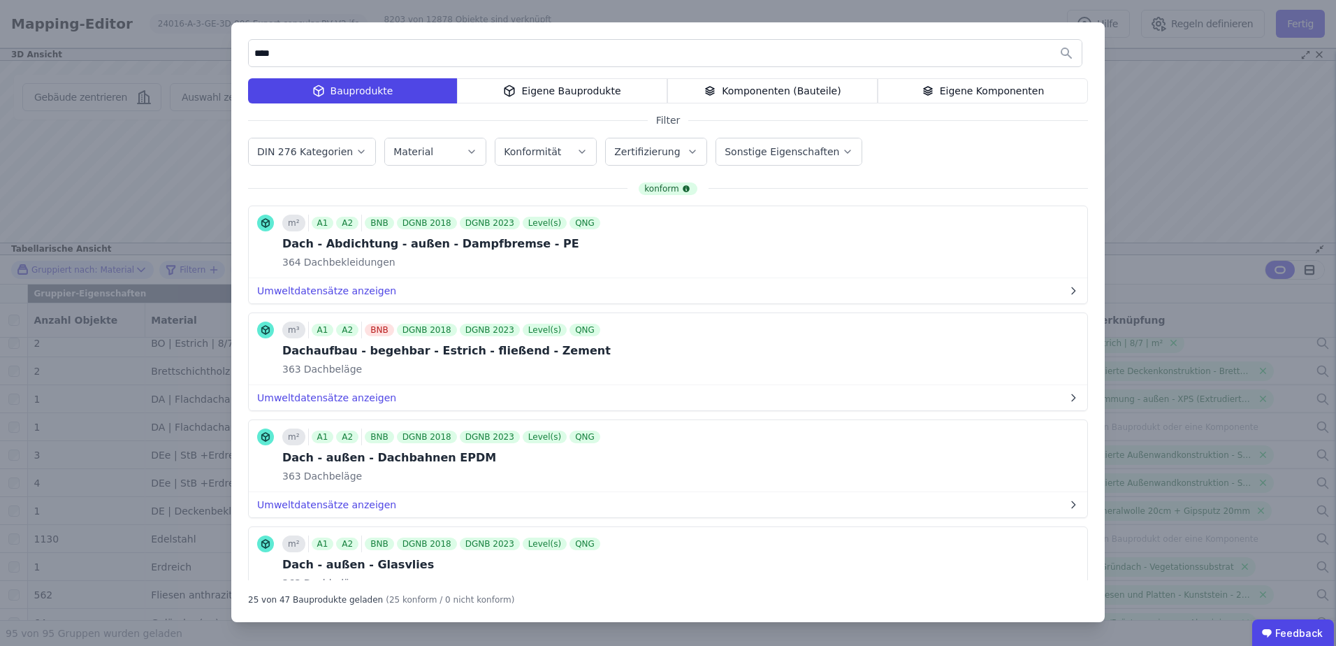
click at [595, 94] on div "Eigene Bauprodukte" at bounding box center [562, 90] width 210 height 25
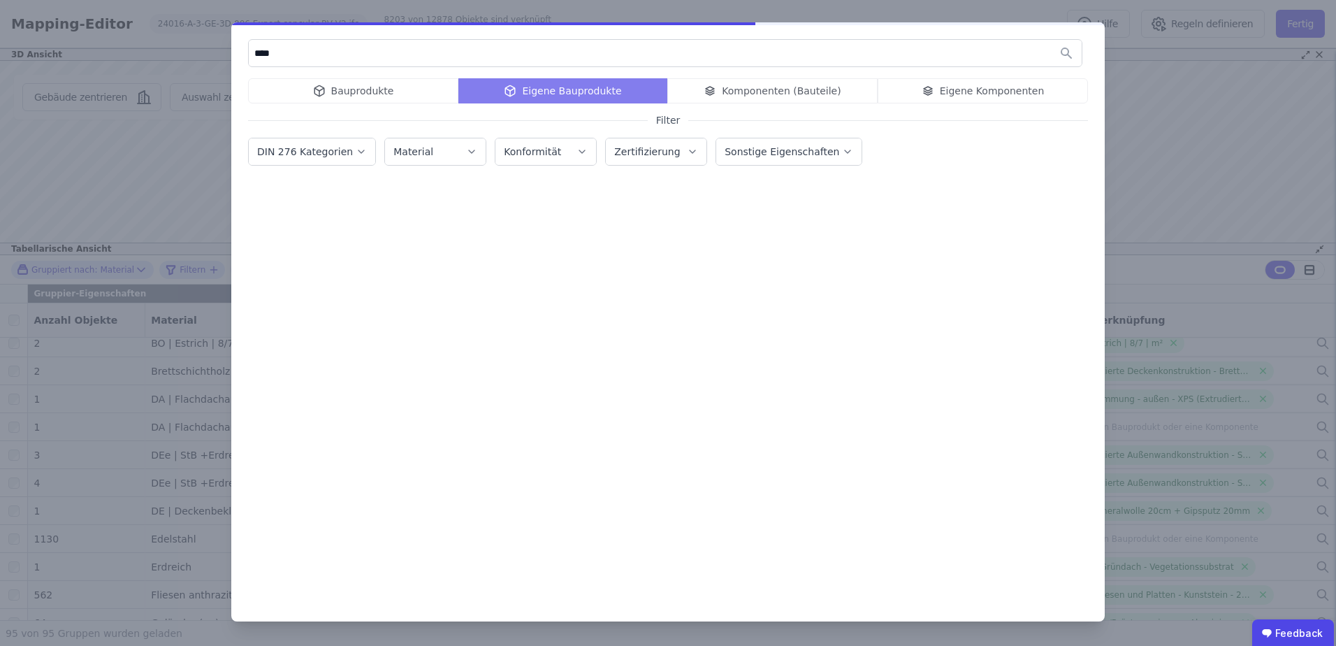
click at [782, 83] on div "Bauprodukte Eigene Bauprodukte Komponenten (Bauteile) Eigene Komponenten" at bounding box center [668, 90] width 840 height 25
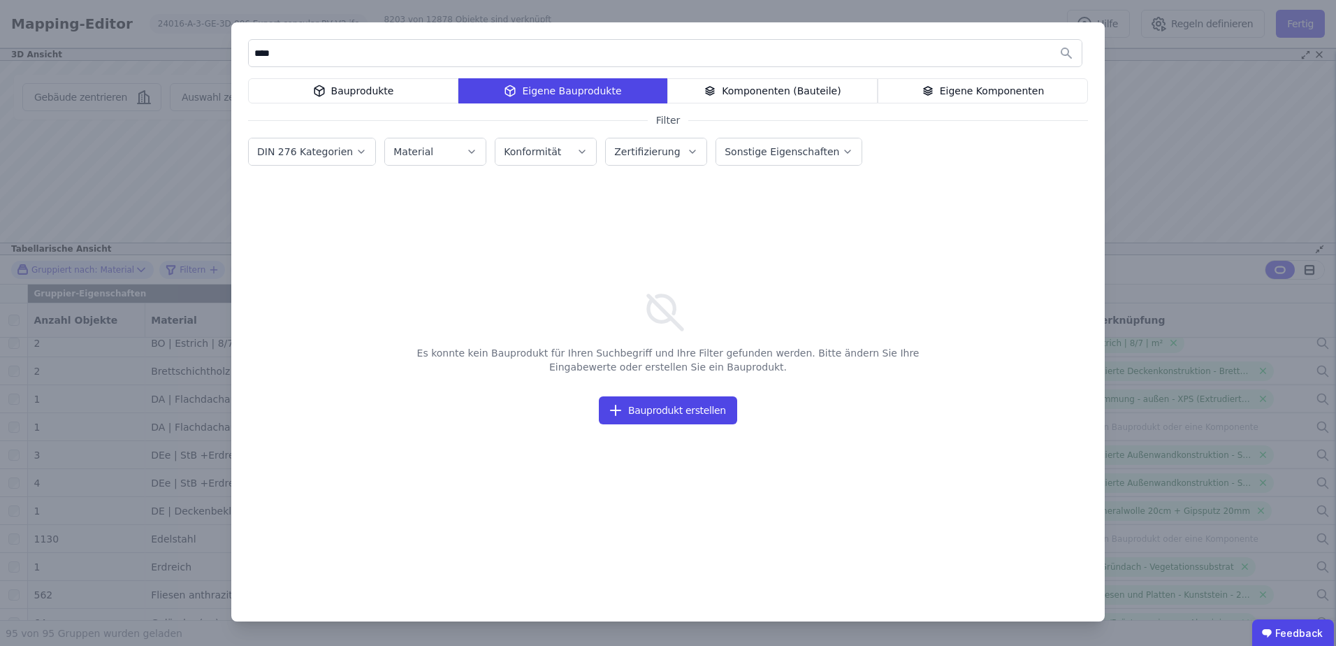
click at [774, 86] on div "Komponenten (Bauteile)" at bounding box center [772, 90] width 210 height 25
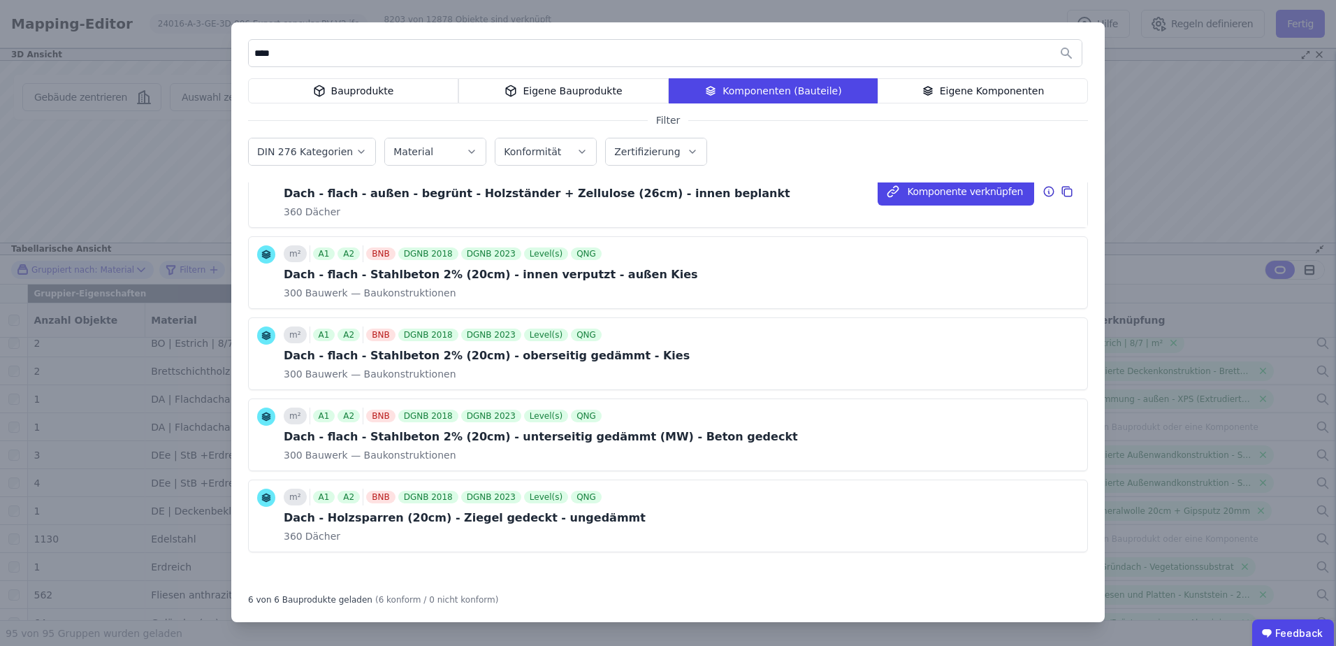
scroll to position [0, 0]
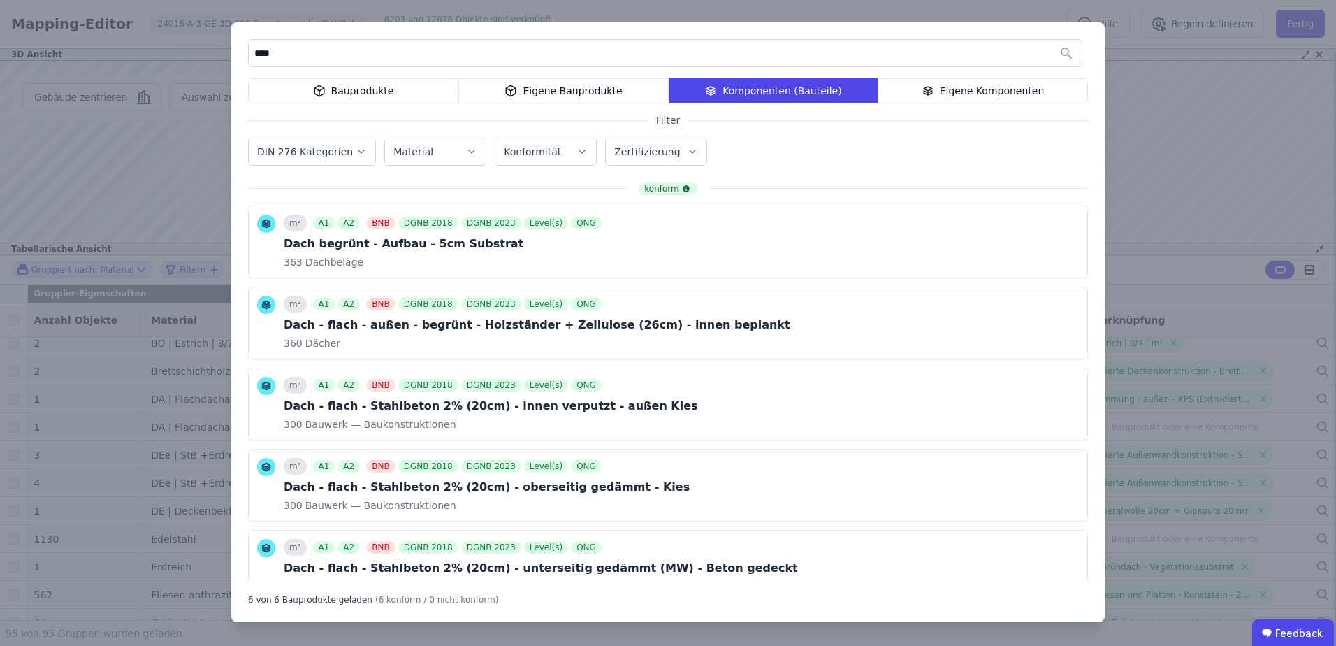
click at [342, 52] on input "****" at bounding box center [665, 53] width 833 height 25
type input "*"
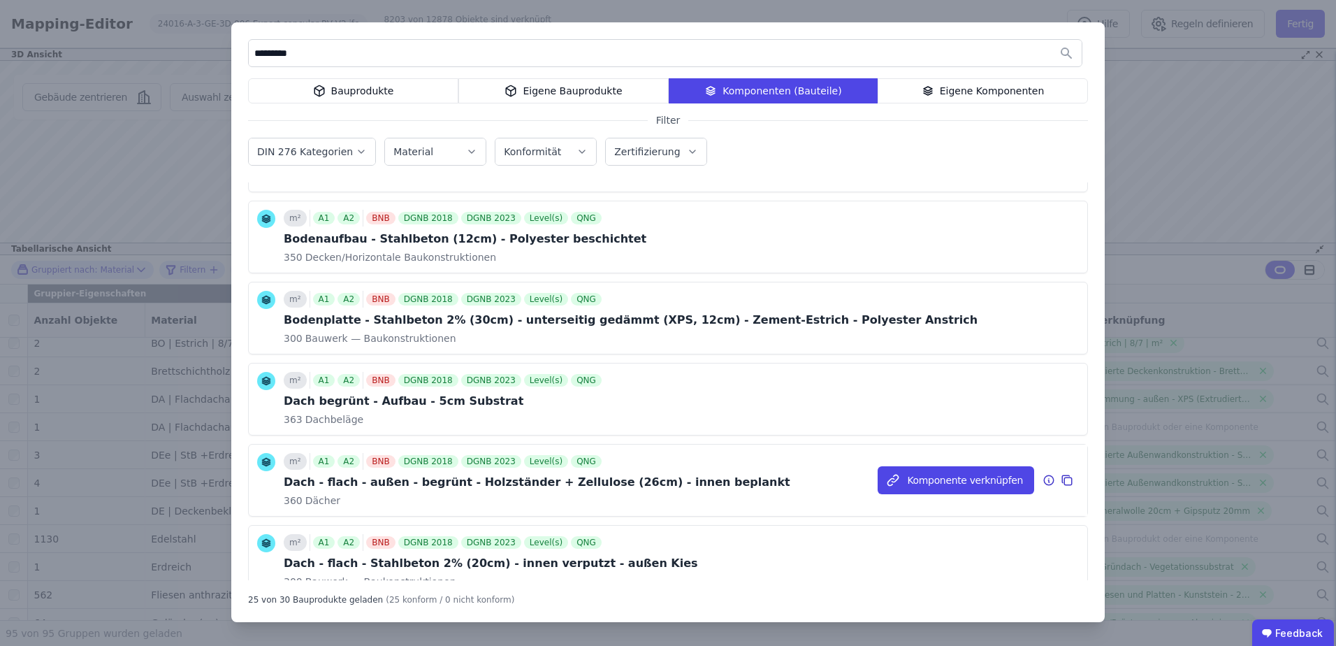
scroll to position [187, 0]
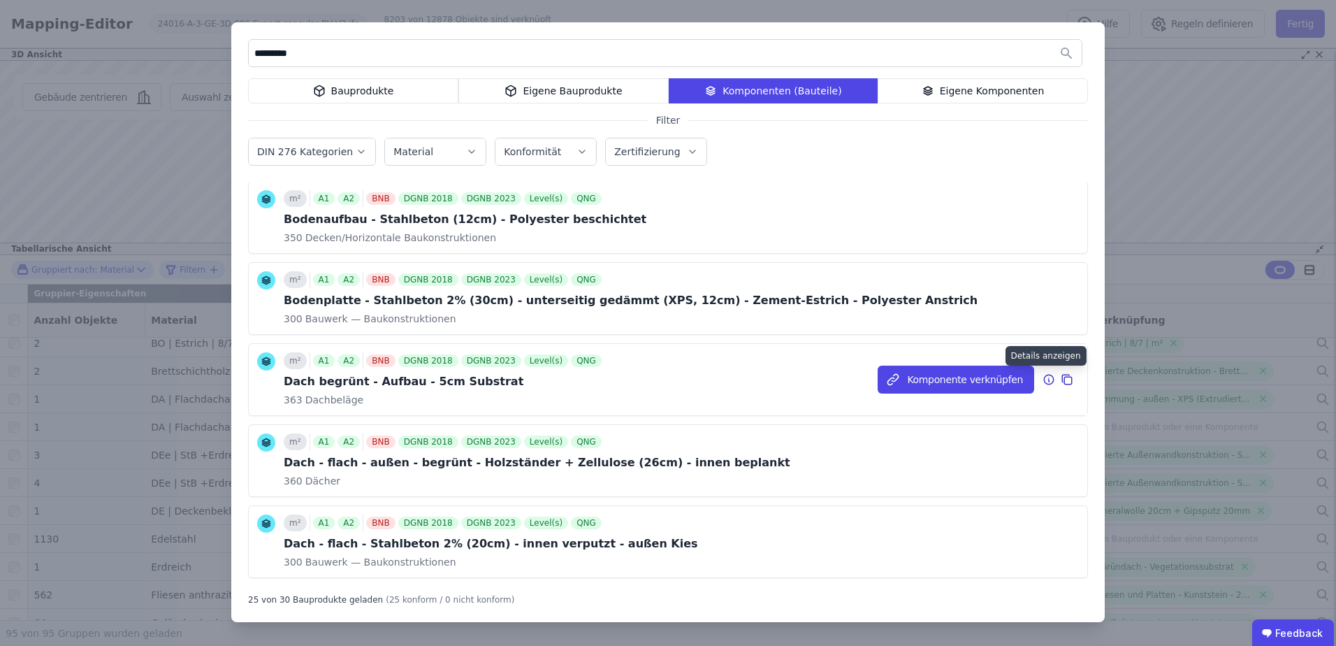
type input "*********"
click at [1043, 377] on icon at bounding box center [1049, 379] width 13 height 17
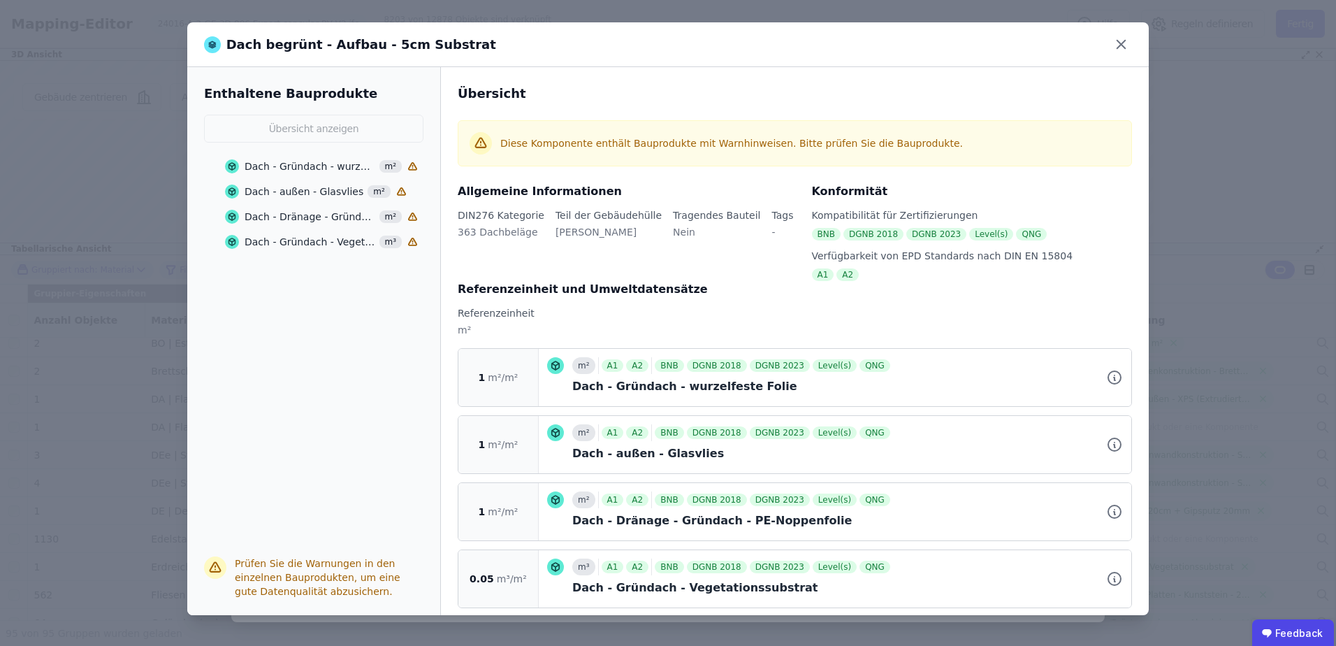
click at [333, 167] on div "Dach - Gründach - wurzelfeste Folie" at bounding box center [310, 166] width 131 height 14
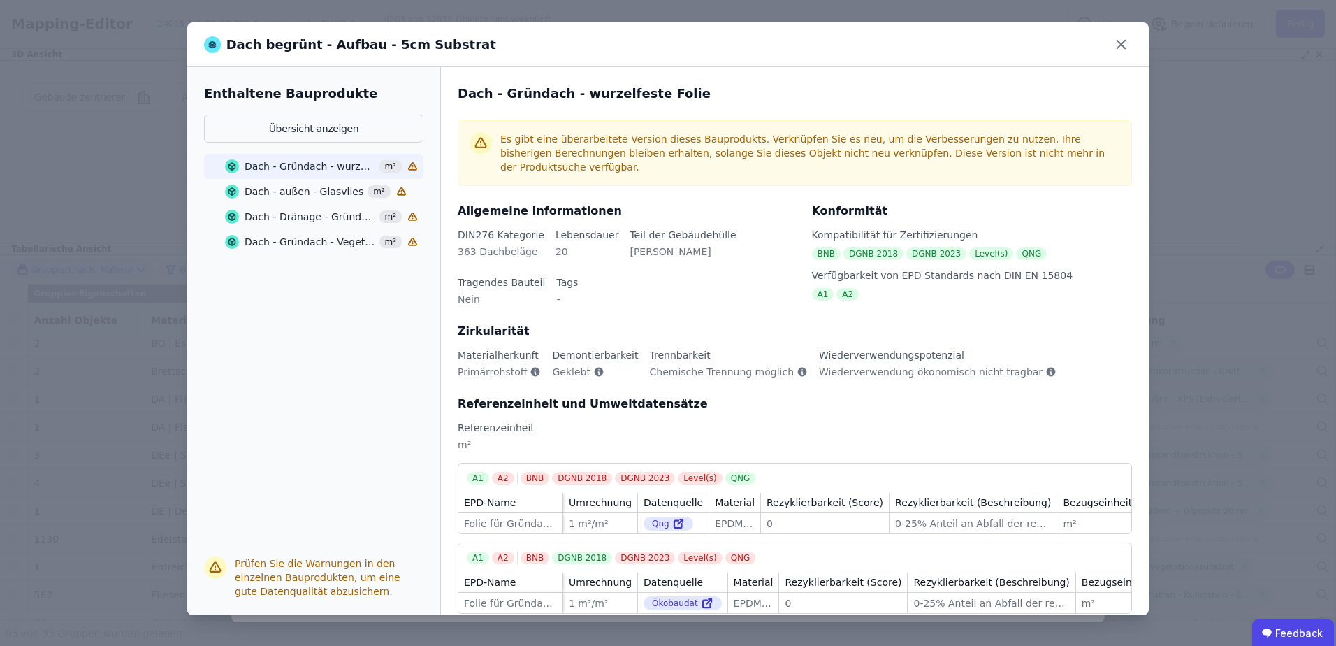
click at [319, 197] on div "Dach - außen - Glasvlies" at bounding box center [304, 192] width 119 height 14
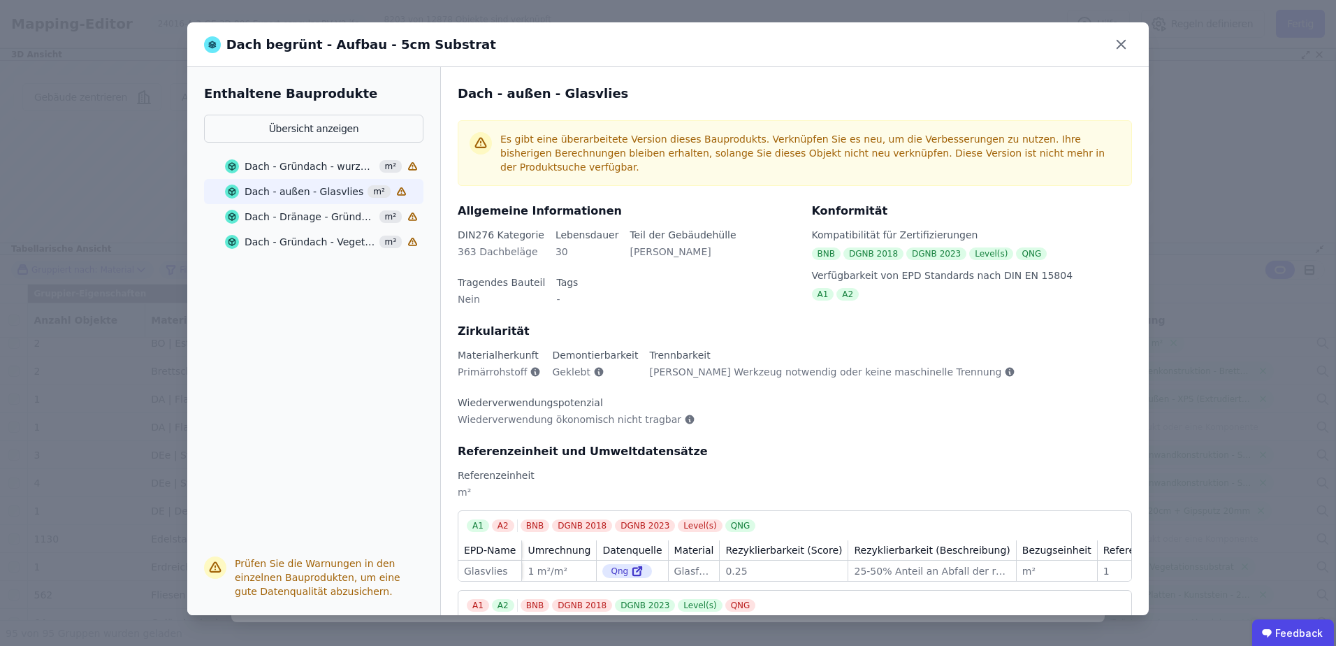
click at [322, 220] on div "Dach - Dränage - Gründach - PE-Noppenfolie" at bounding box center [310, 217] width 131 height 14
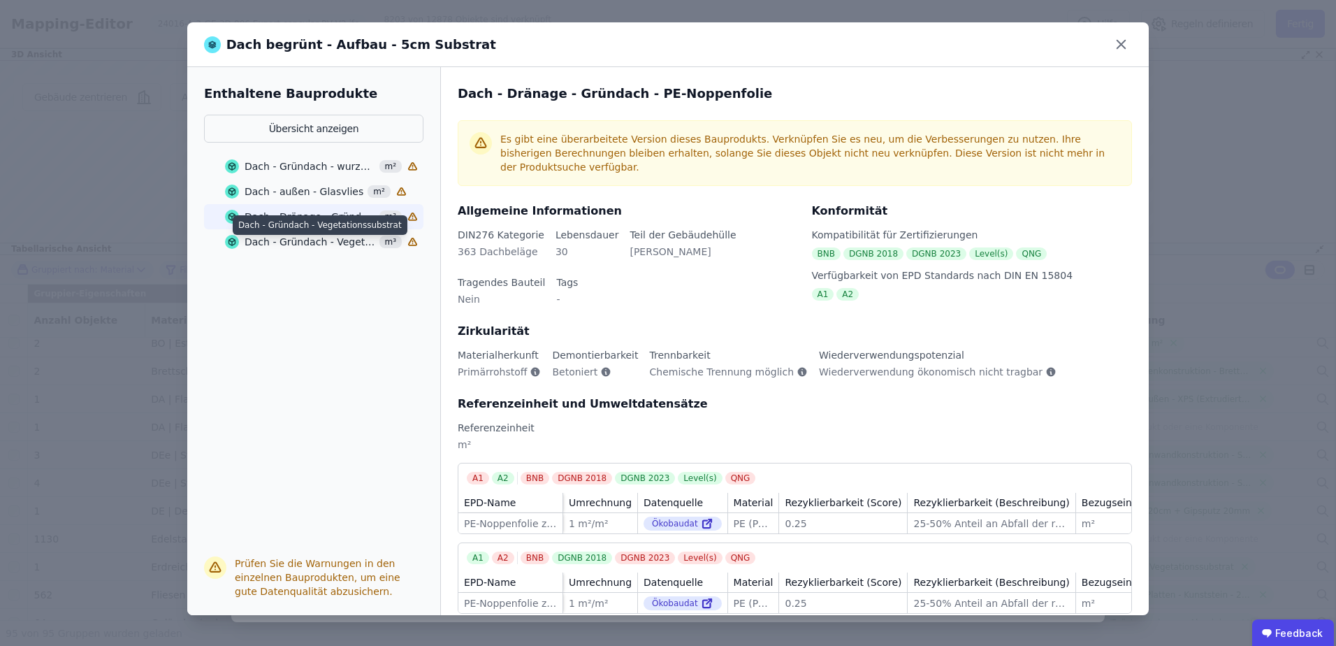
click at [323, 247] on div "Dach - Gründach - Vegetationssubstrat" at bounding box center [310, 242] width 131 height 14
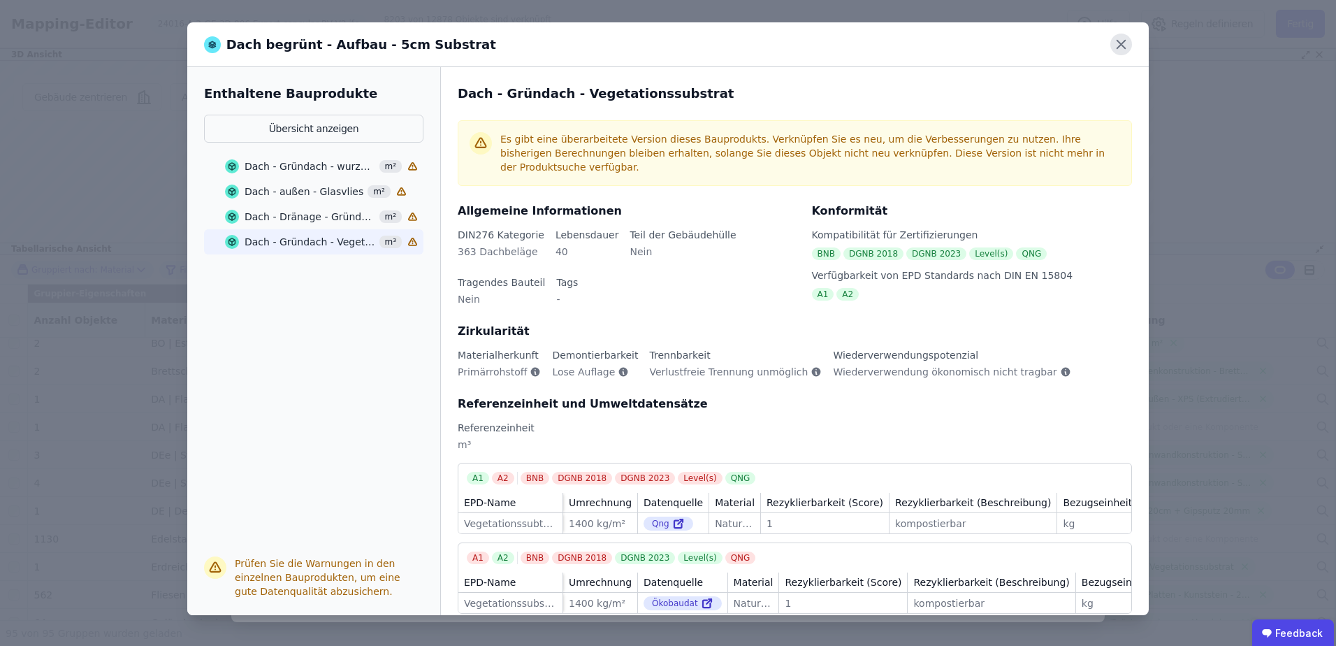
click at [1118, 50] on icon at bounding box center [1122, 45] width 22 height 22
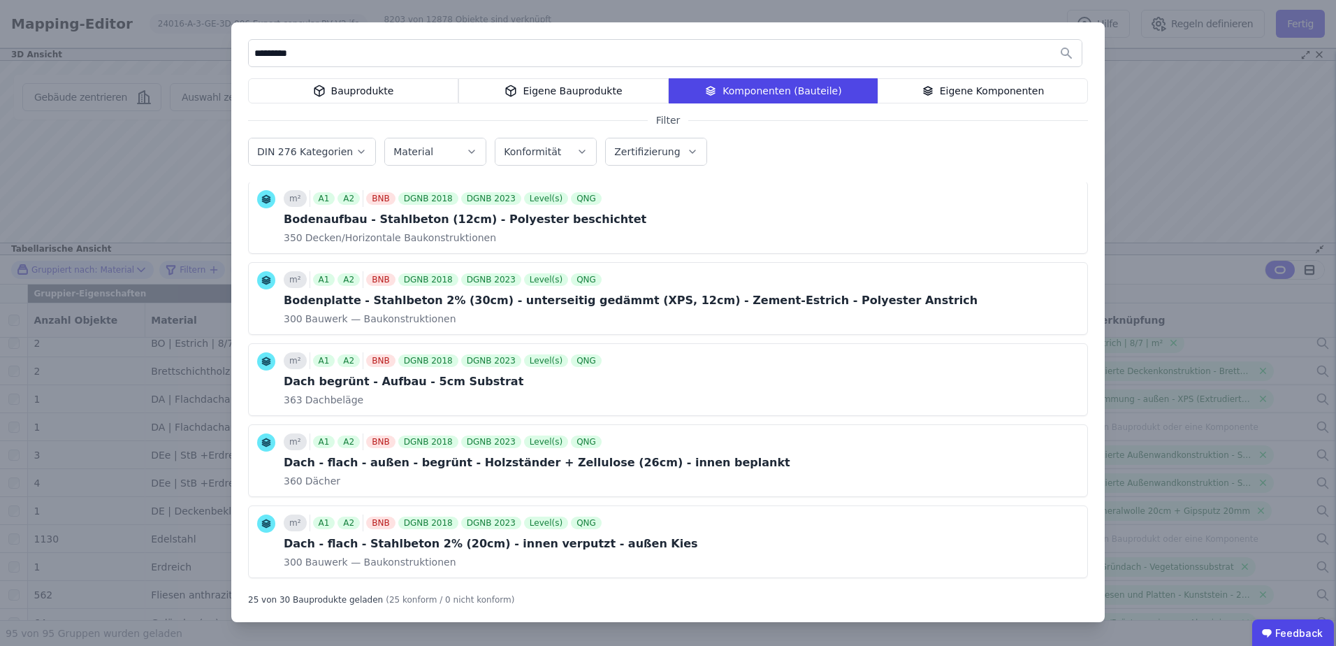
click at [541, 89] on div "Eigene Bauprodukte" at bounding box center [563, 90] width 210 height 25
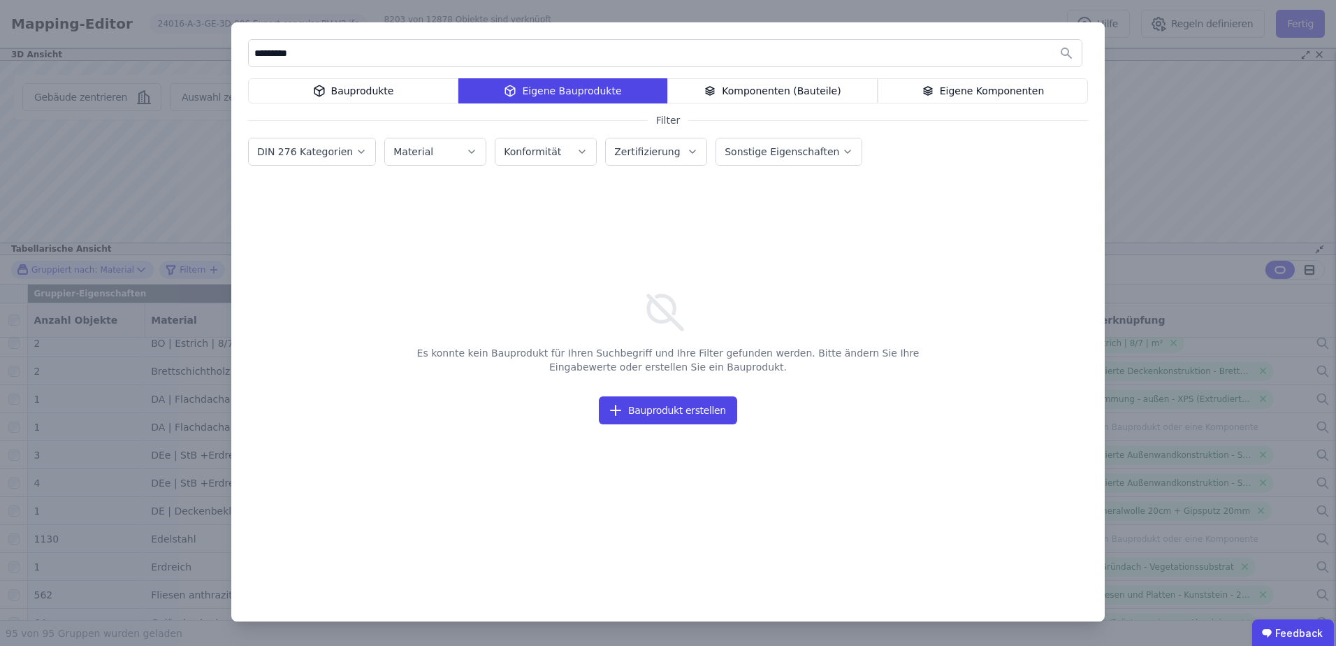
click at [420, 94] on div "Bauprodukte" at bounding box center [353, 90] width 210 height 25
